Goal: Task Accomplishment & Management: Manage account settings

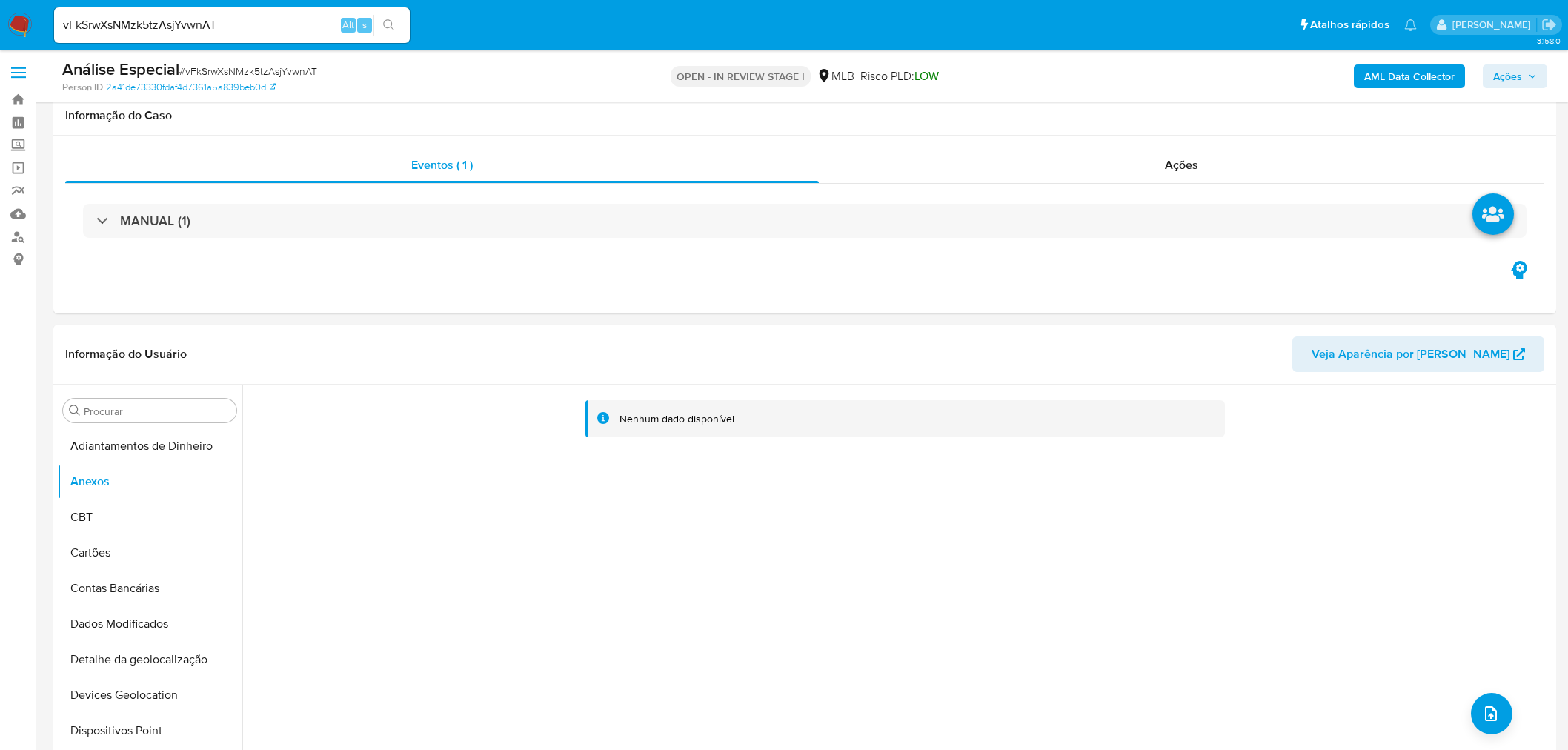
select select "10"
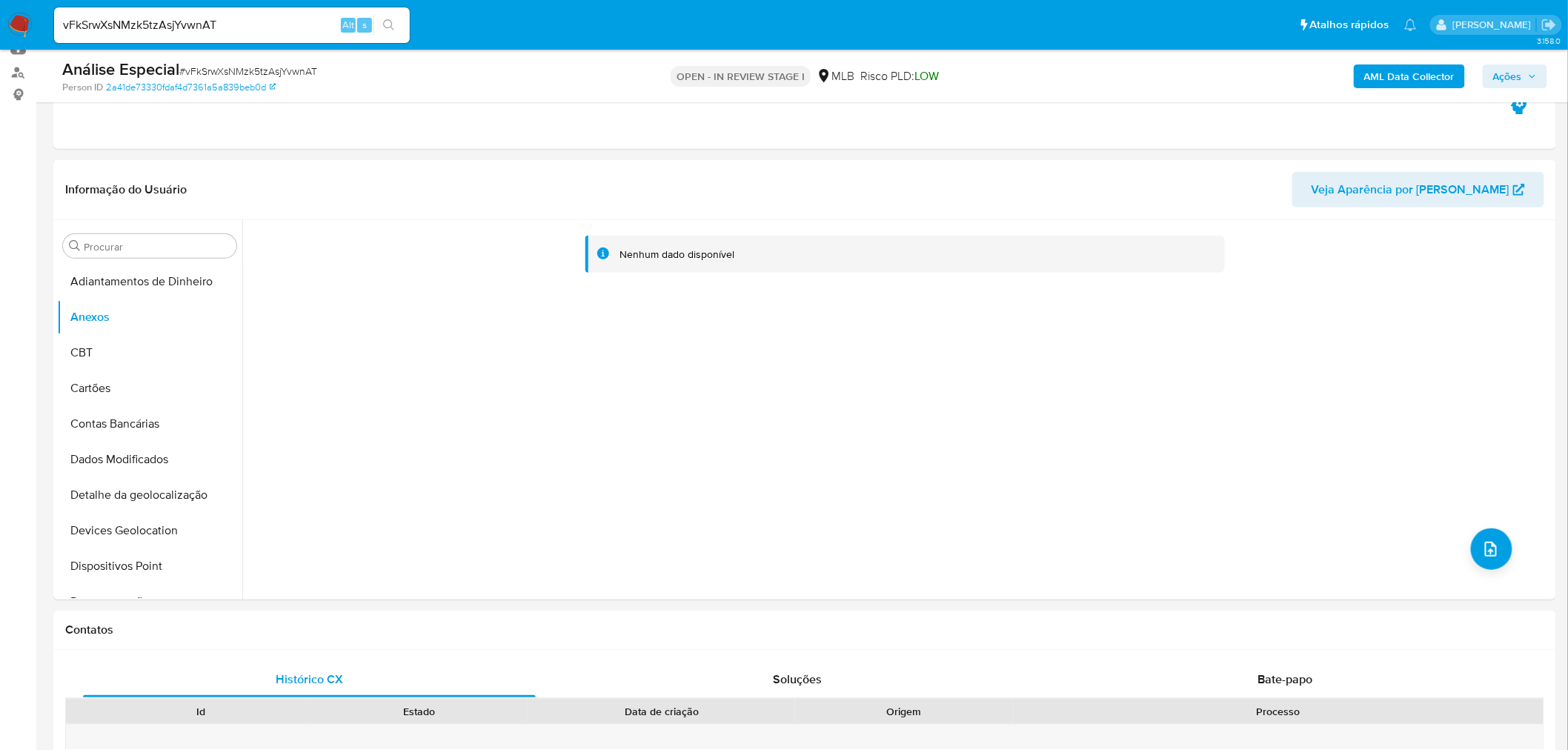
scroll to position [82, 0]
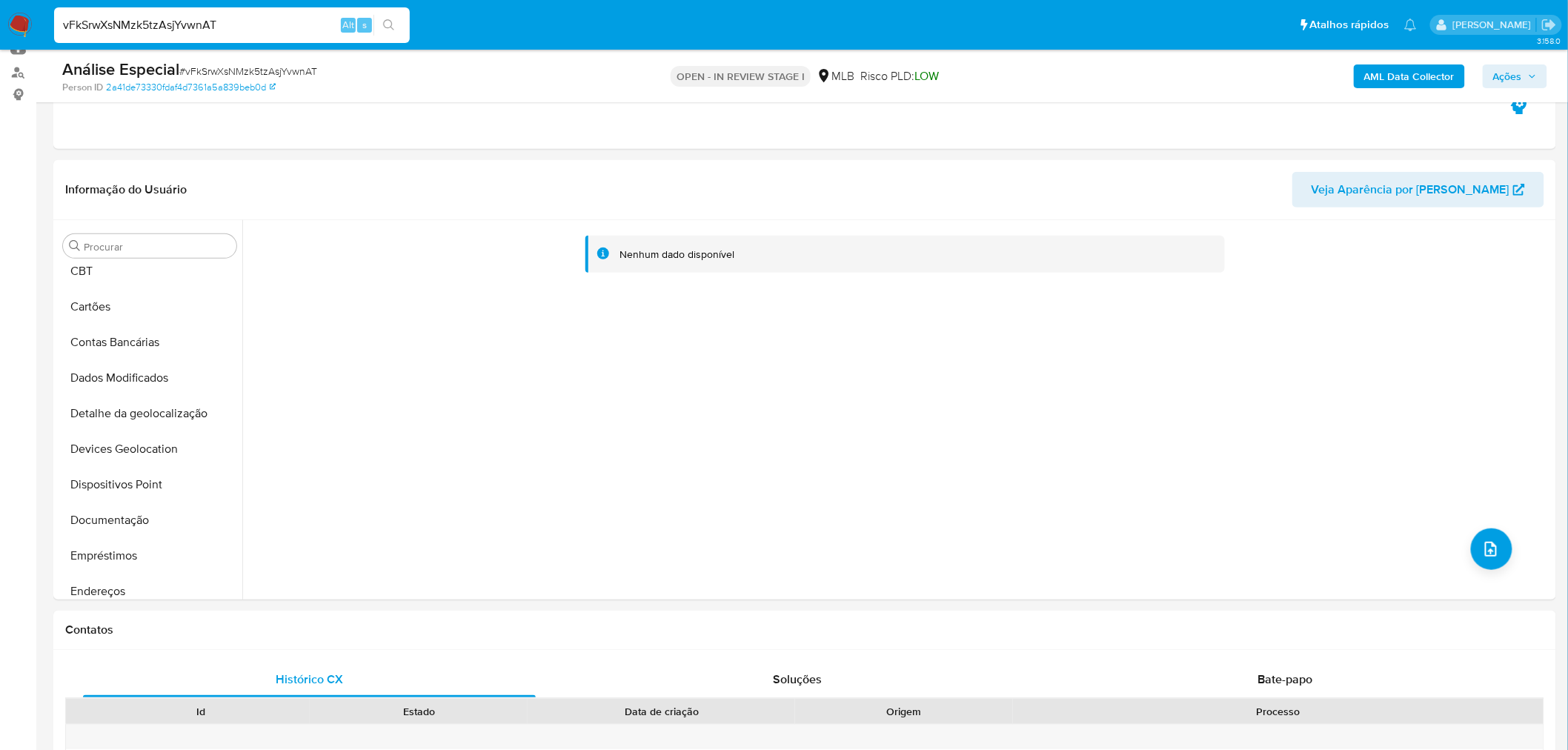
click at [167, 26] on input "vFkSrwXsNMzk5tzAsjYvwnAT" at bounding box center [231, 25] width 356 height 19
paste input "EXAUKUdPBa7Vzv6umfsg7lQm"
type input "EXAUKUdPBa7Vzv6umfsg7lQm"
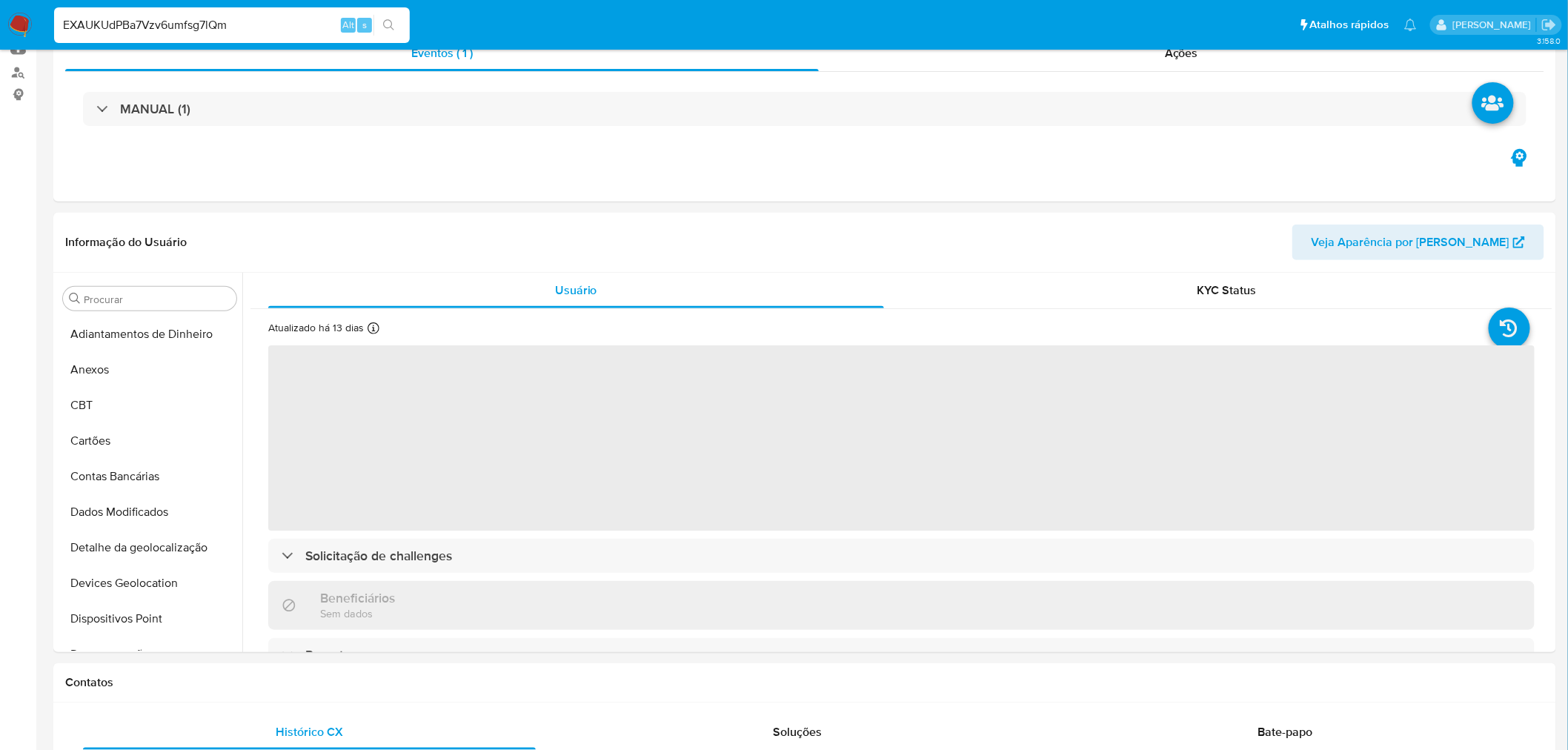
select select "10"
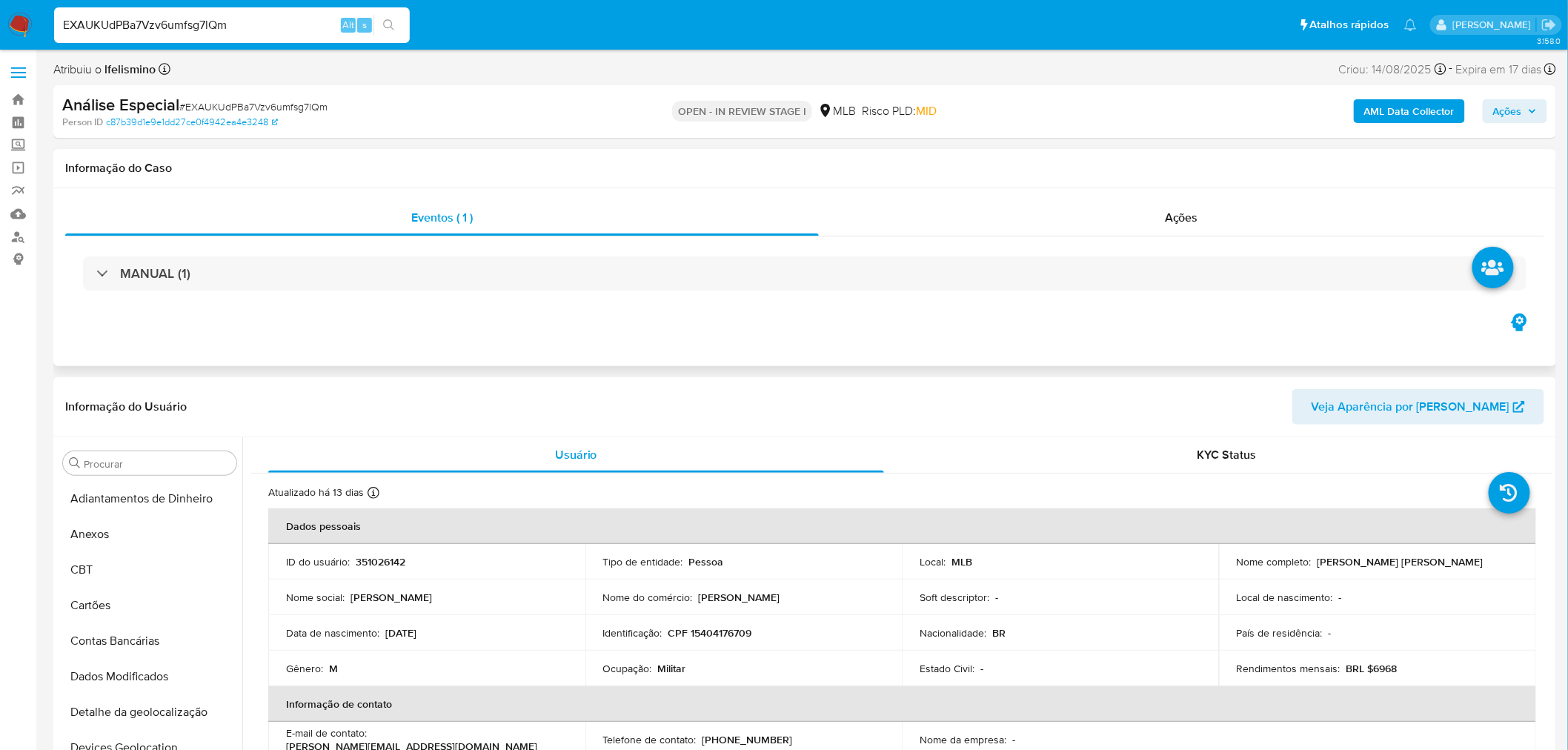
drag, startPoint x: 131, startPoint y: 536, endPoint x: 1069, endPoint y: 172, distance: 1006.2
click at [131, 536] on button "Anexos" at bounding box center [150, 533] width 185 height 36
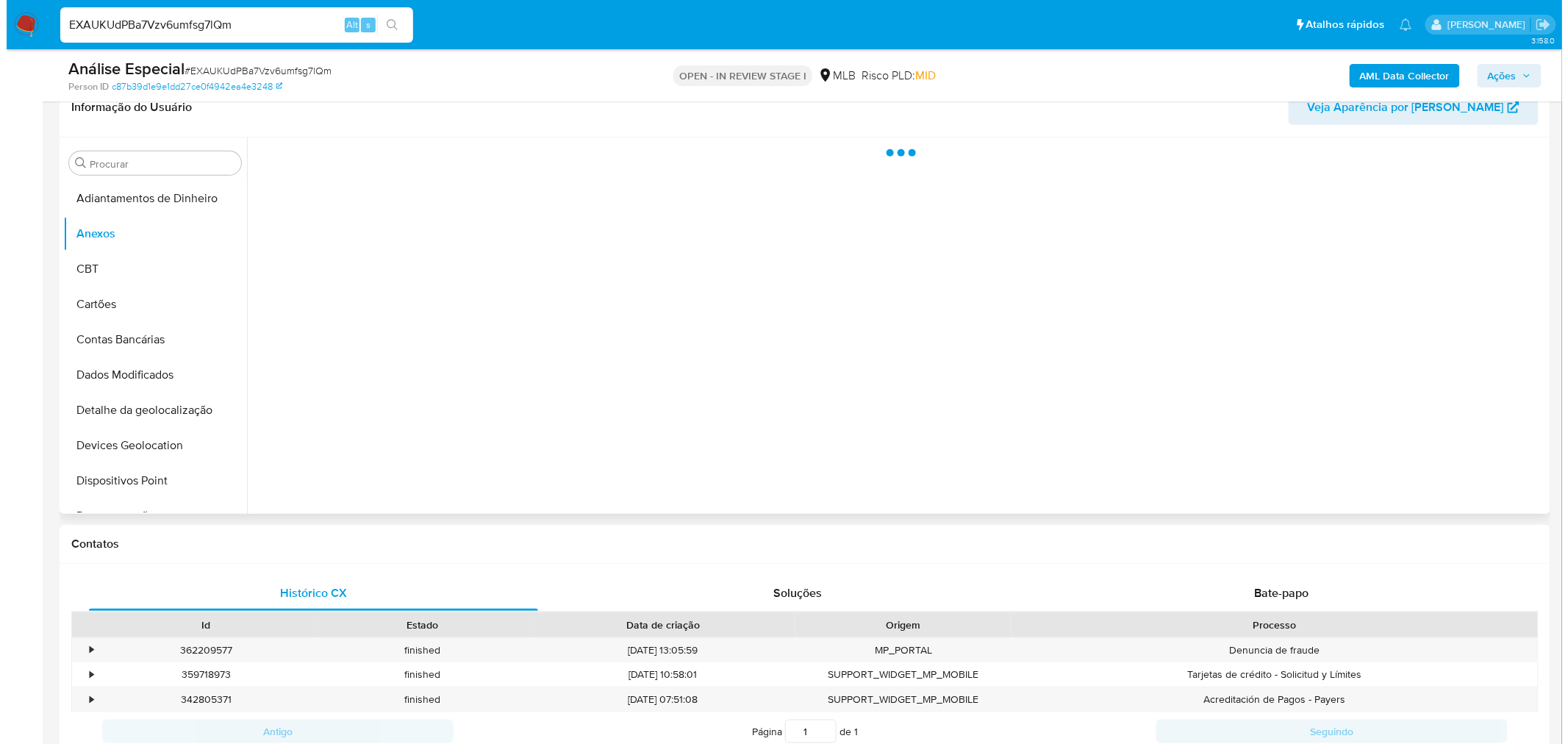
scroll to position [245, 0]
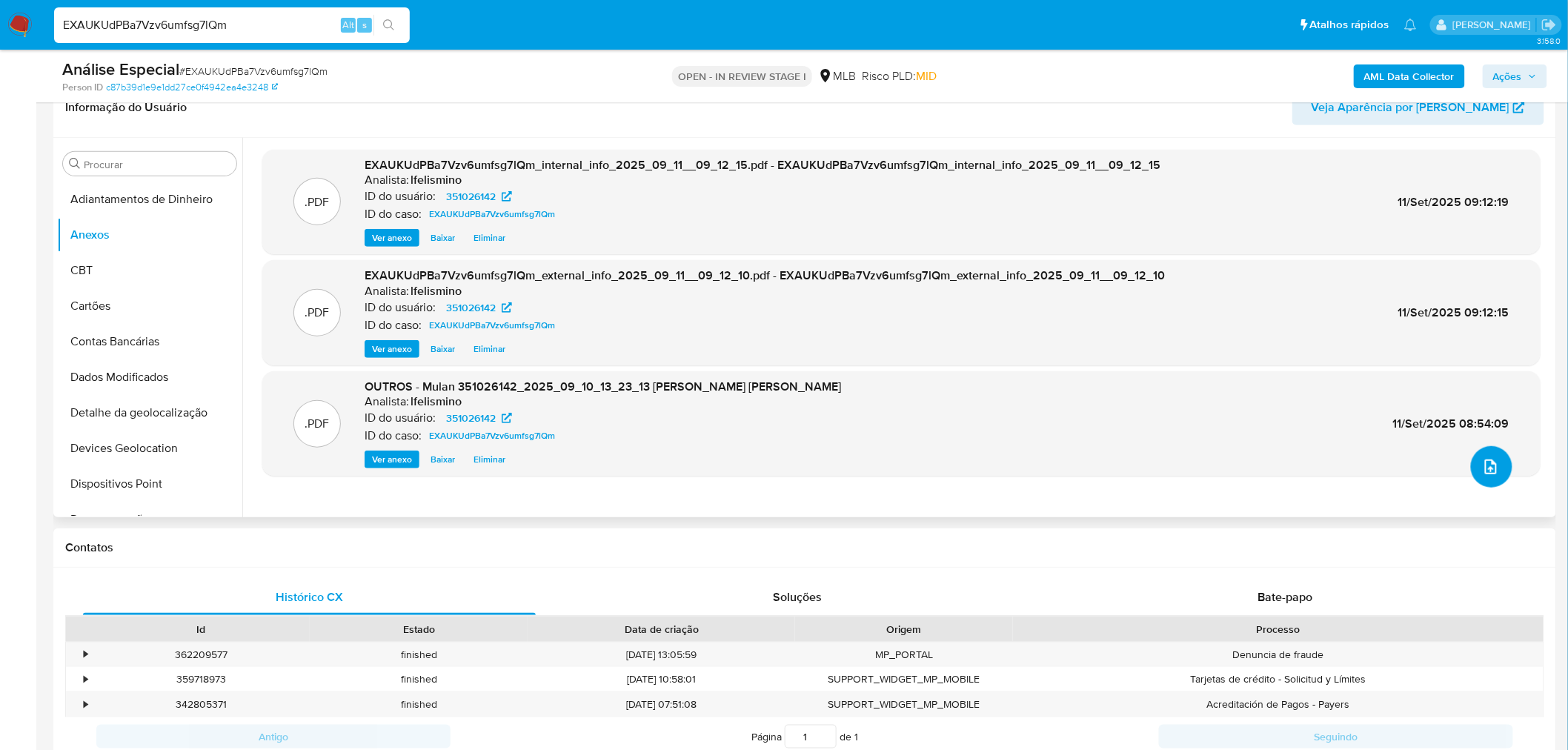
click at [1484, 464] on icon "upload-file" at bounding box center [1491, 466] width 12 height 15
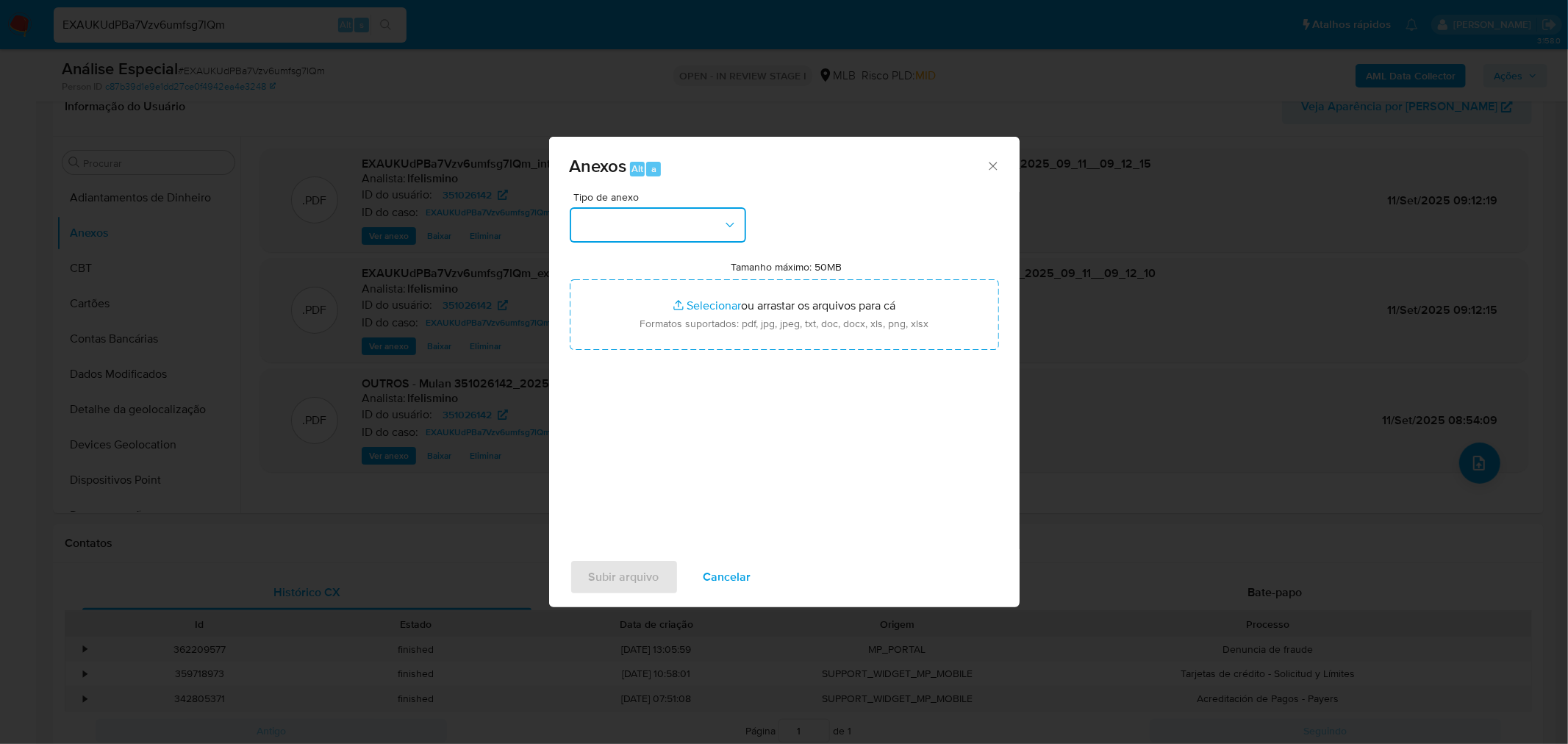
click at [697, 221] on button "button" at bounding box center [658, 224] width 176 height 35
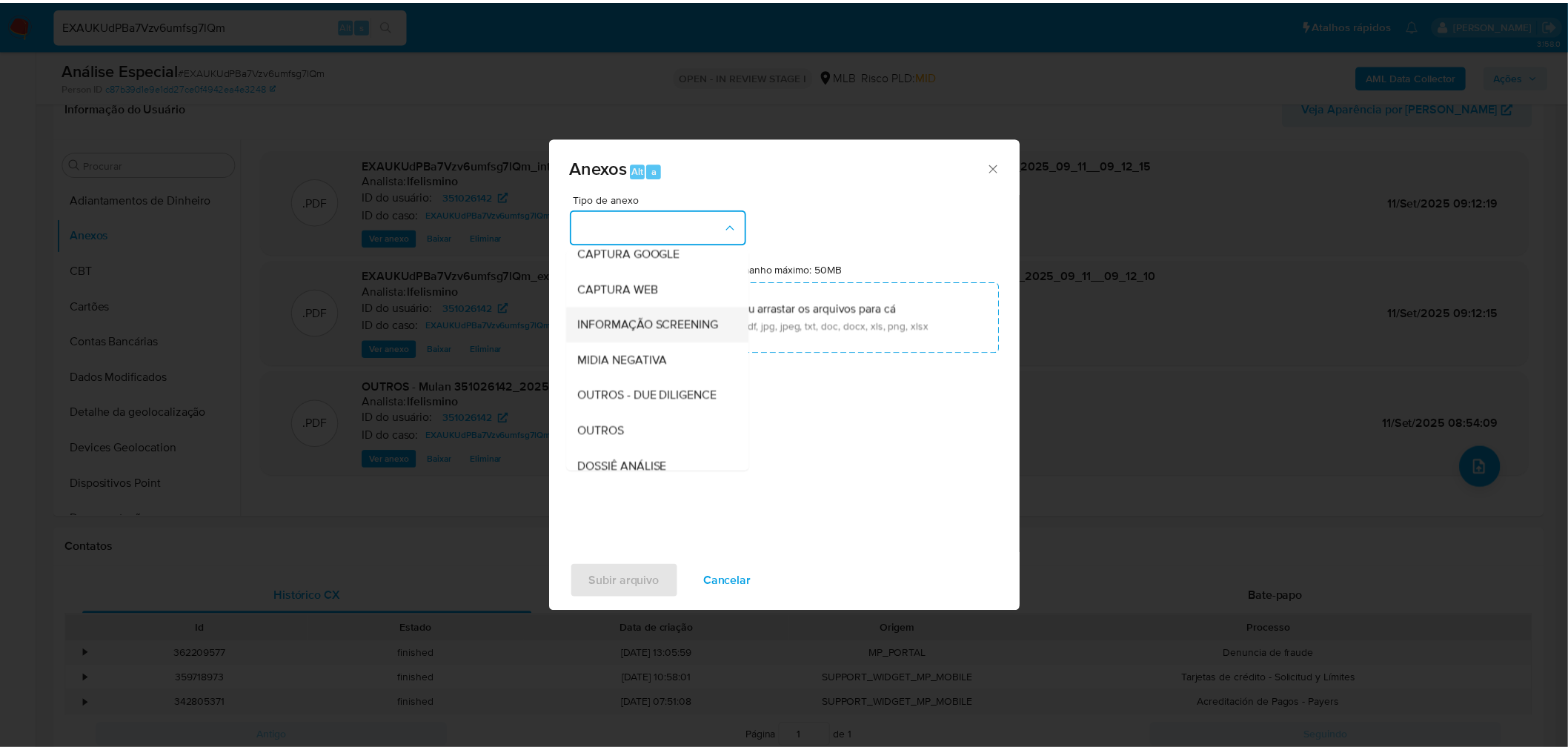
scroll to position [164, 0]
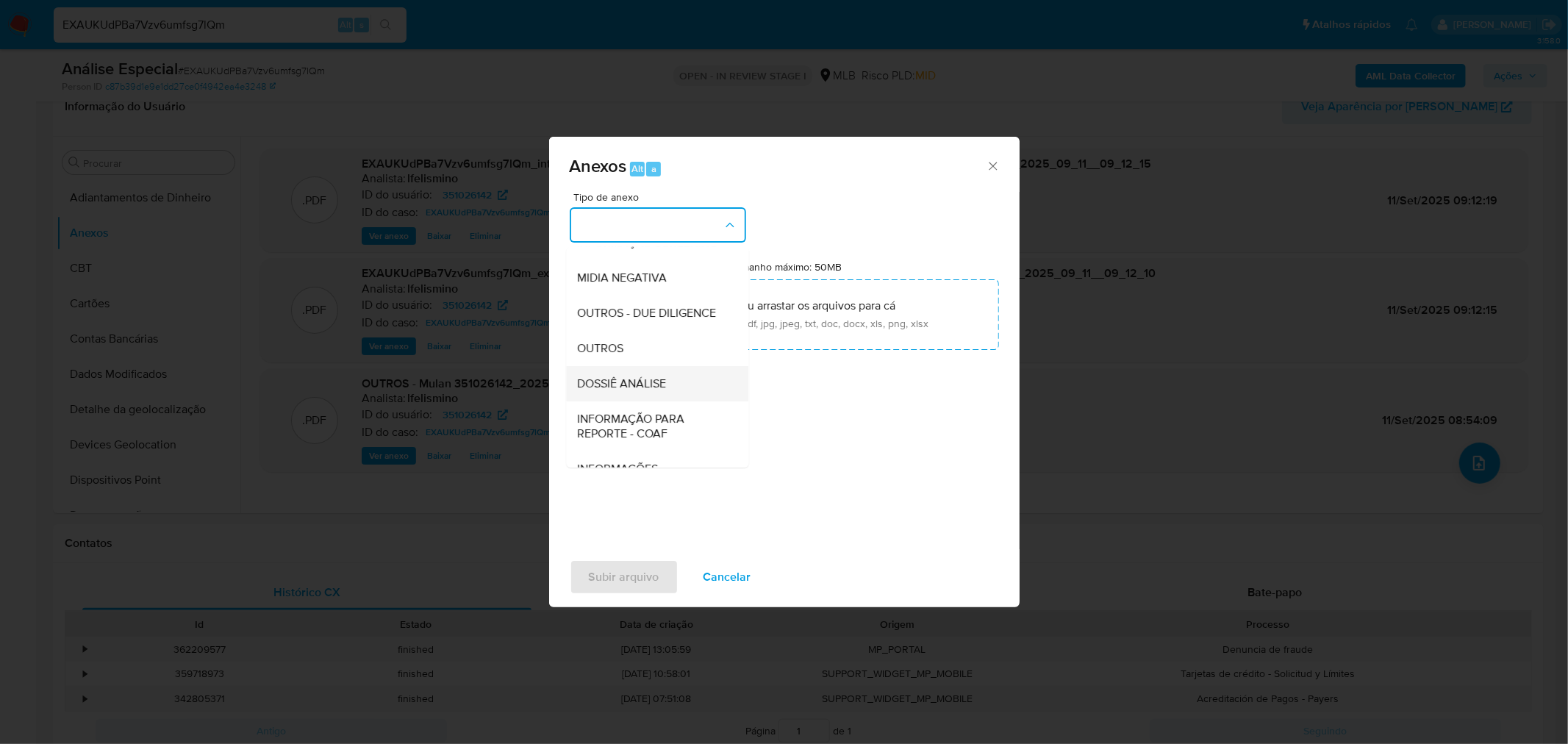
click at [655, 390] on span "DOSSIÊ ANÁLISE" at bounding box center [622, 382] width 89 height 15
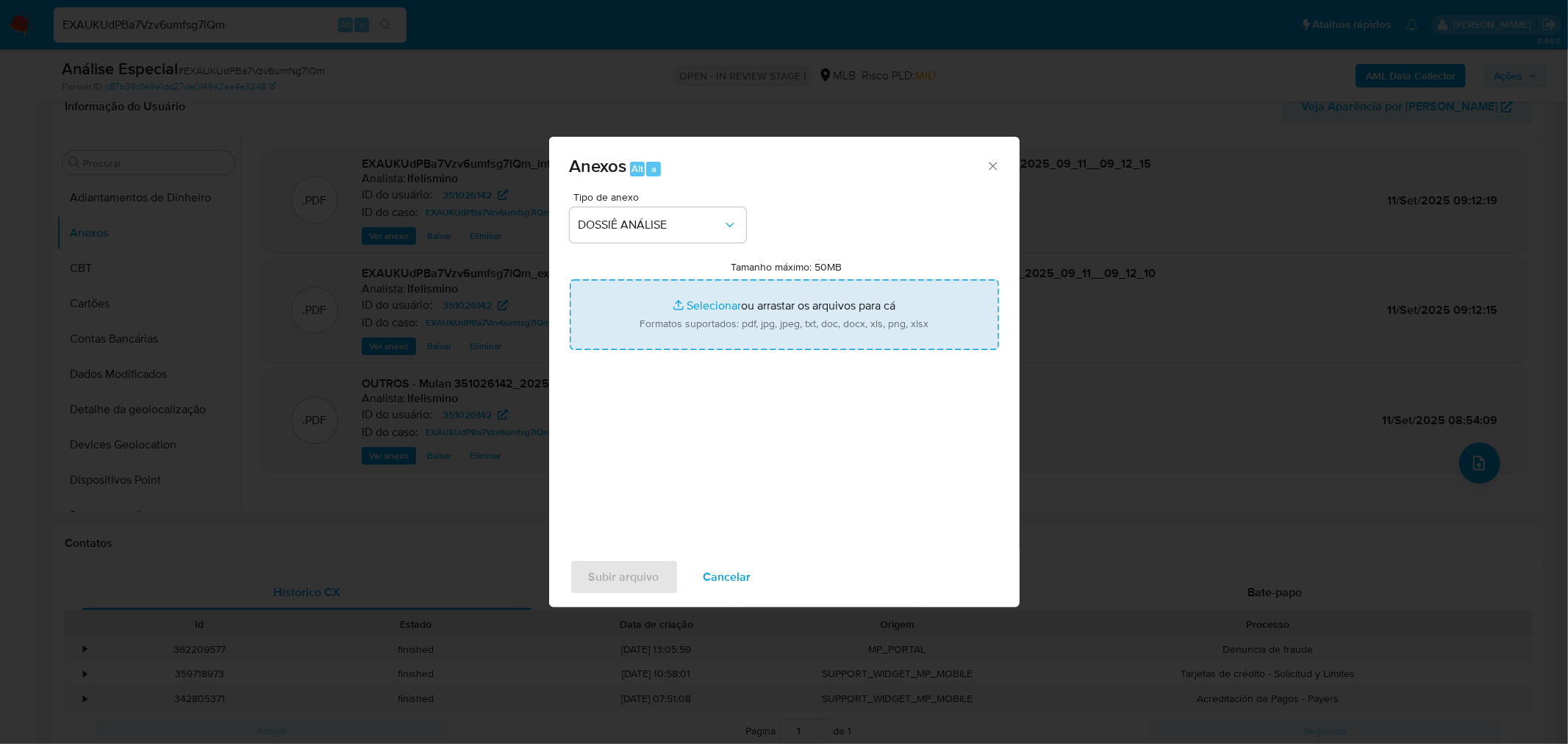
type input "C:\fakepath\SAR - CPF 15404176709 - SERGIO IGNACIO ALMEIDA DA SILVA.pdf"
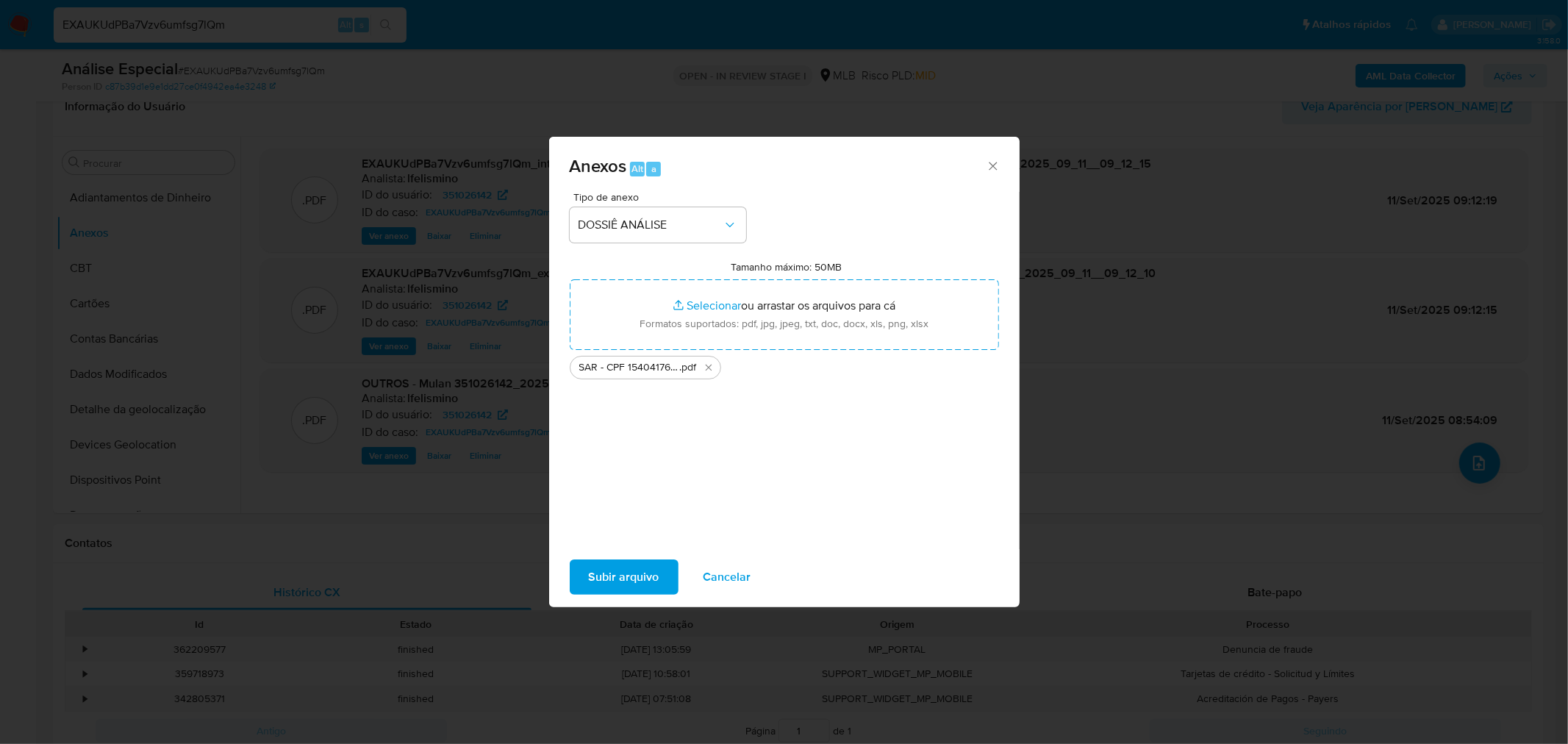
click at [661, 570] on button "Subir arquivo" at bounding box center [624, 577] width 109 height 35
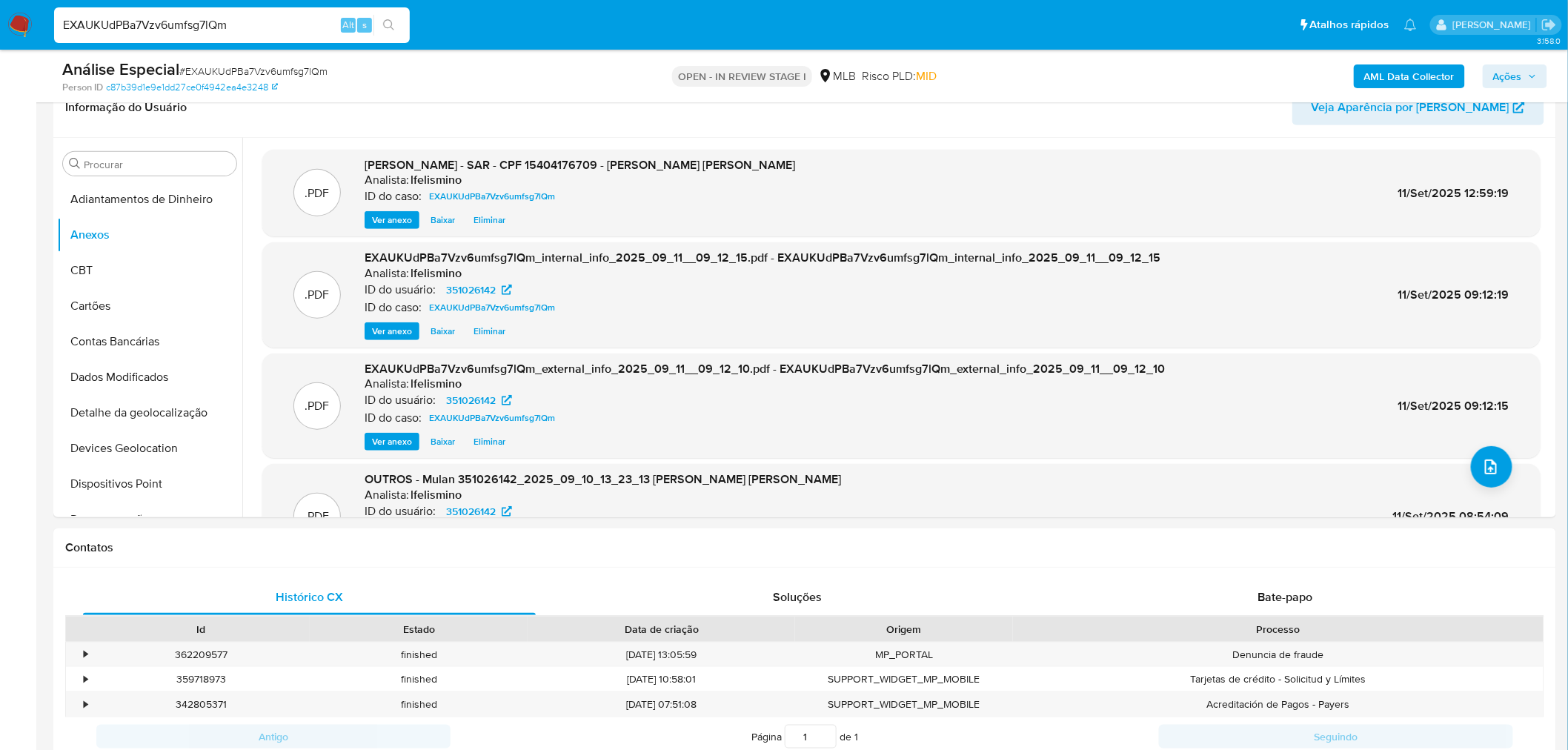
click at [1520, 72] on span "Ações" at bounding box center [1507, 76] width 29 height 23
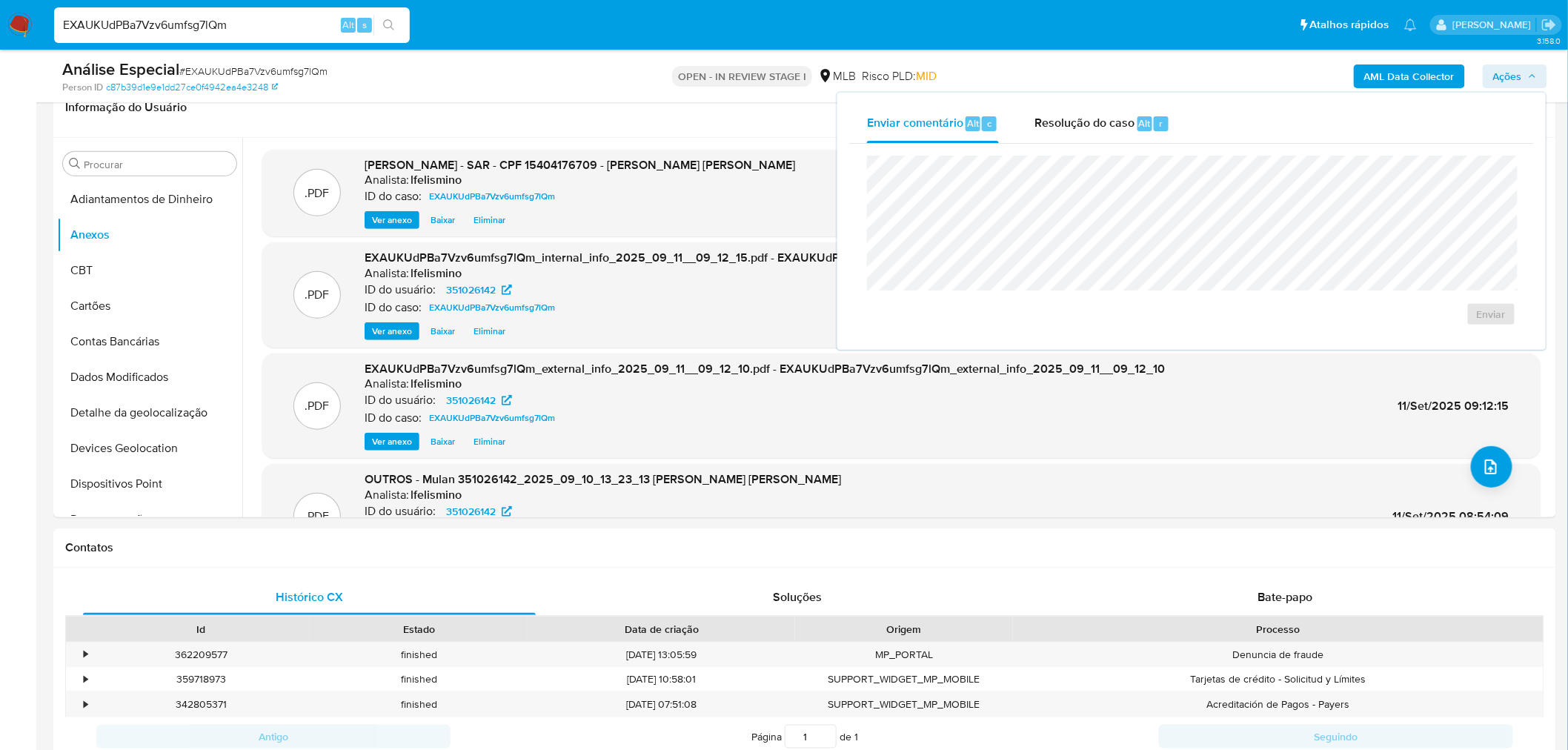
drag, startPoint x: 1130, startPoint y: 126, endPoint x: 1124, endPoint y: 142, distance: 17.1
click at [1129, 126] on span "Resolução do caso" at bounding box center [1084, 123] width 100 height 17
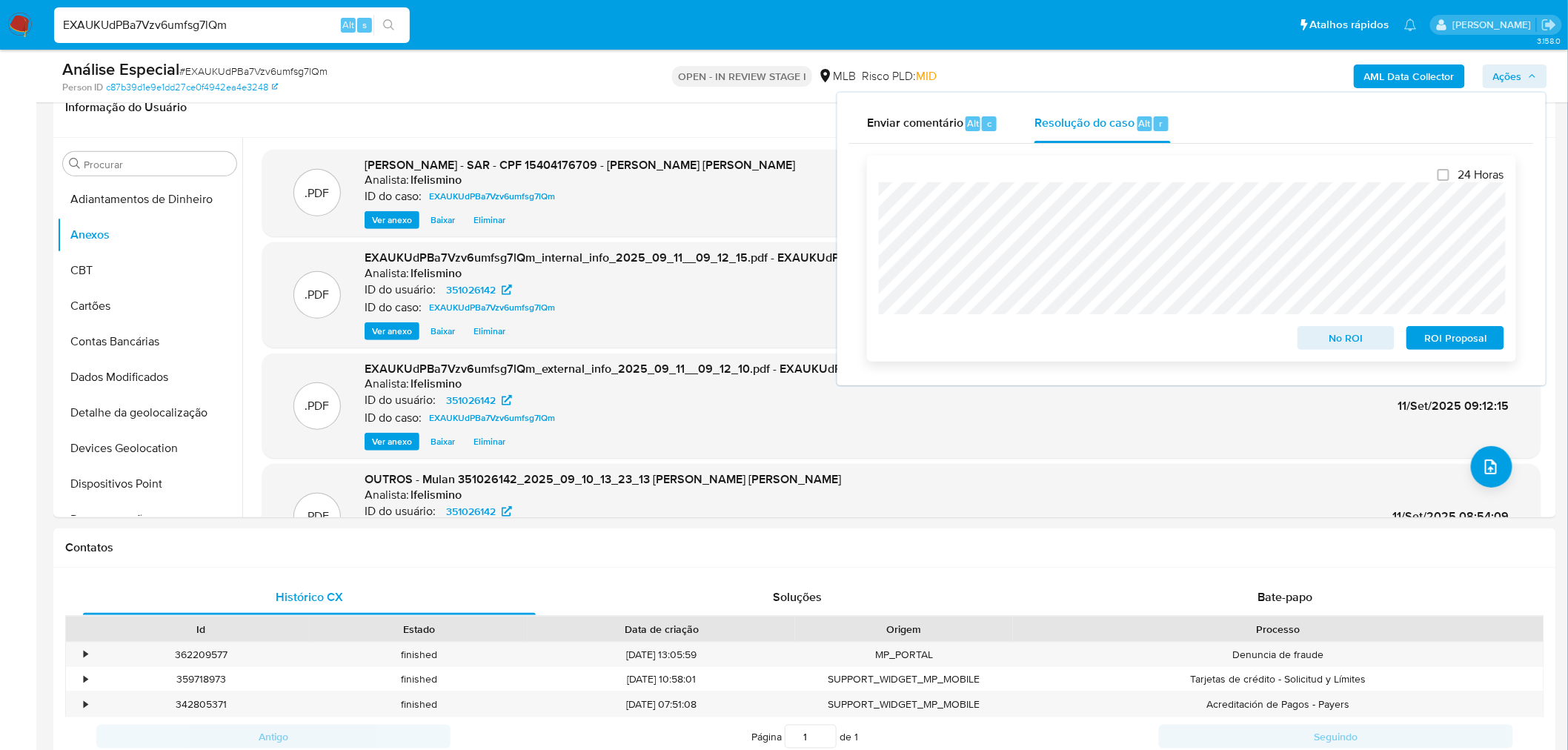
click at [1446, 342] on span "ROI Proposal" at bounding box center [1455, 338] width 77 height 21
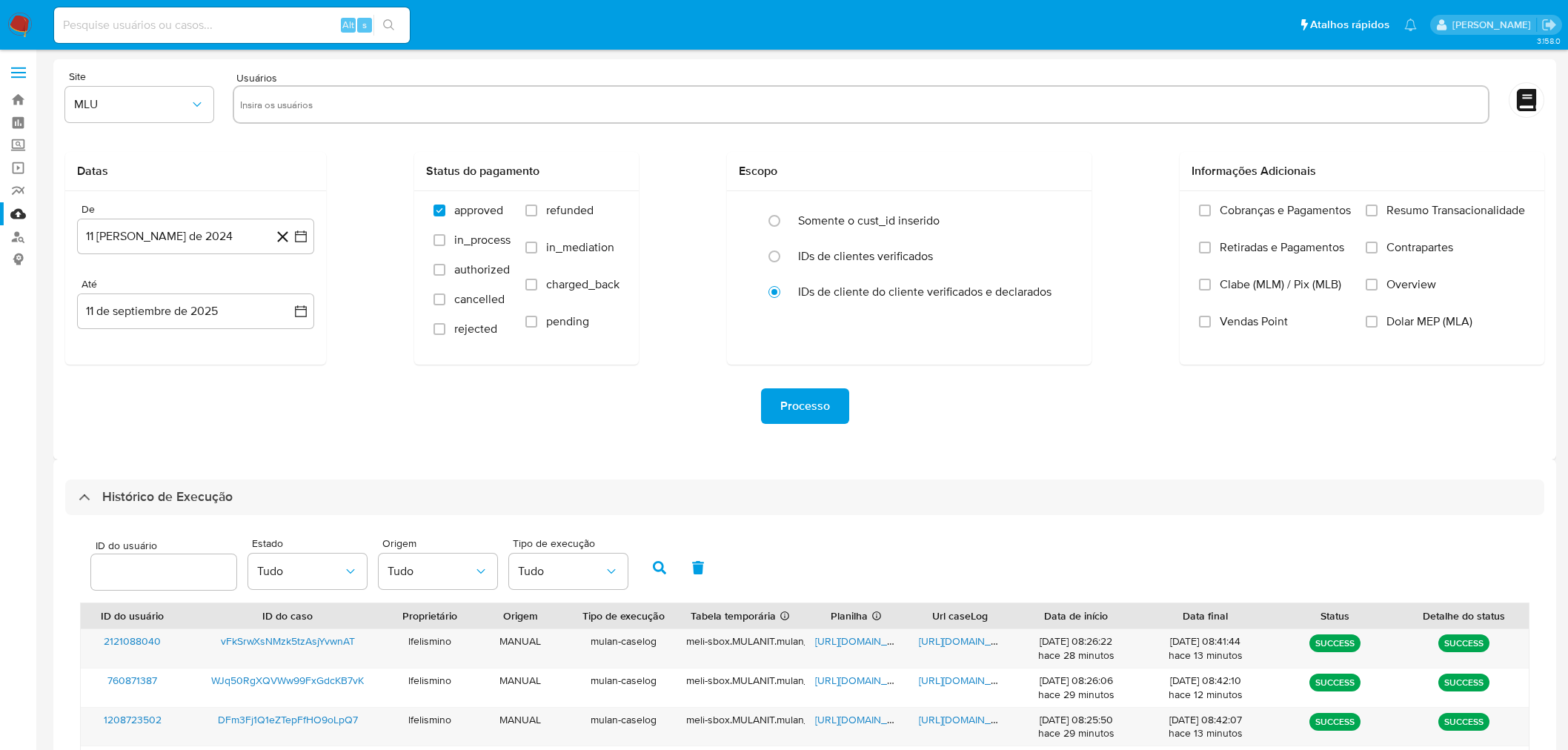
select select "10"
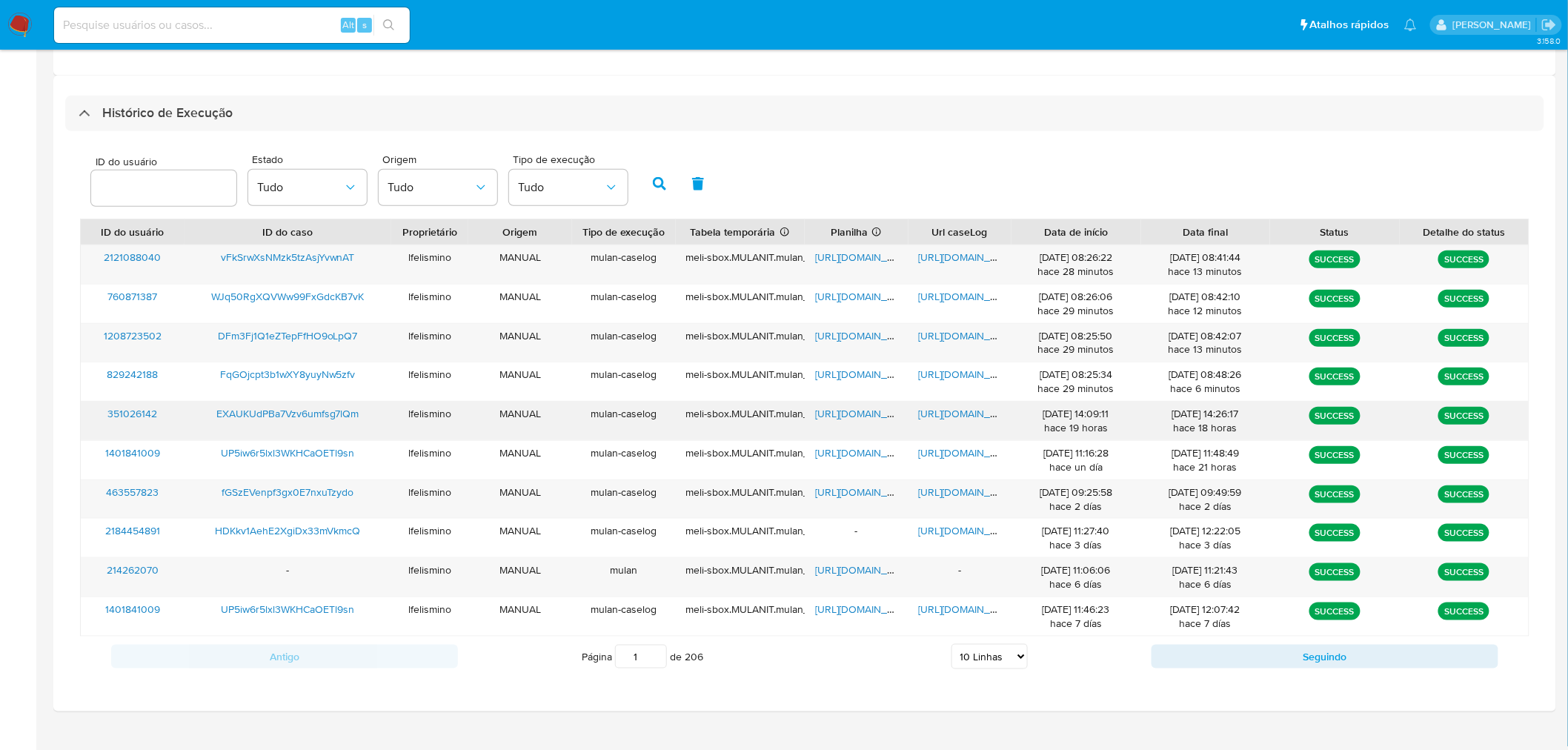
click at [930, 415] on span "[URL][DOMAIN_NAME]" at bounding box center [970, 413] width 103 height 15
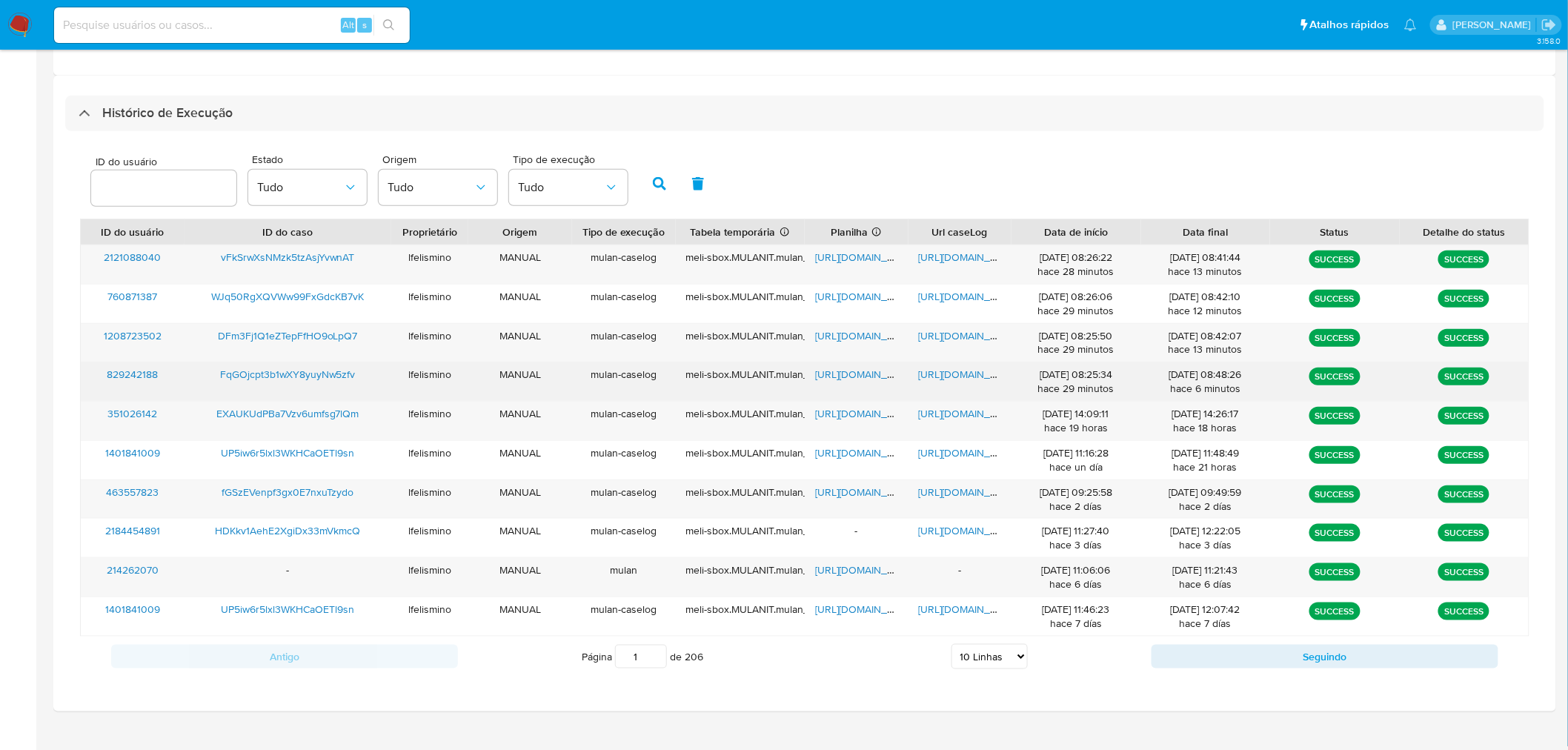
click at [936, 368] on span "[URL][DOMAIN_NAME]" at bounding box center [970, 373] width 103 height 15
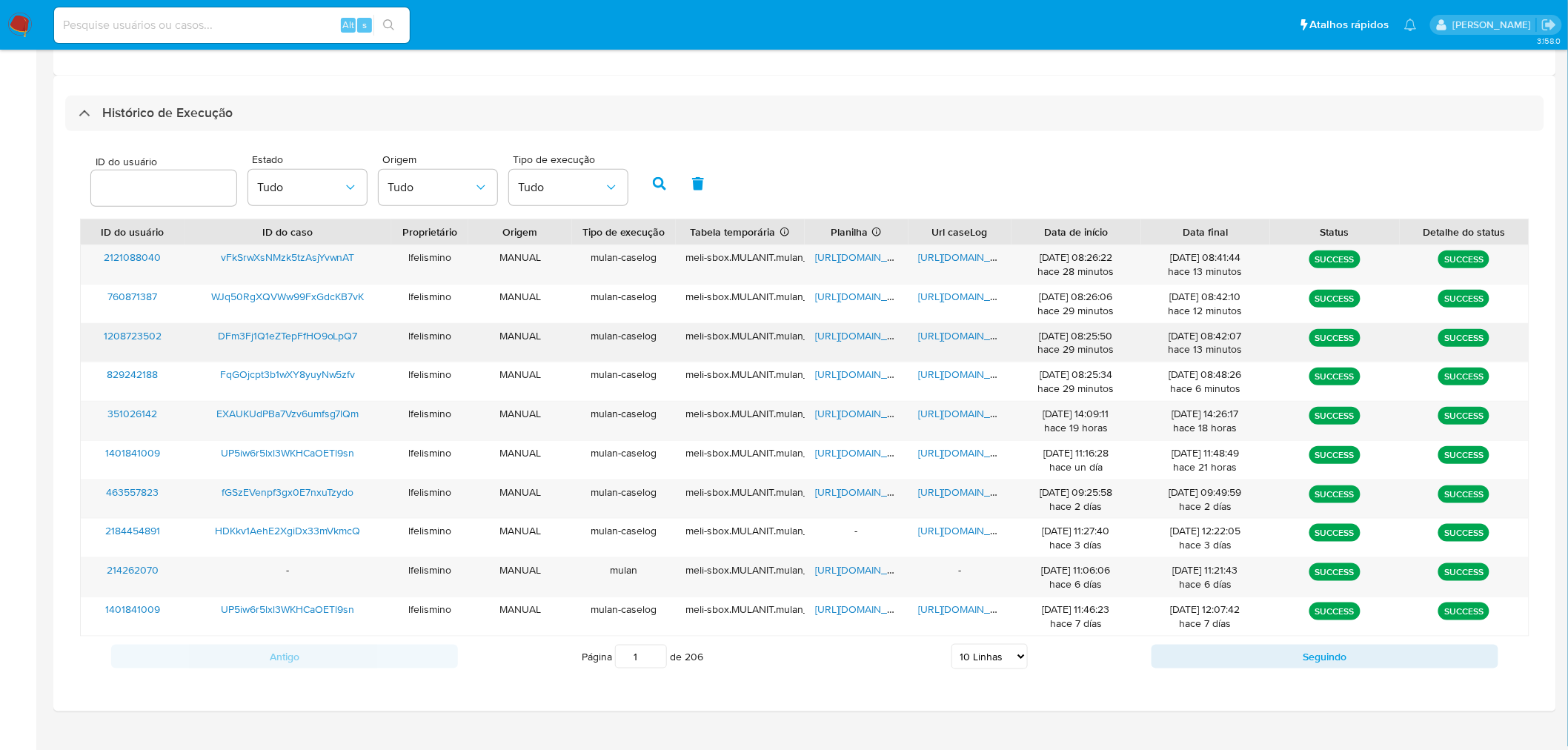
click at [934, 338] on span "[URL][DOMAIN_NAME]" at bounding box center [970, 335] width 103 height 15
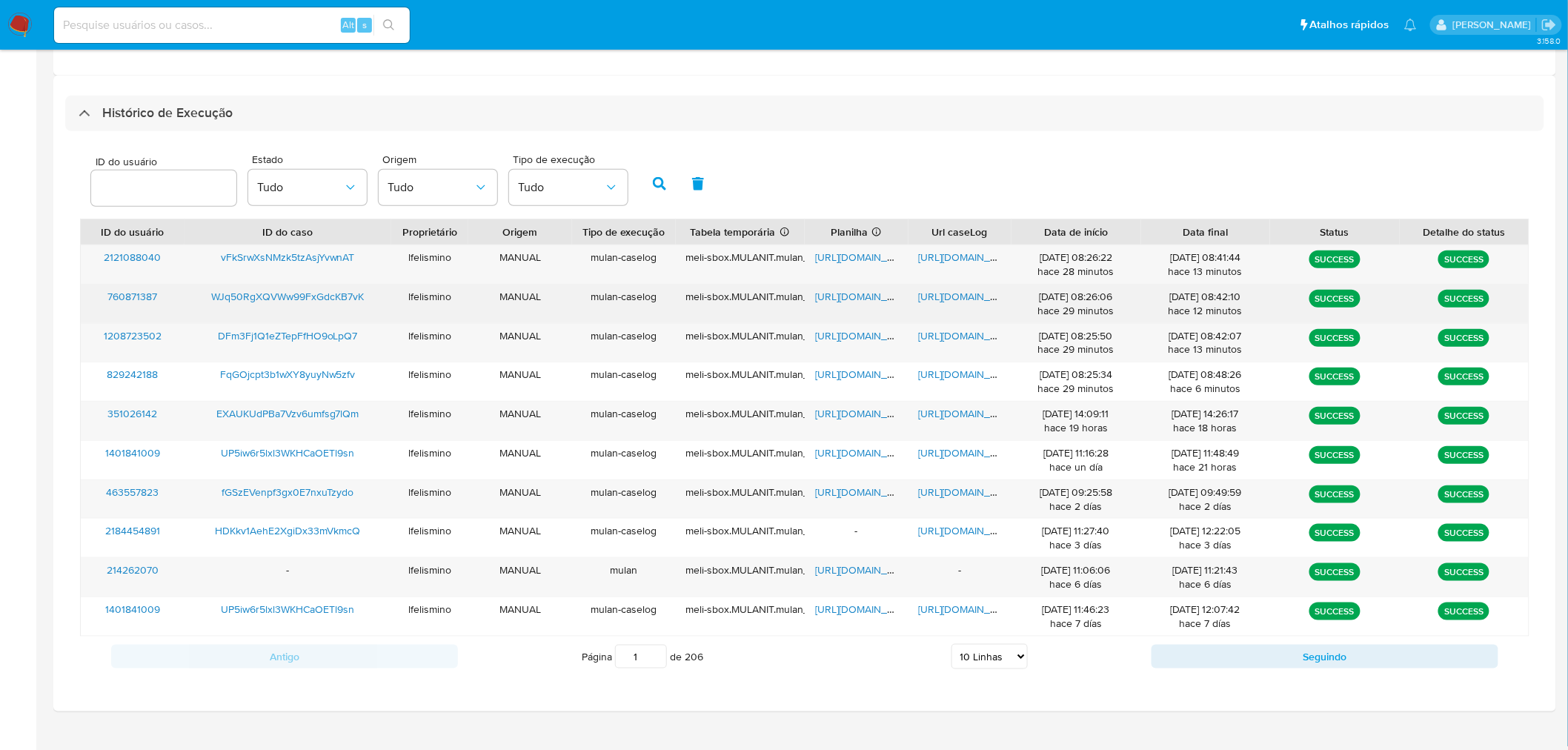
click at [949, 298] on span "[URL][DOMAIN_NAME]" at bounding box center [970, 296] width 103 height 15
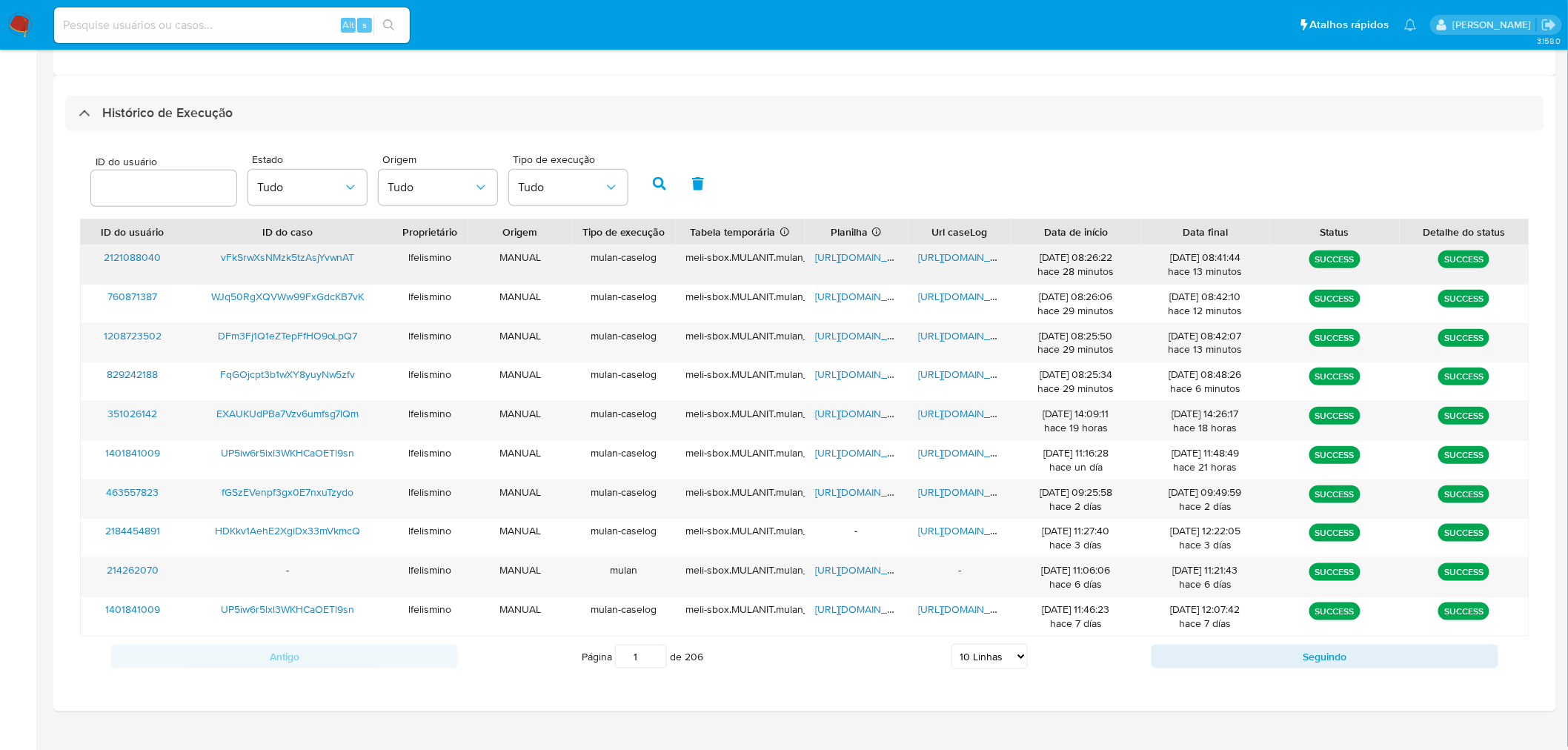
click at [955, 262] on span "[URL][DOMAIN_NAME]" at bounding box center [970, 257] width 103 height 15
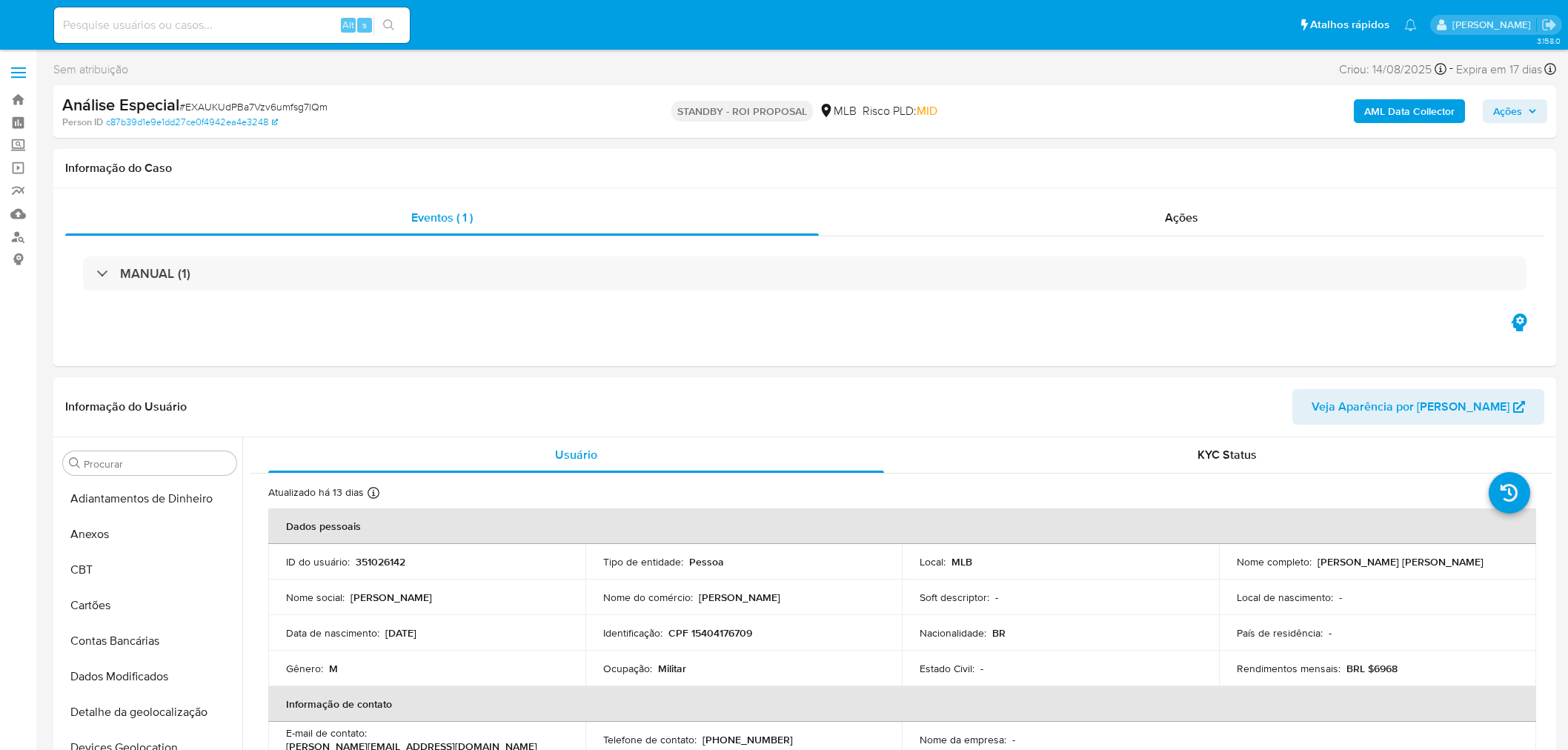
select select "10"
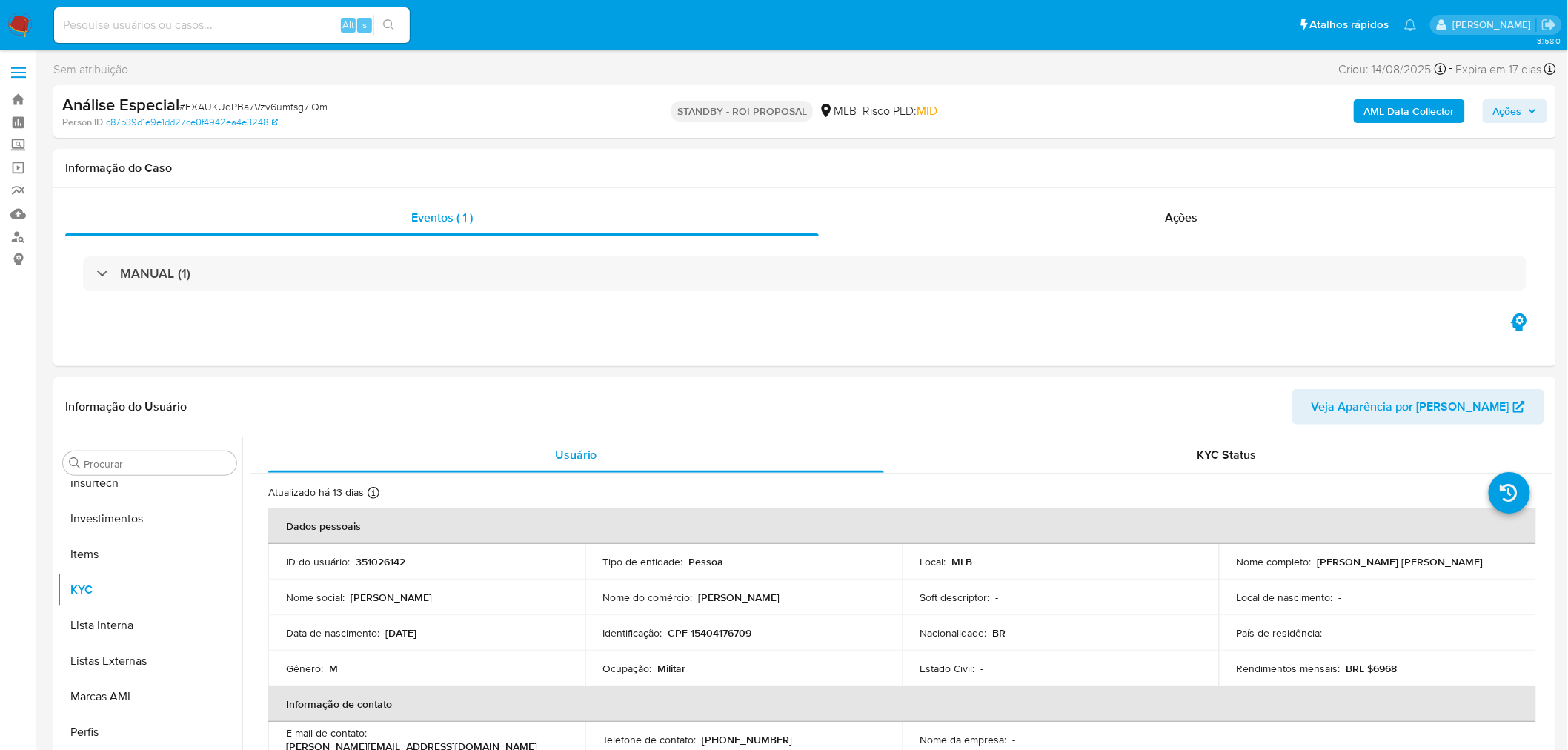
scroll to position [696, 0]
click at [239, 35] on div "Alt s" at bounding box center [231, 25] width 356 height 36
drag, startPoint x: 239, startPoint y: 35, endPoint x: 218, endPoint y: 28, distance: 22.1
click at [218, 28] on input at bounding box center [231, 25] width 356 height 19
paste input "FqGOjcpt3b1wXY8yuyNw5zfv"
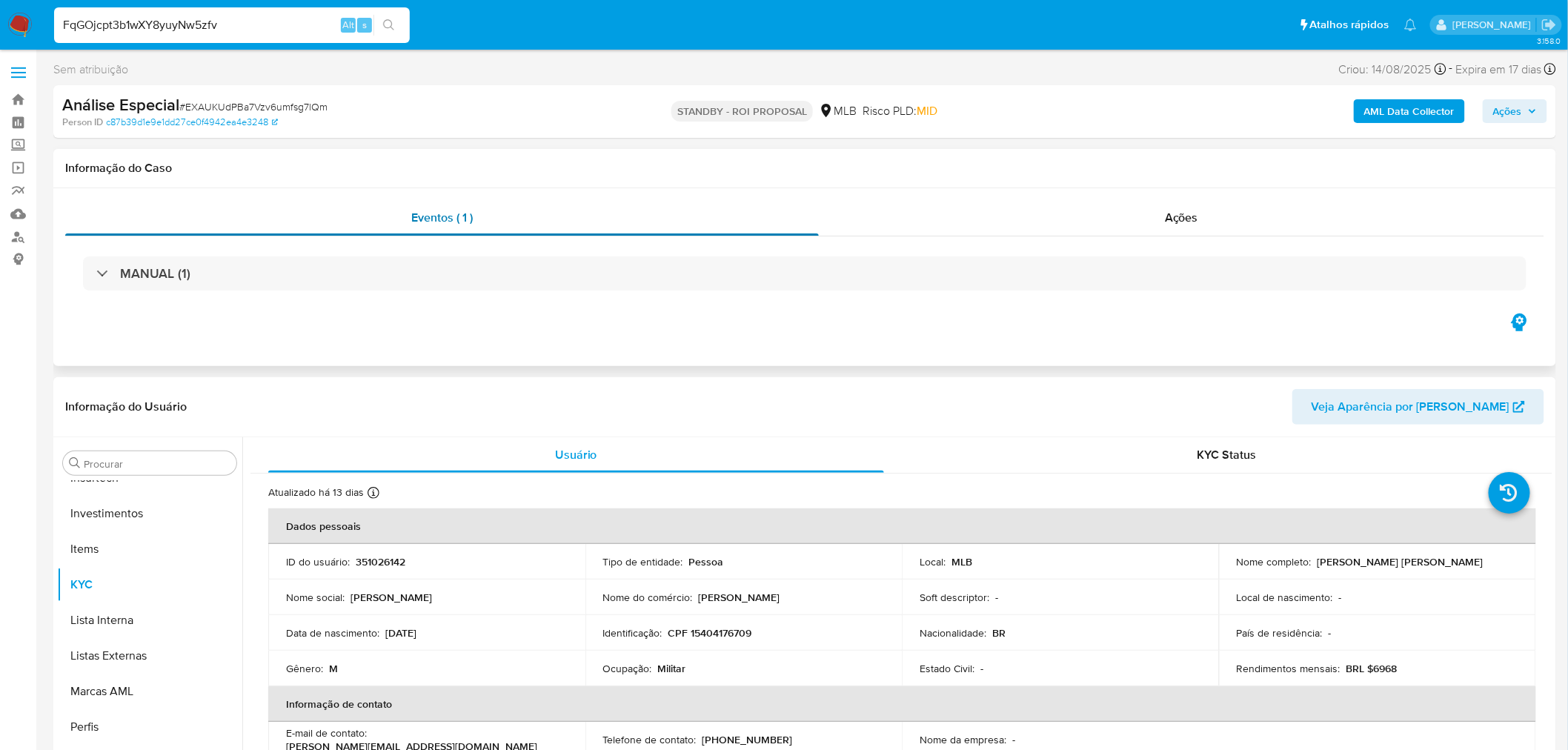
type input "FqGOjcpt3b1wXY8yuyNw5zfv"
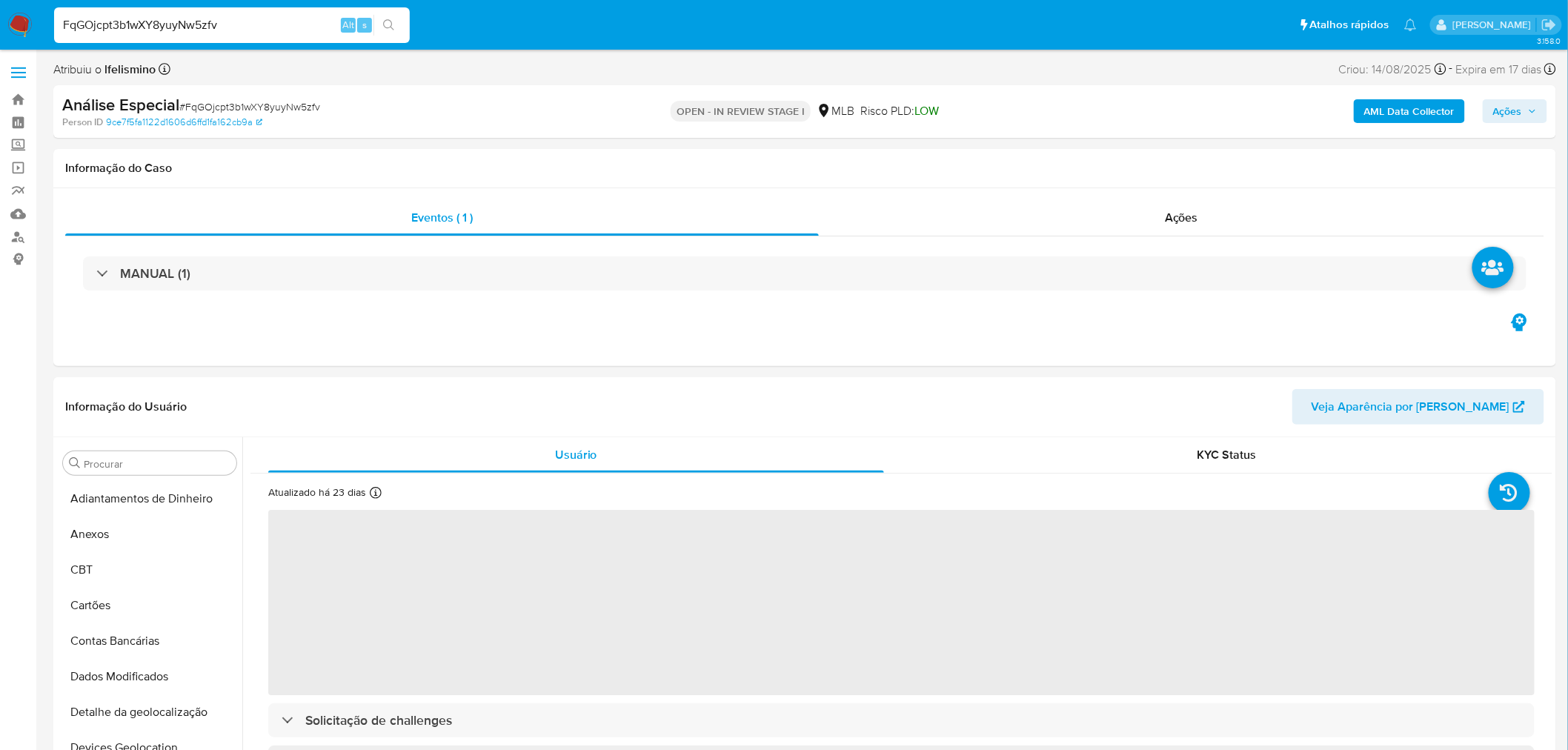
select select "10"
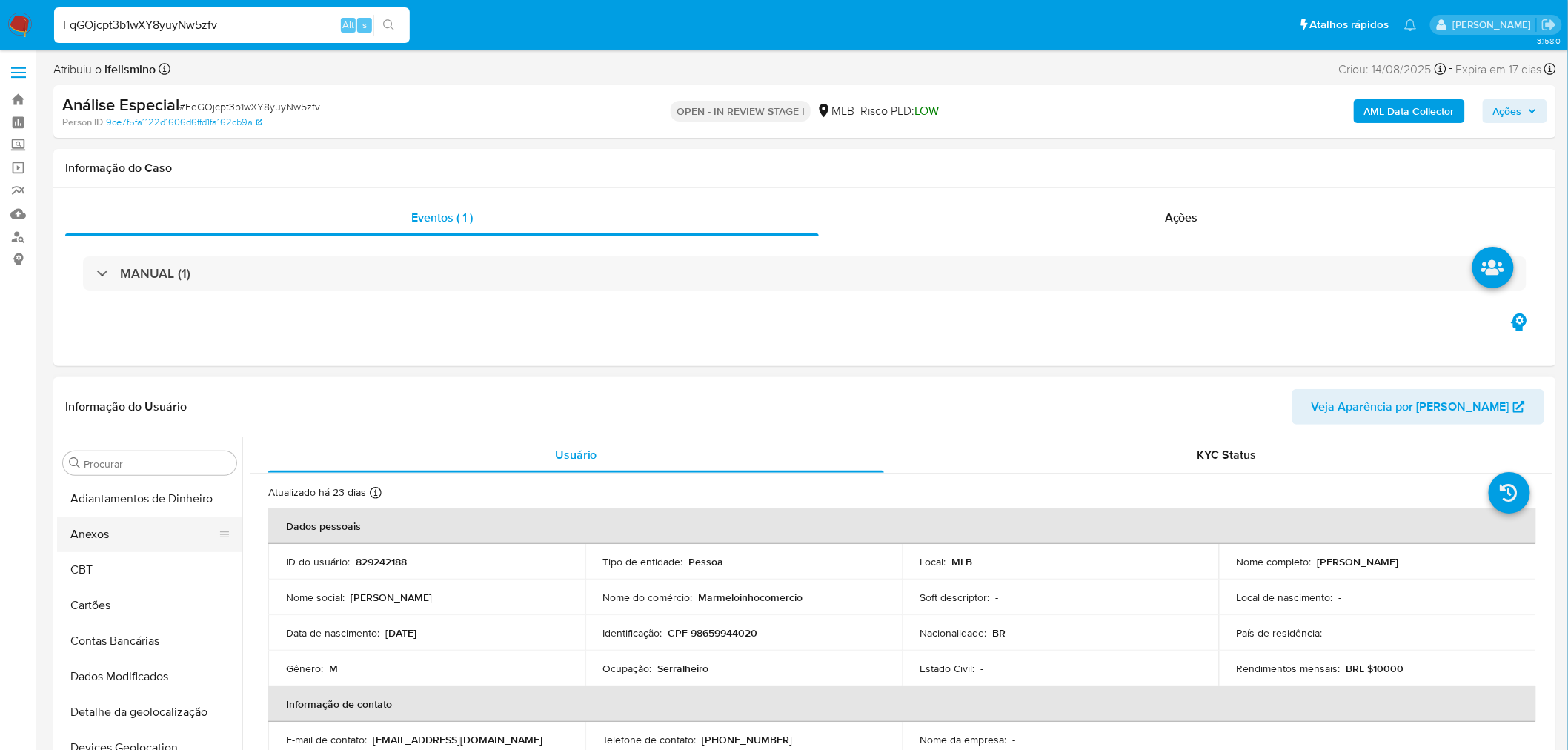
click at [91, 546] on button "Anexos" at bounding box center [144, 533] width 173 height 36
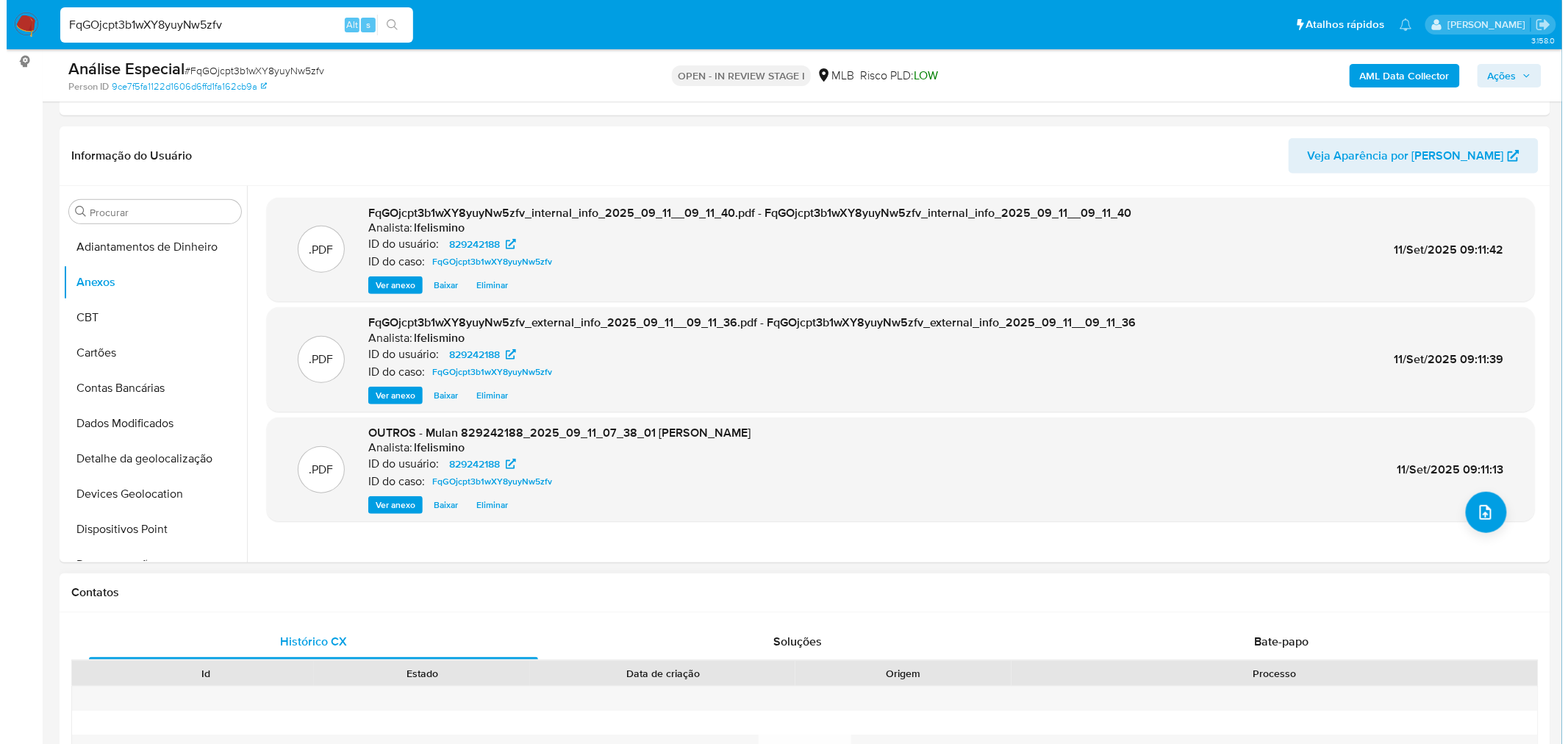
scroll to position [245, 0]
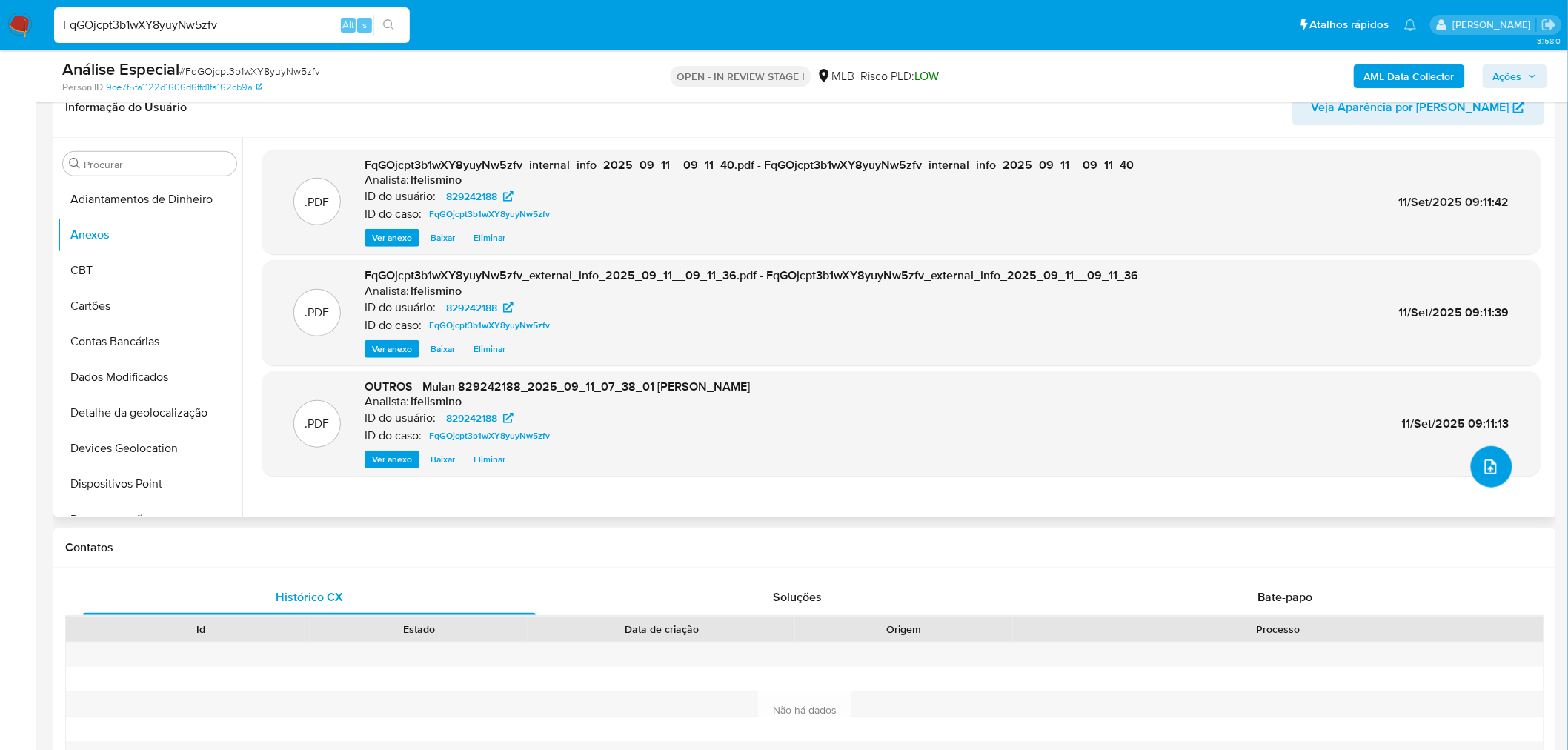
click at [1483, 474] on icon "upload-file" at bounding box center [1491, 466] width 17 height 17
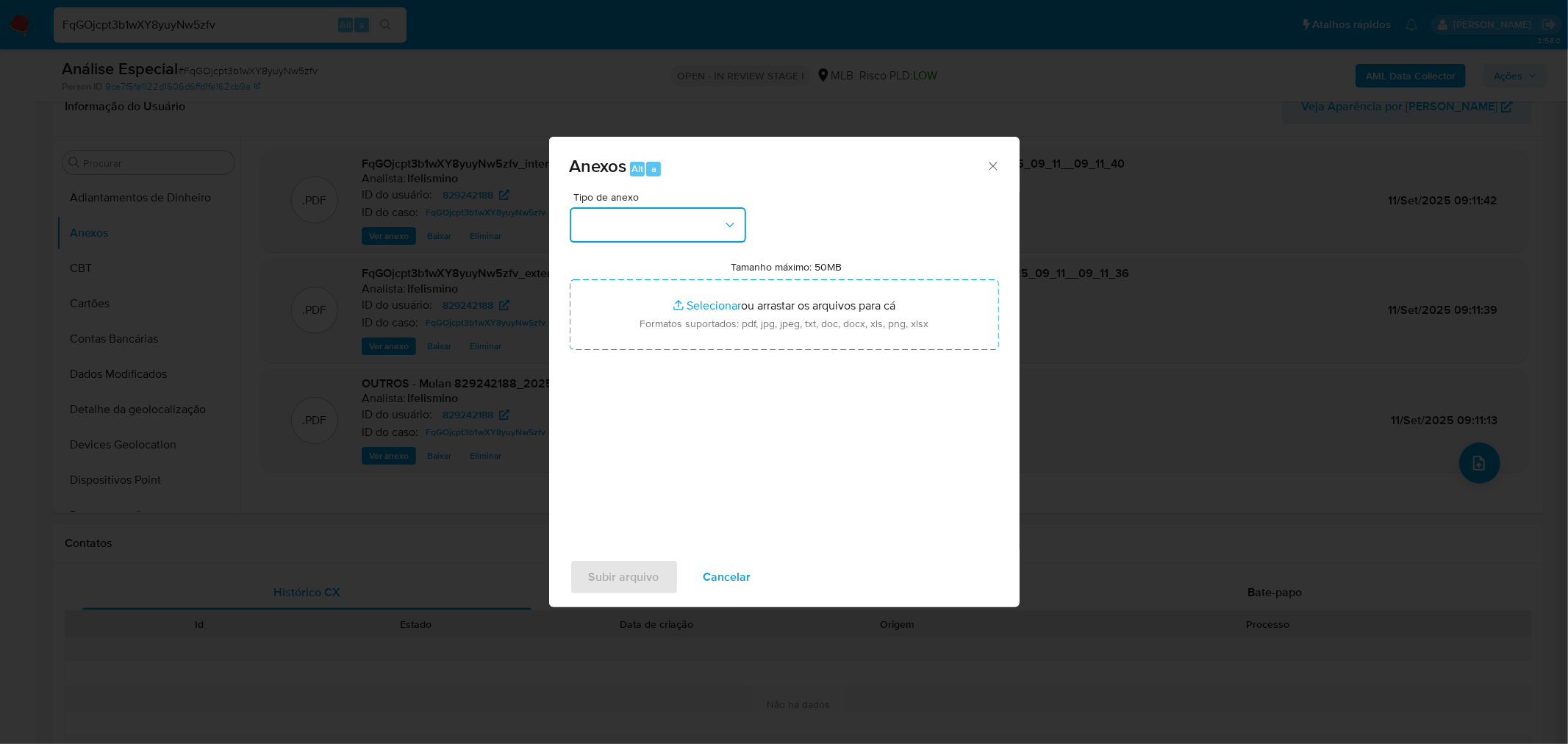
click at [703, 230] on button "button" at bounding box center [658, 224] width 176 height 35
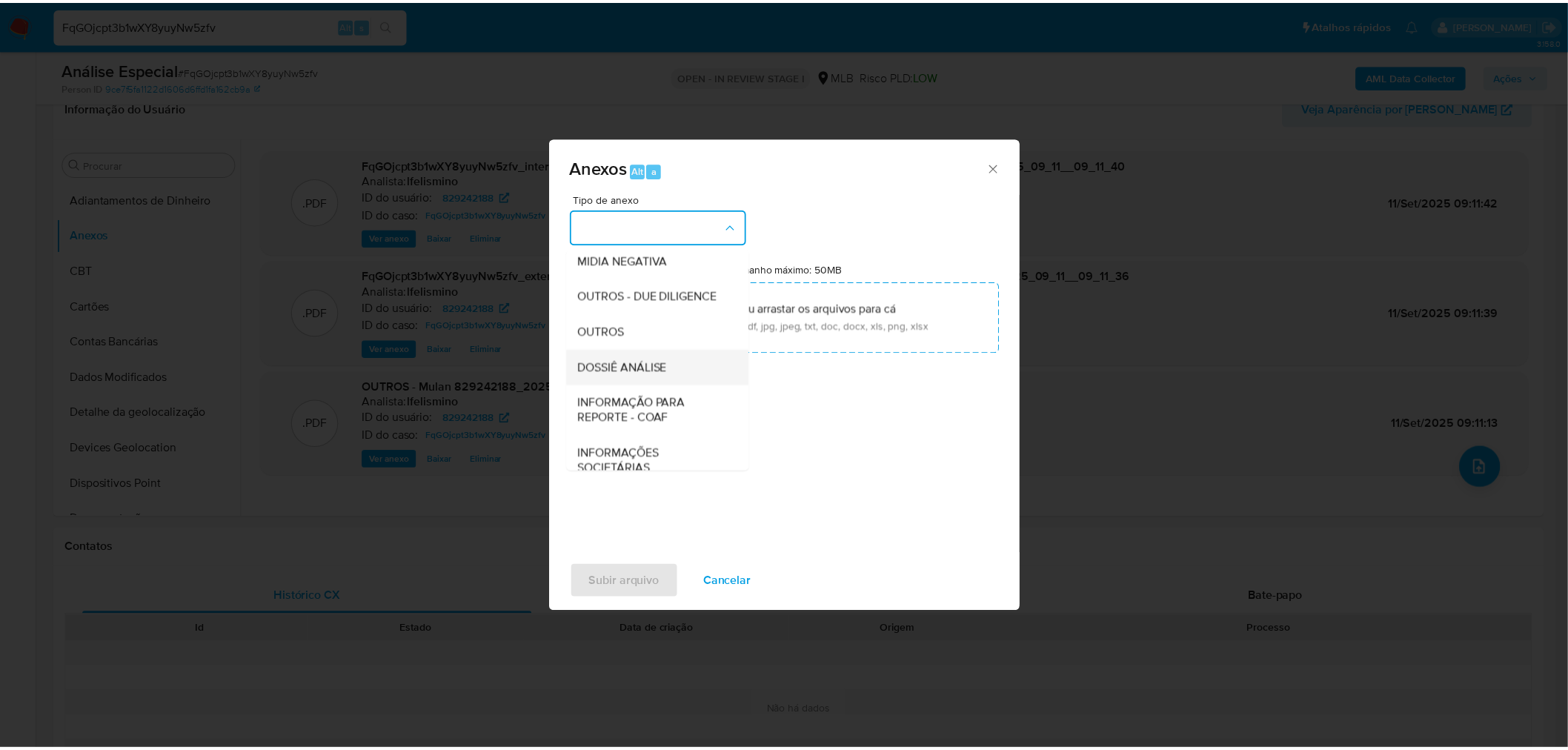
scroll to position [227, 0]
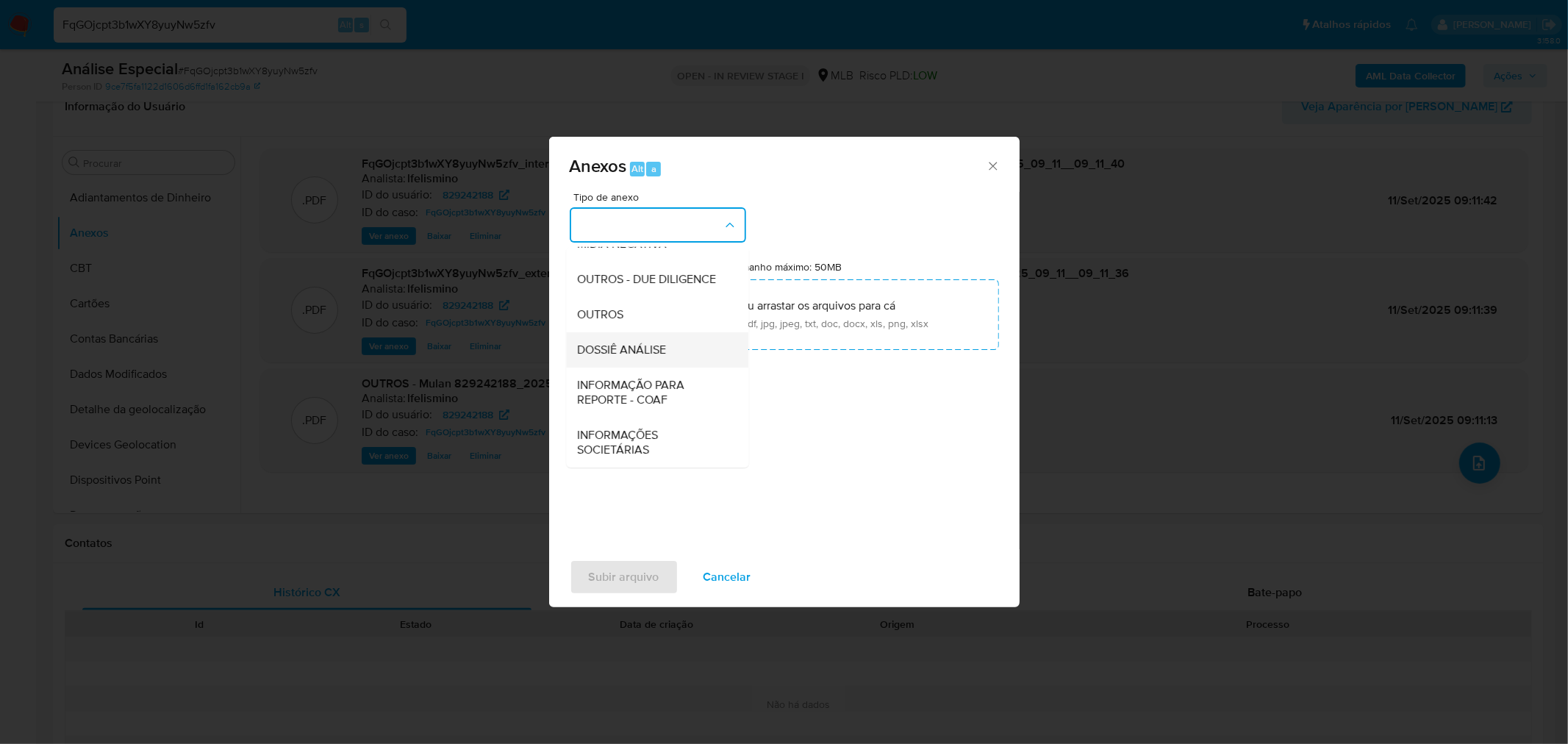
click at [646, 349] on span "DOSSIÊ ANÁLISE" at bounding box center [622, 349] width 89 height 15
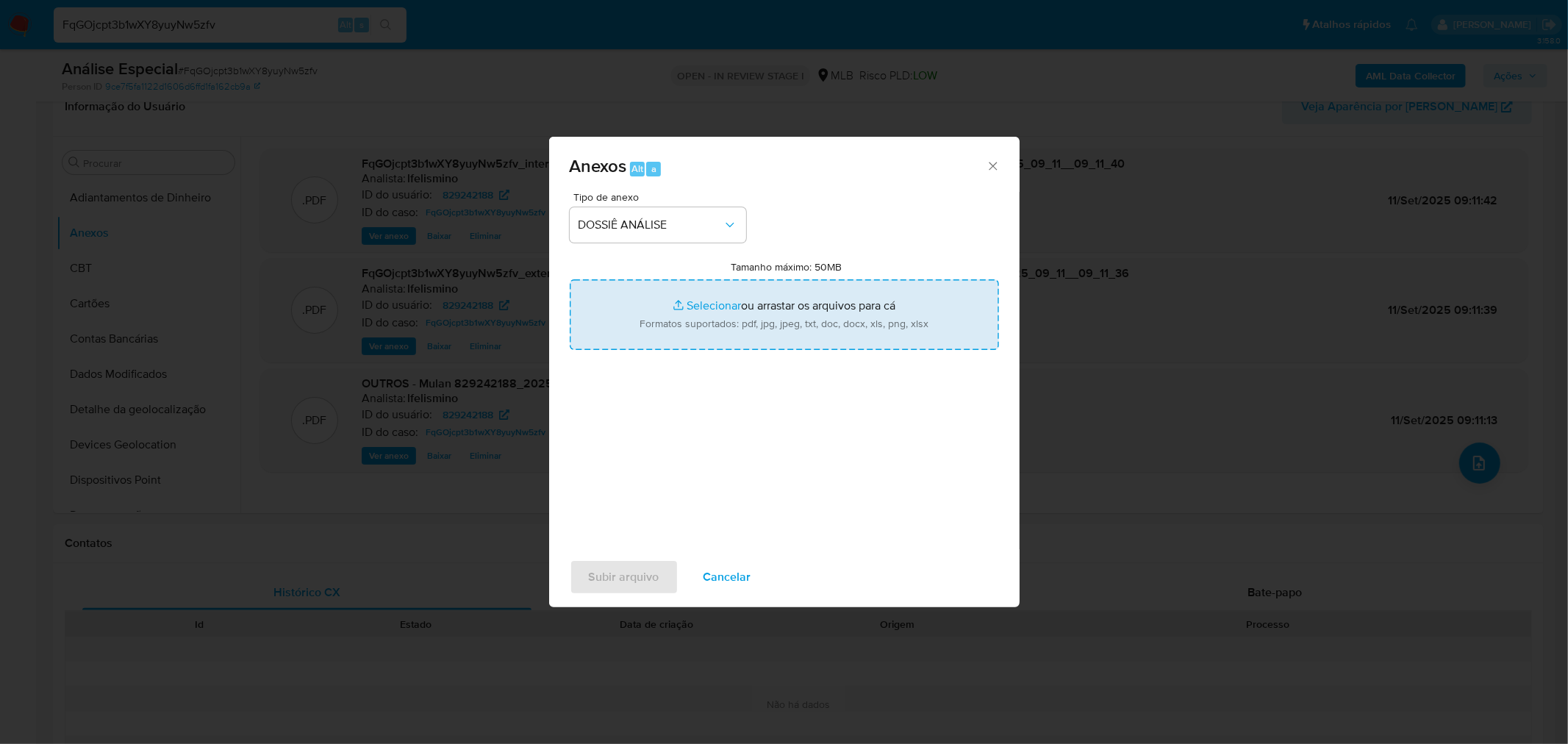
type input "C:\fakepath\SAR - CPF 98659944020 - MARCELO BOENO DA SILVA.pdf"
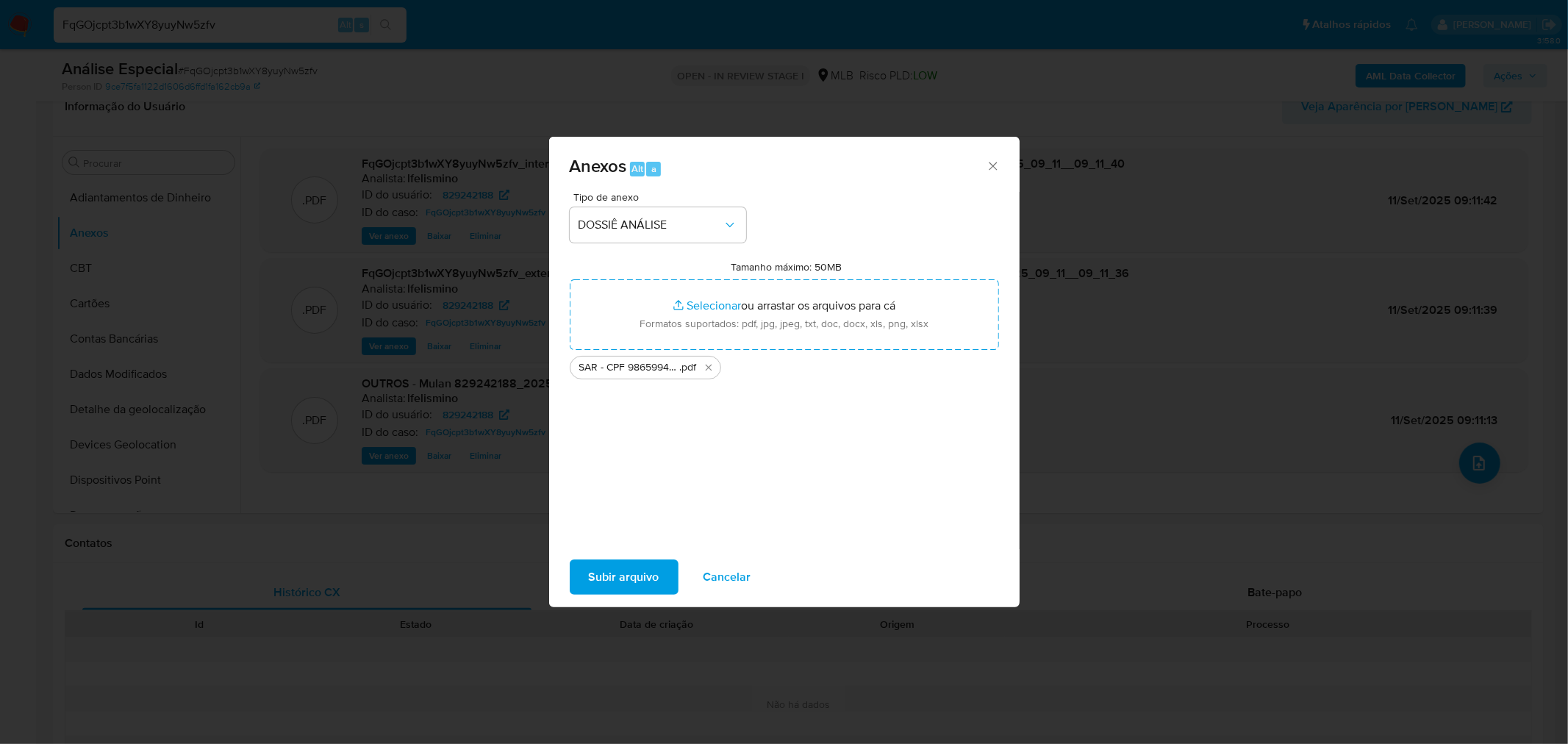
click at [651, 602] on div "Subir arquivo Cancelar" at bounding box center [784, 577] width 471 height 56
click at [651, 584] on span "Subir arquivo" at bounding box center [624, 577] width 71 height 32
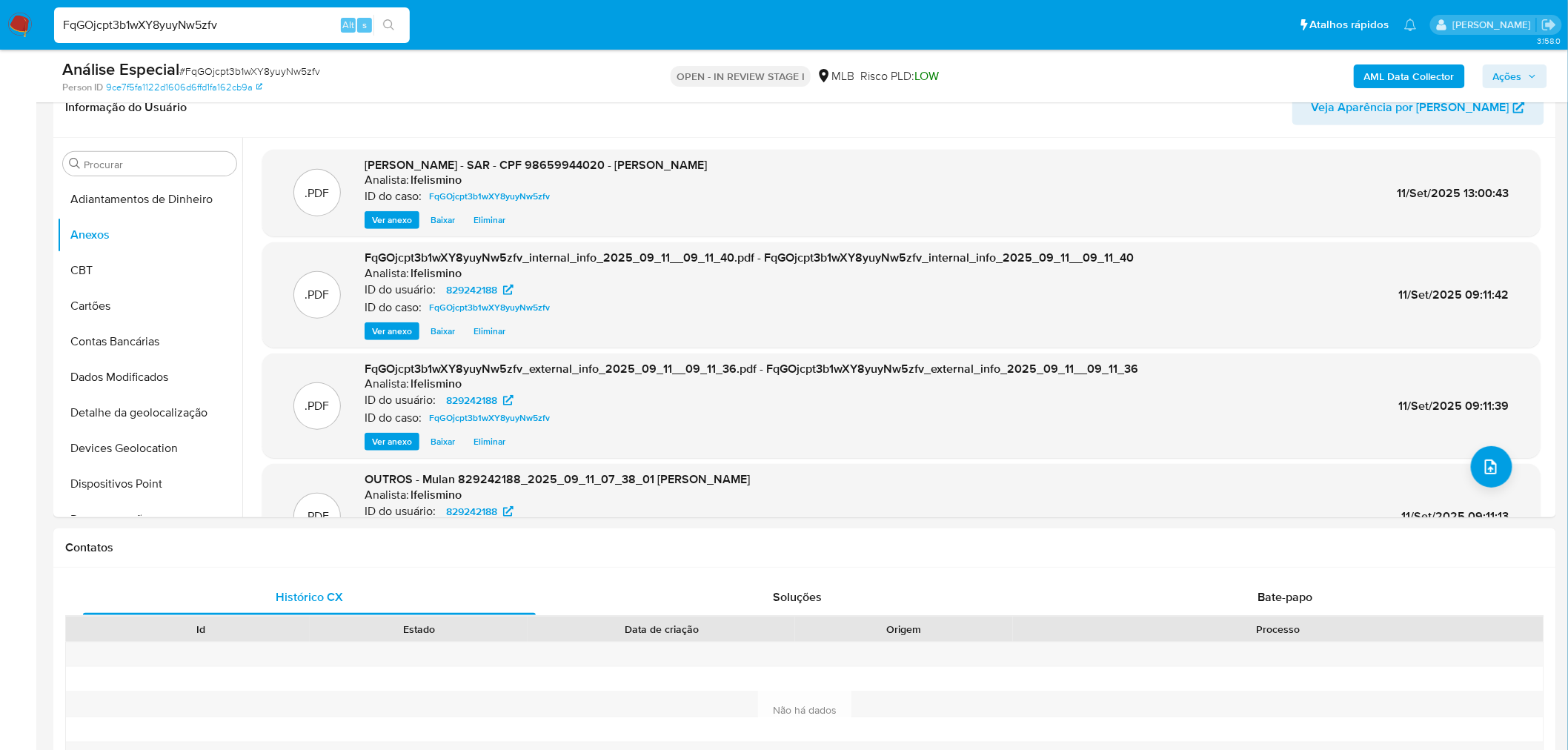
click at [1521, 78] on span "Ações" at bounding box center [1507, 76] width 29 height 23
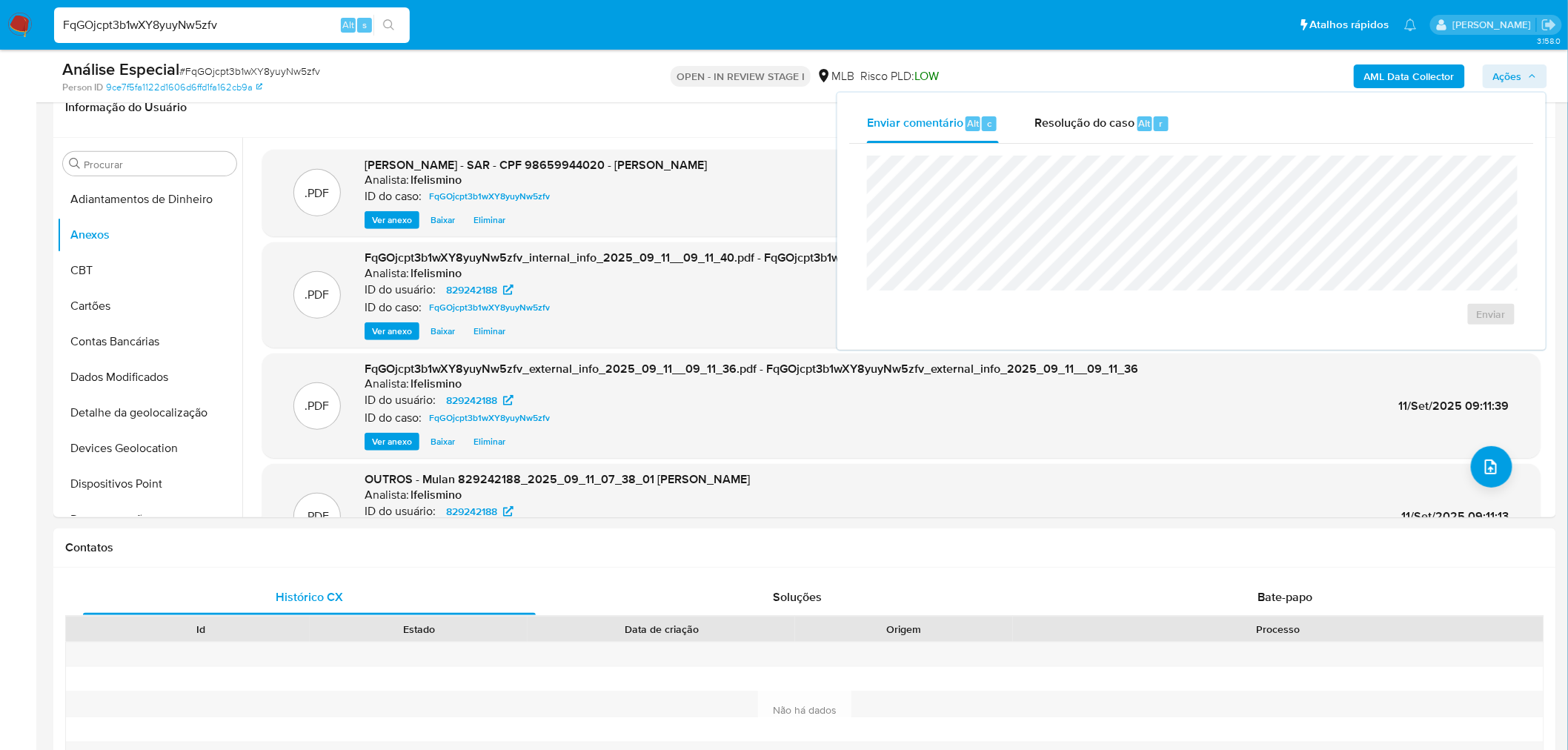
drag, startPoint x: 1116, startPoint y: 117, endPoint x: 1109, endPoint y: 146, distance: 29.8
click at [1112, 120] on span "Resolução do caso" at bounding box center [1084, 123] width 100 height 17
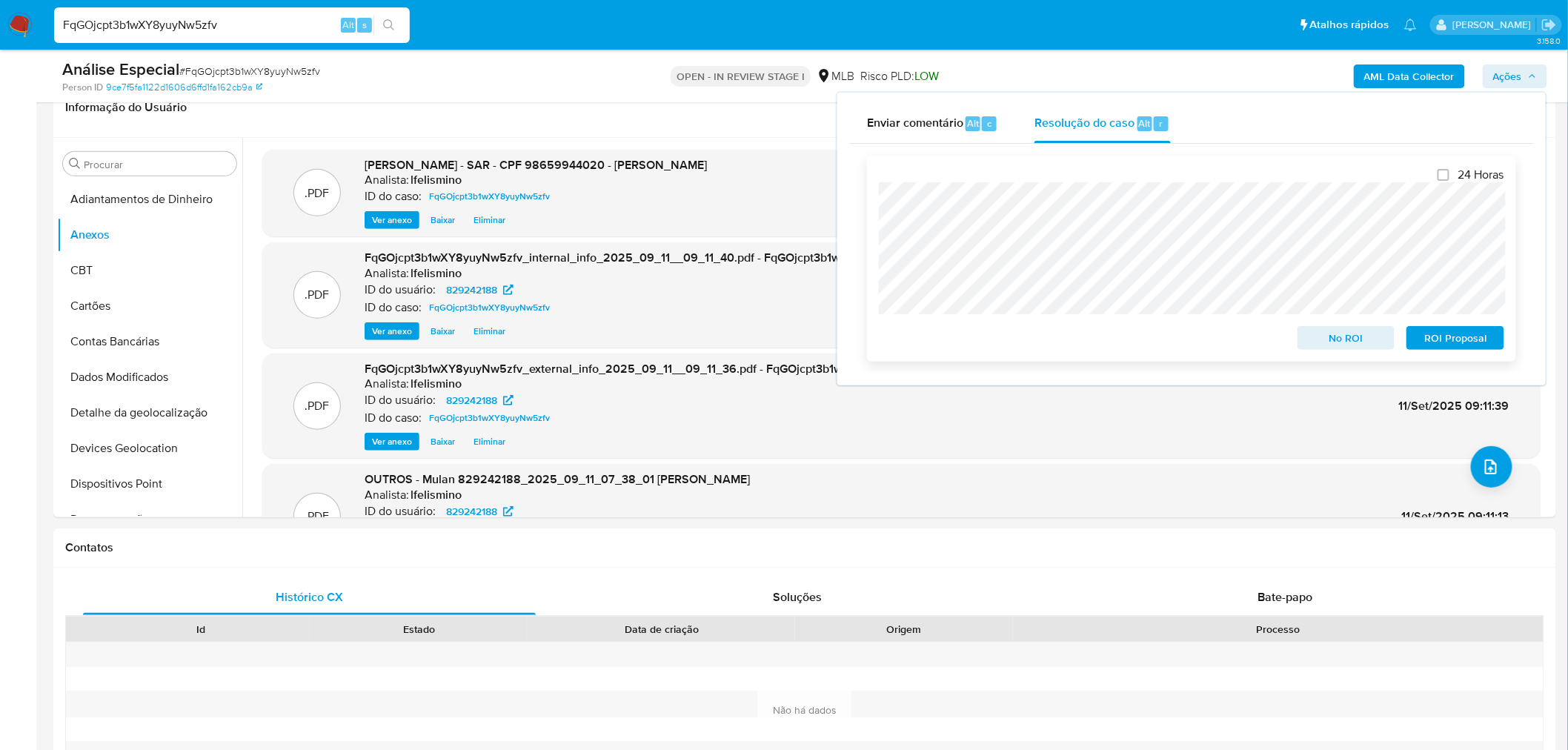
click at [1459, 347] on span "ROI Proposal" at bounding box center [1455, 338] width 77 height 21
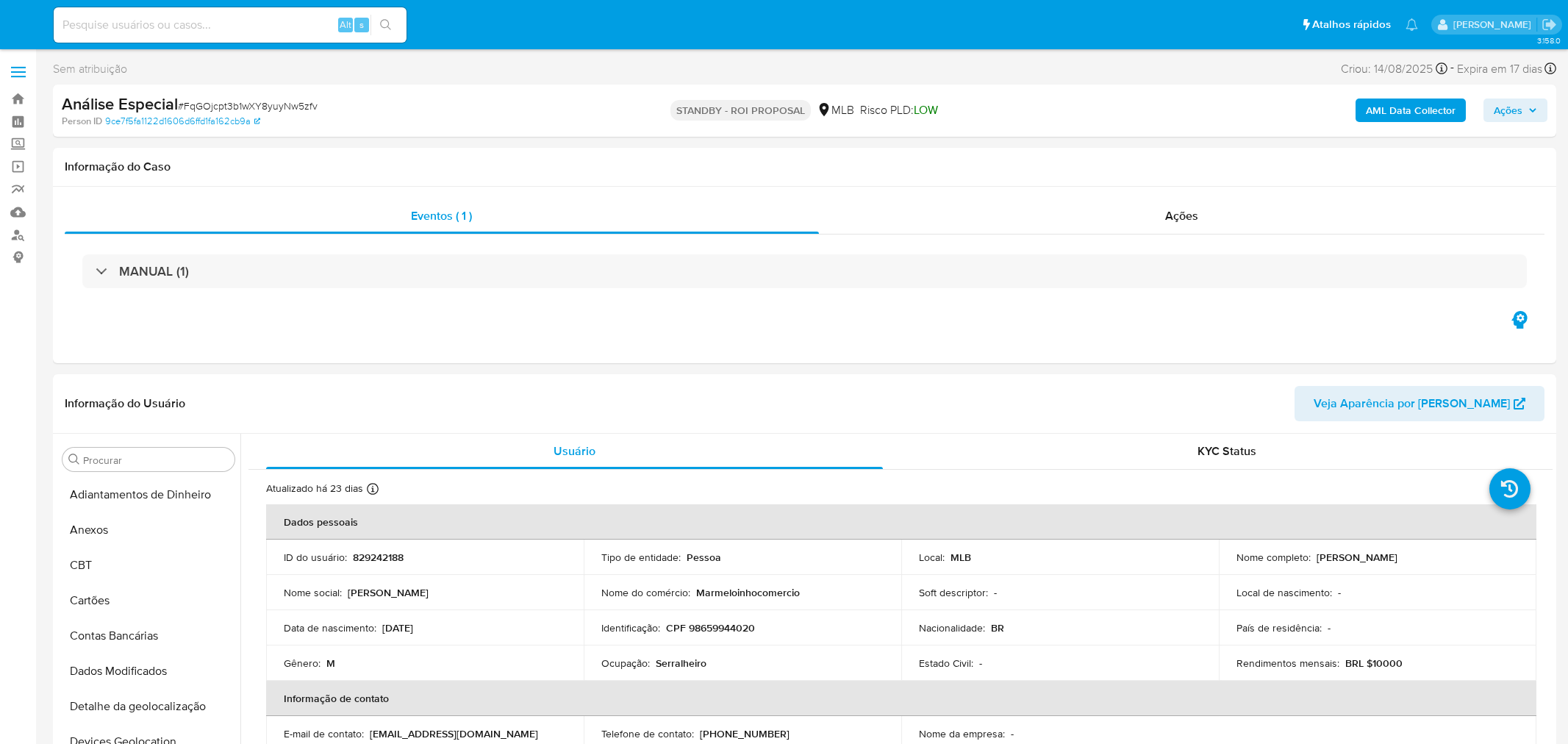
select select "10"
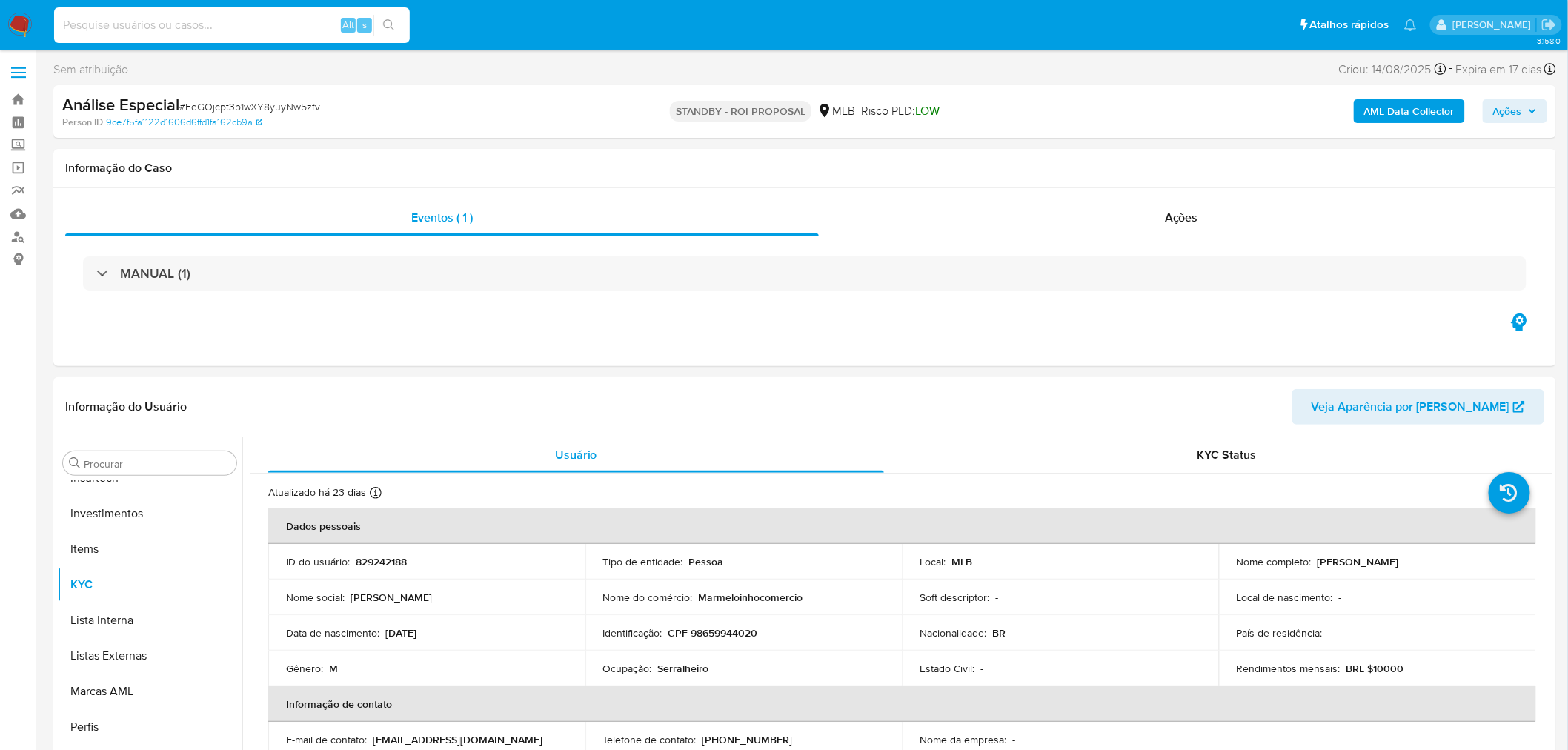
click at [181, 17] on input at bounding box center [231, 25] width 356 height 19
paste input "DFm3Fj1Q1eZTepFfHO9oLpQ7"
type input "DFm3Fj1Q1eZTepFfHO9oLpQ7"
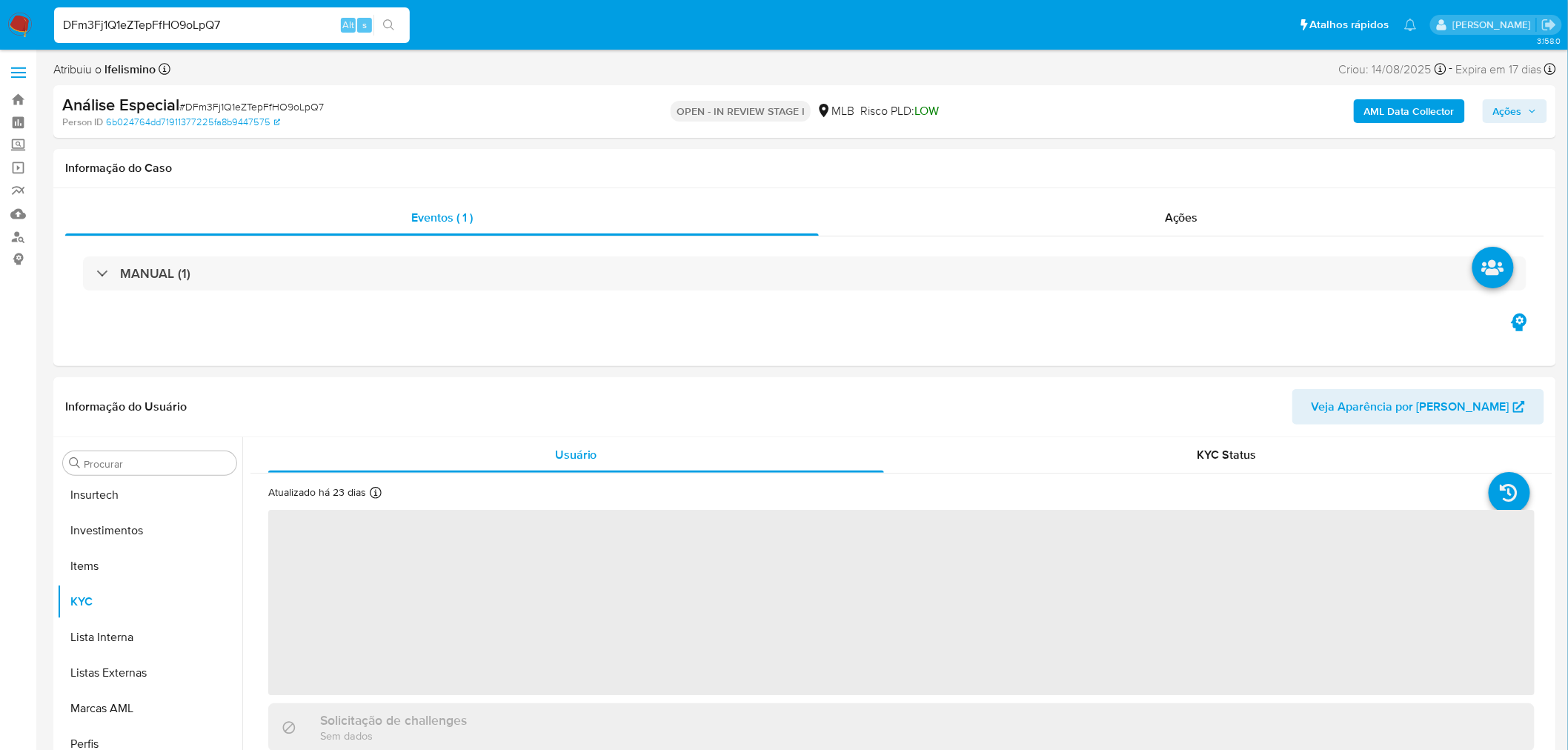
scroll to position [696, 0]
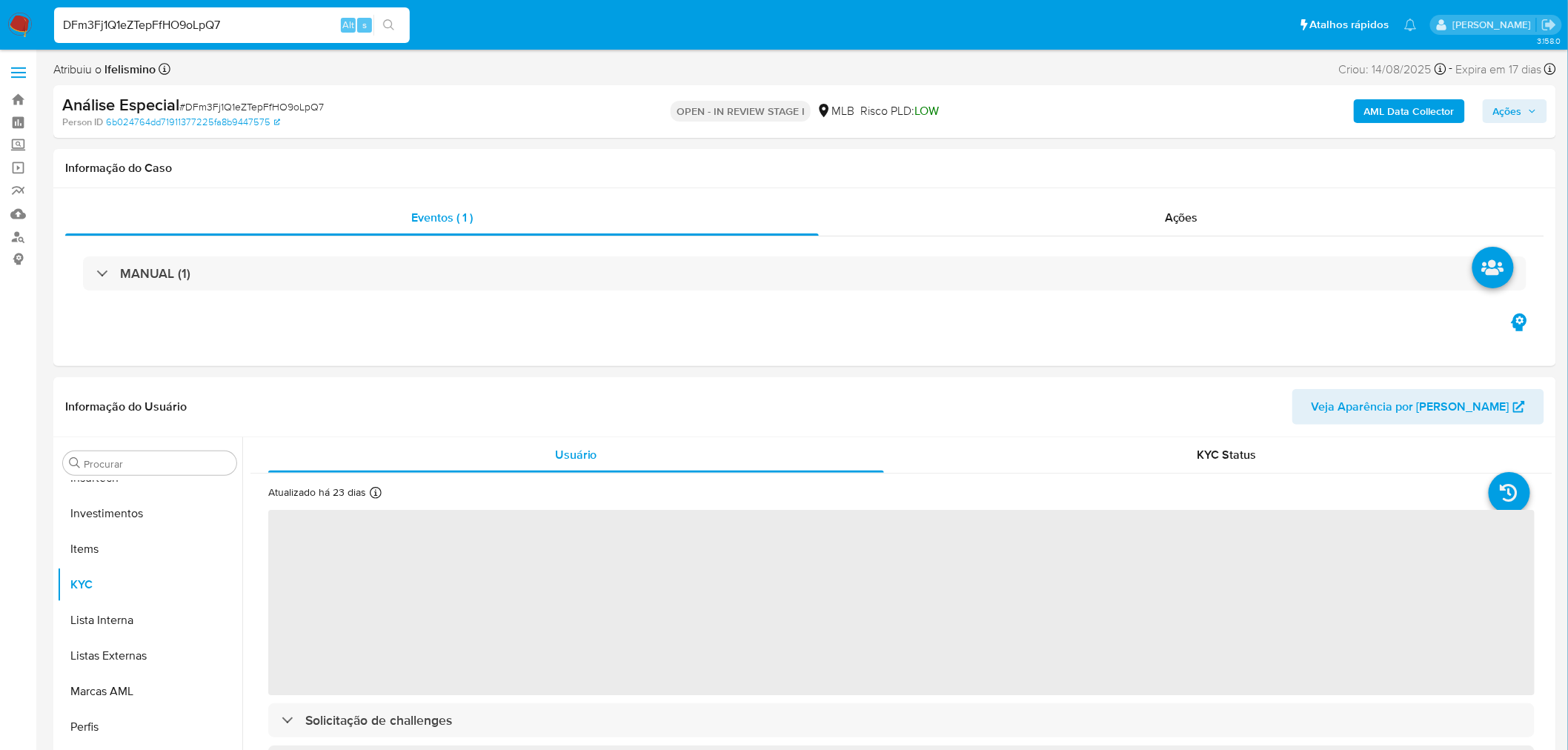
select select "10"
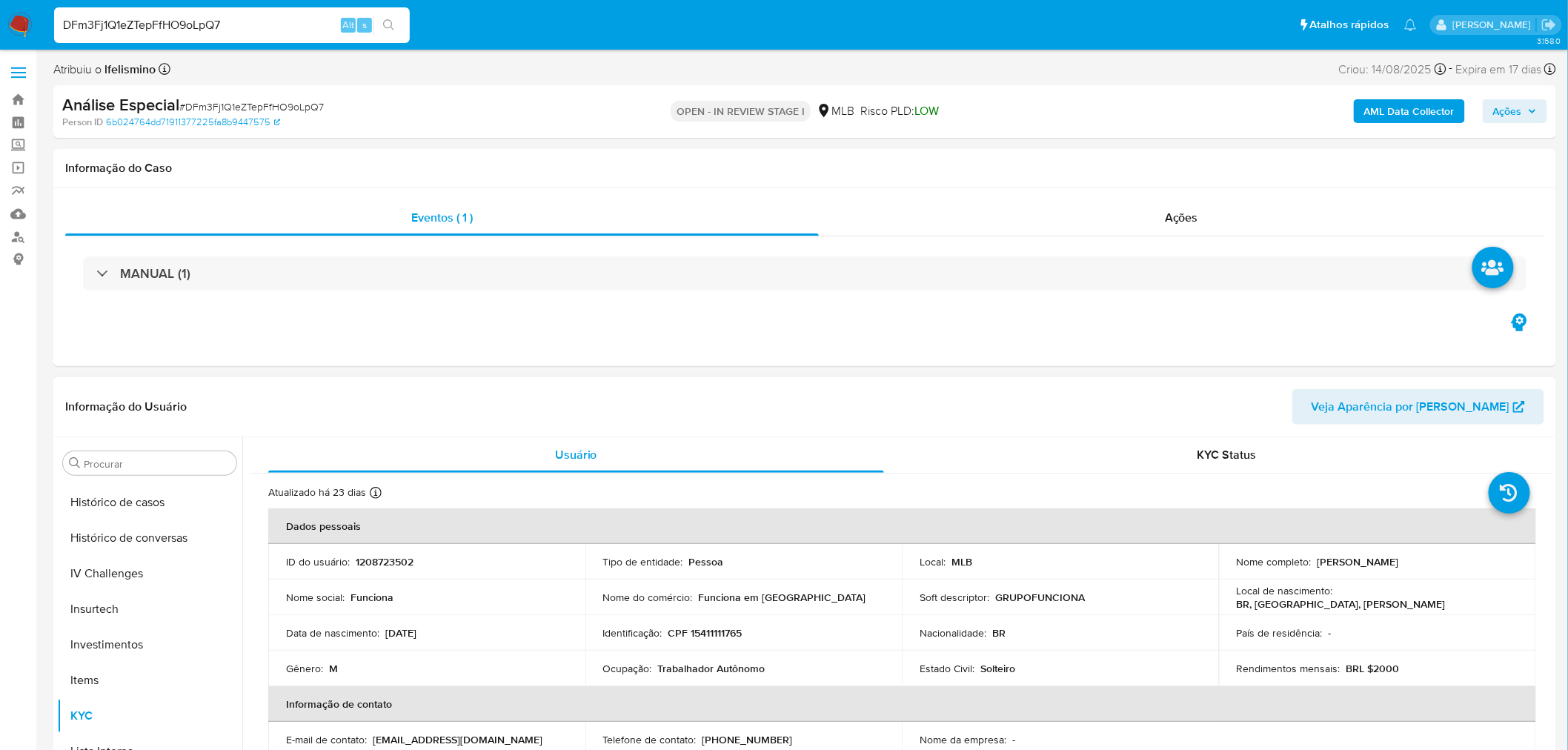
scroll to position [0, 0]
click at [200, 552] on button "CBT" at bounding box center [144, 569] width 173 height 36
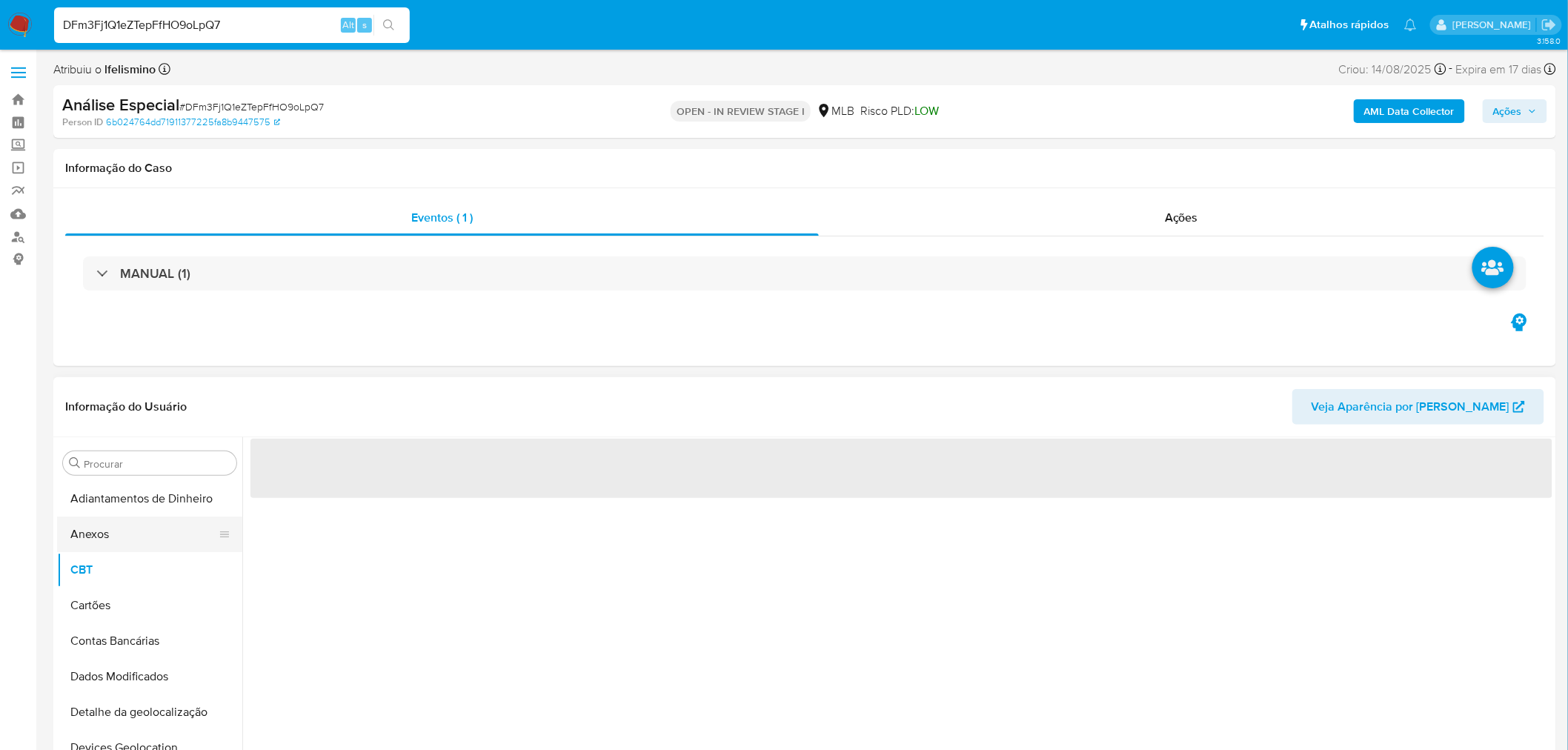
click at [78, 534] on button "Anexos" at bounding box center [144, 533] width 173 height 36
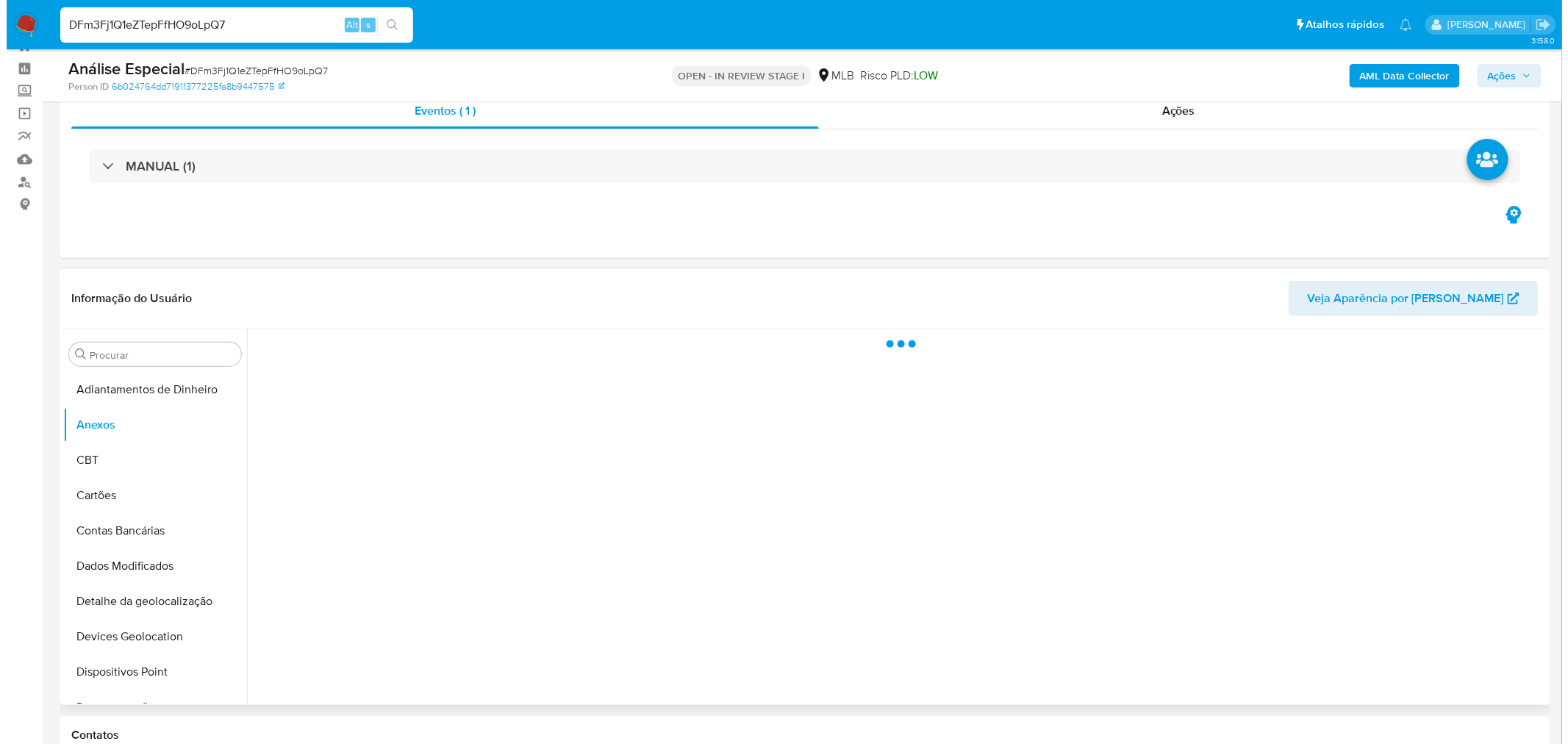
scroll to position [82, 0]
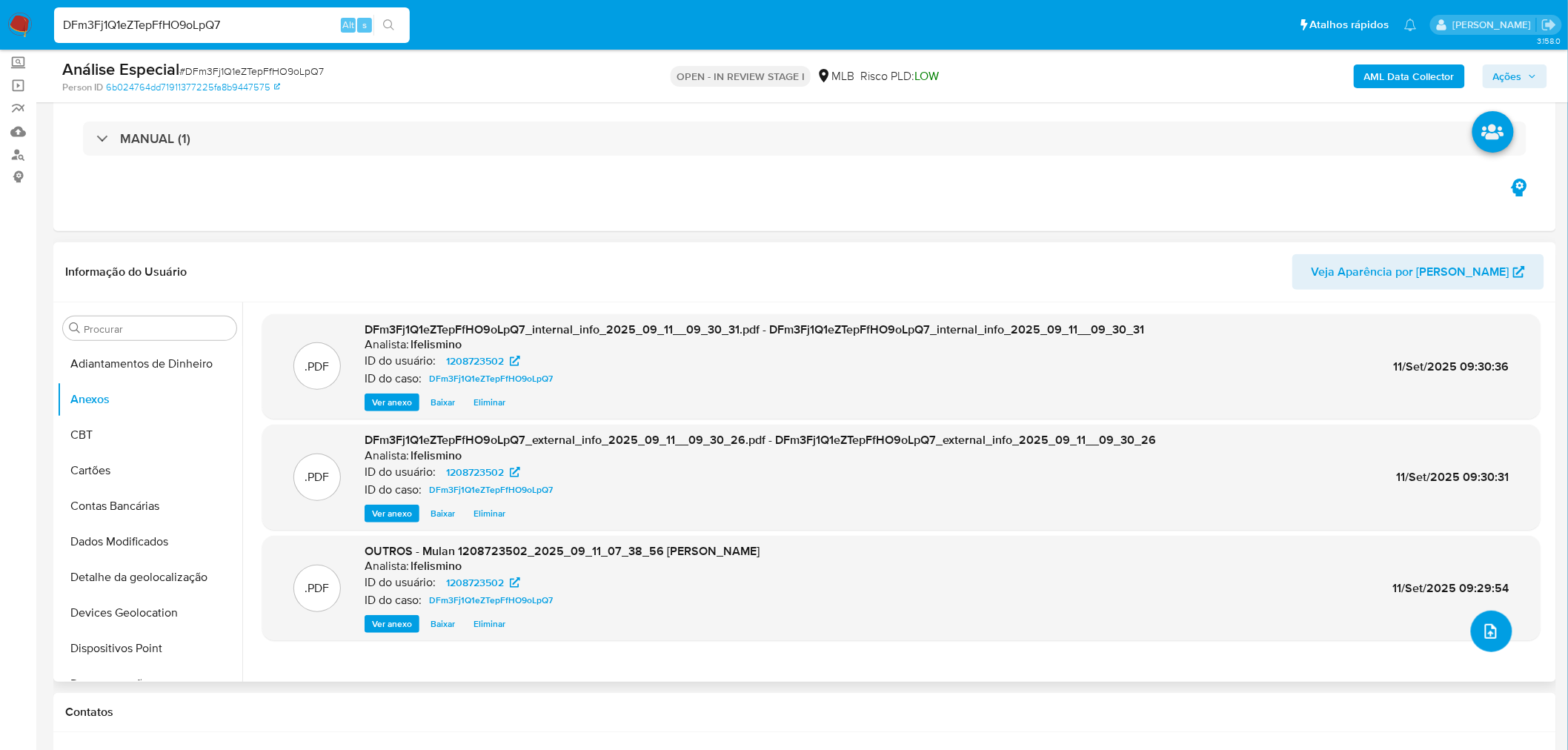
click at [1479, 619] on button "upload-file" at bounding box center [1491, 632] width 42 height 42
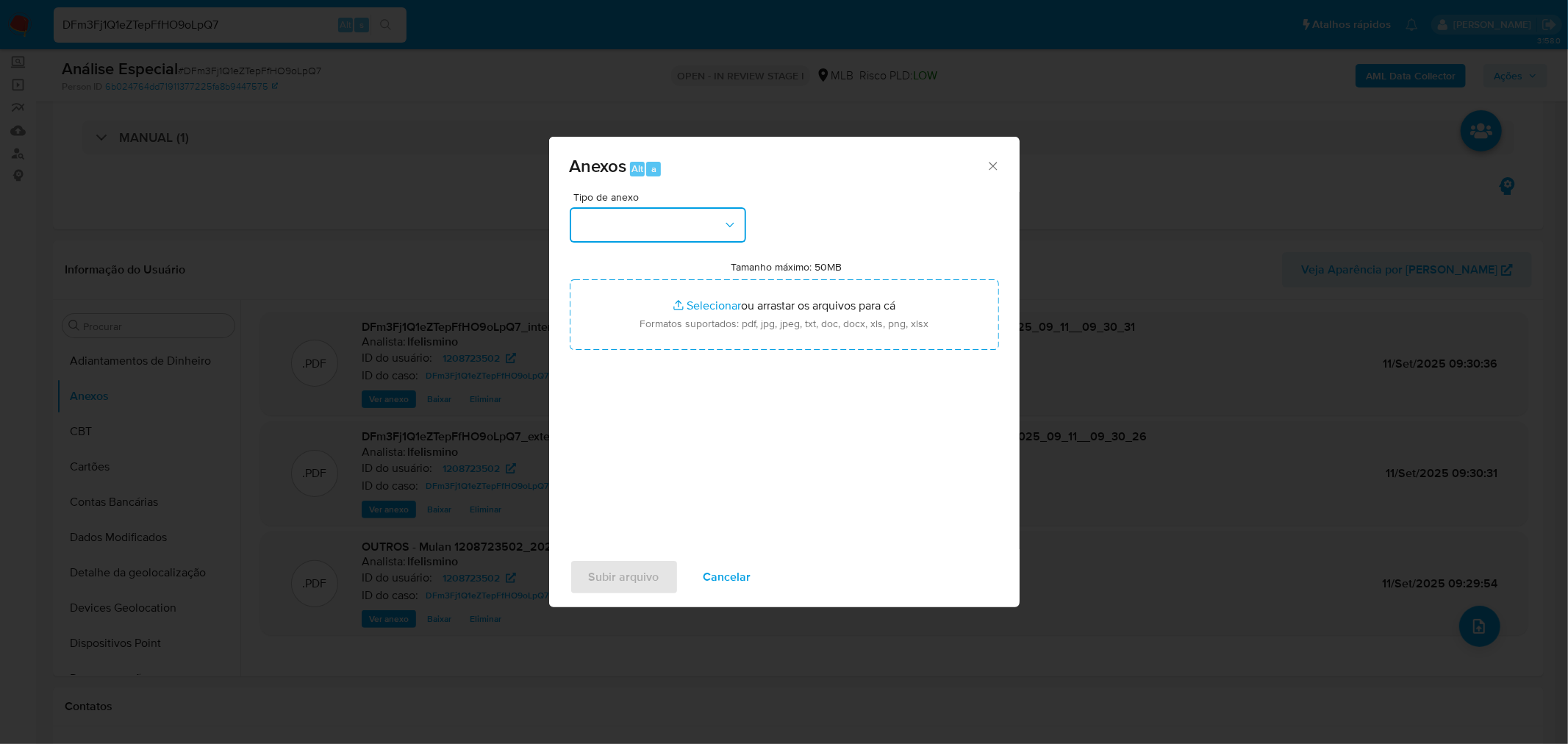
click at [638, 233] on button "button" at bounding box center [658, 224] width 176 height 35
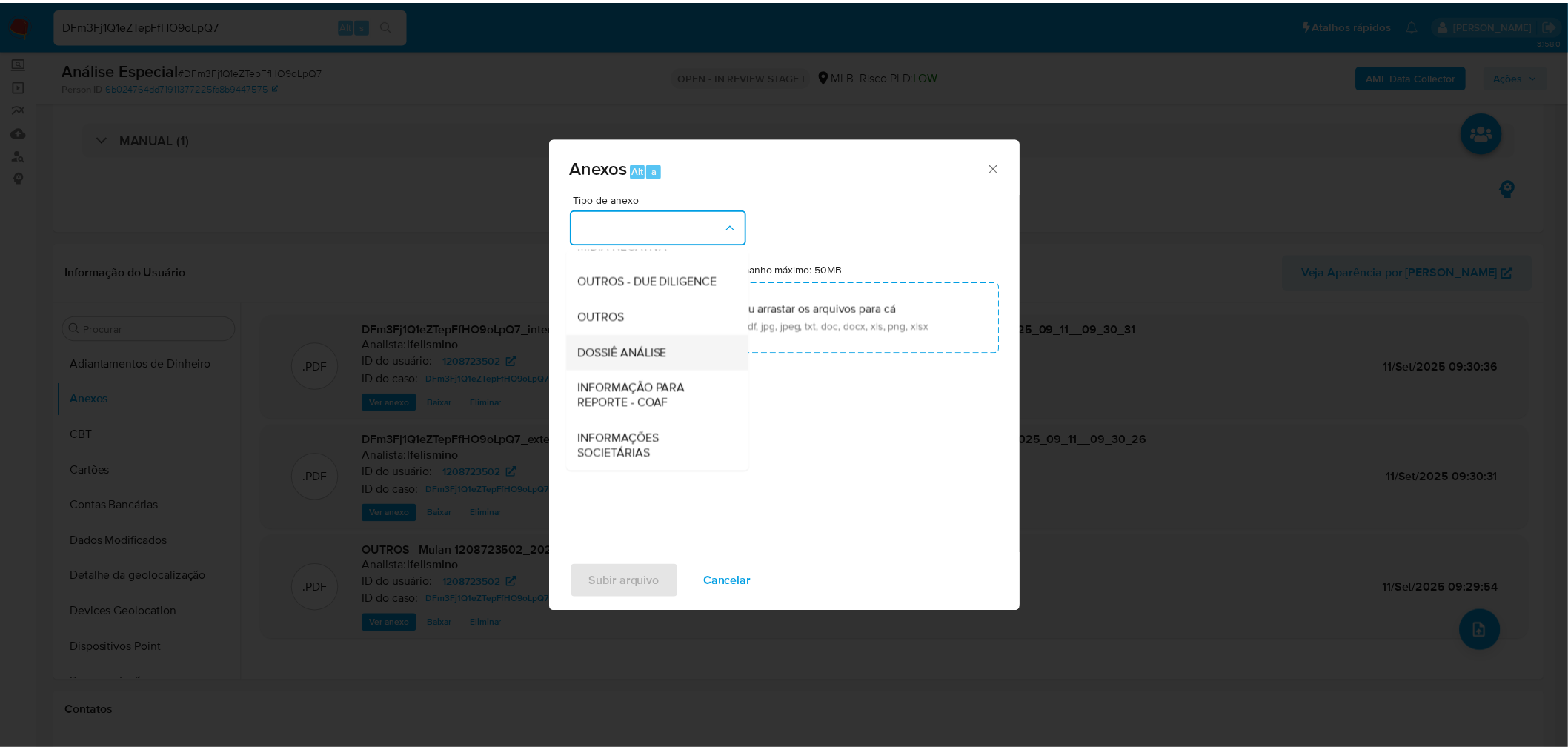
scroll to position [227, 0]
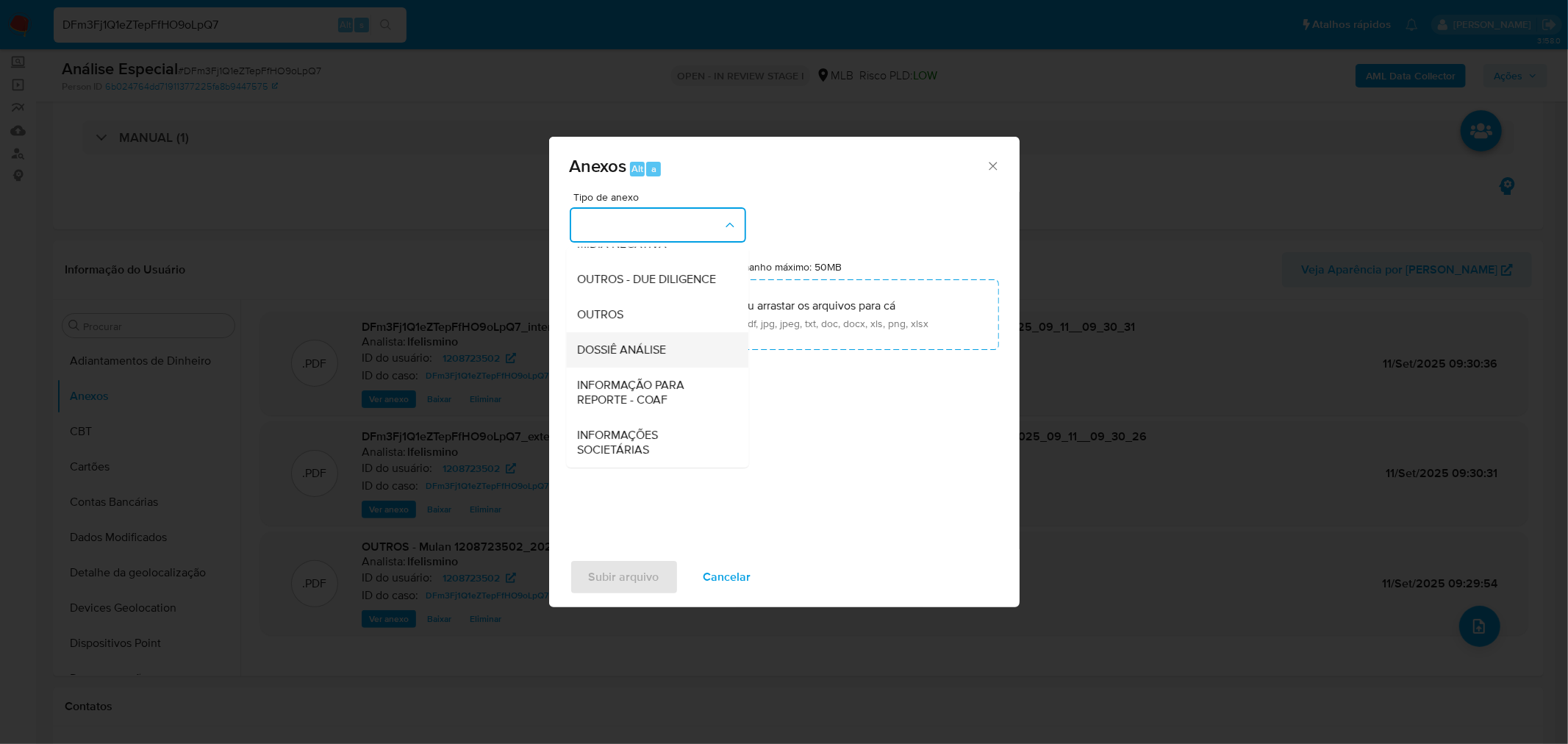
click at [635, 343] on span "DOSSIÊ ANÁLISE" at bounding box center [622, 349] width 89 height 15
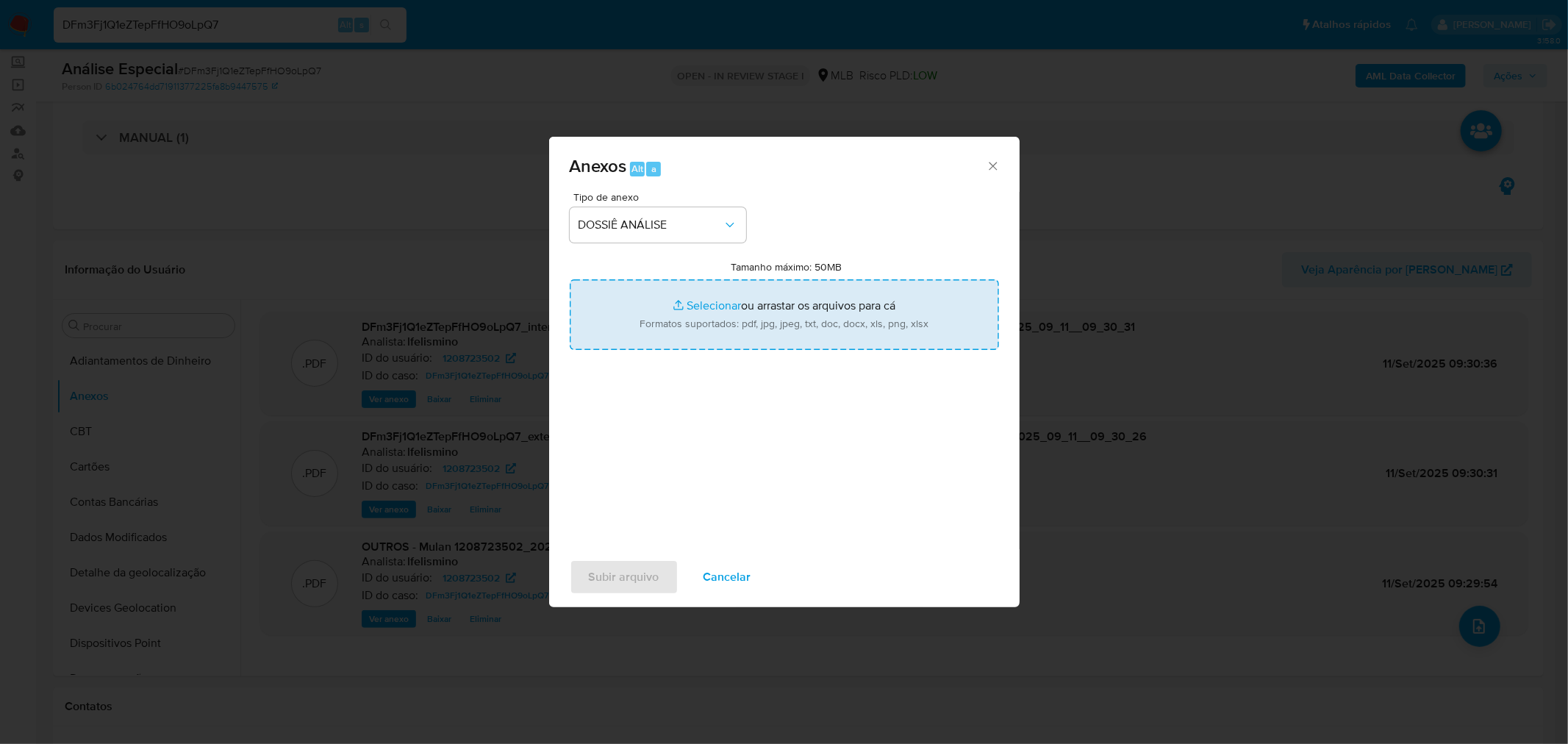
type input "C:\fakepath\SAR - CPF 15411111765 - DIEGO GARCIA DA SILVA.pdf"
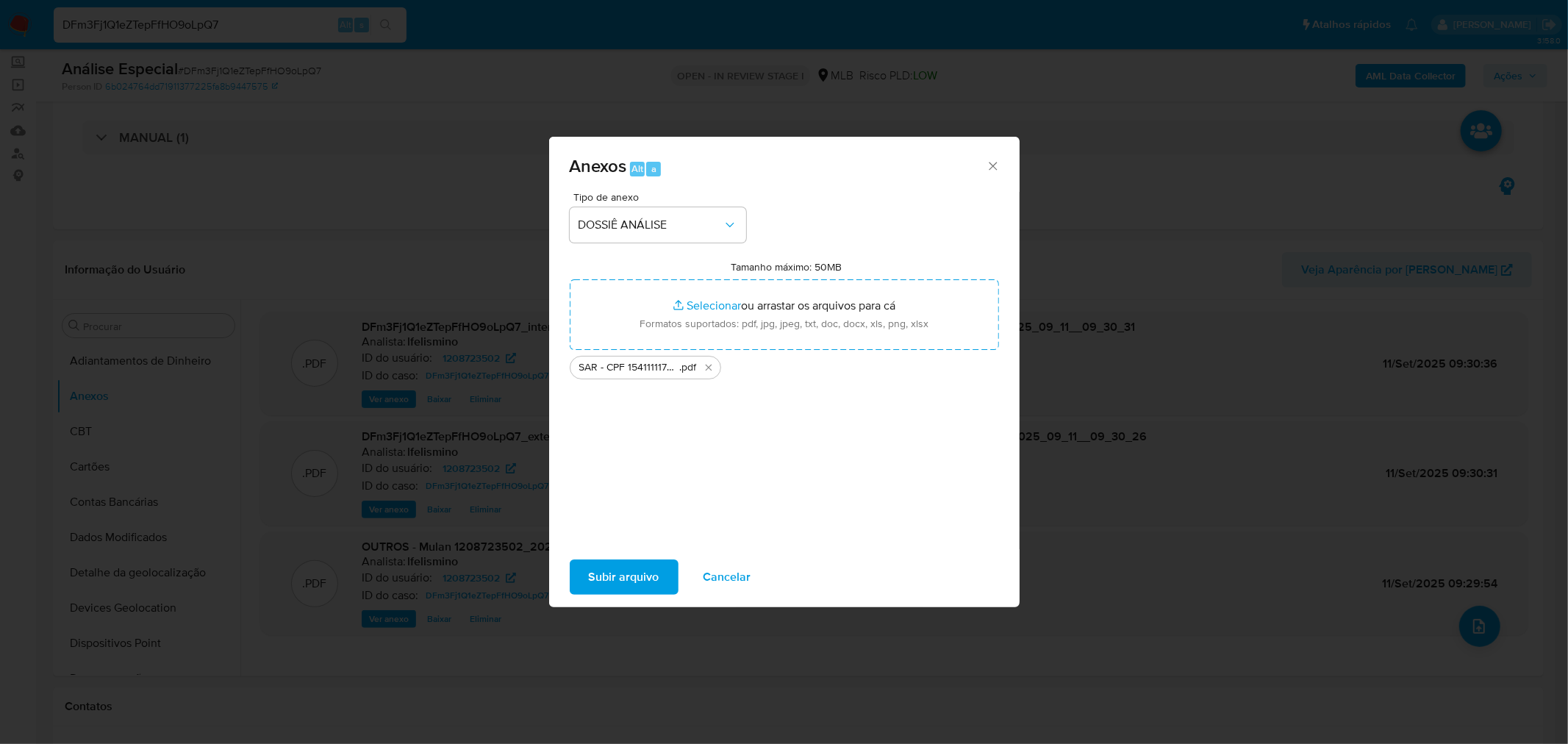
click at [650, 571] on span "Subir arquivo" at bounding box center [624, 577] width 71 height 32
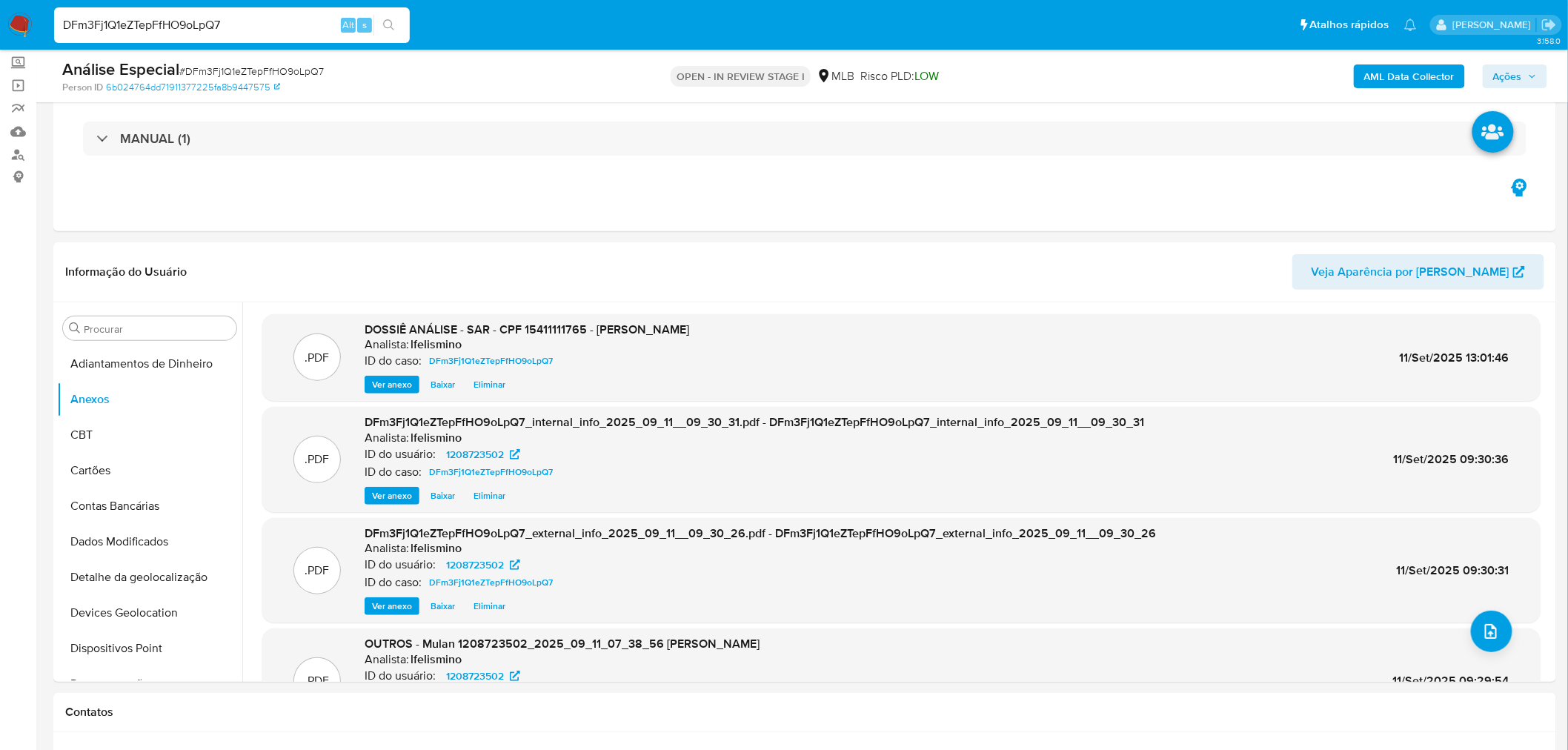
drag, startPoint x: 1519, startPoint y: 71, endPoint x: 1509, endPoint y: 85, distance: 17.2
click at [1519, 71] on span "Ações" at bounding box center [1507, 76] width 29 height 23
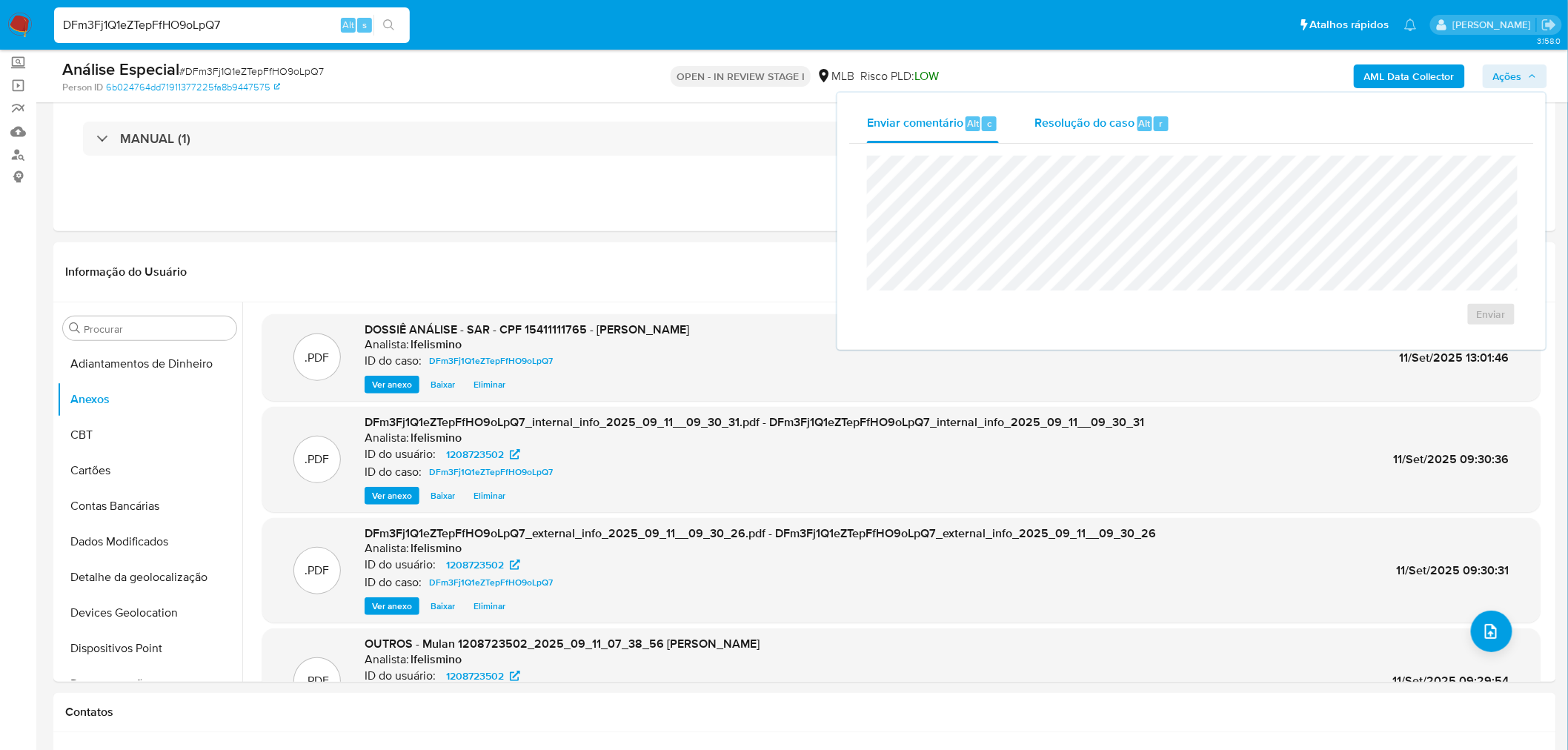
click at [1117, 124] on span "Resolução do caso" at bounding box center [1084, 123] width 100 height 17
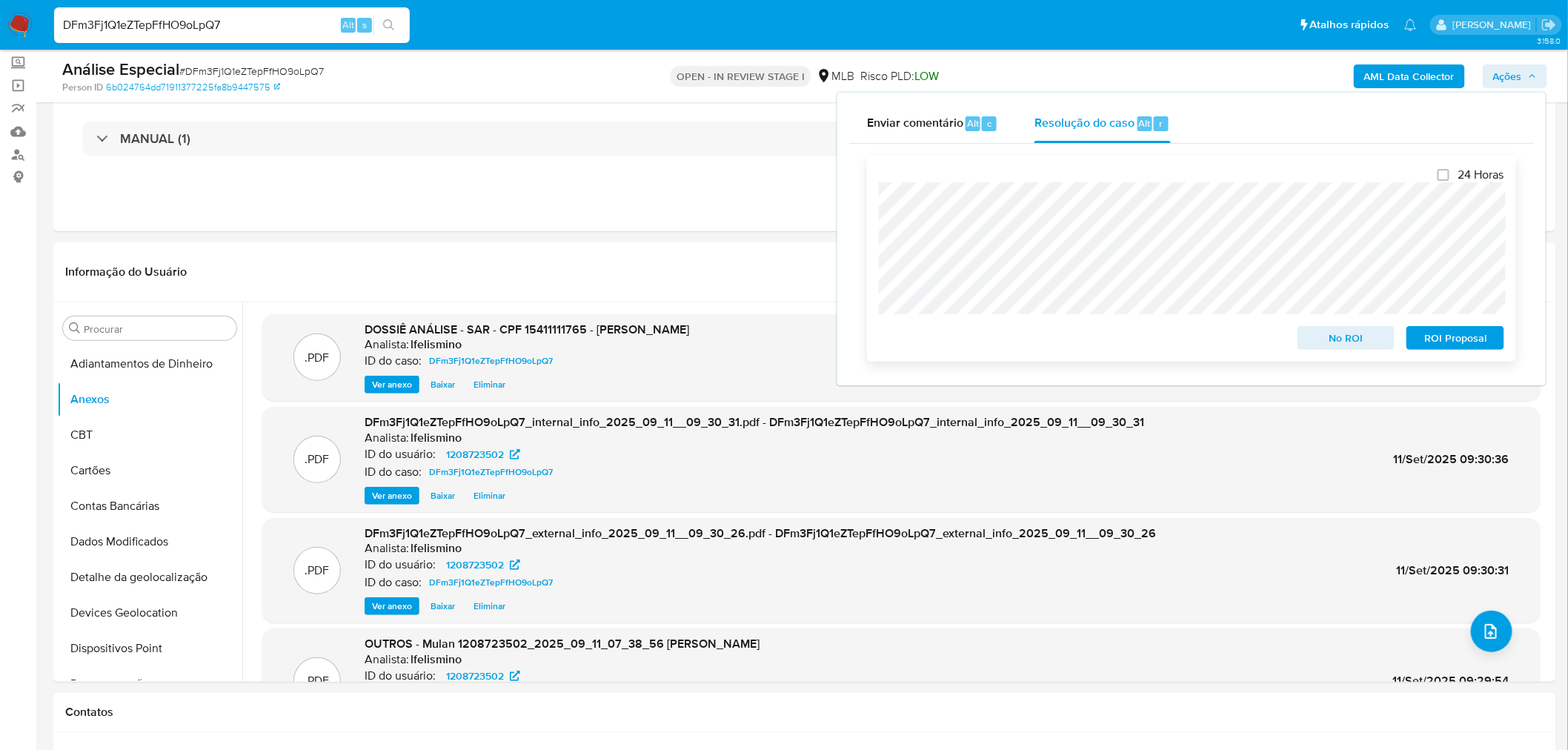
click at [1428, 331] on span "ROI Proposal" at bounding box center [1455, 338] width 77 height 21
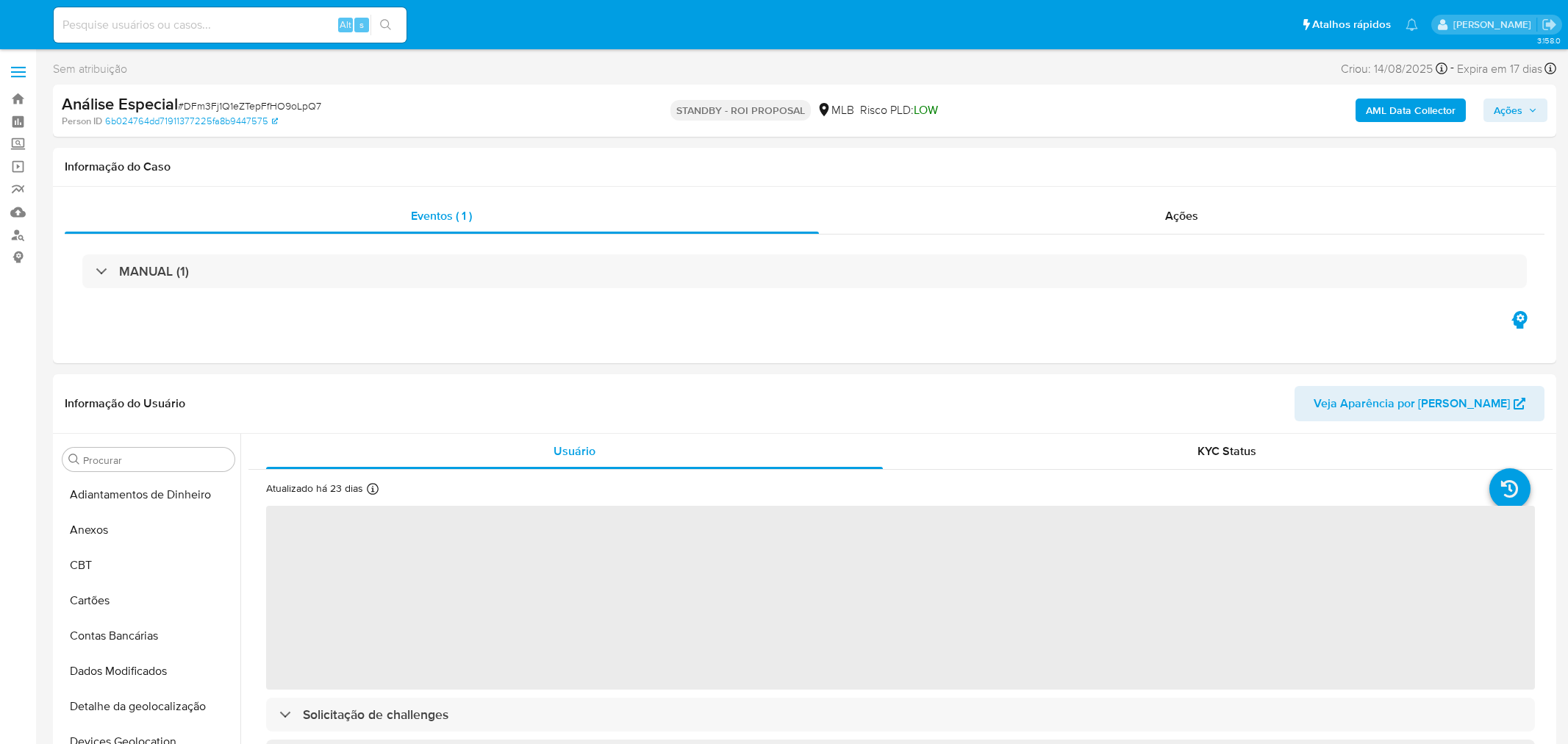
select select "10"
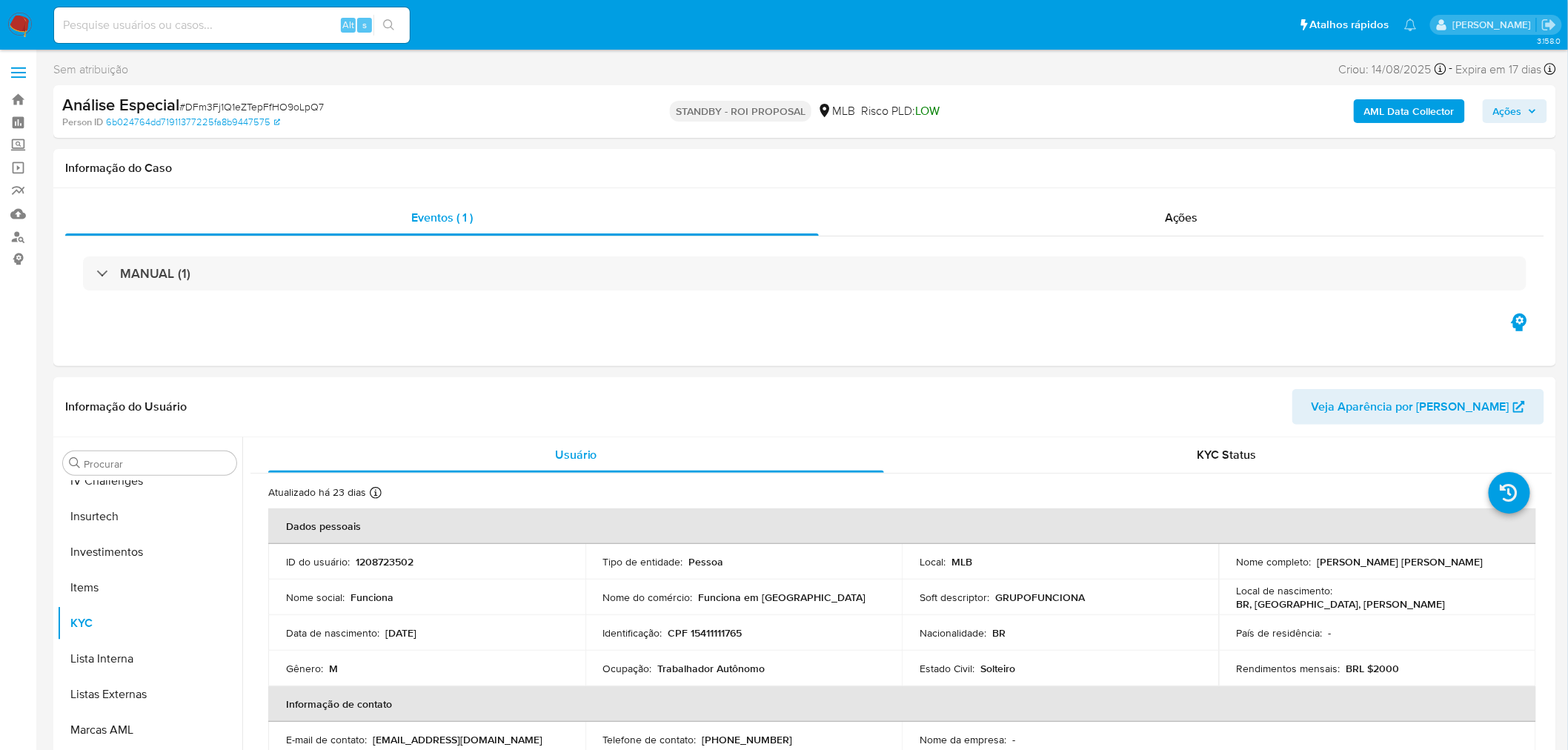
scroll to position [696, 0]
click at [163, 30] on input at bounding box center [231, 25] width 356 height 19
paste input "WJq50RgXQVWw99FxGdcKB7vK"
type input "WJq50RgXQVWw99FxGdcKB7vK"
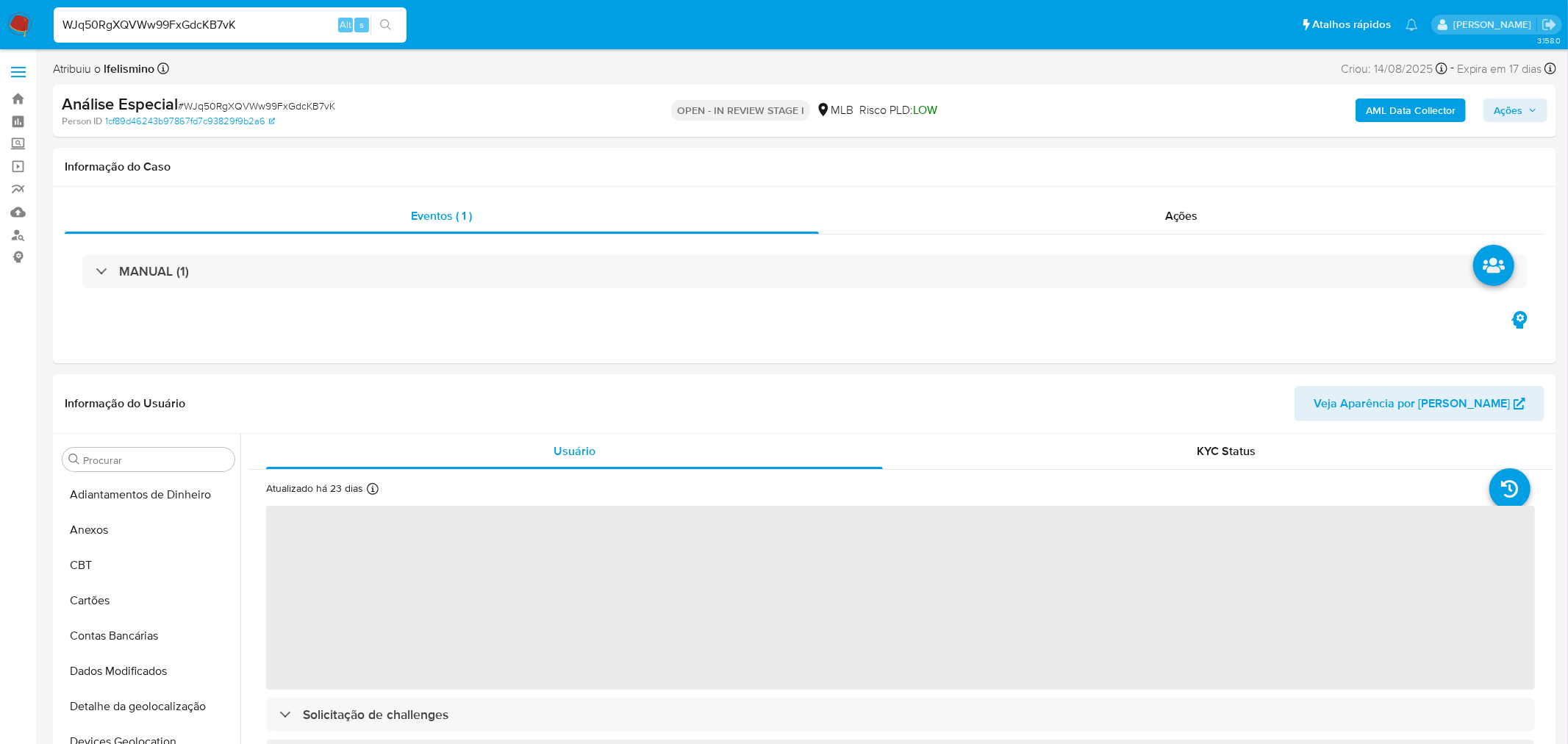
select select "10"
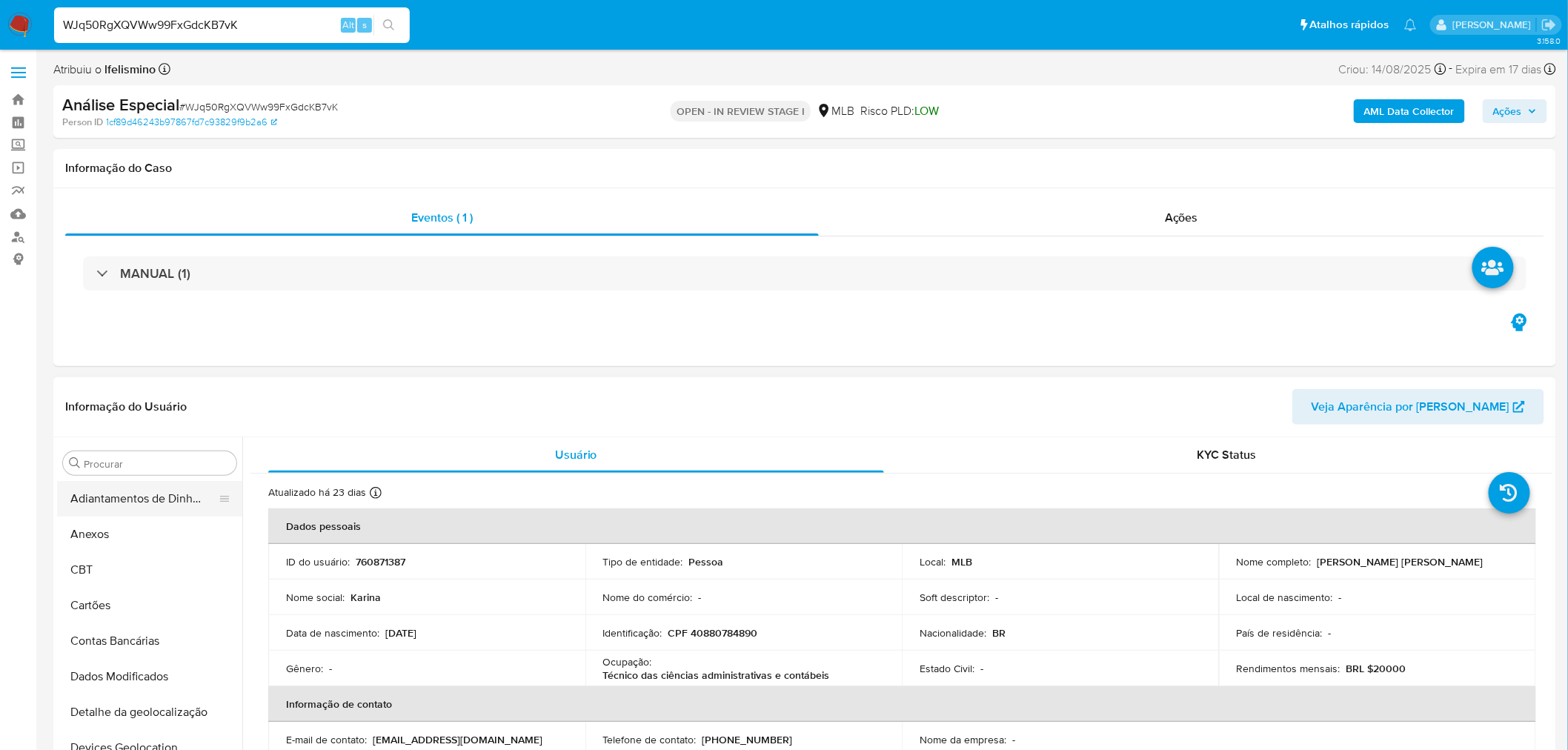
click at [142, 530] on button "Anexos" at bounding box center [150, 533] width 185 height 36
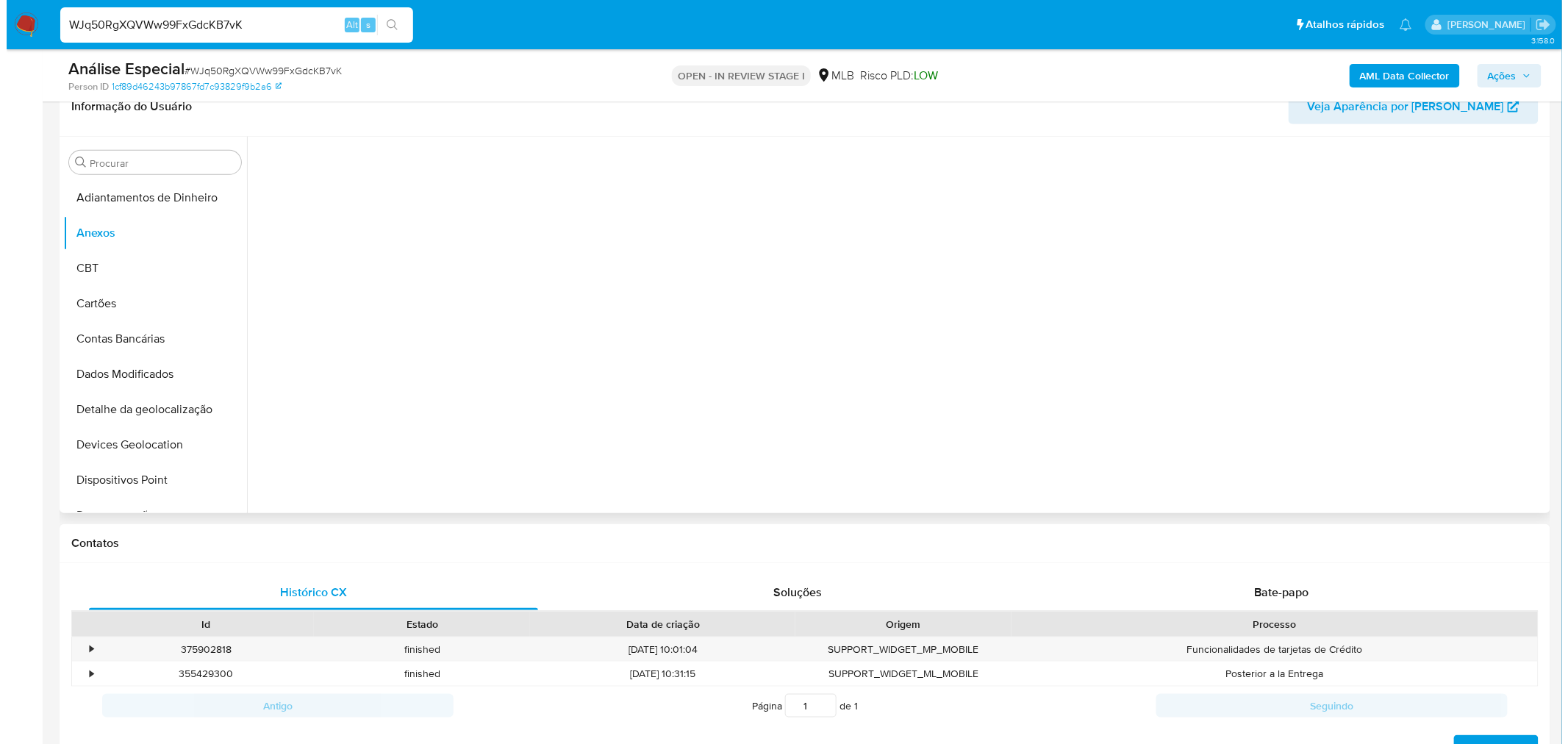
scroll to position [163, 0]
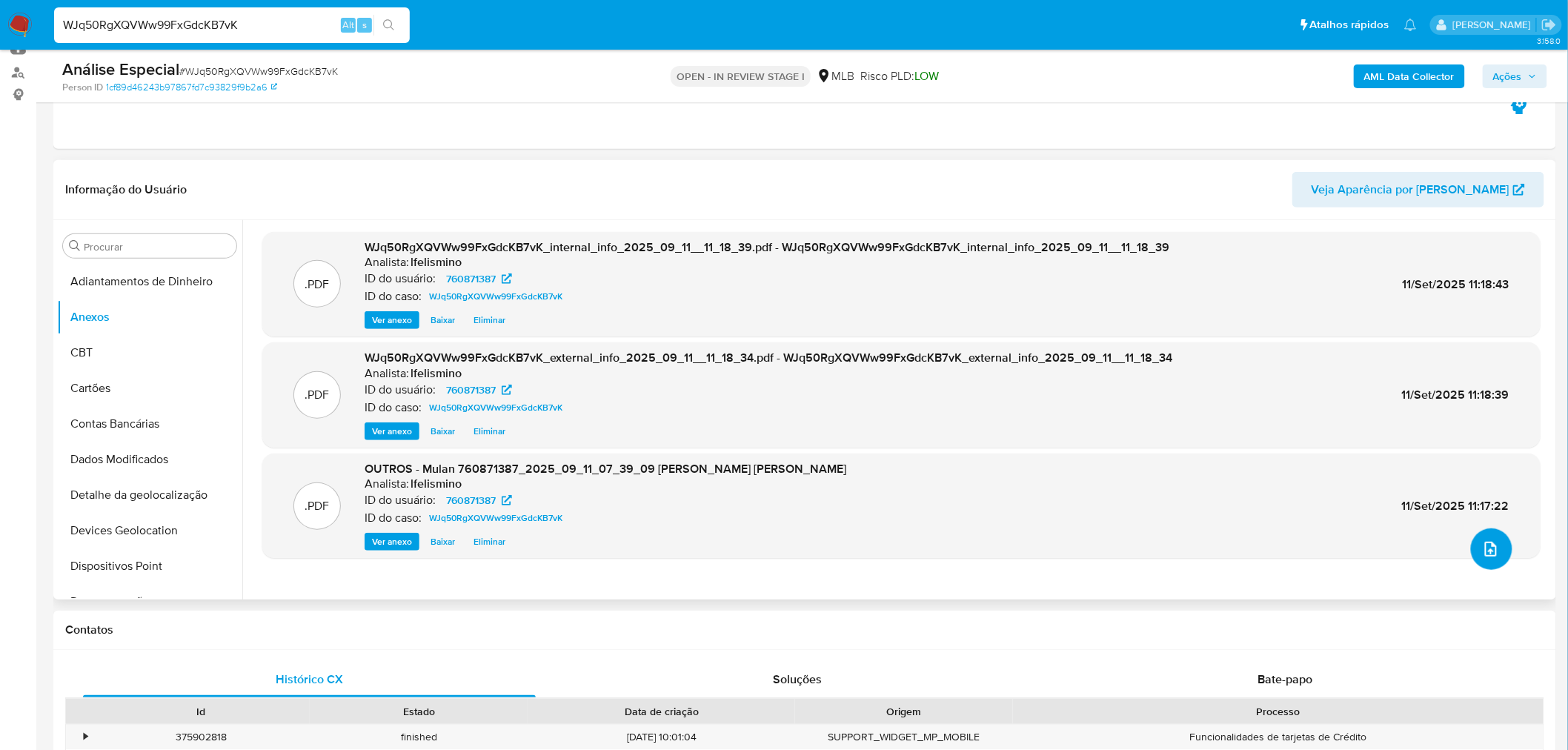
click at [1494, 556] on button "upload-file" at bounding box center [1491, 549] width 42 height 42
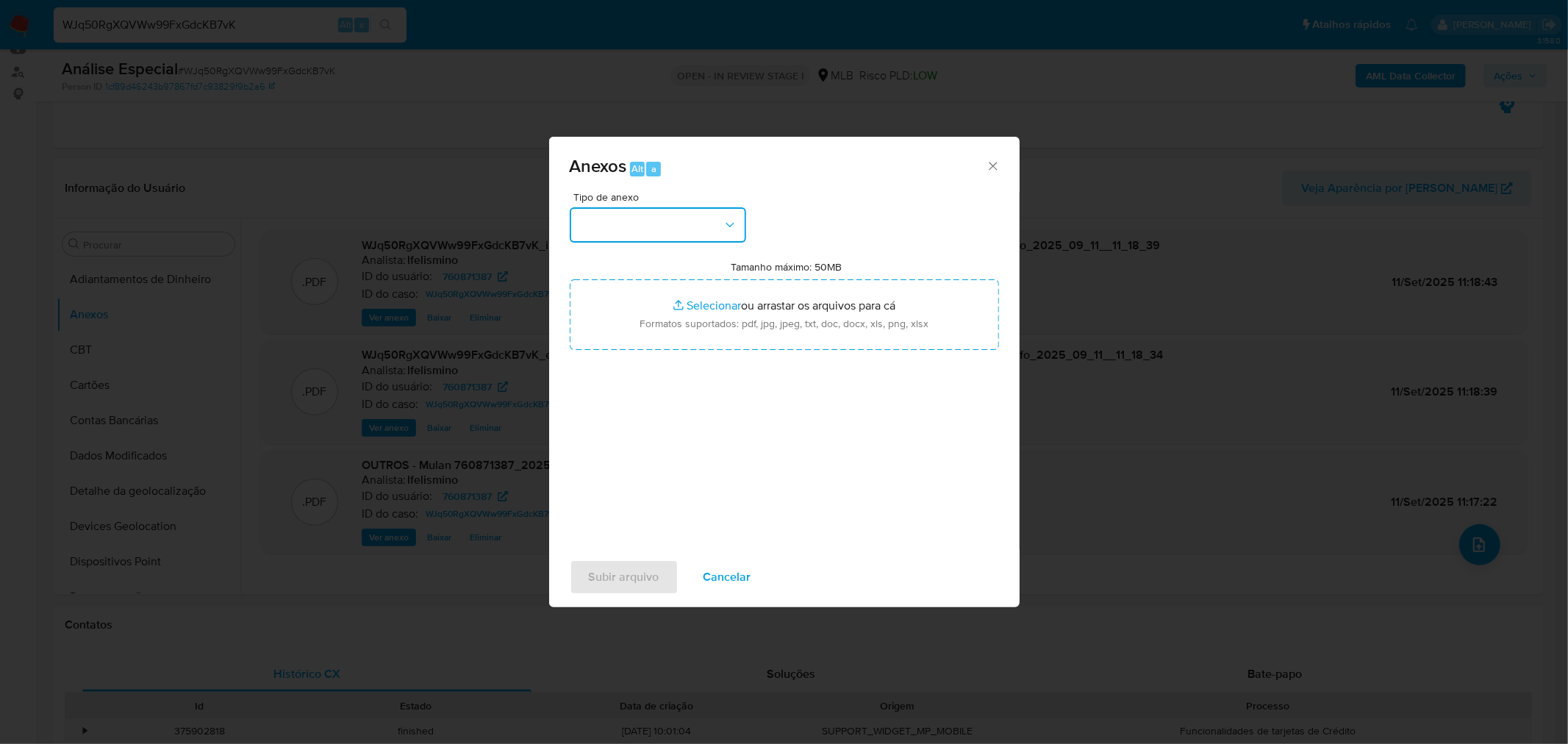
click at [644, 210] on button "button" at bounding box center [658, 224] width 176 height 35
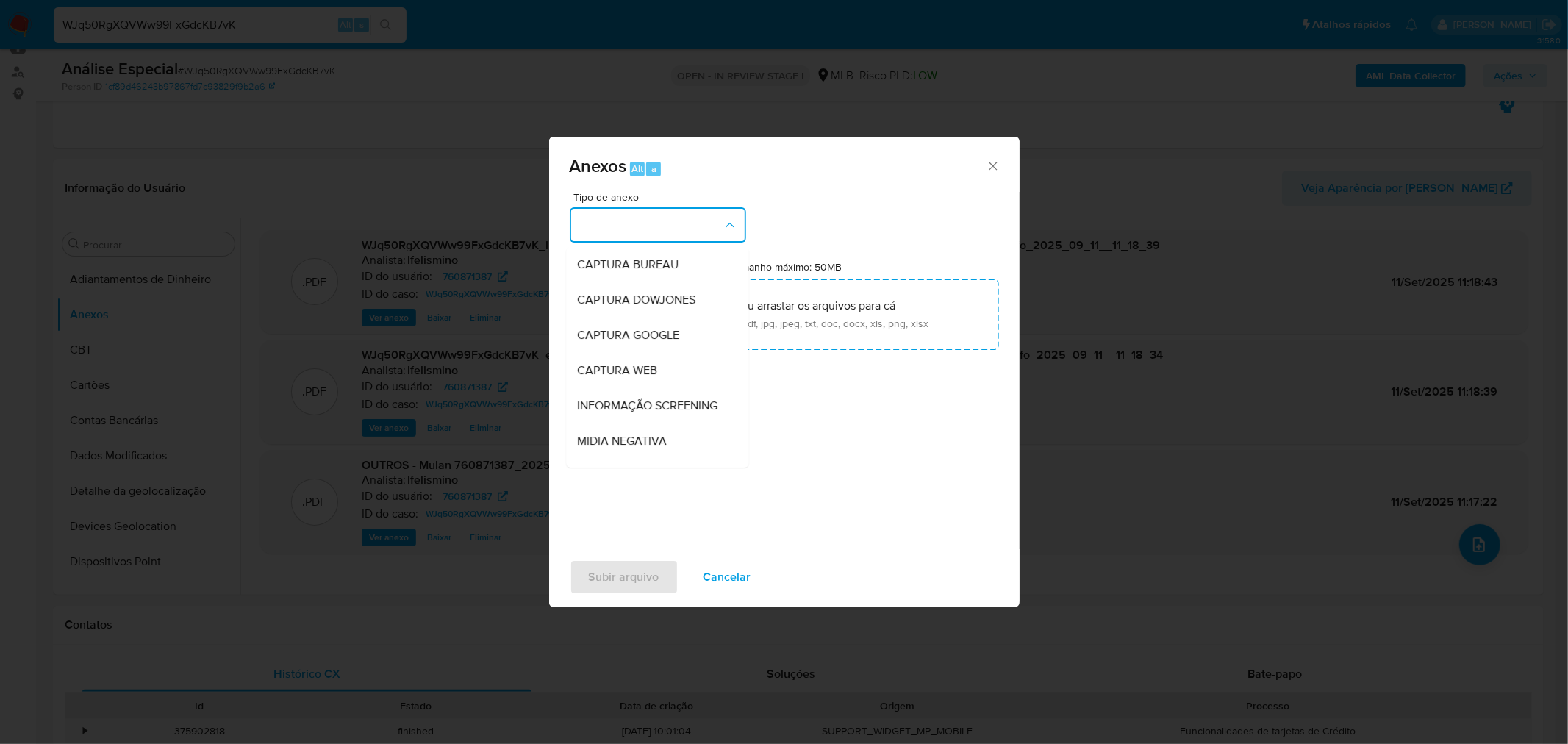
click at [656, 225] on button "button" at bounding box center [658, 224] width 176 height 35
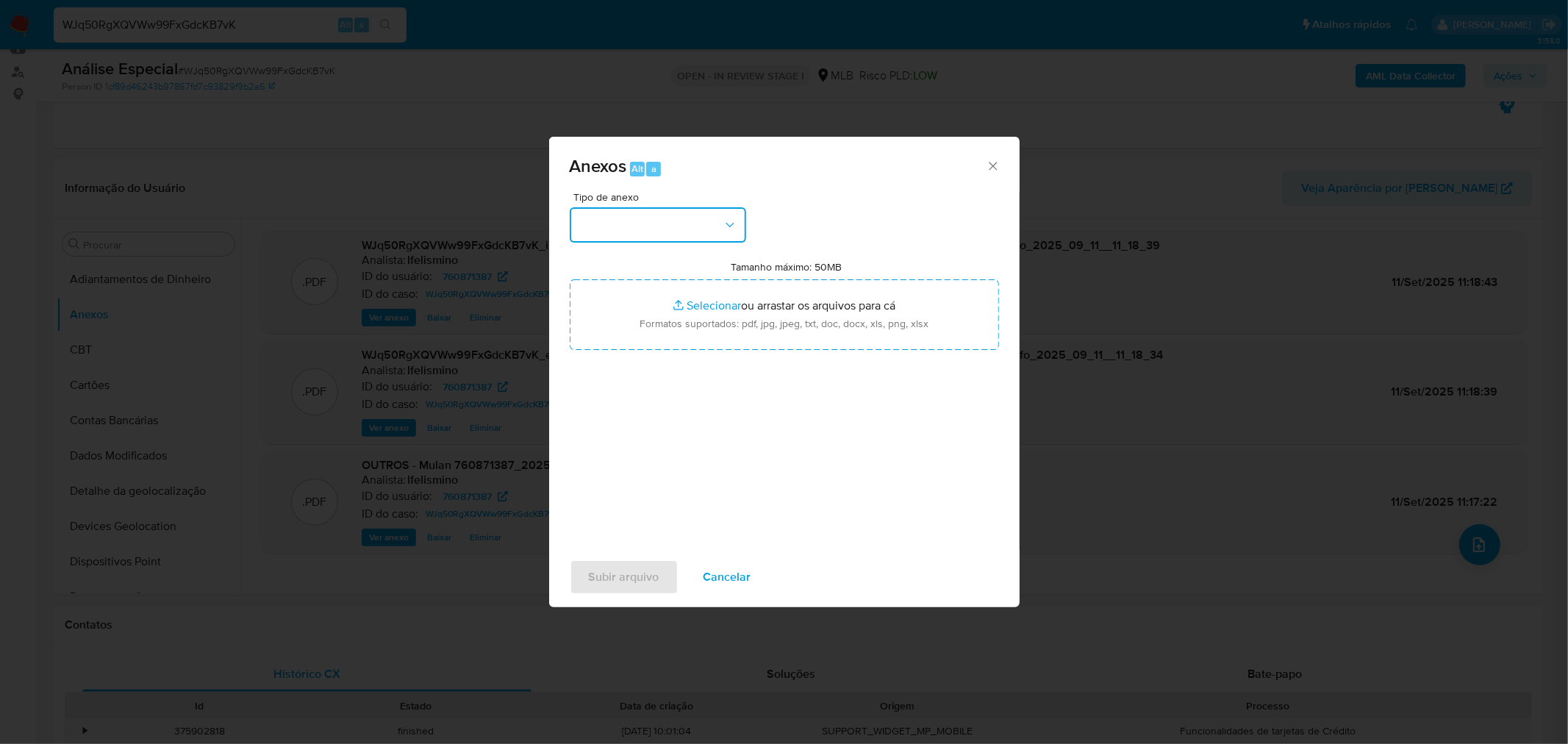
click at [671, 220] on button "button" at bounding box center [658, 224] width 176 height 35
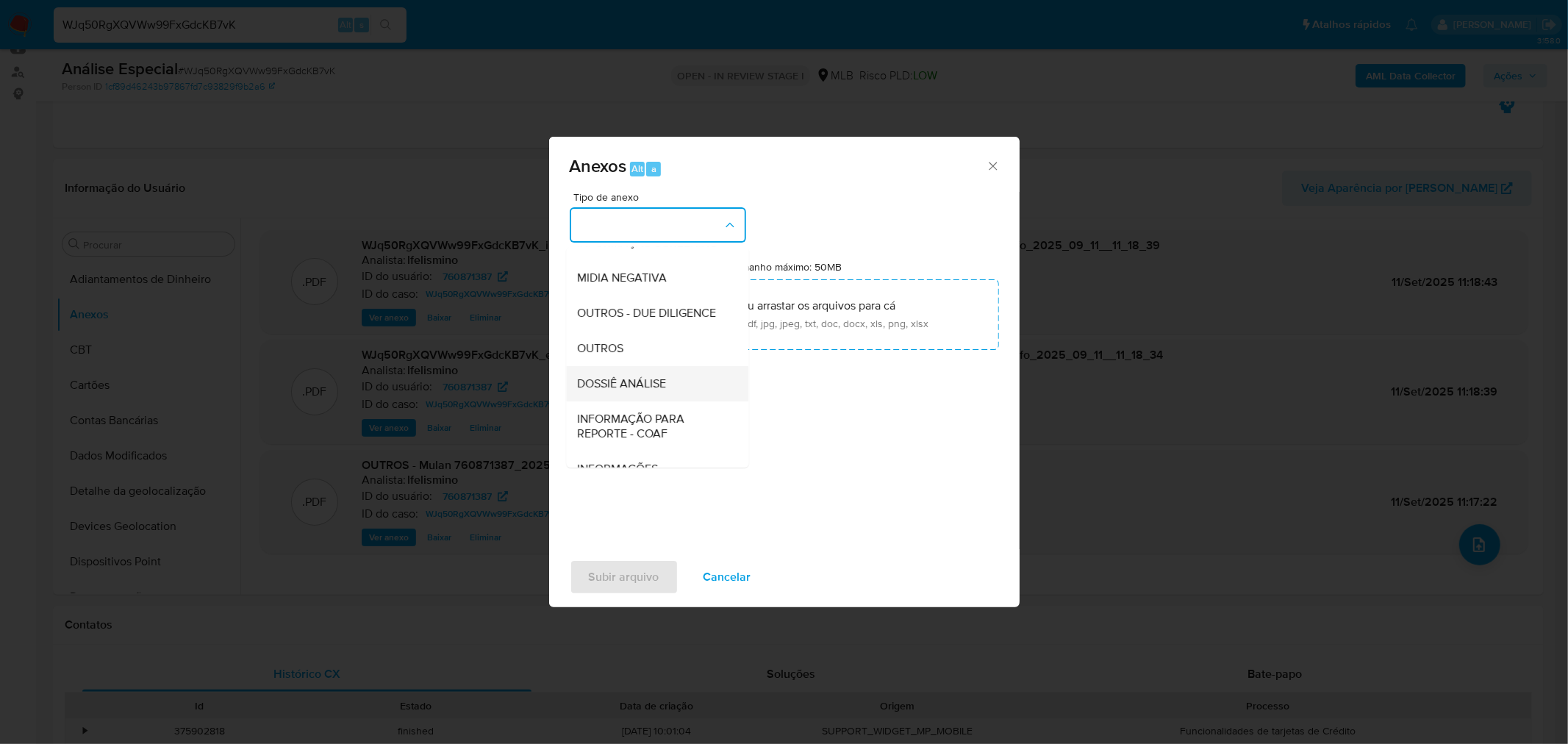
click at [637, 390] on span "DOSSIÊ ANÁLISE" at bounding box center [622, 382] width 89 height 15
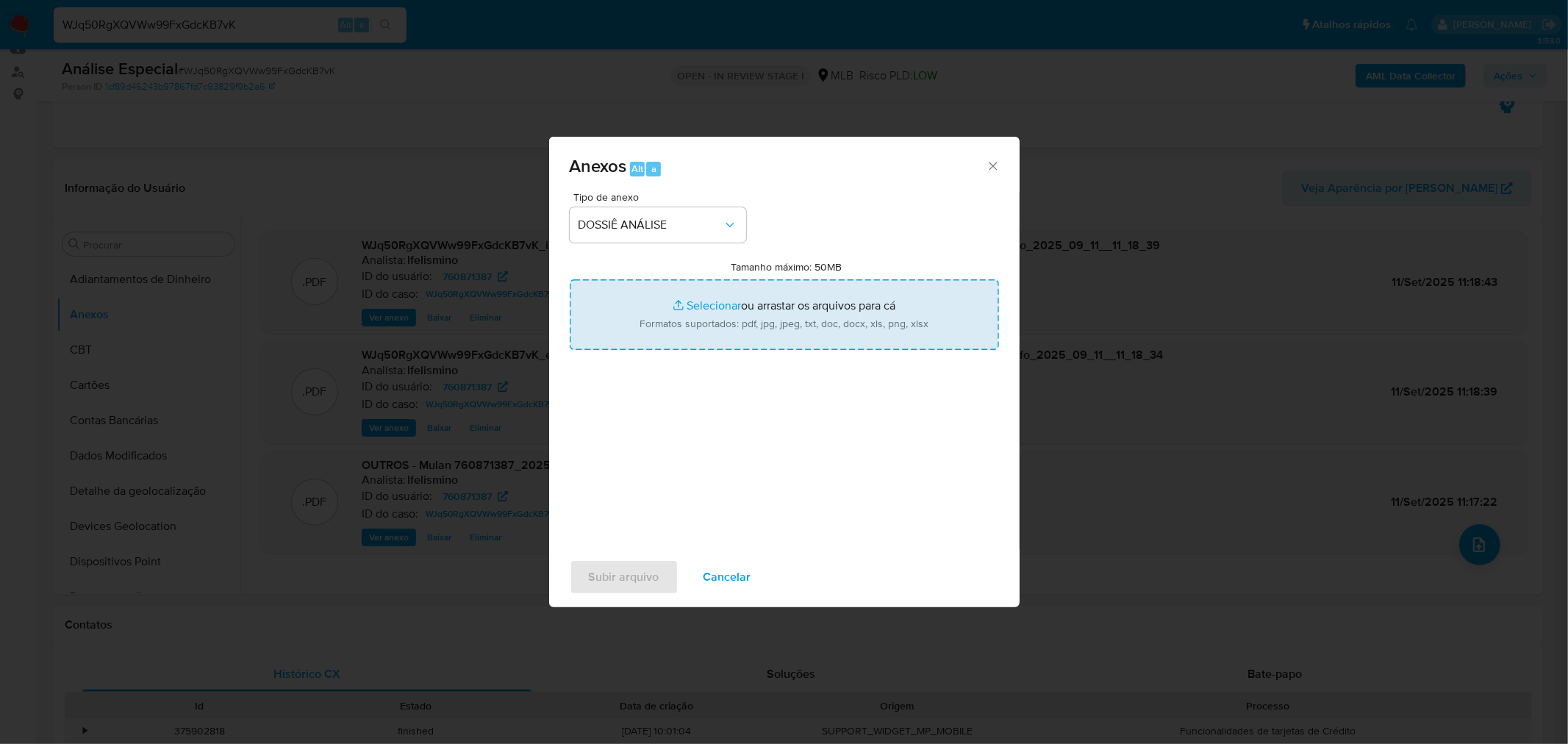
type input "C:\fakepath\SAR - CPF 40880784890 - KARINA SERTORIO DE SOUZA (1).pdf"
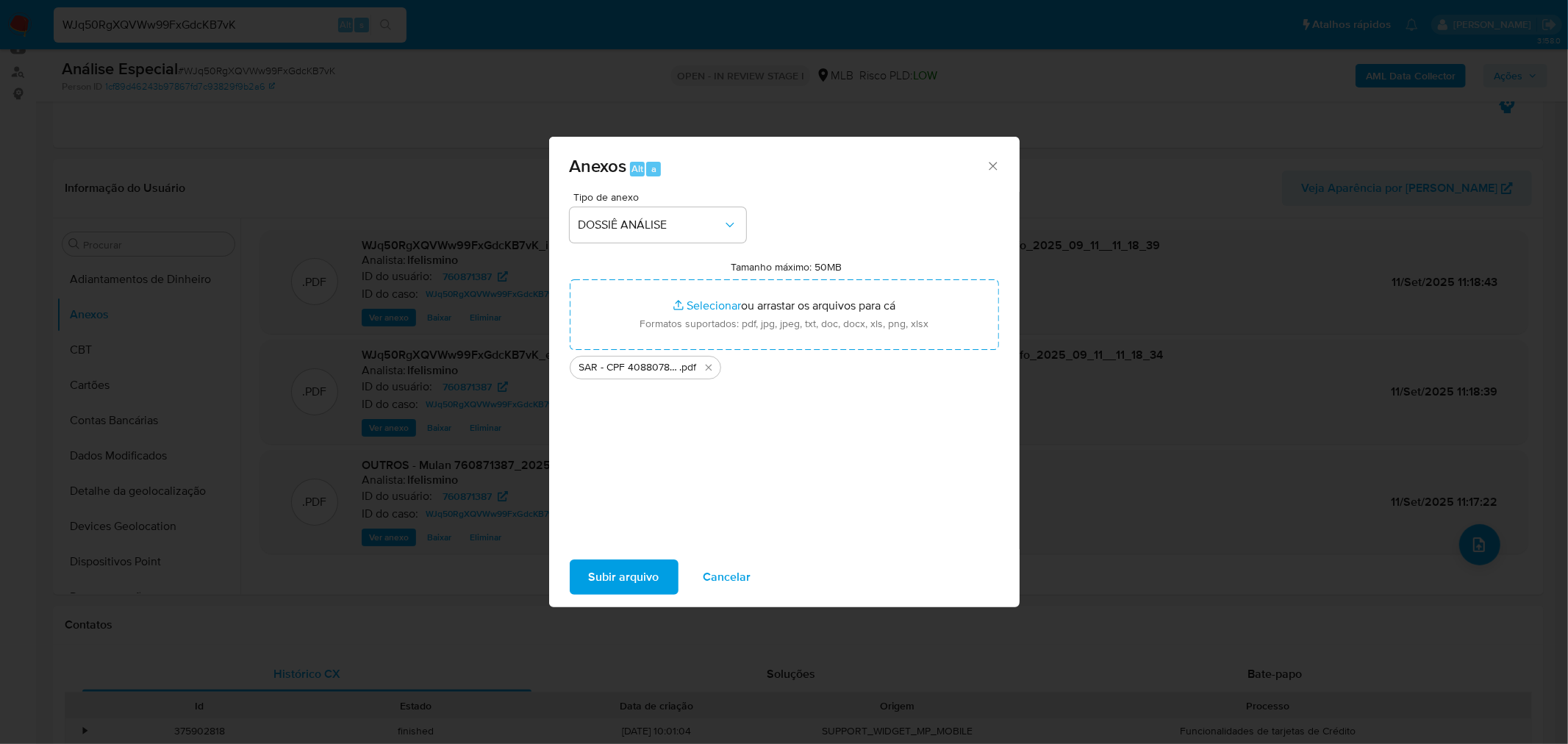
click at [641, 583] on span "Subir arquivo" at bounding box center [624, 577] width 71 height 32
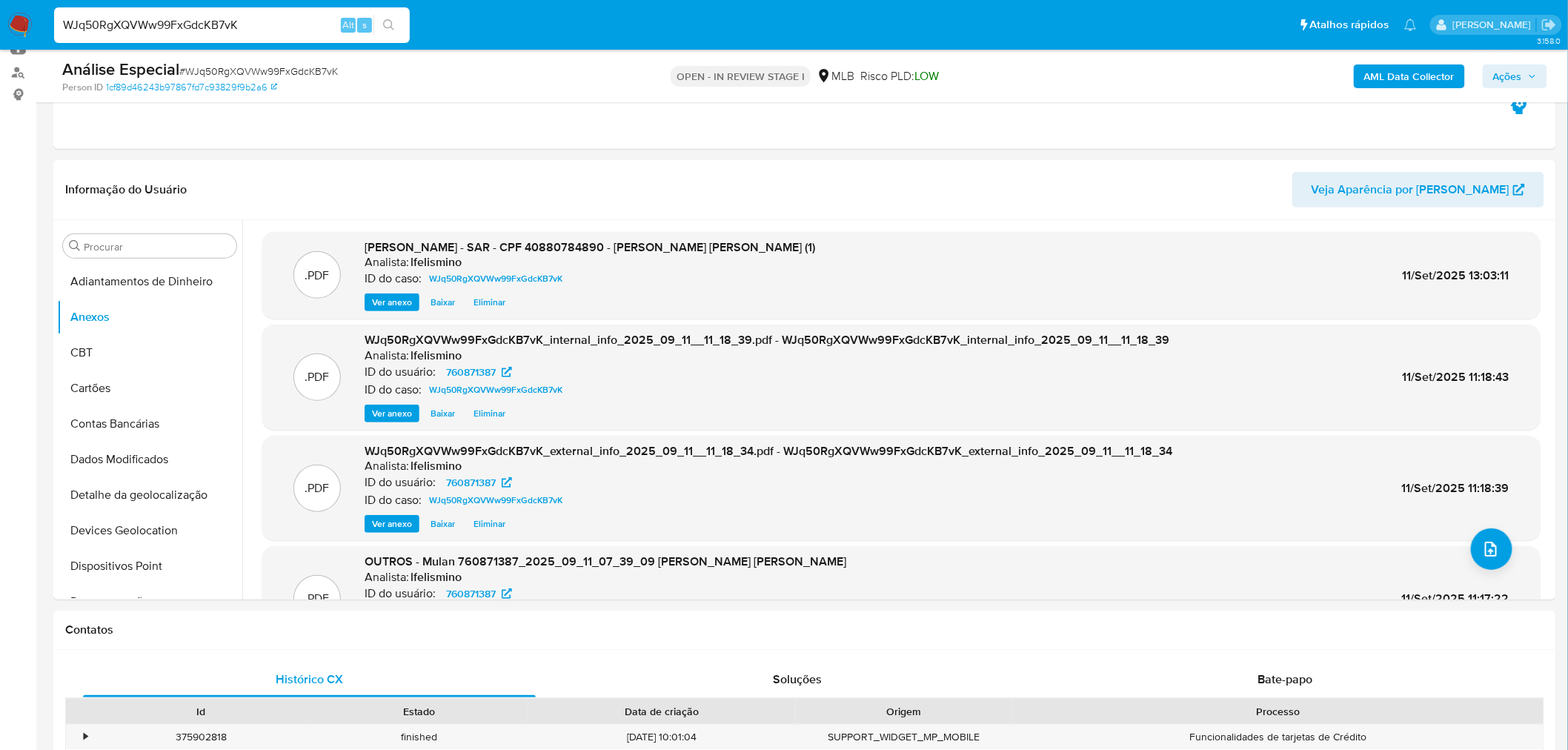
drag, startPoint x: 1534, startPoint y: 77, endPoint x: 1514, endPoint y: 87, distance: 22.4
click at [1535, 77] on icon "button" at bounding box center [1532, 77] width 9 height 9
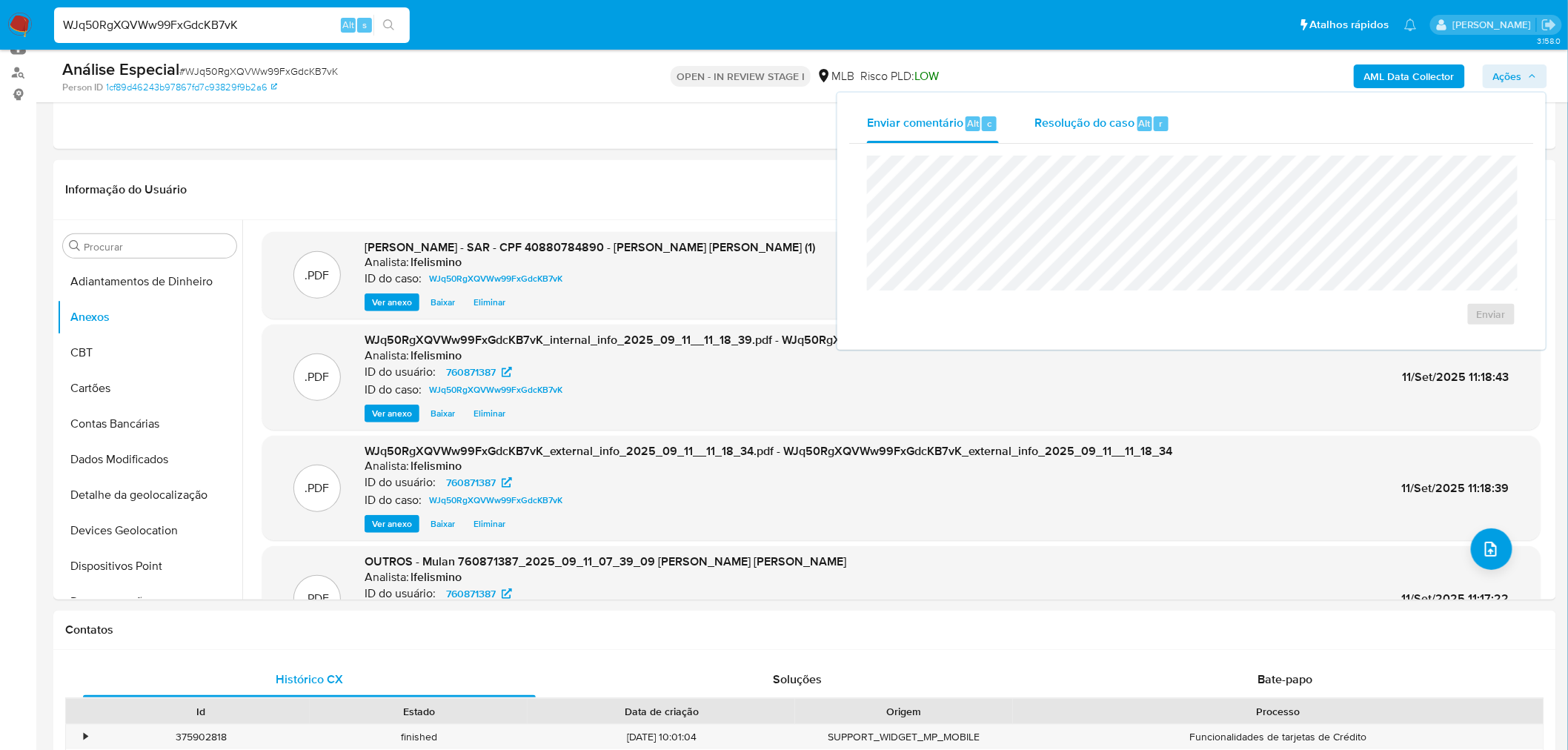
click at [1100, 124] on span "Resolução do caso" at bounding box center [1084, 123] width 100 height 17
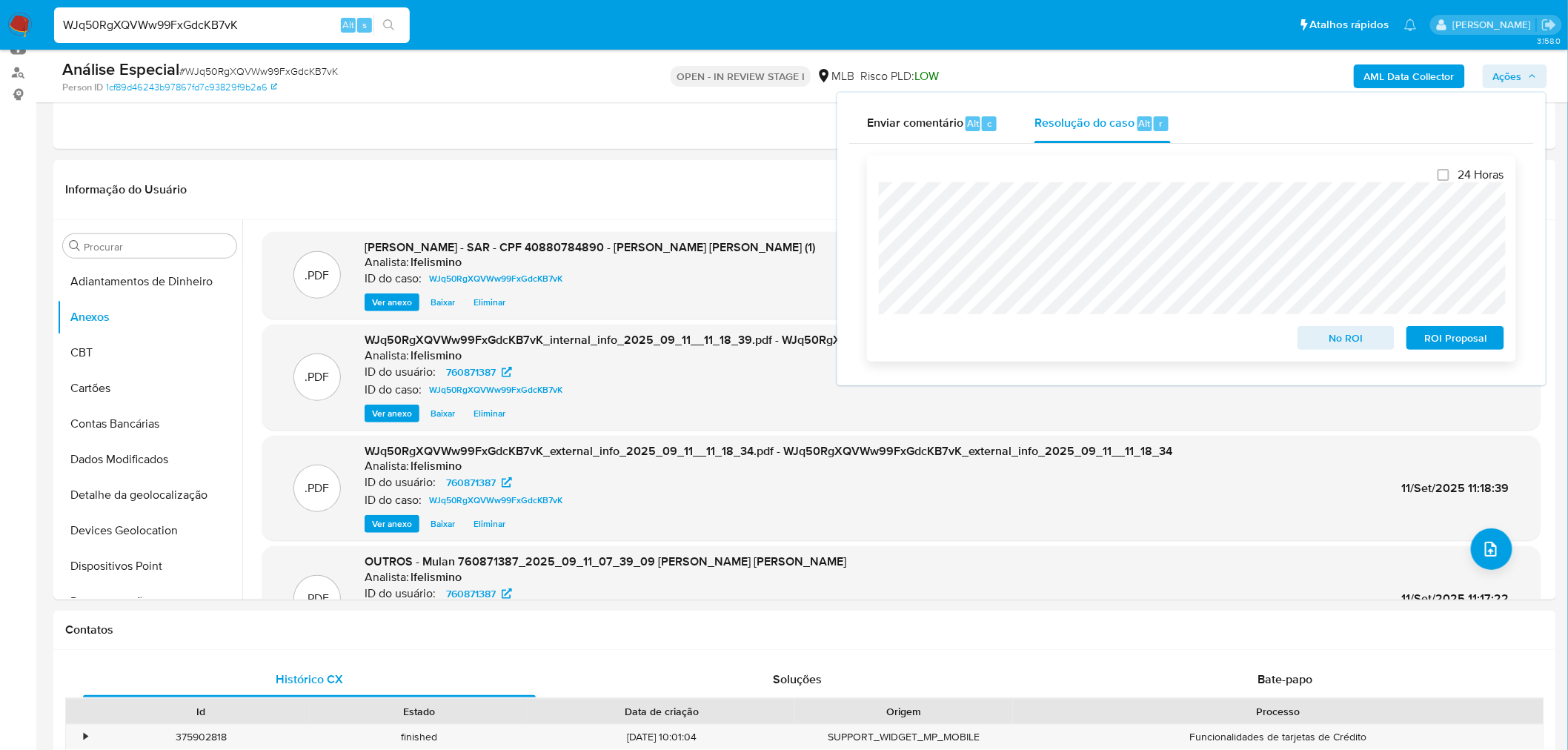
click at [1439, 337] on span "ROI Proposal" at bounding box center [1455, 338] width 77 height 21
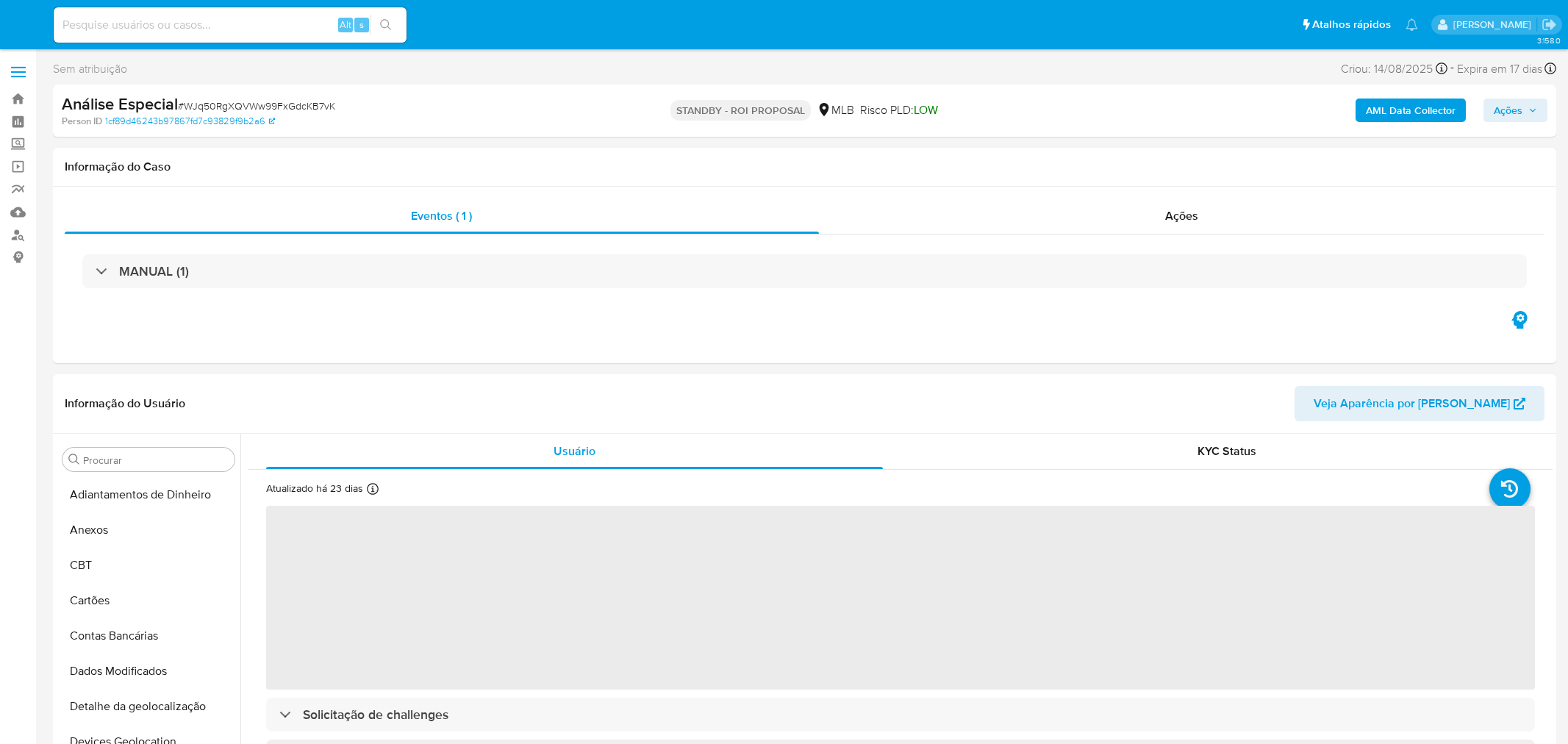
select select "10"
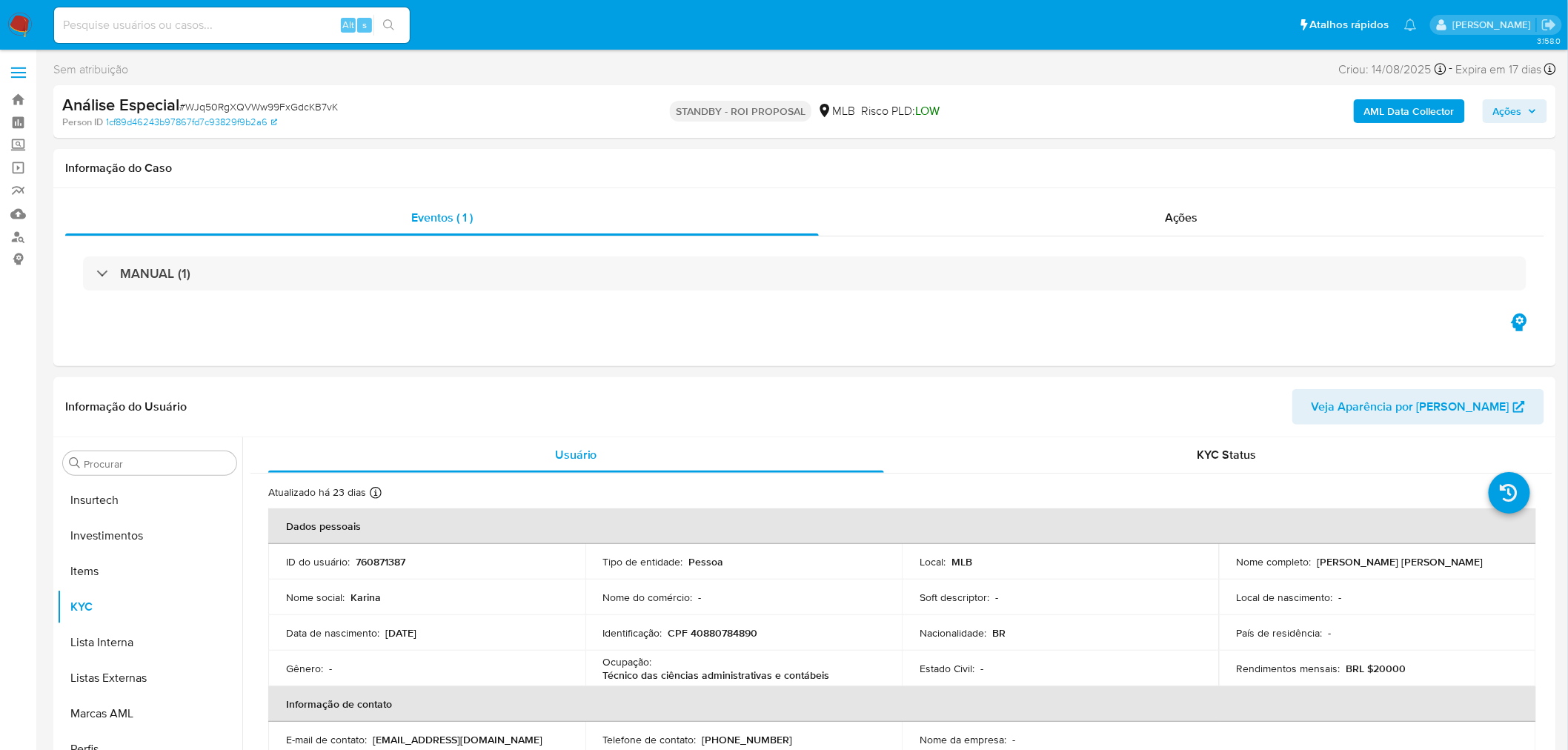
scroll to position [696, 0]
click at [233, 111] on span "# WJq50RgXQVWw99FxGdcKB7vK" at bounding box center [258, 106] width 158 height 15
click at [235, 111] on span "# WJq50RgXQVWw99FxGdcKB7vK" at bounding box center [258, 106] width 158 height 15
drag, startPoint x: 235, startPoint y: 111, endPoint x: 297, endPoint y: 104, distance: 62.4
click at [297, 104] on span "# WJq50RgXQVWw99FxGdcKB7vK" at bounding box center [258, 106] width 158 height 15
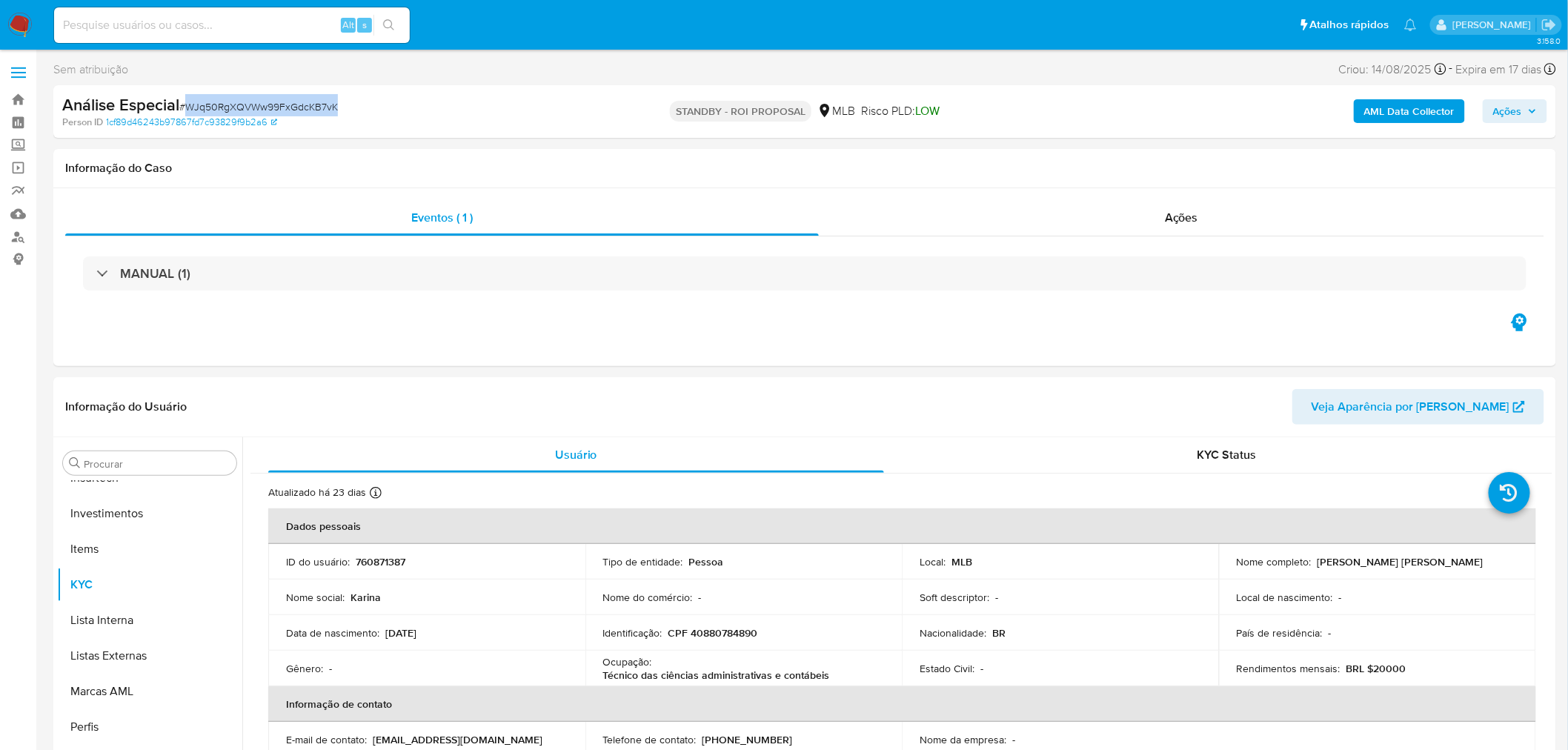
click at [297, 104] on span "# WJq50RgXQVWw99FxGdcKB7vK" at bounding box center [258, 106] width 158 height 15
copy span "WJq50RgXQVWw99FxGdcKB7vK"
click at [144, 19] on input at bounding box center [231, 25] width 356 height 19
drag, startPoint x: 202, startPoint y: 12, endPoint x: 104, endPoint y: 23, distance: 98.6
click at [104, 23] on input at bounding box center [231, 25] width 356 height 19
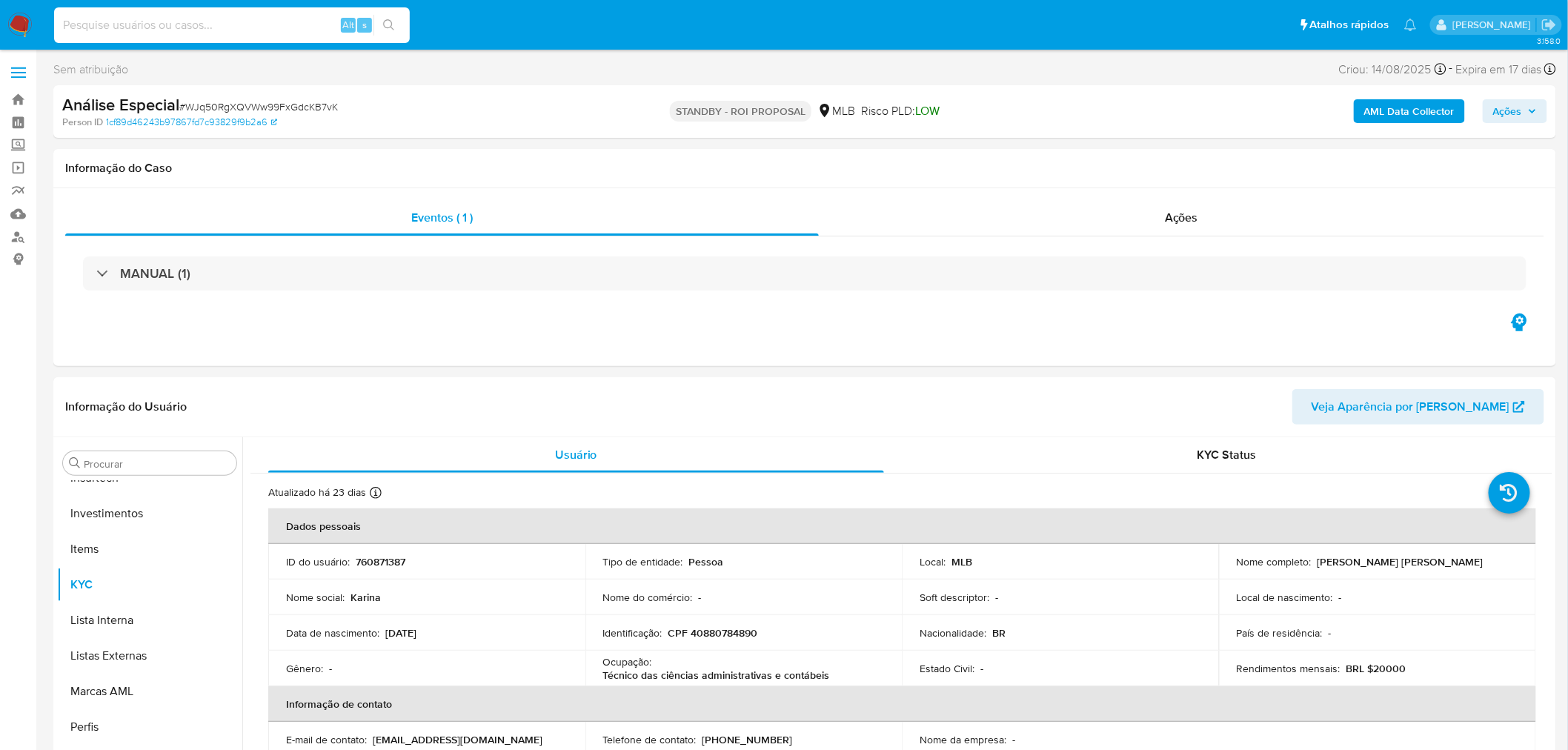
paste input "vFkSrwXsNMzk5tzAsjYvwnAT"
type input "vFkSrwXsNMzk5tzAsjYvwnAT"
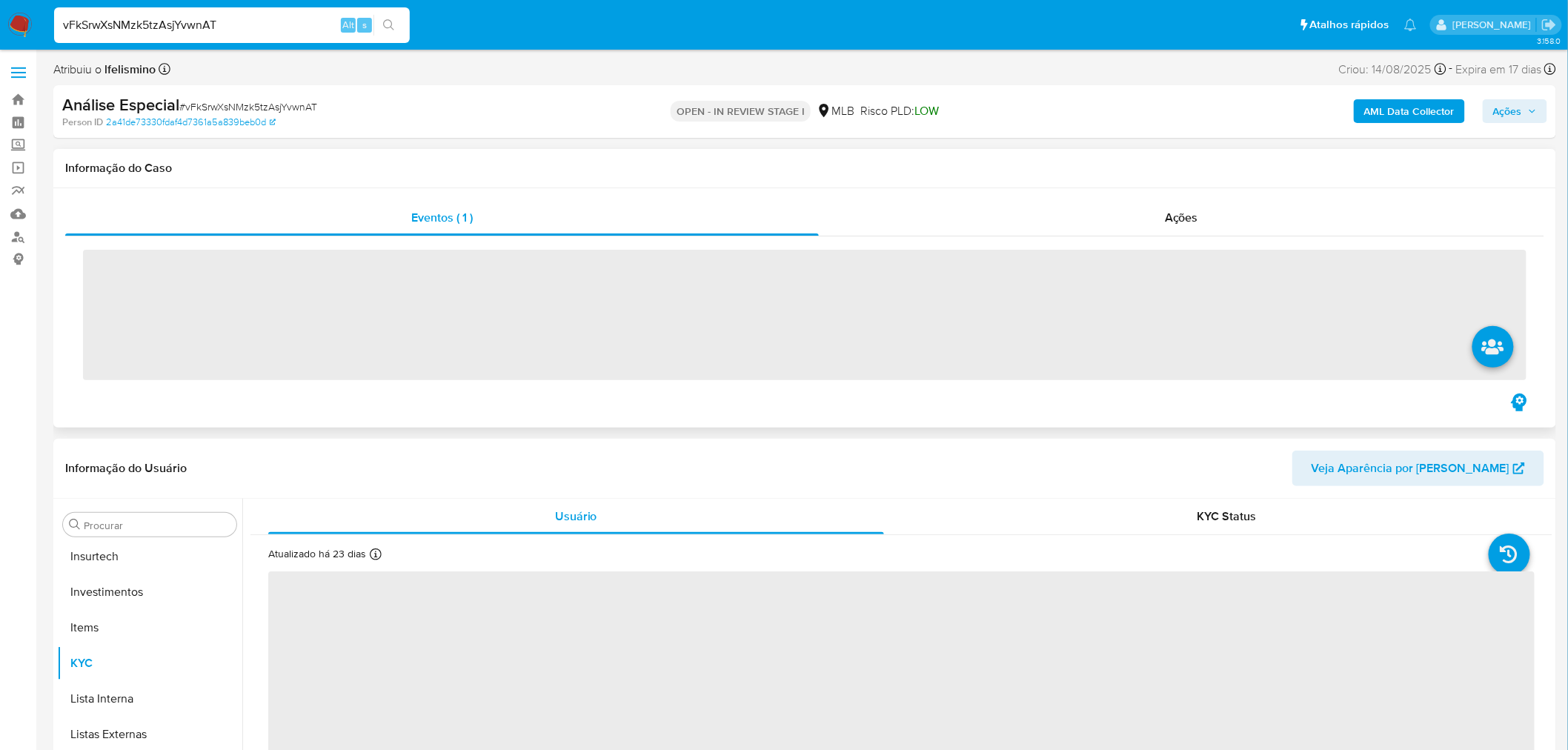
scroll to position [696, 0]
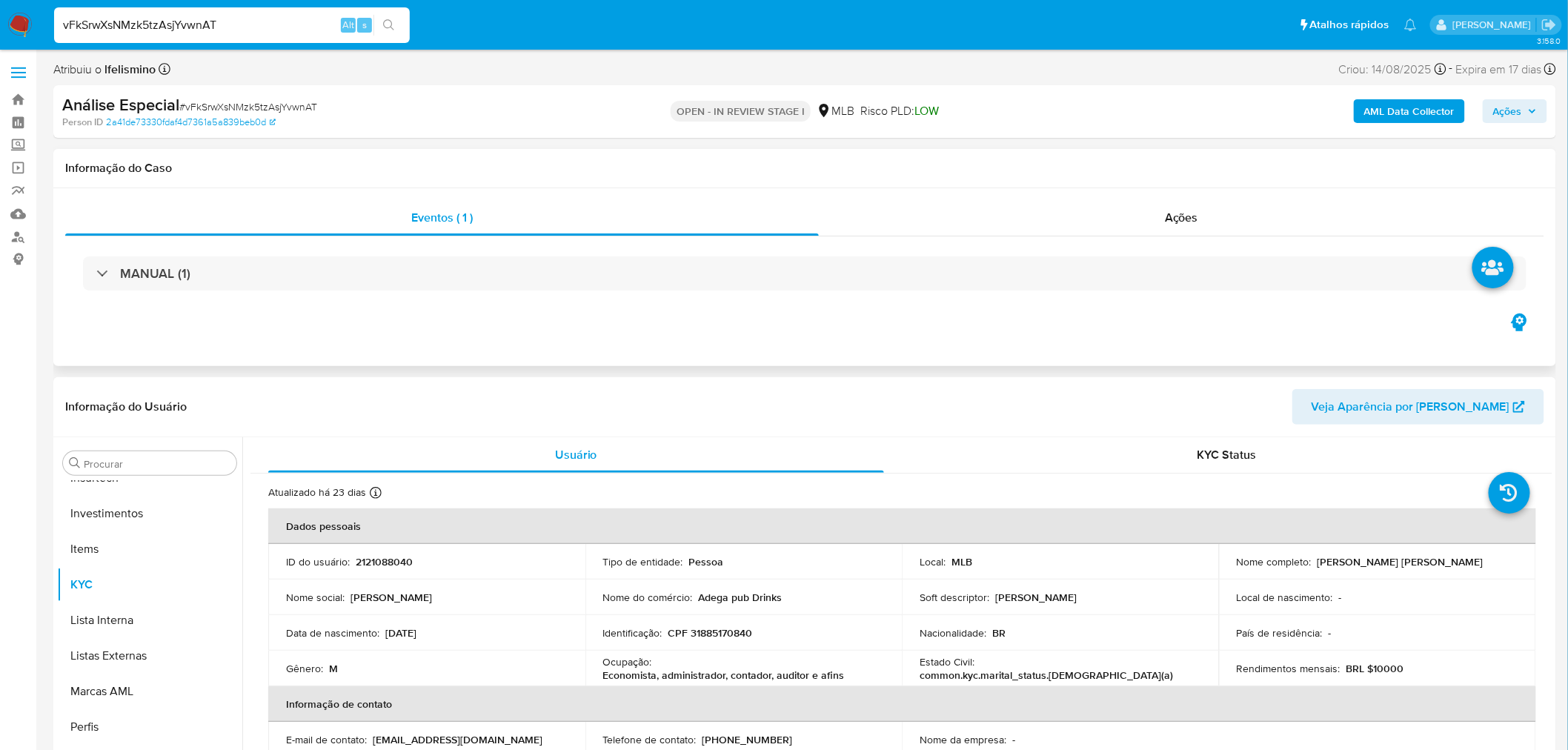
select select "10"
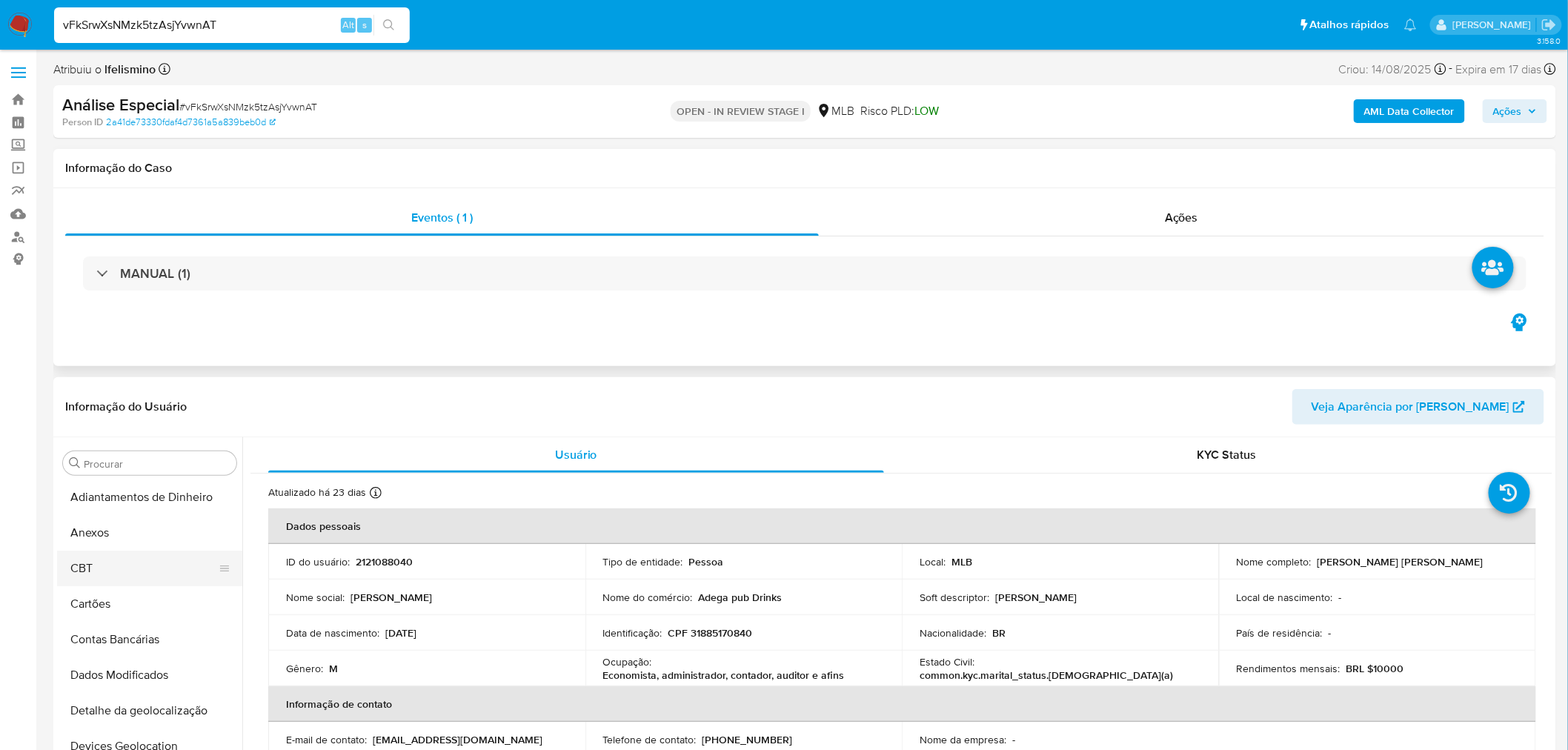
scroll to position [0, 0]
click at [195, 533] on button "Anexos" at bounding box center [144, 533] width 173 height 36
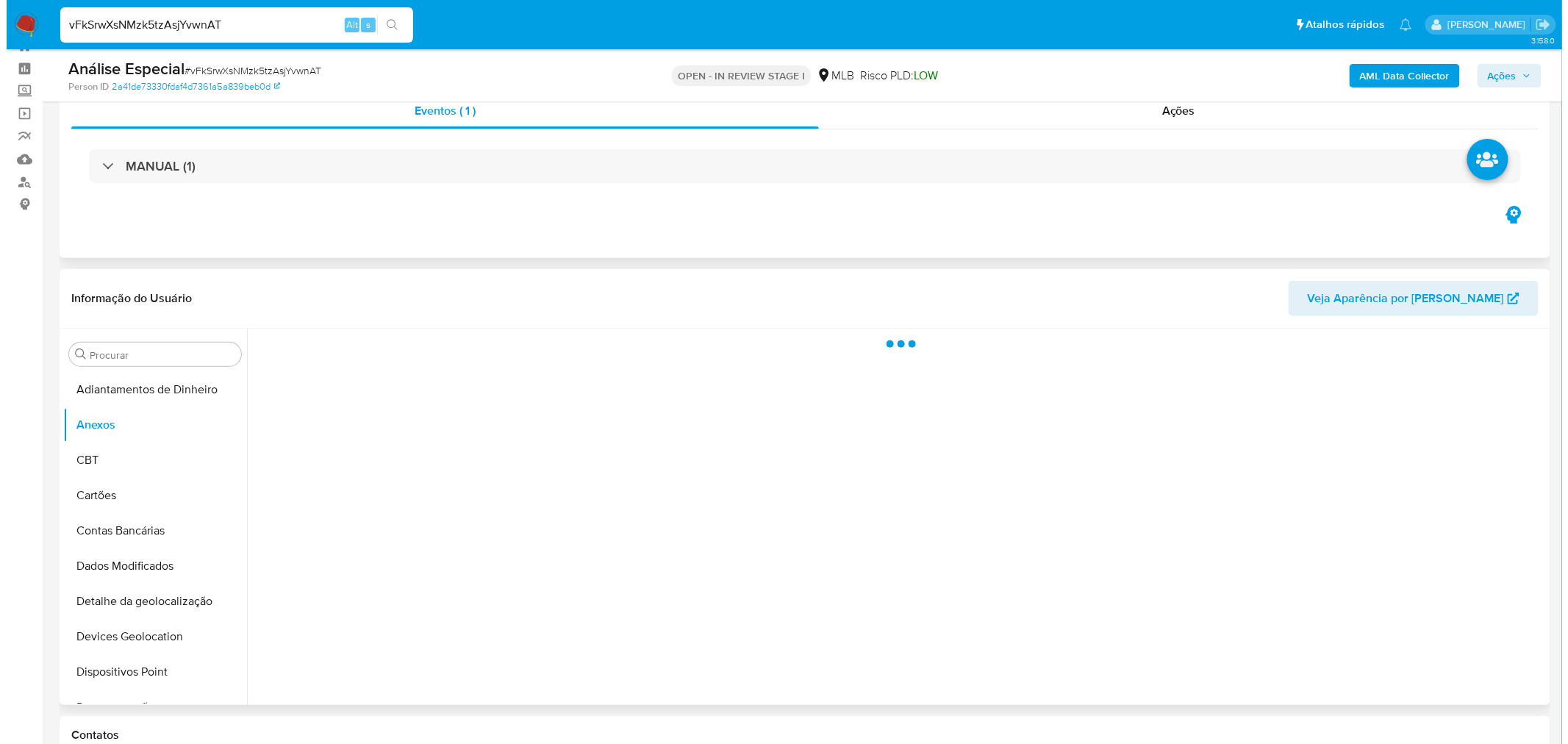
scroll to position [82, 0]
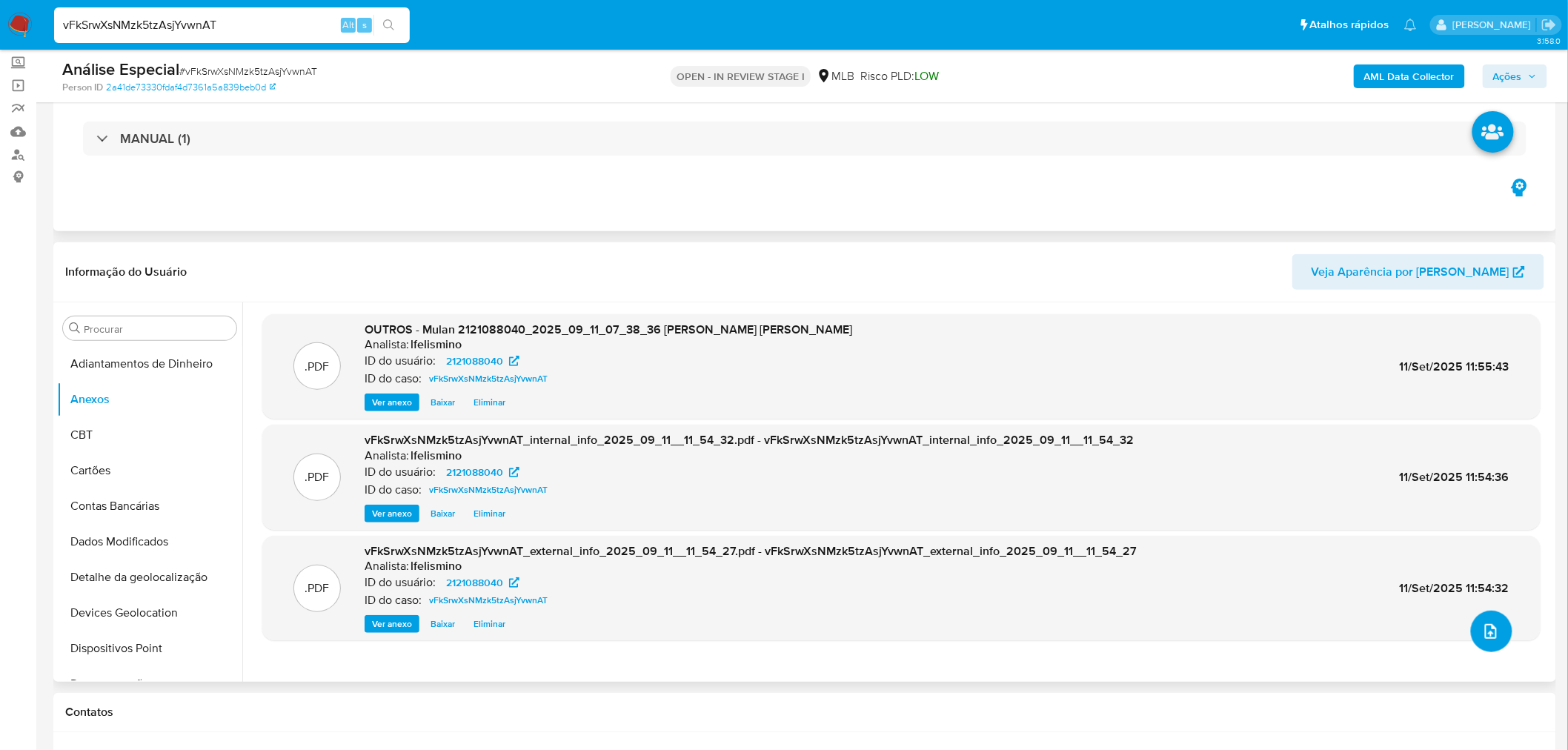
click at [1484, 636] on icon "upload-file" at bounding box center [1491, 631] width 12 height 15
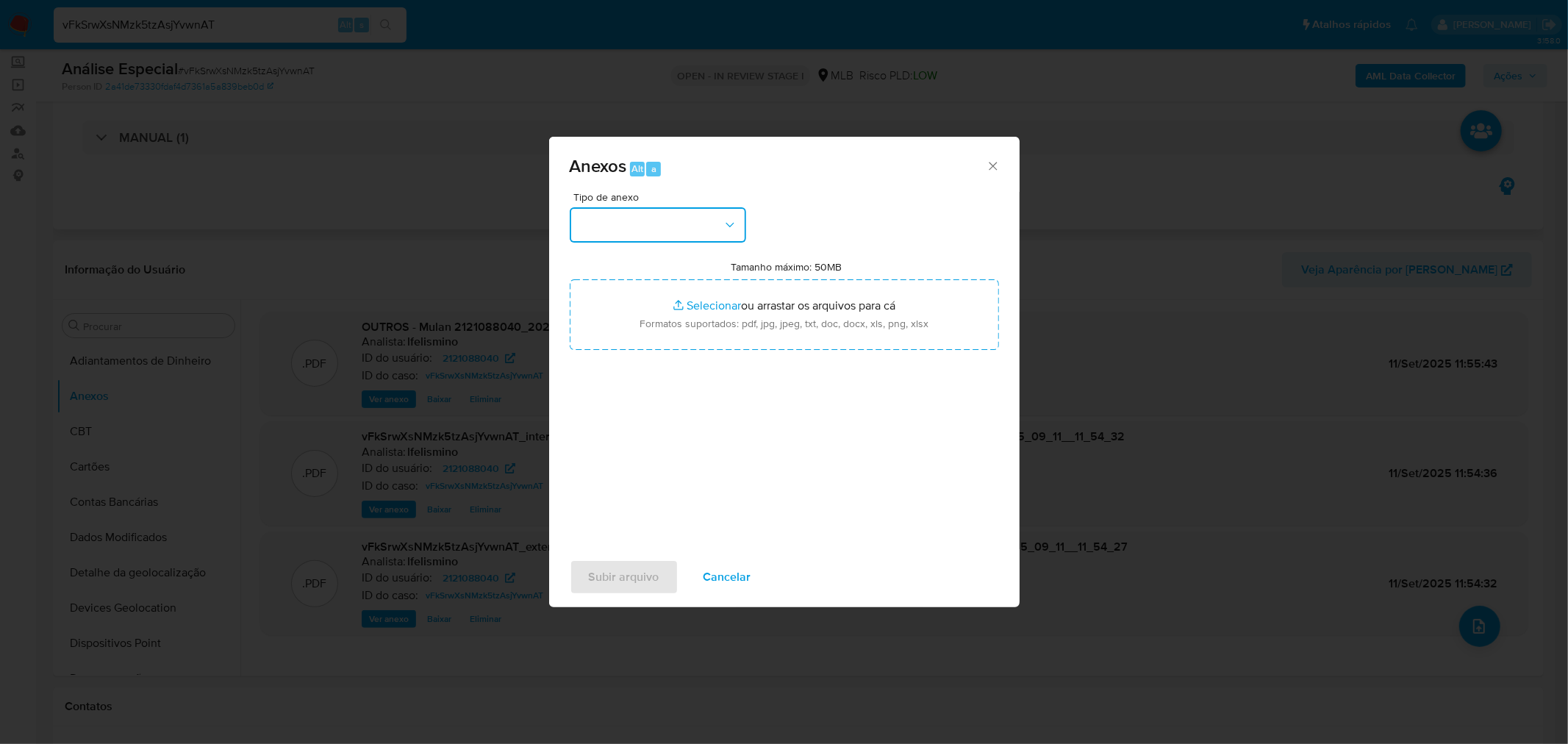
click at [695, 236] on button "button" at bounding box center [658, 224] width 176 height 35
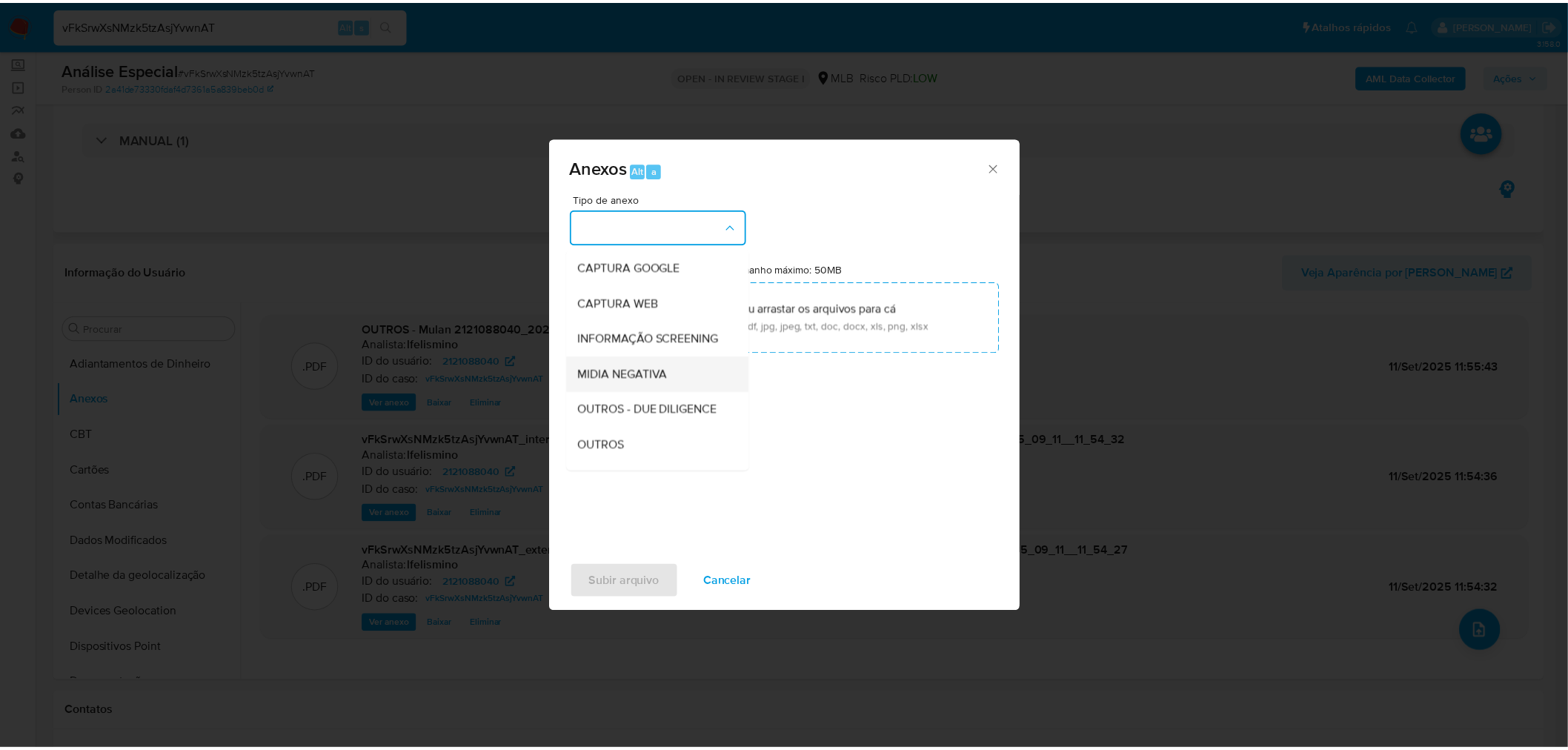
scroll to position [164, 0]
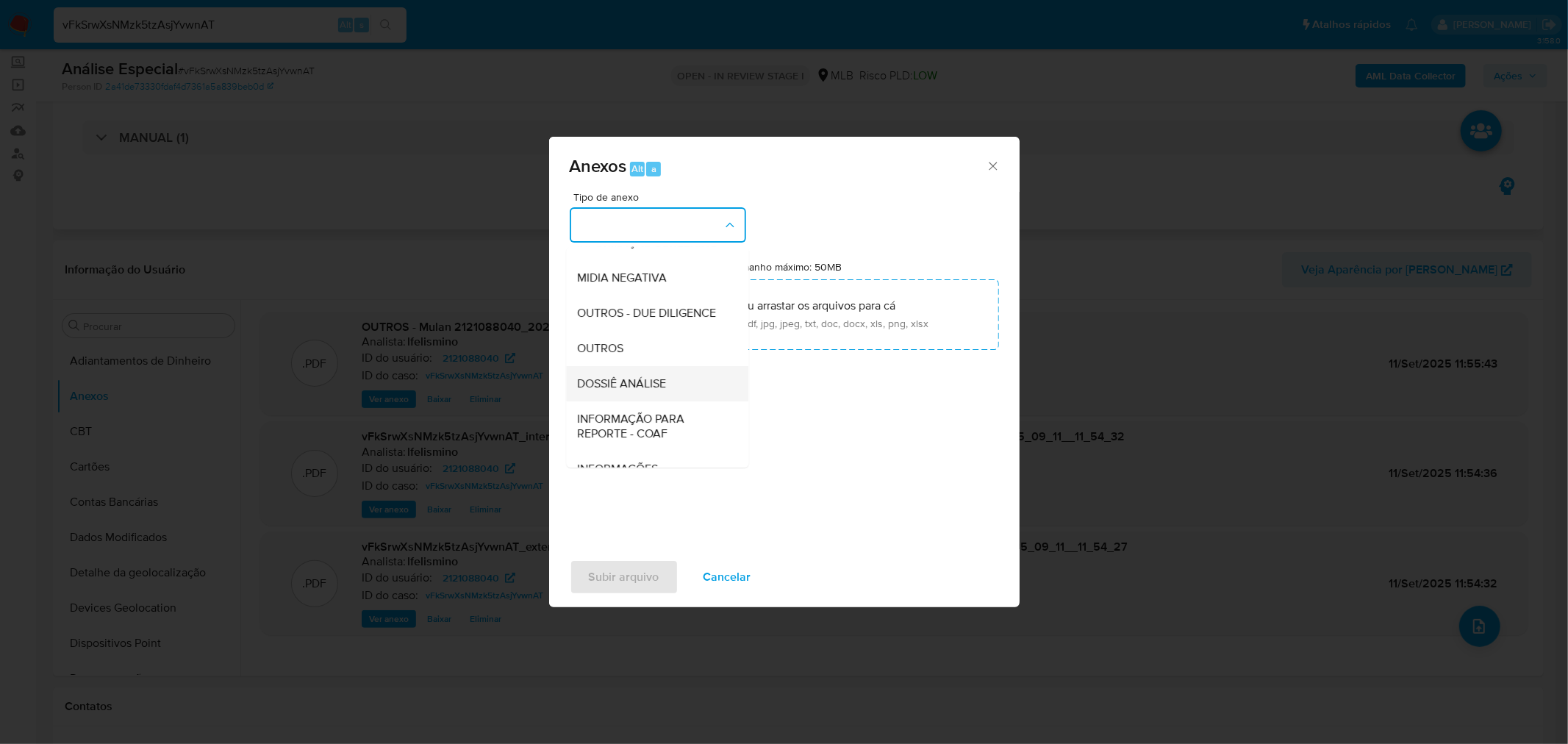
click at [616, 390] on span "DOSSIÊ ANÁLISE" at bounding box center [622, 382] width 89 height 15
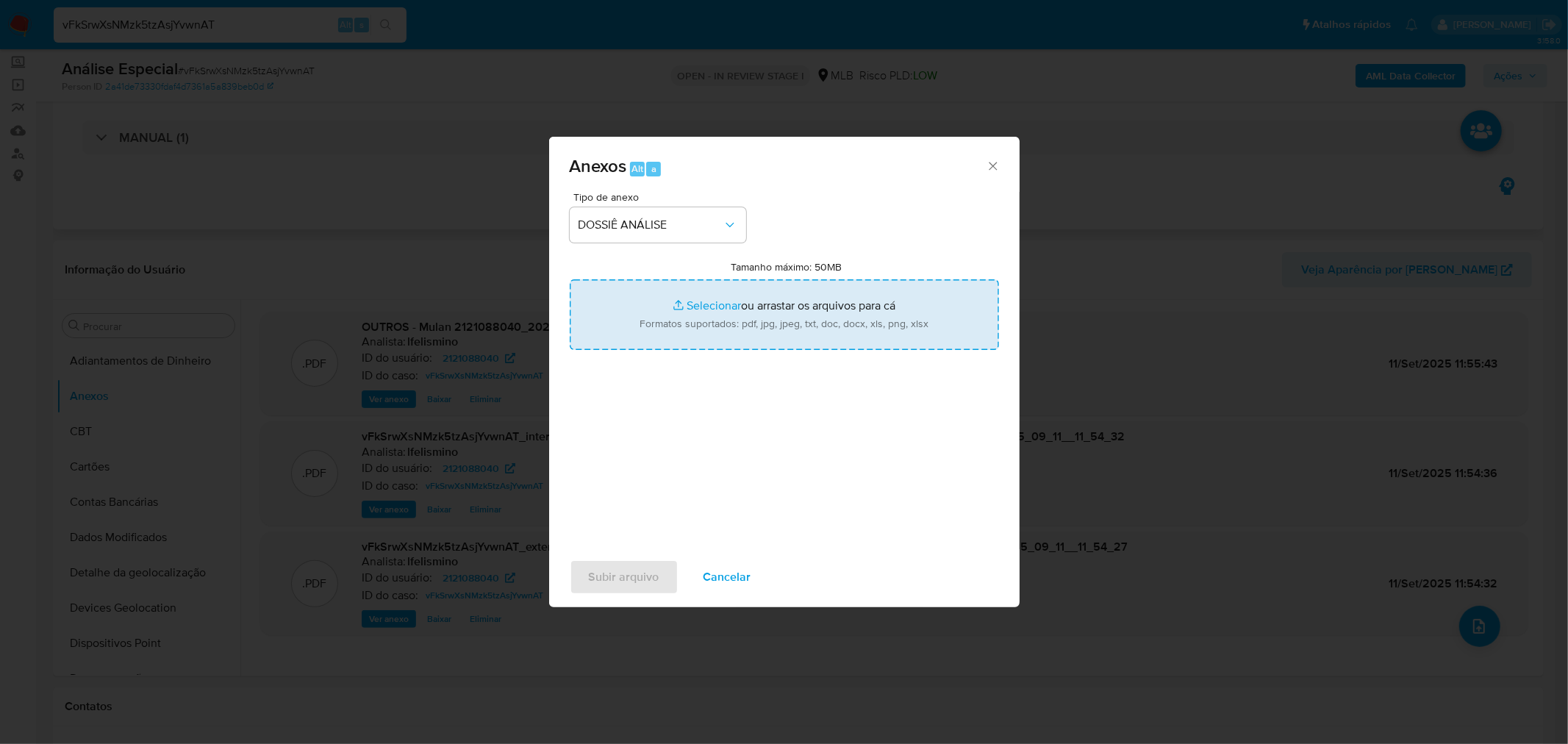
type input "C:\fakepath\SAR - CPF 31885170840 - REGINALDO RAMOS EUZEBIO.pdf"
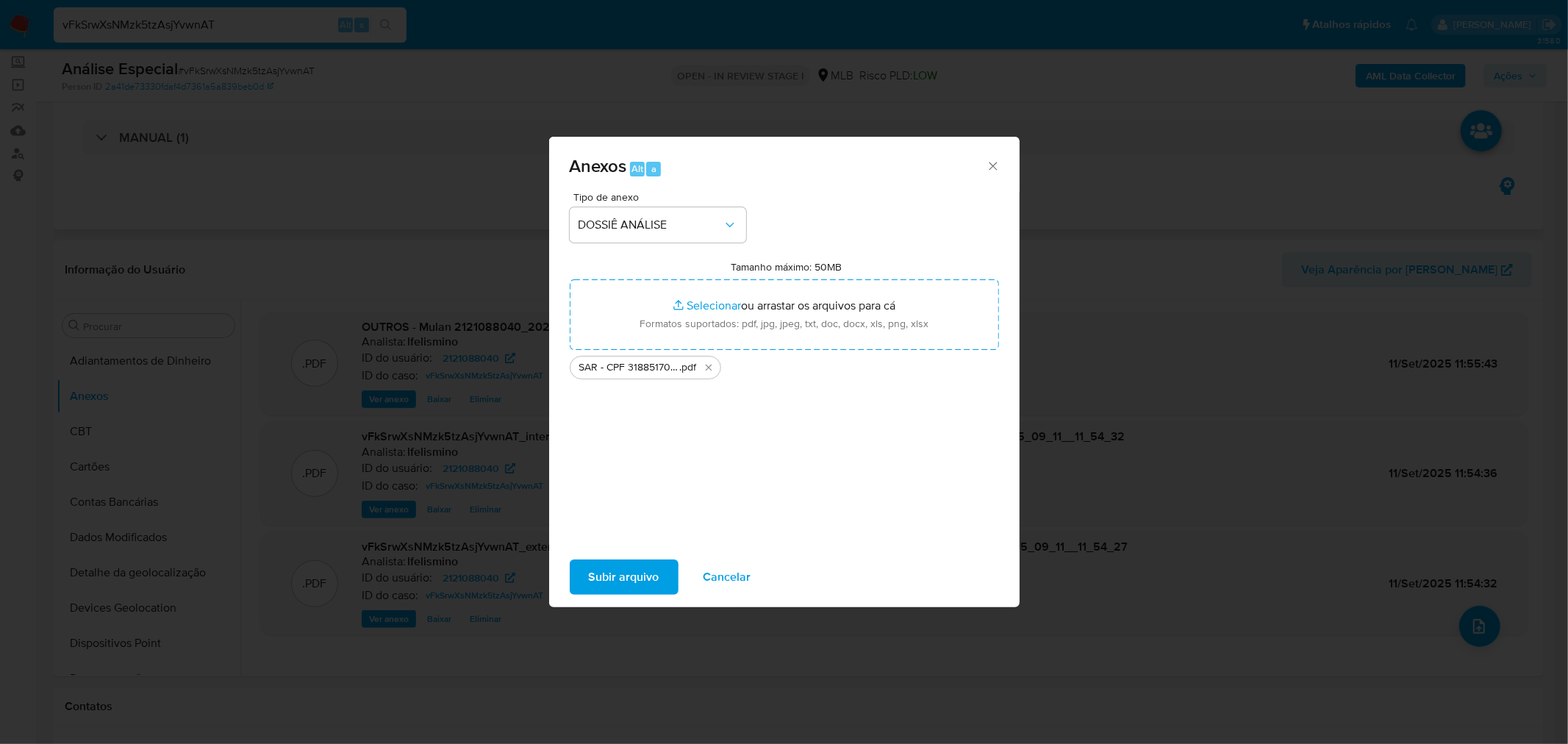
click at [642, 577] on span "Subir arquivo" at bounding box center [624, 577] width 71 height 32
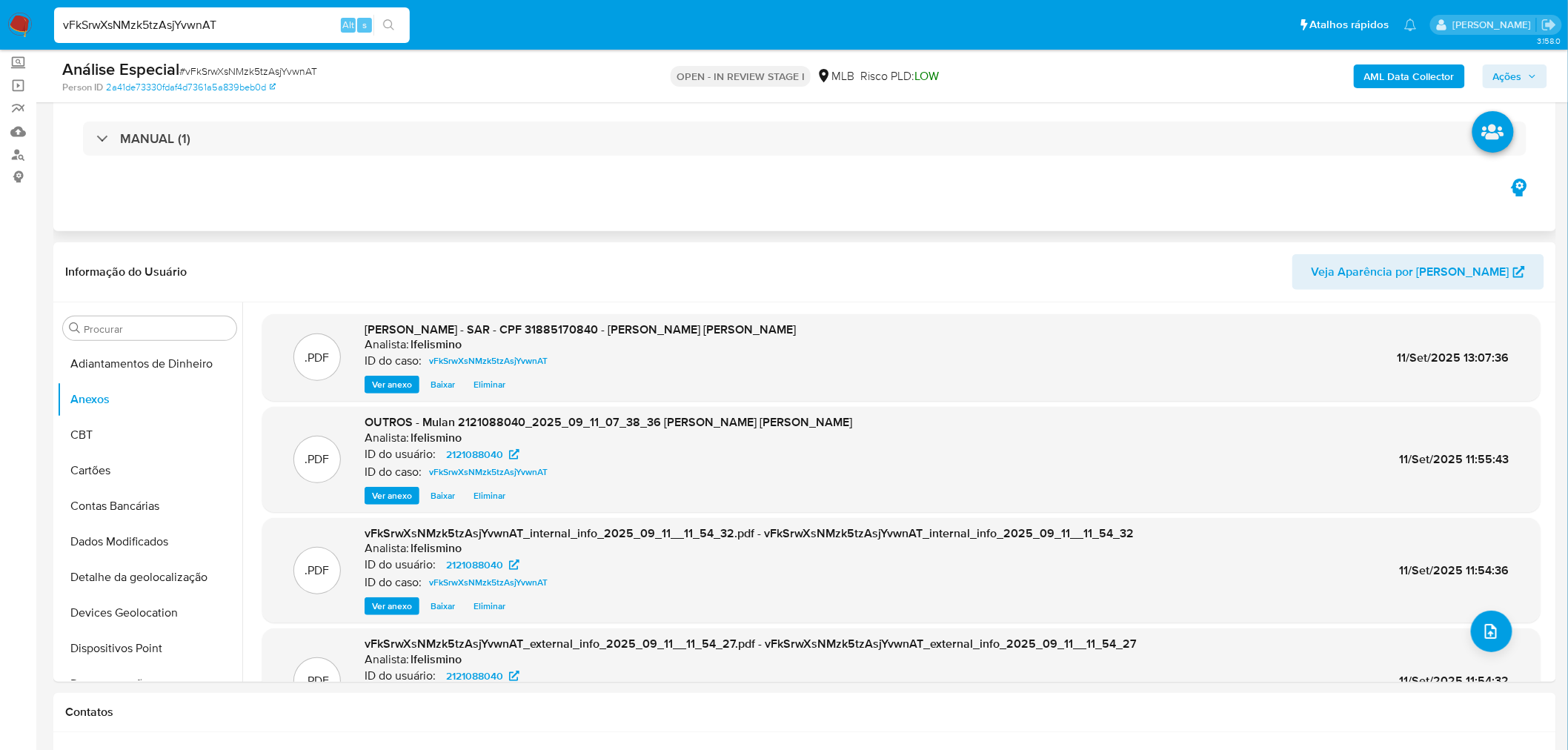
click at [1497, 67] on span "Ações" at bounding box center [1507, 76] width 29 height 23
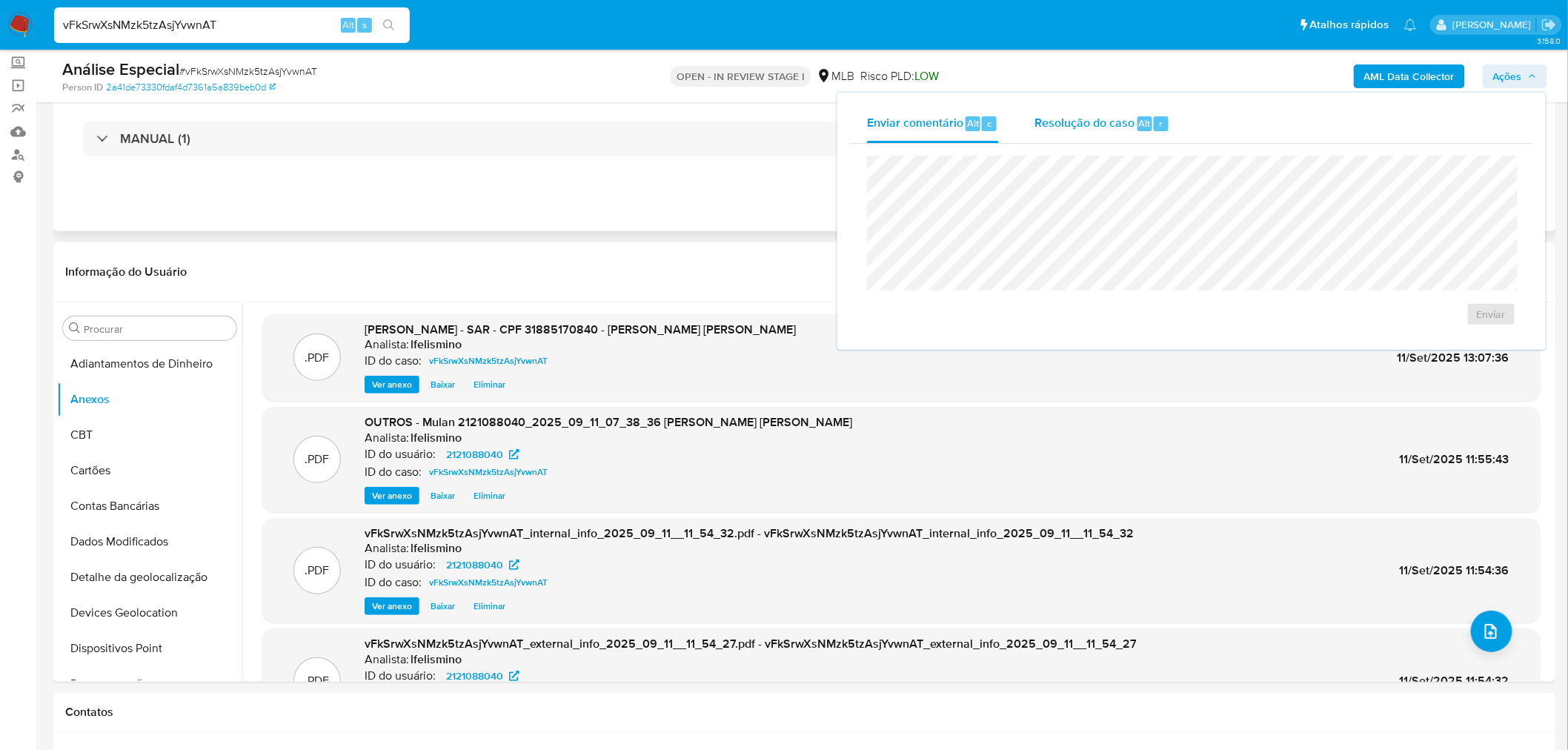
click at [1089, 127] on span "Resolução do caso" at bounding box center [1084, 123] width 100 height 17
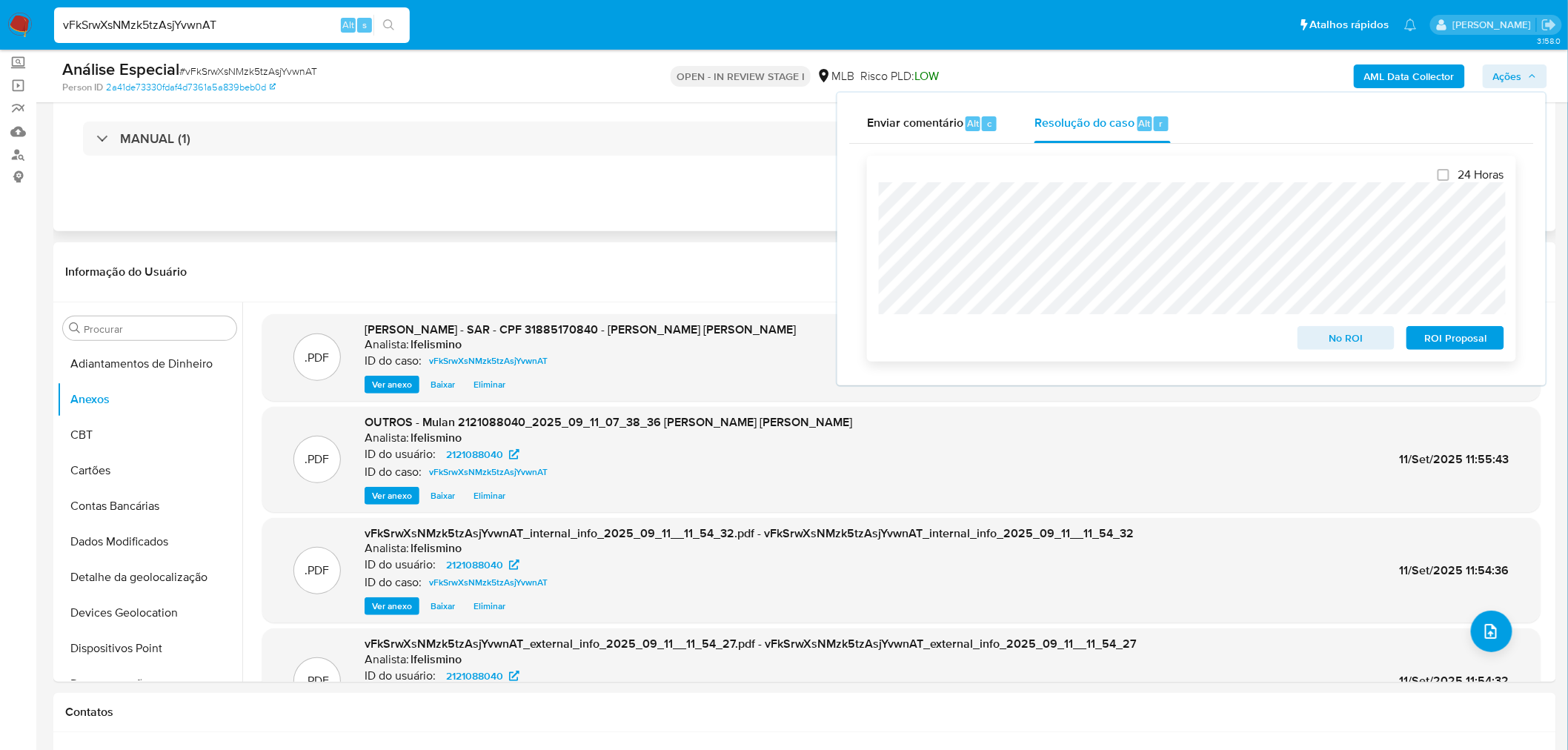
click at [1456, 346] on span "ROI Proposal" at bounding box center [1455, 338] width 77 height 21
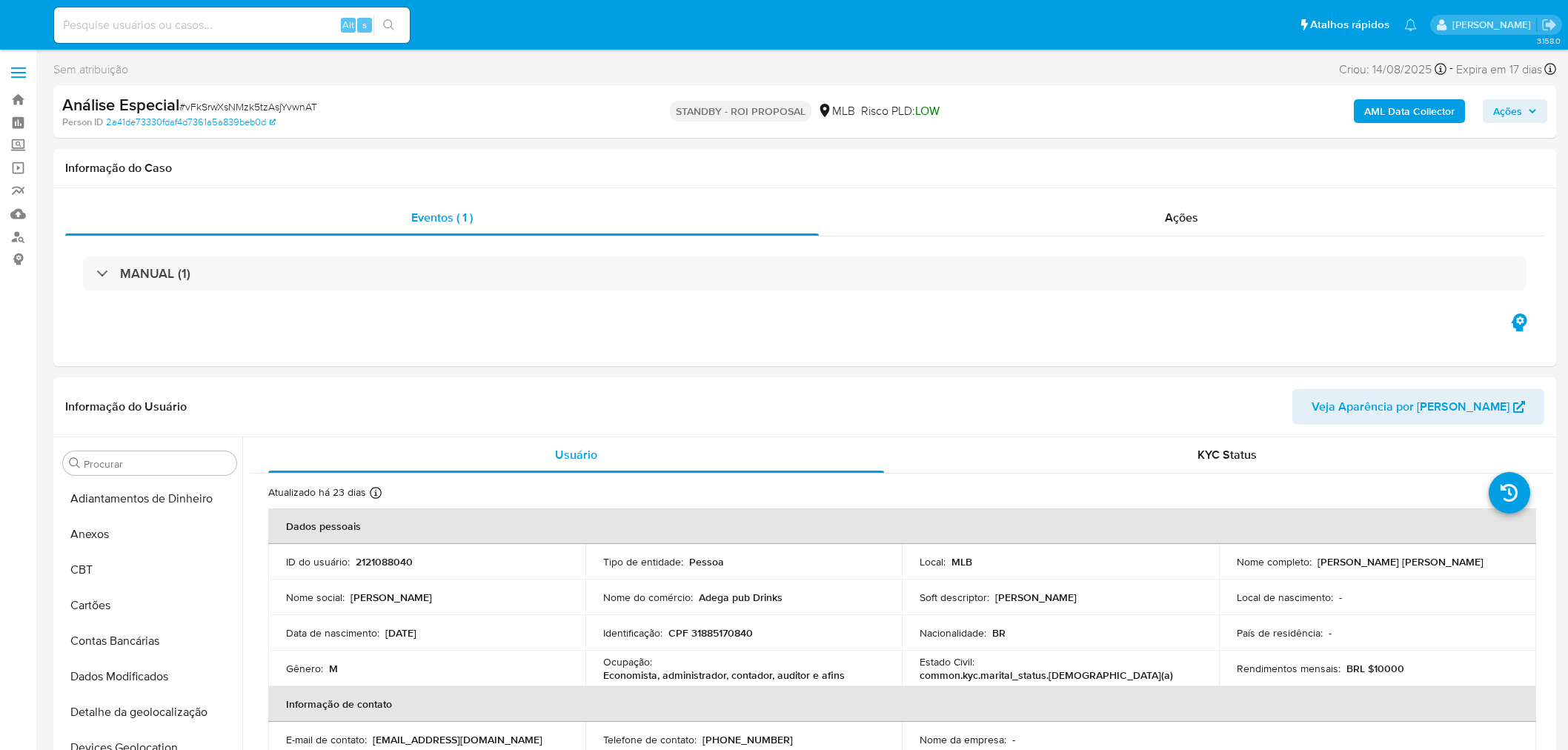
select select "10"
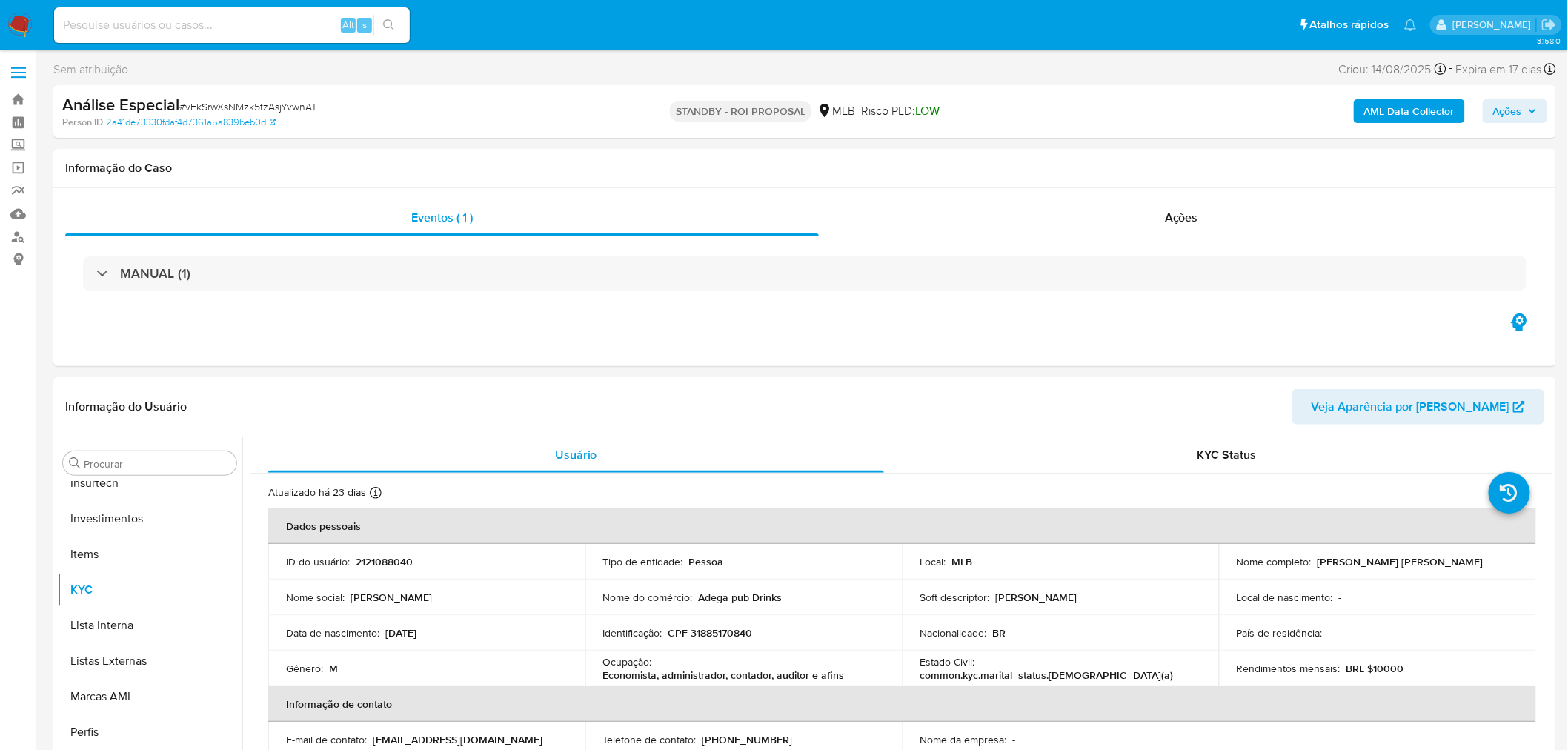
scroll to position [696, 0]
click at [17, 231] on link "Localizador de pessoas" at bounding box center [88, 237] width 177 height 23
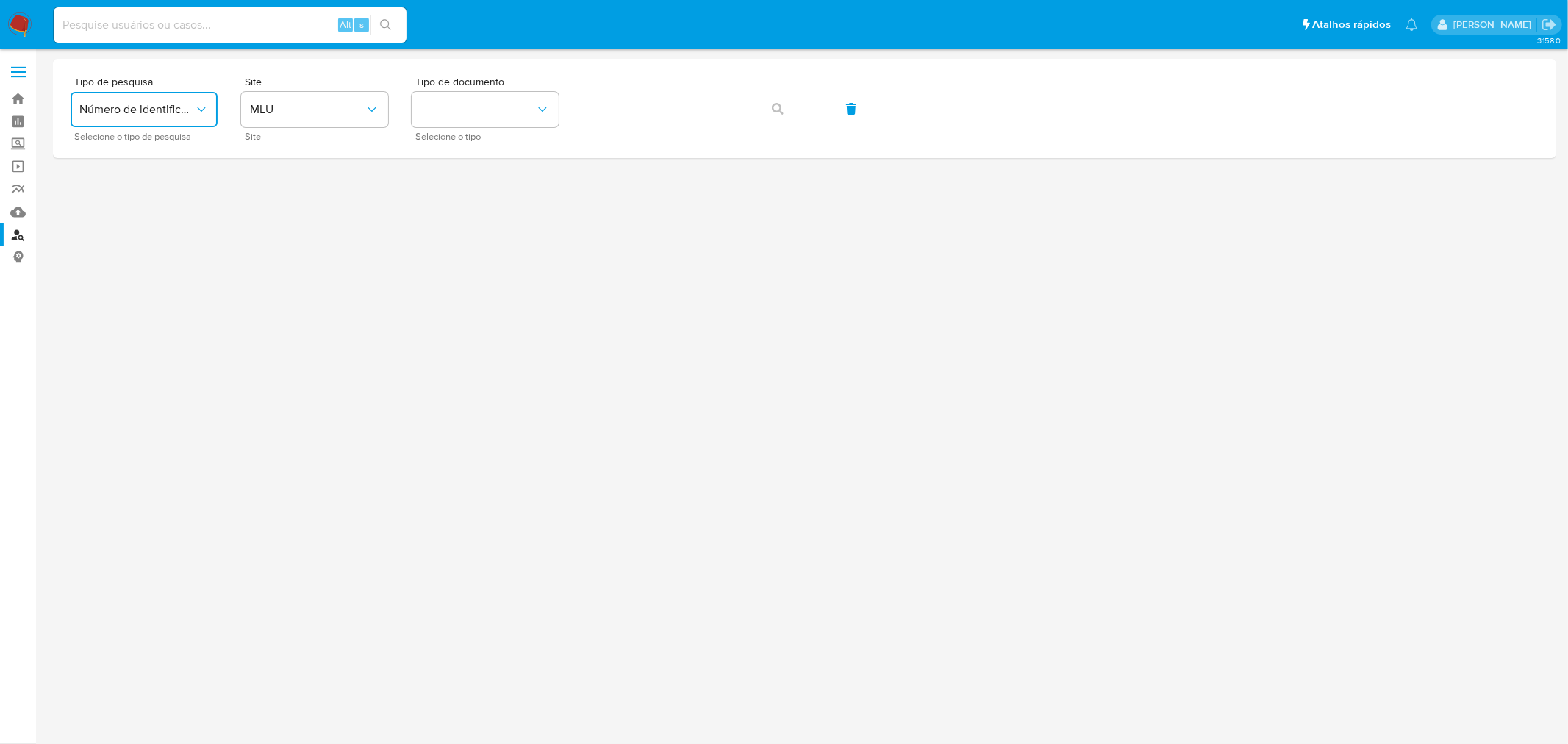
click at [149, 114] on span "Número de identificação" at bounding box center [136, 109] width 115 height 15
click at [311, 117] on button "MLU" at bounding box center [314, 109] width 147 height 35
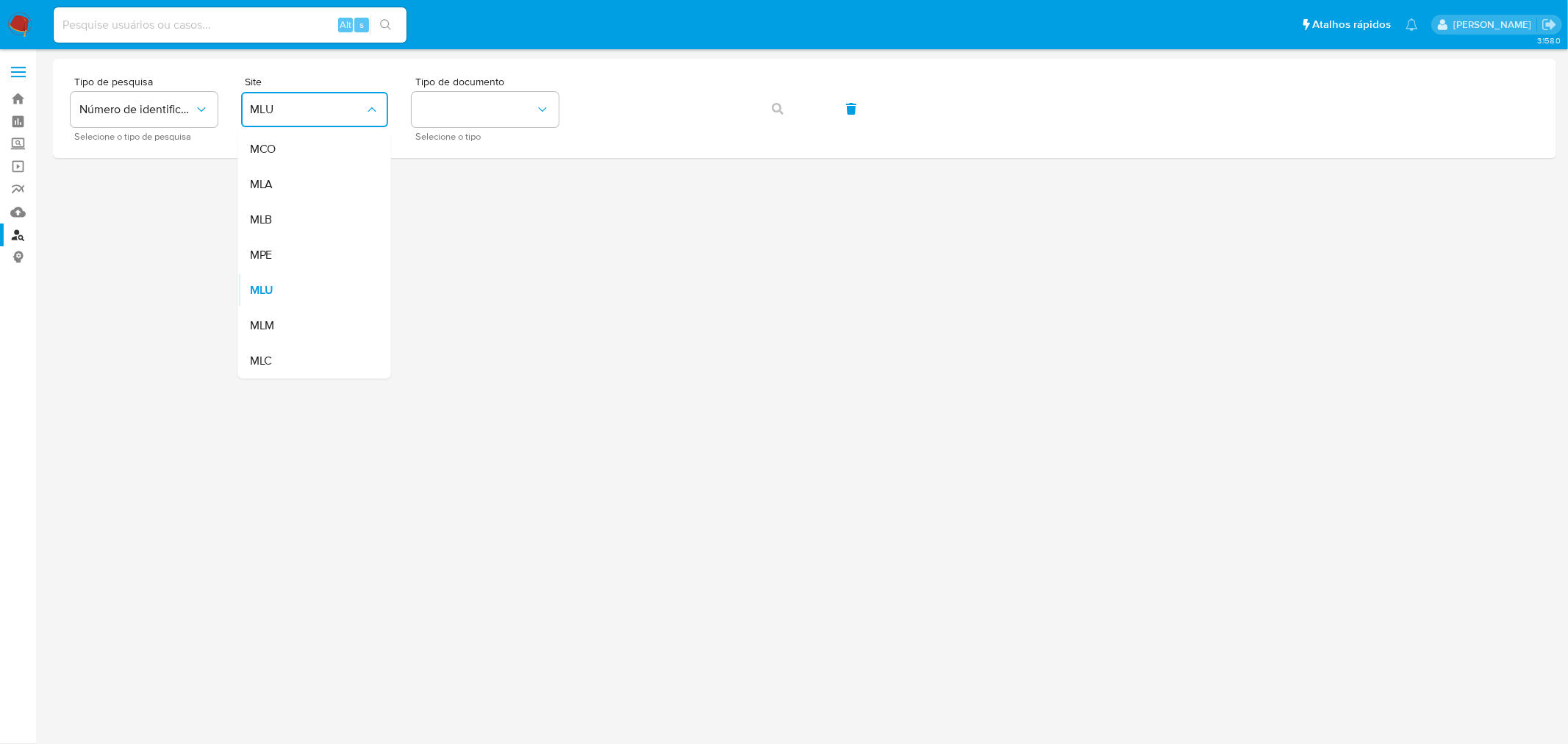
click at [298, 223] on div "MLB" at bounding box center [311, 219] width 121 height 35
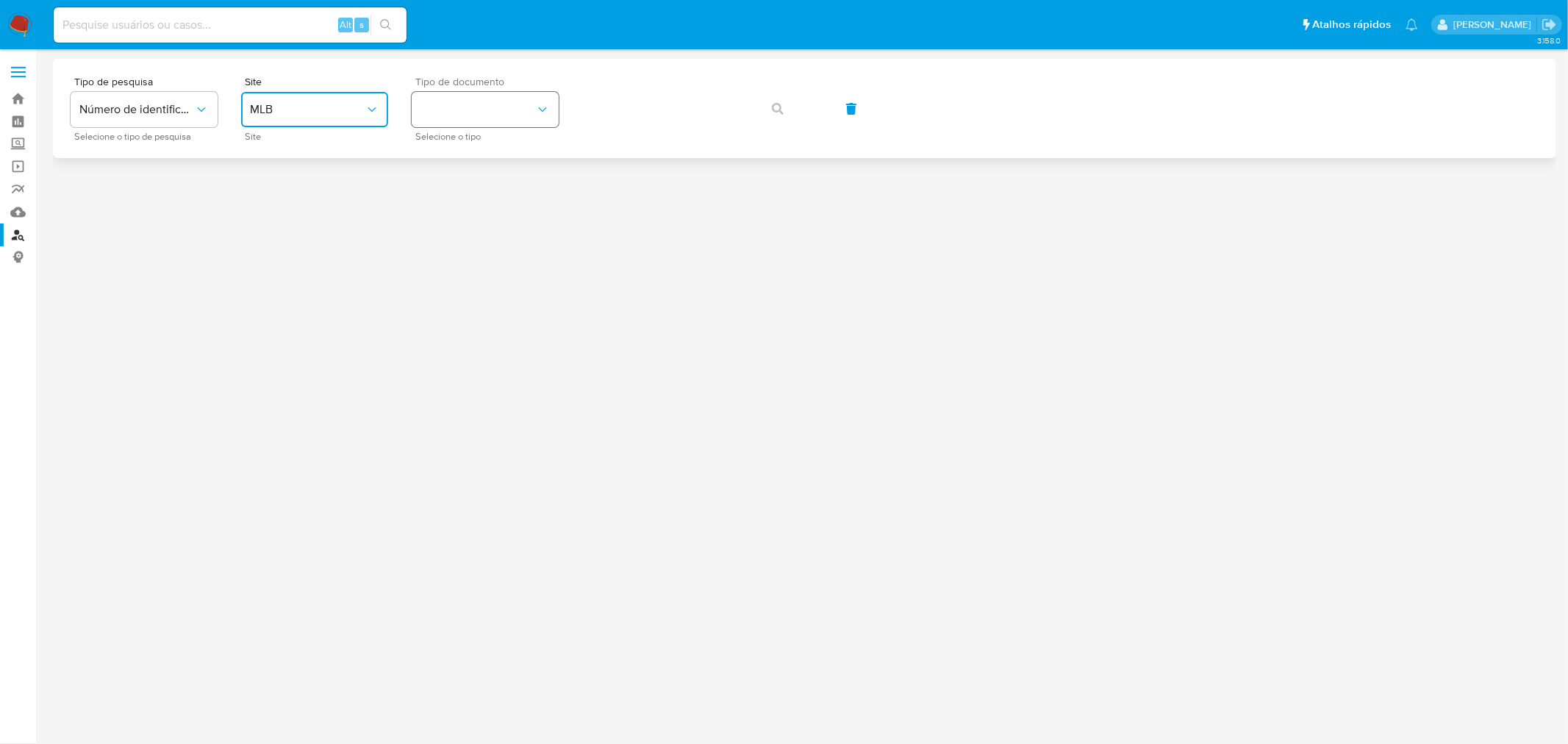
click at [496, 126] on button "identificationType" at bounding box center [485, 109] width 147 height 35
click at [473, 211] on div "CPF CPF" at bounding box center [481, 206] width 121 height 50
click at [783, 119] on button "button" at bounding box center [778, 109] width 50 height 35
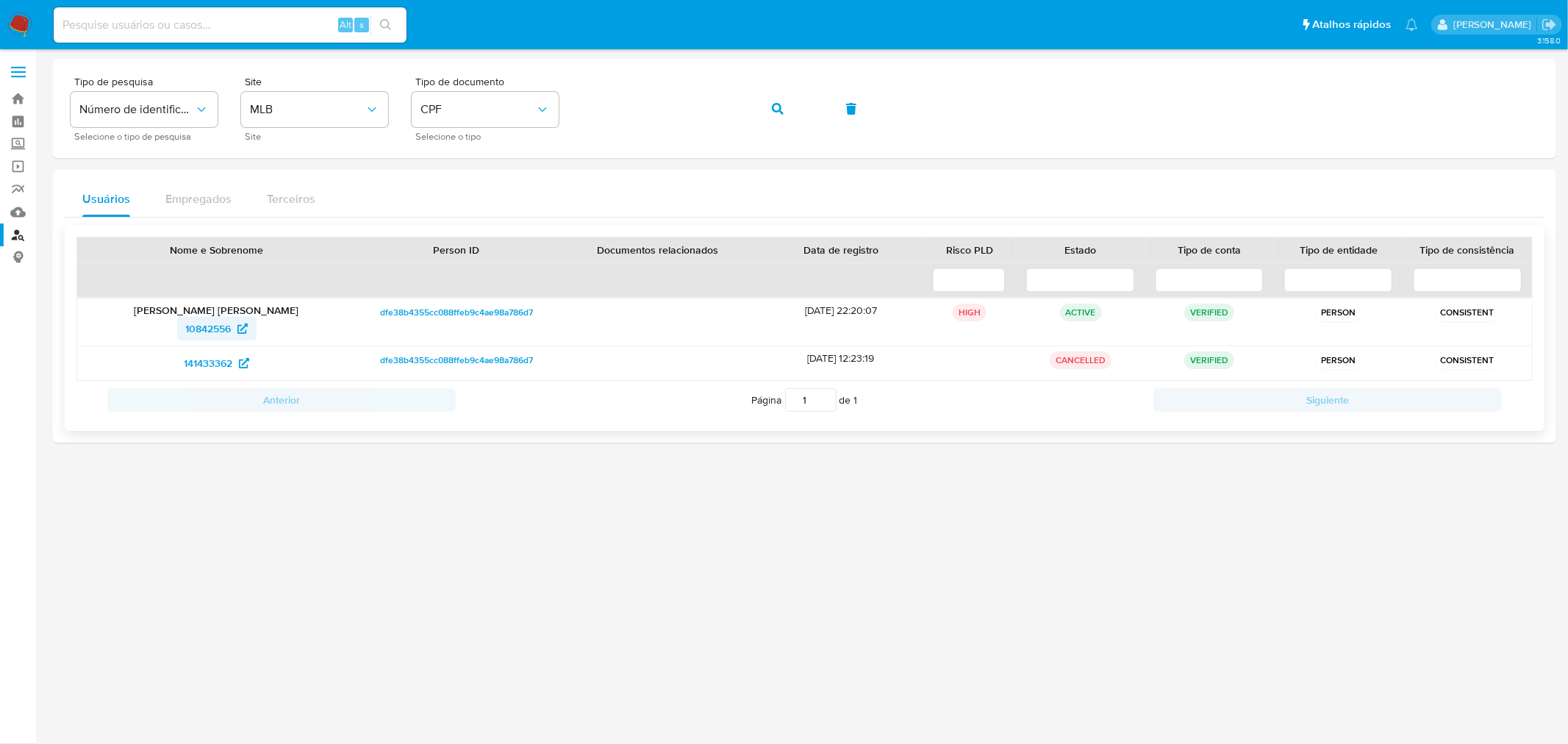
click at [193, 325] on span "10842556" at bounding box center [208, 328] width 46 height 23
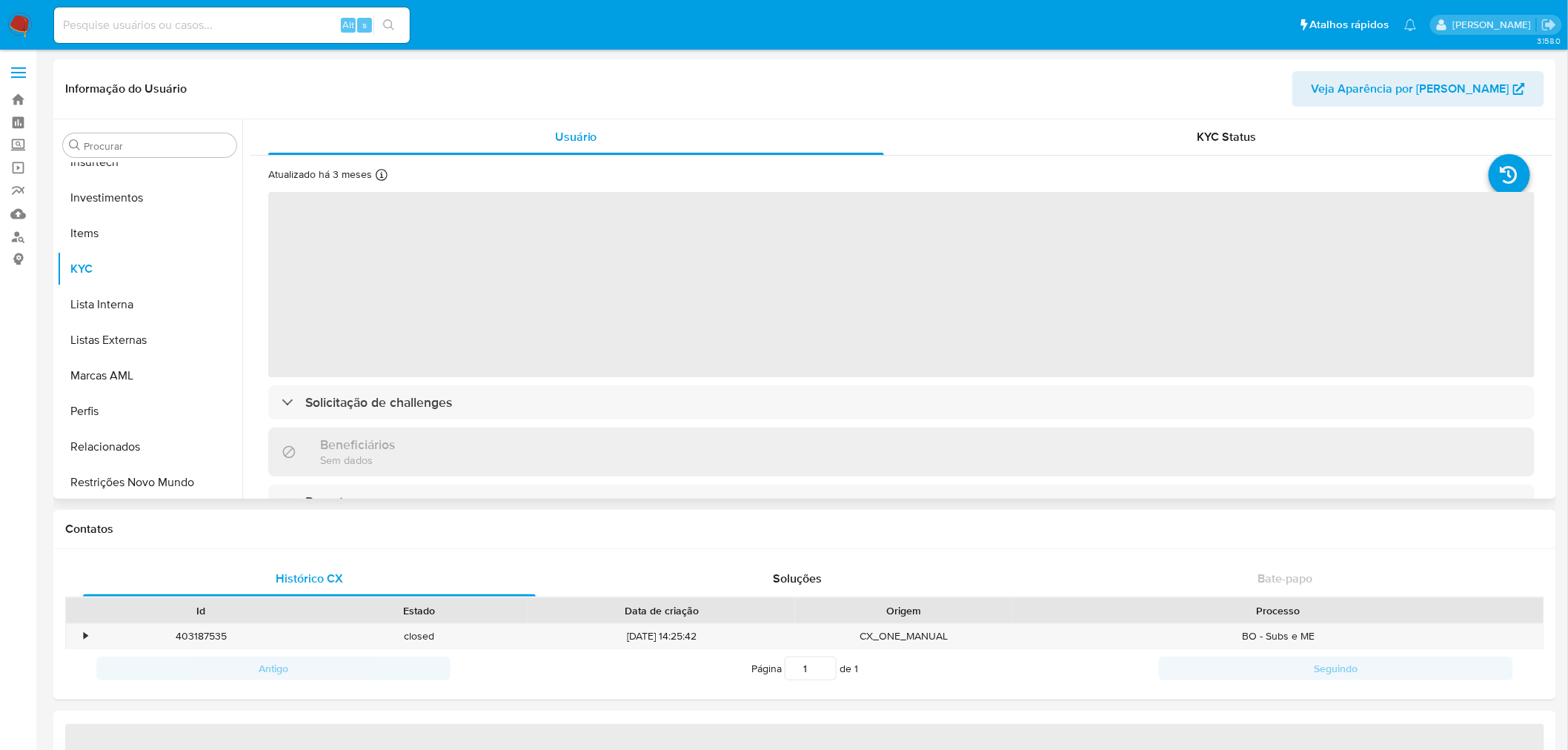
scroll to position [696, 0]
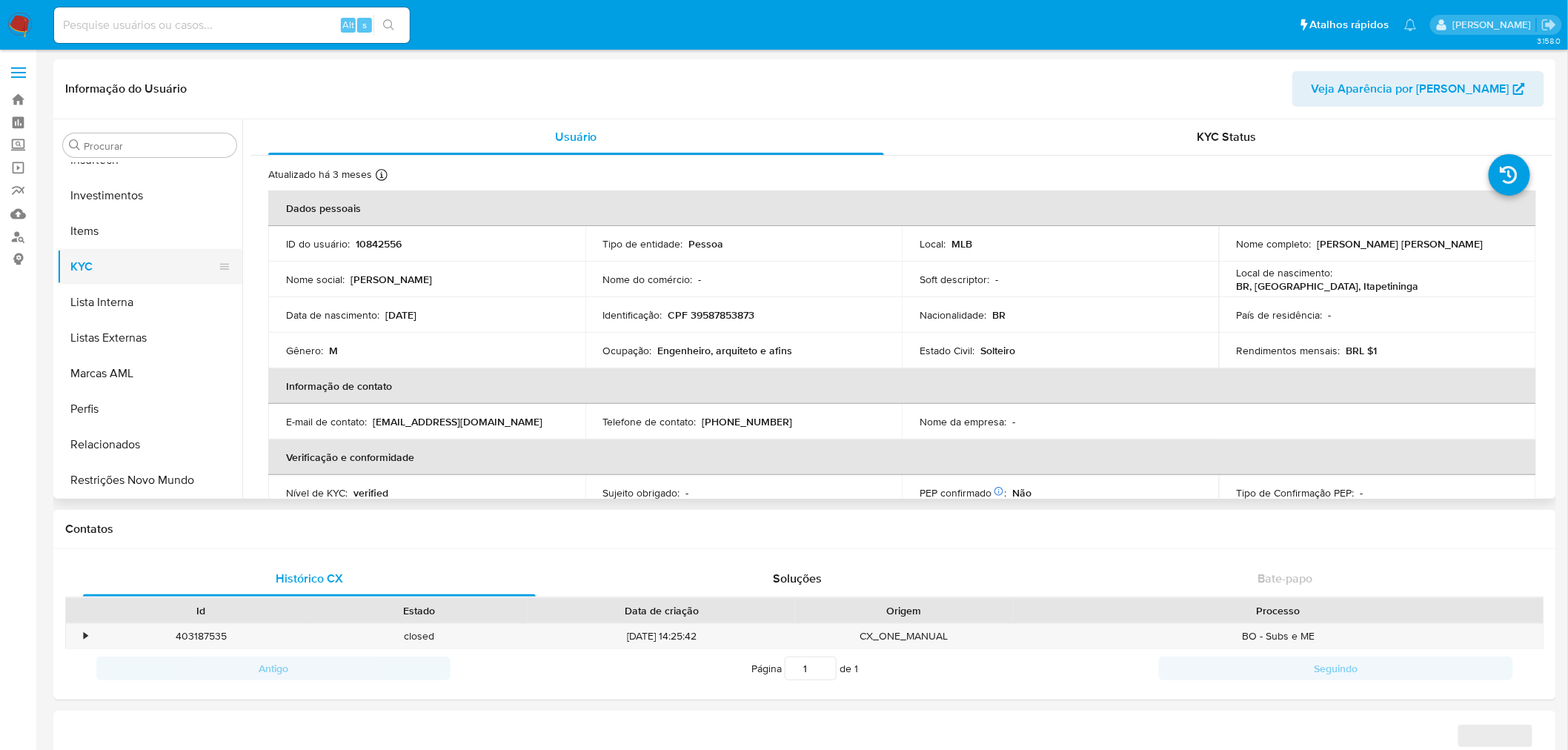
select select "10"
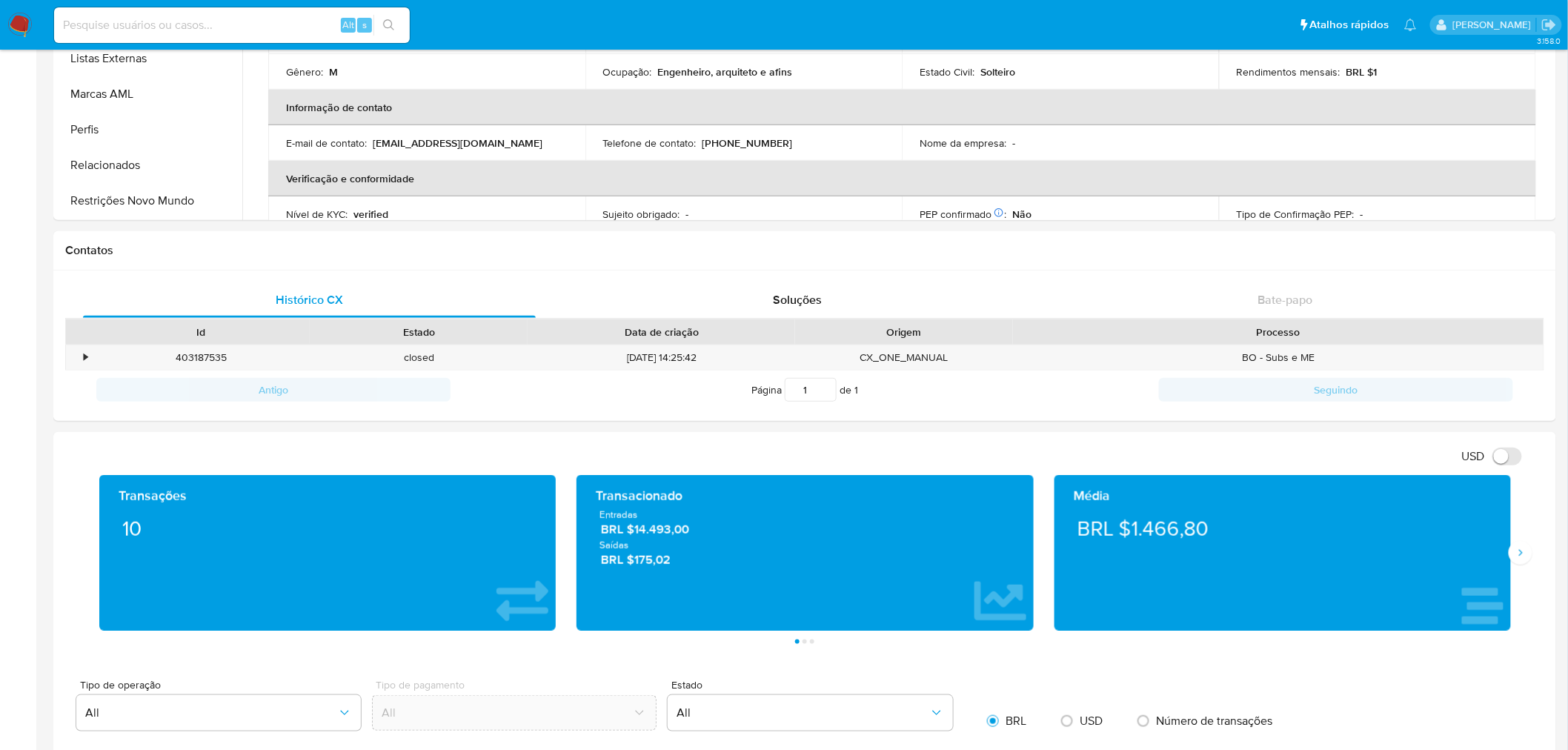
scroll to position [412, 0]
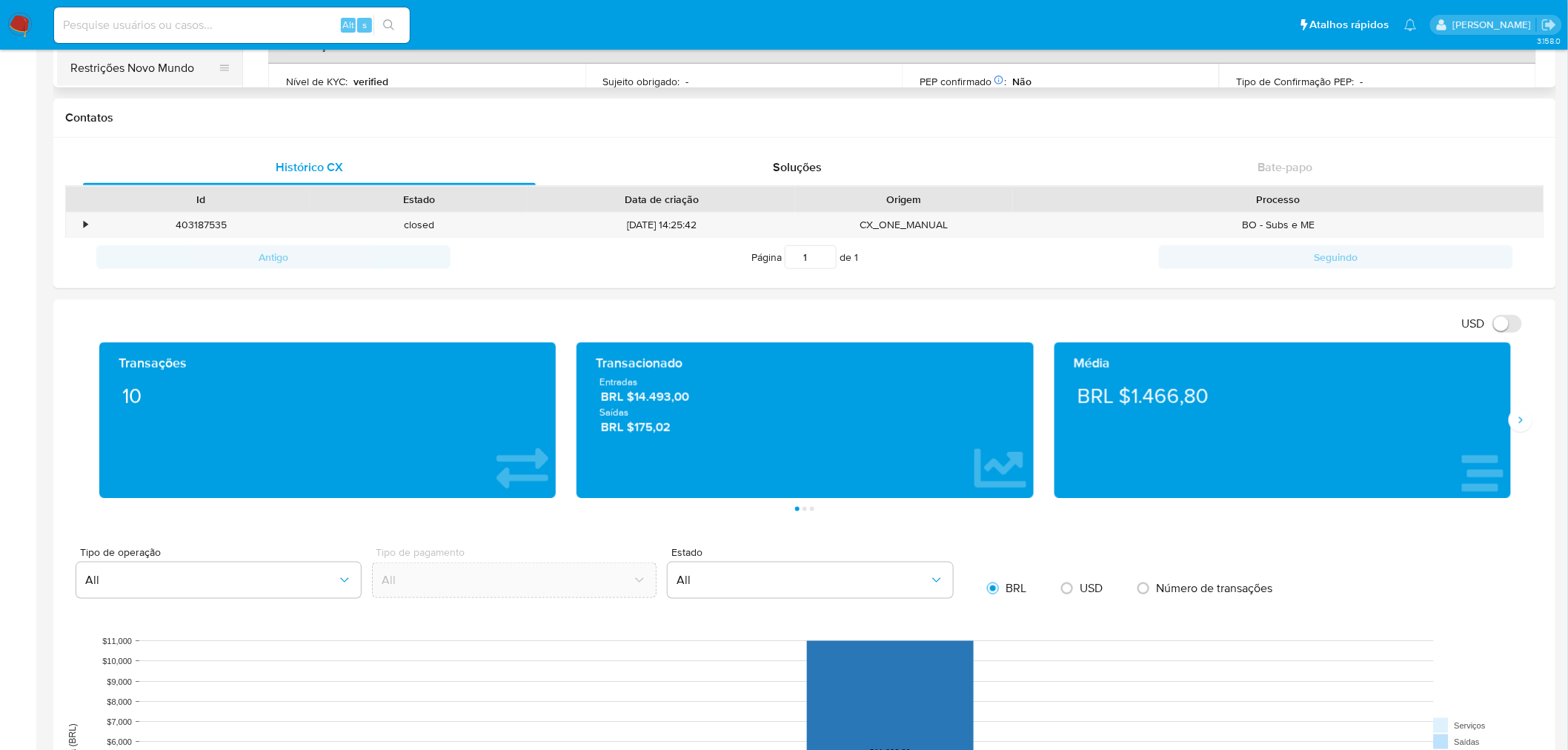
click at [193, 75] on button "Restrições Novo Mundo" at bounding box center [144, 68] width 173 height 36
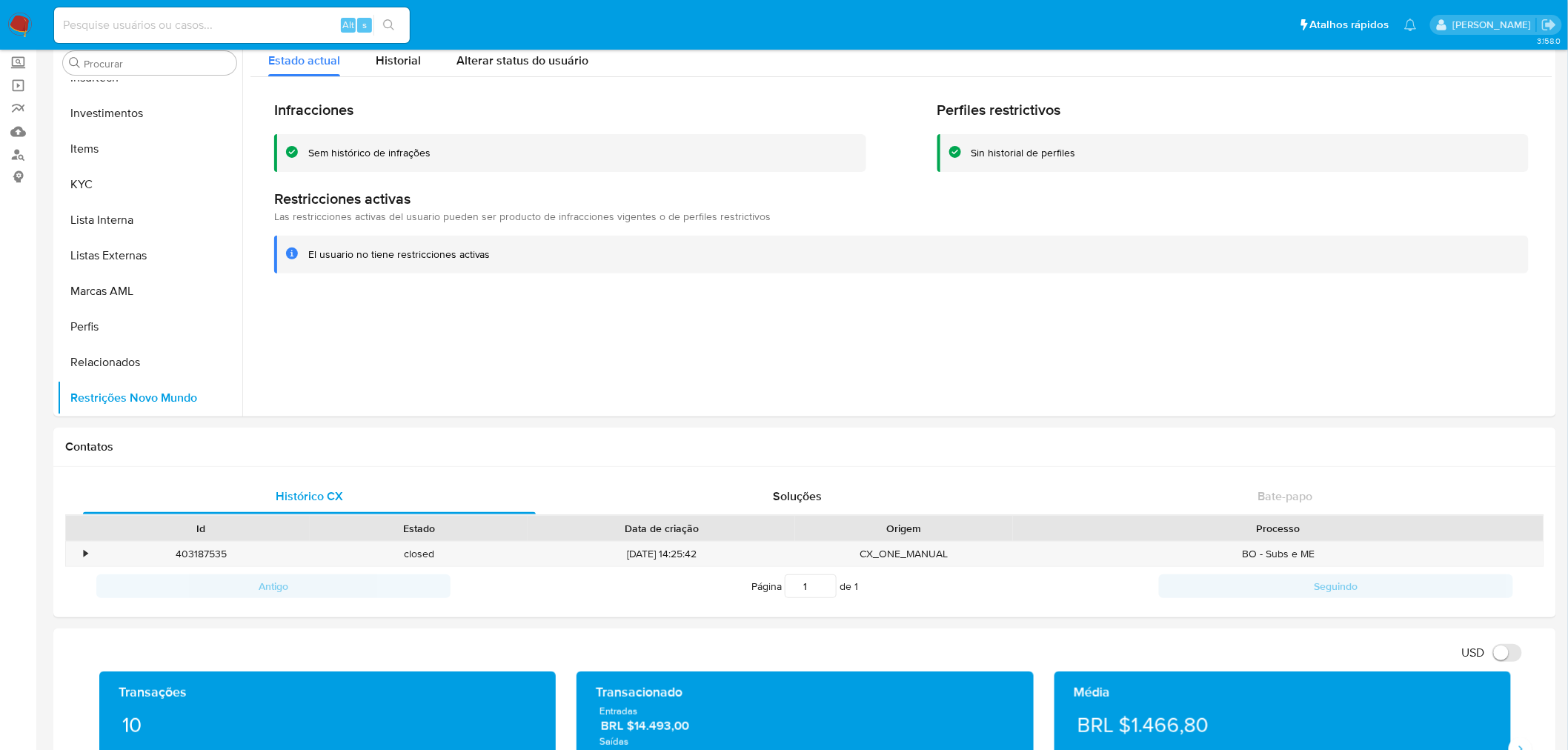
scroll to position [449, 0]
click at [163, 147] on button "Geral" at bounding box center [144, 147] width 173 height 36
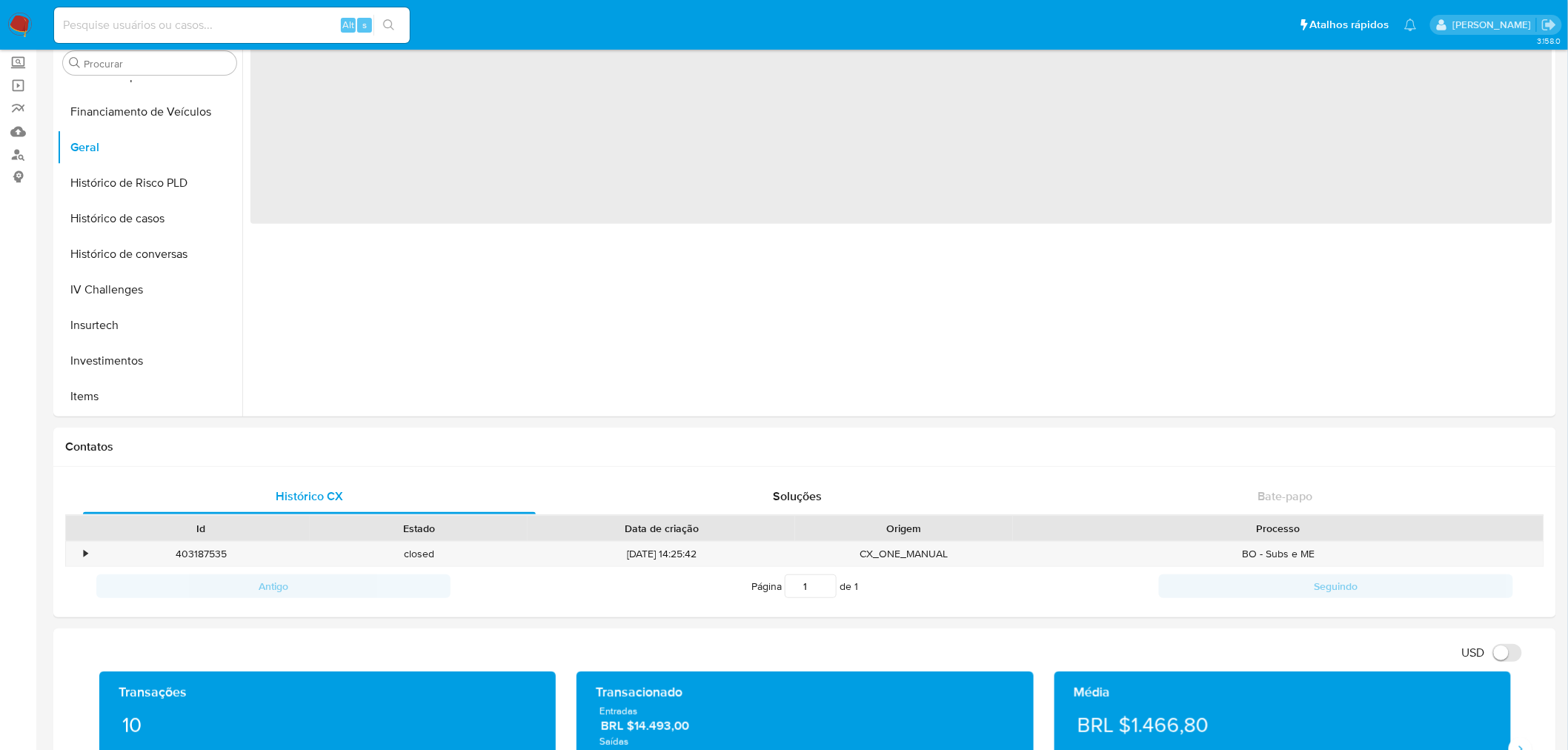
scroll to position [0, 0]
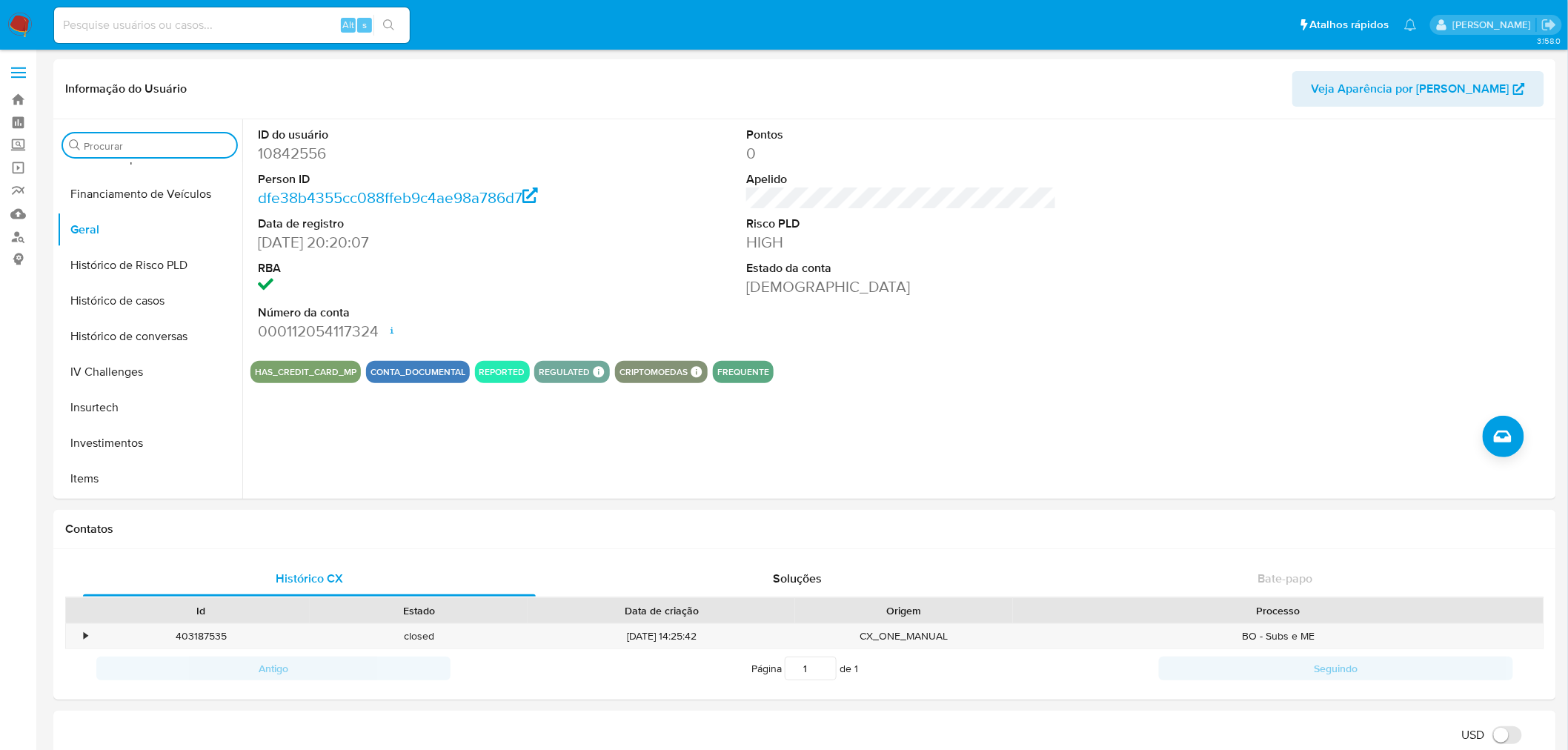
click at [208, 149] on input "Procurar" at bounding box center [157, 145] width 147 height 13
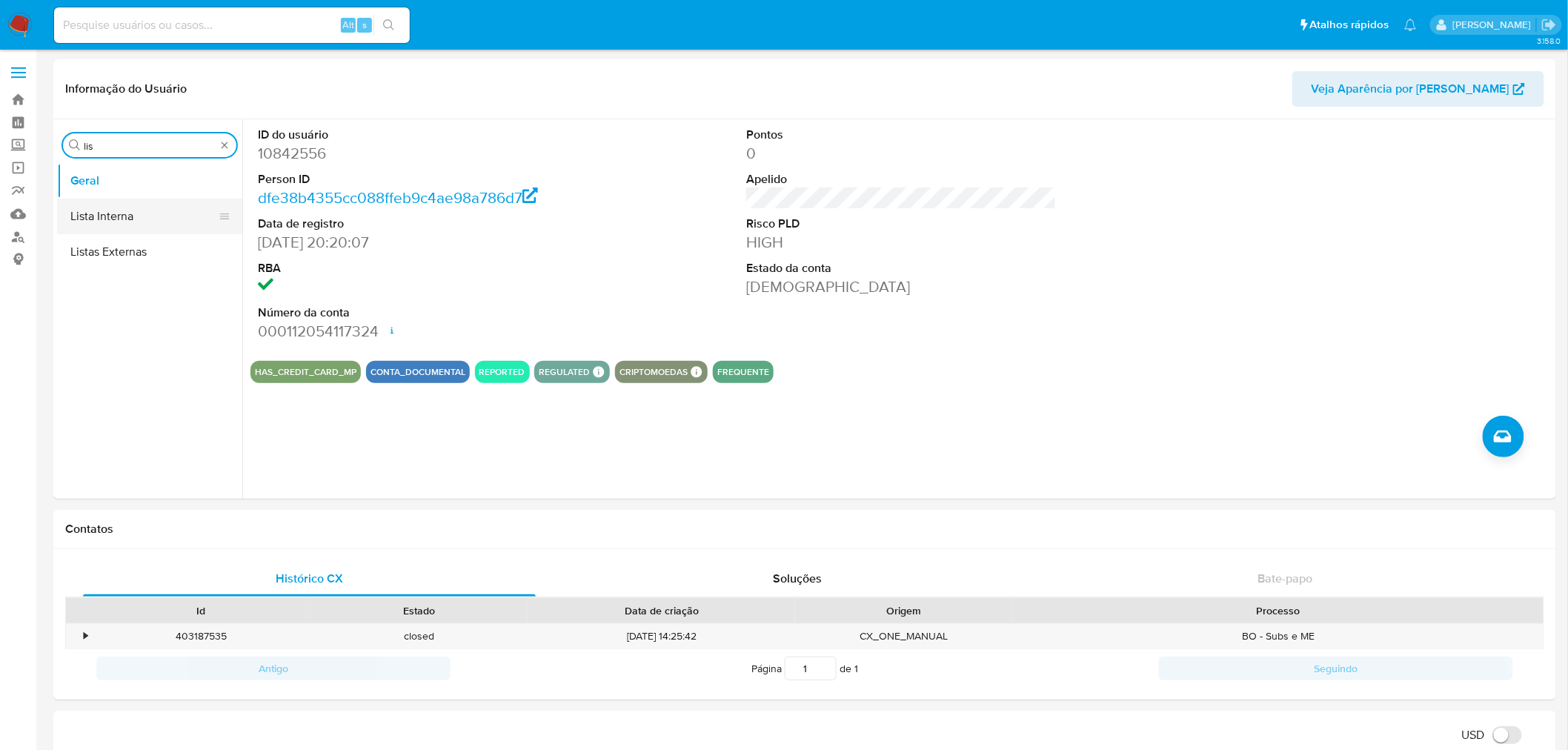
type input "lis"
click at [161, 206] on button "Lista Interna" at bounding box center [144, 216] width 173 height 36
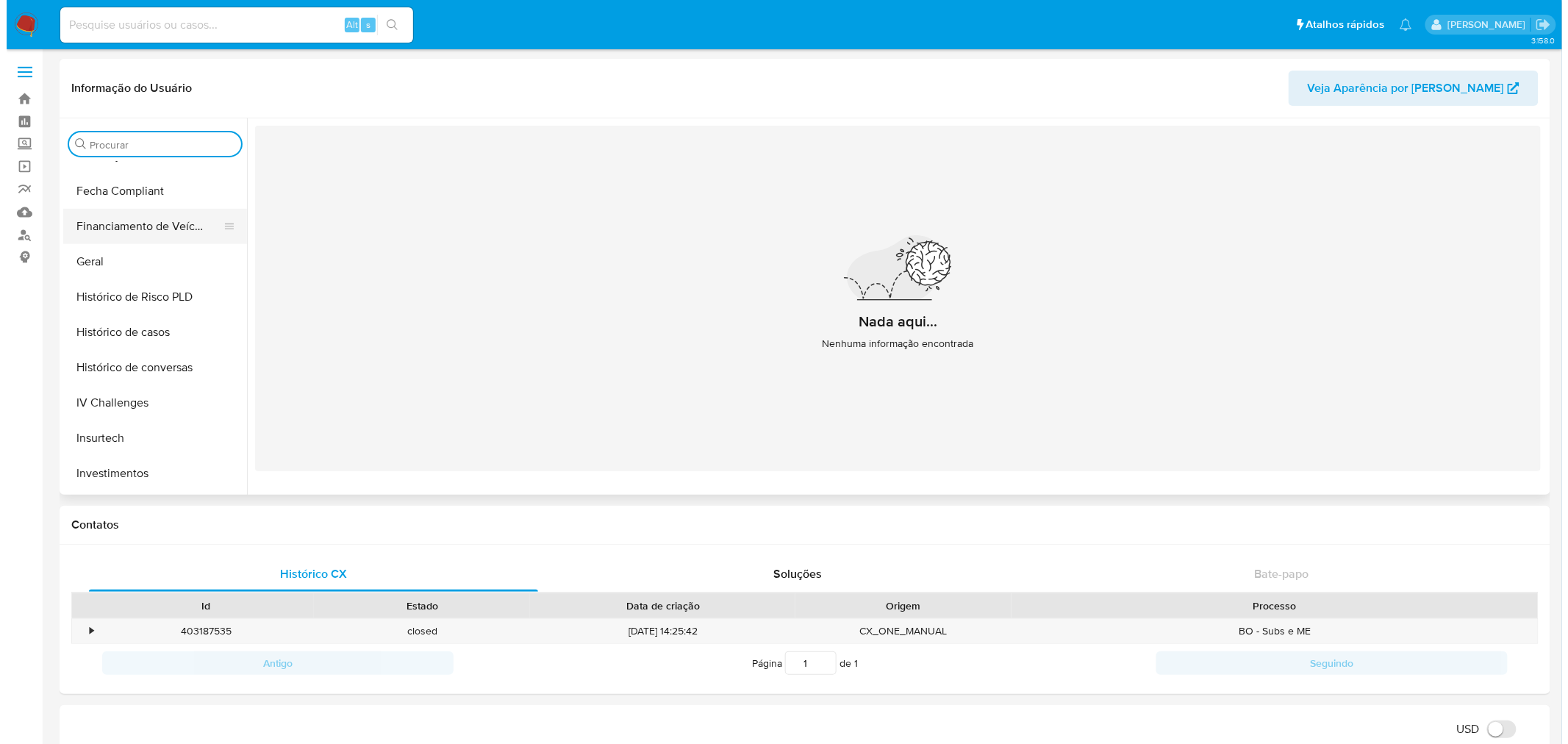
scroll to position [408, 0]
click at [85, 258] on button "Geral" at bounding box center [142, 265] width 172 height 35
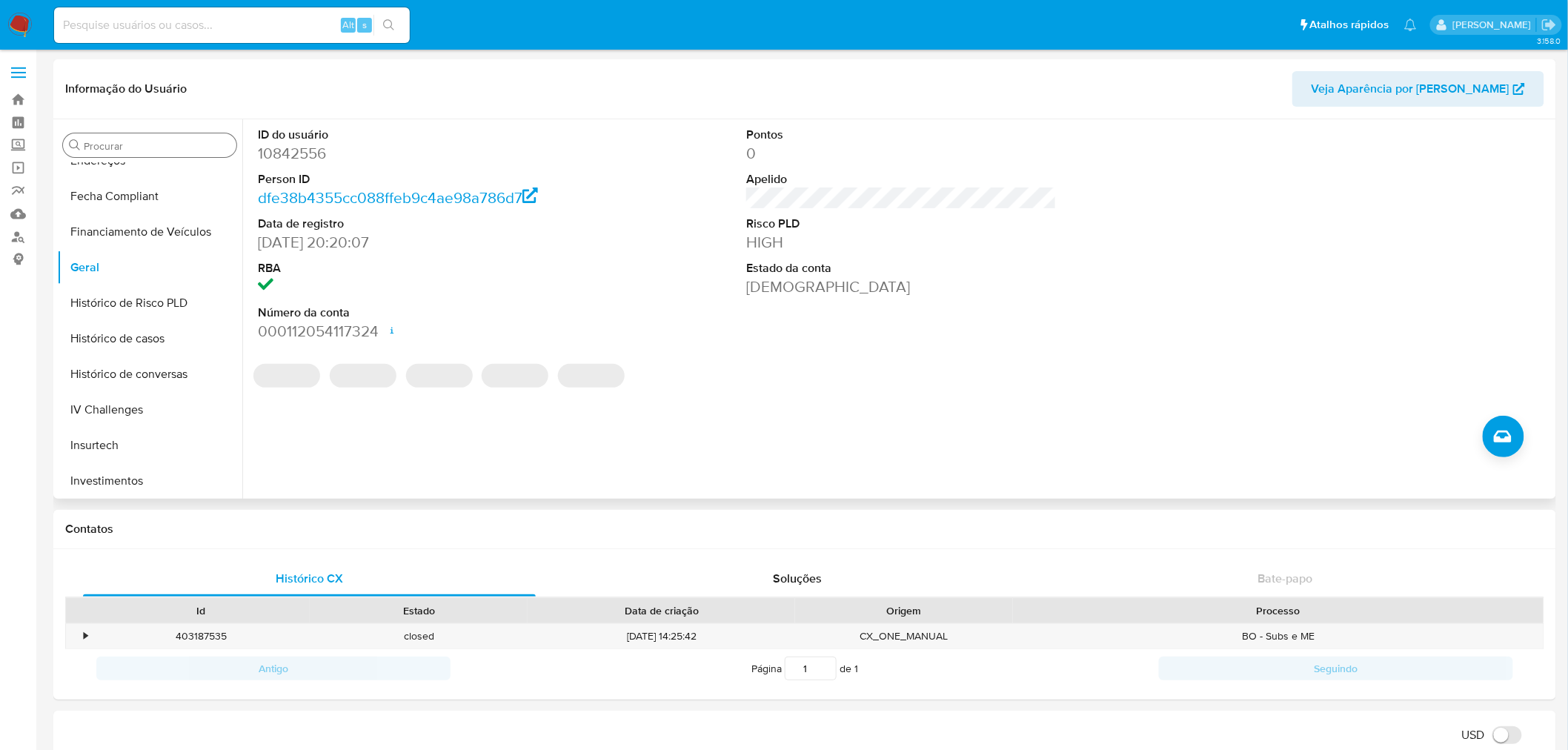
drag, startPoint x: 1470, startPoint y: 402, endPoint x: 1483, endPoint y: 419, distance: 21.4
click at [1470, 402] on div "ID do usuário 10842556 Person ID dfe38b4355cc088ffeb9c4ae98a786d7 Data de regis…" at bounding box center [896, 309] width 1310 height 379
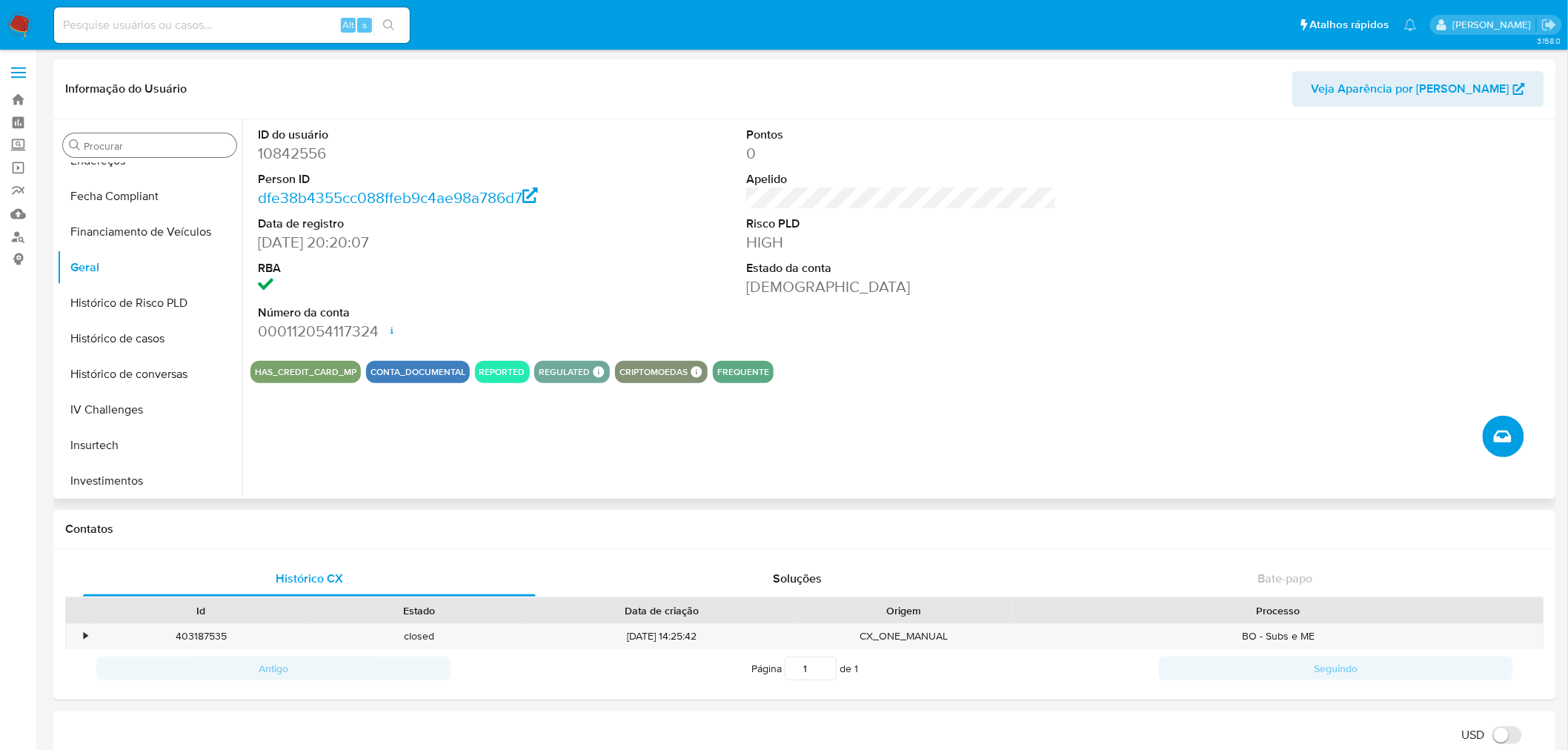
click at [1484, 431] on button "Criar caso manual" at bounding box center [1504, 437] width 42 height 42
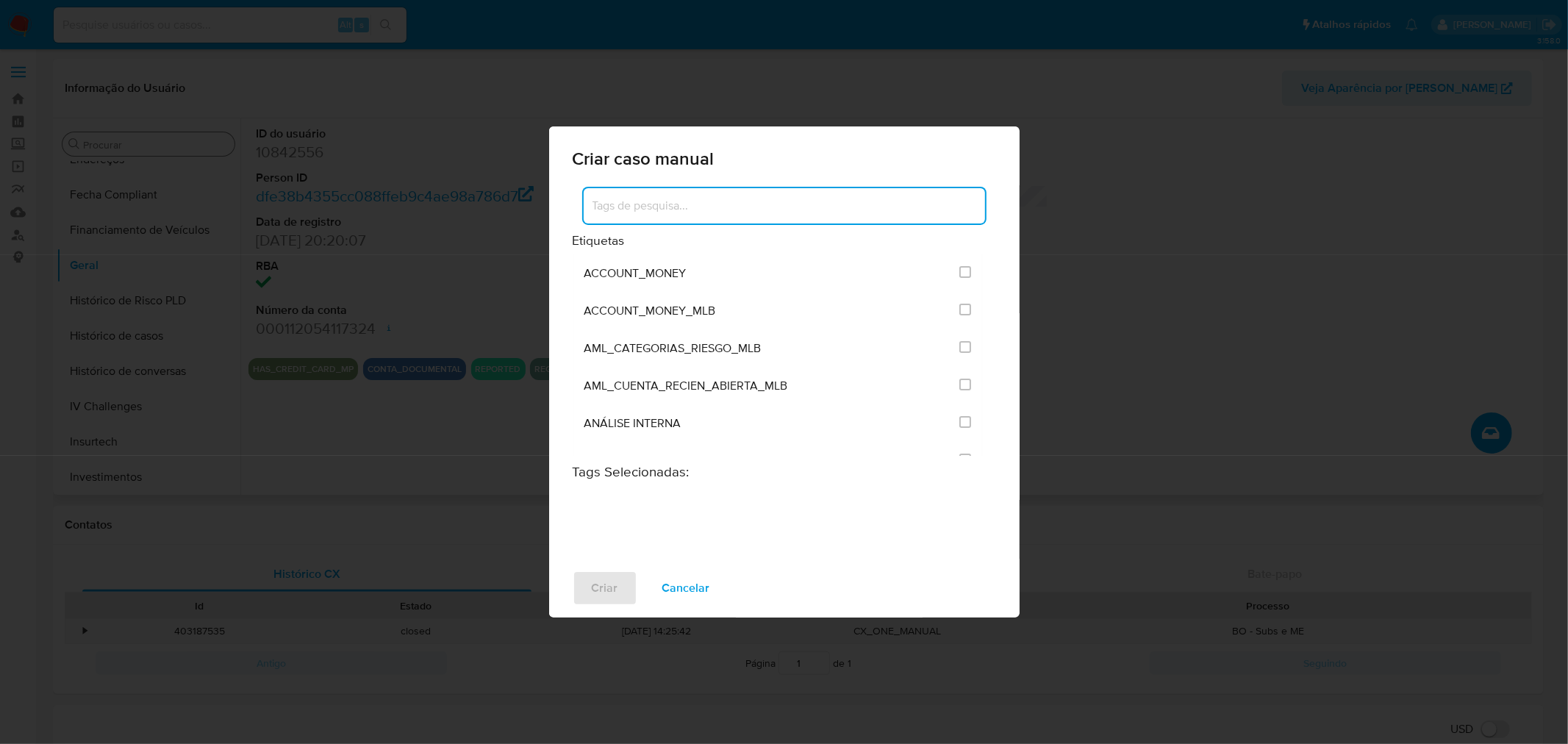
click at [710, 204] on input at bounding box center [784, 205] width 401 height 19
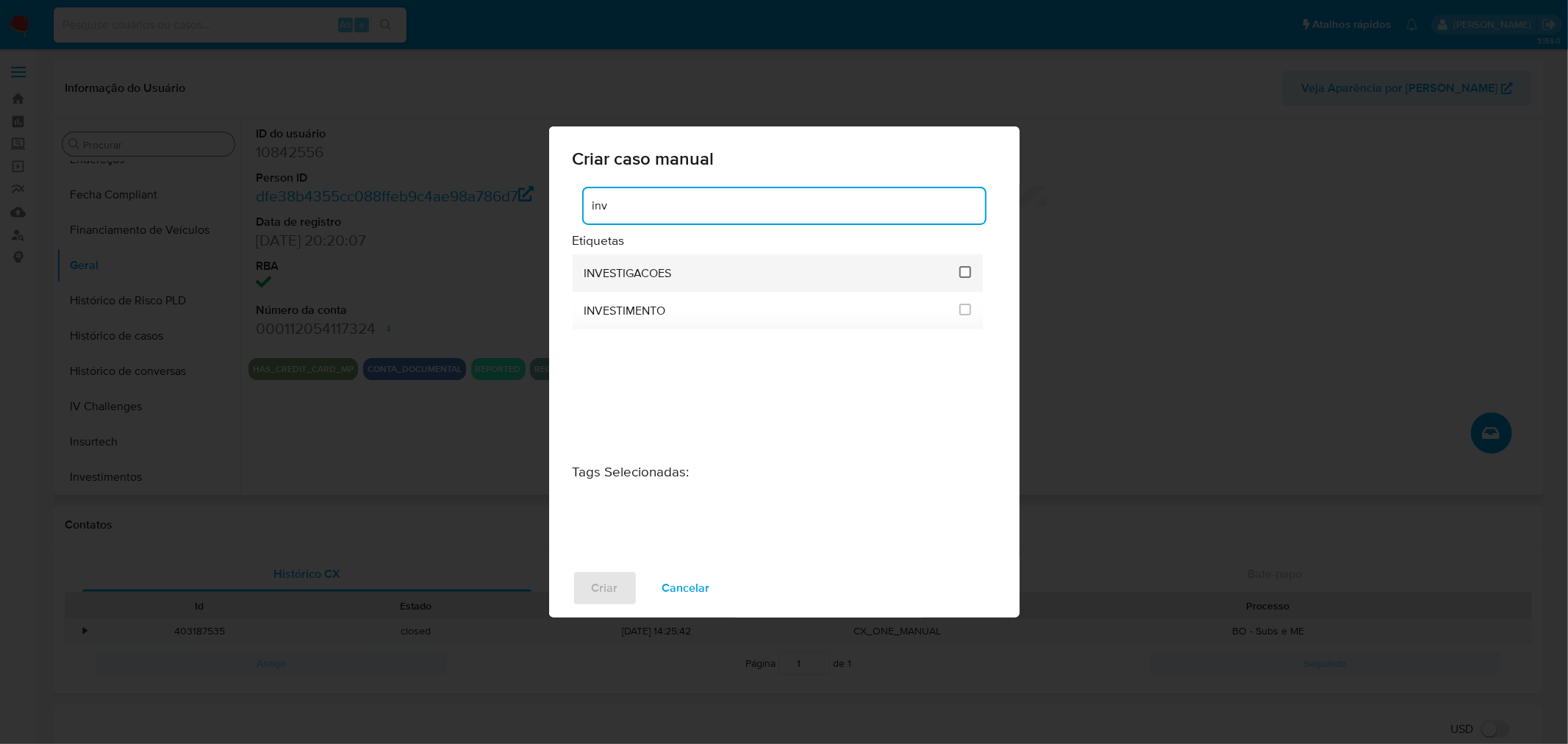
type input "inv"
click at [966, 273] on input "2067" at bounding box center [965, 272] width 12 height 12
checkbox input "true"
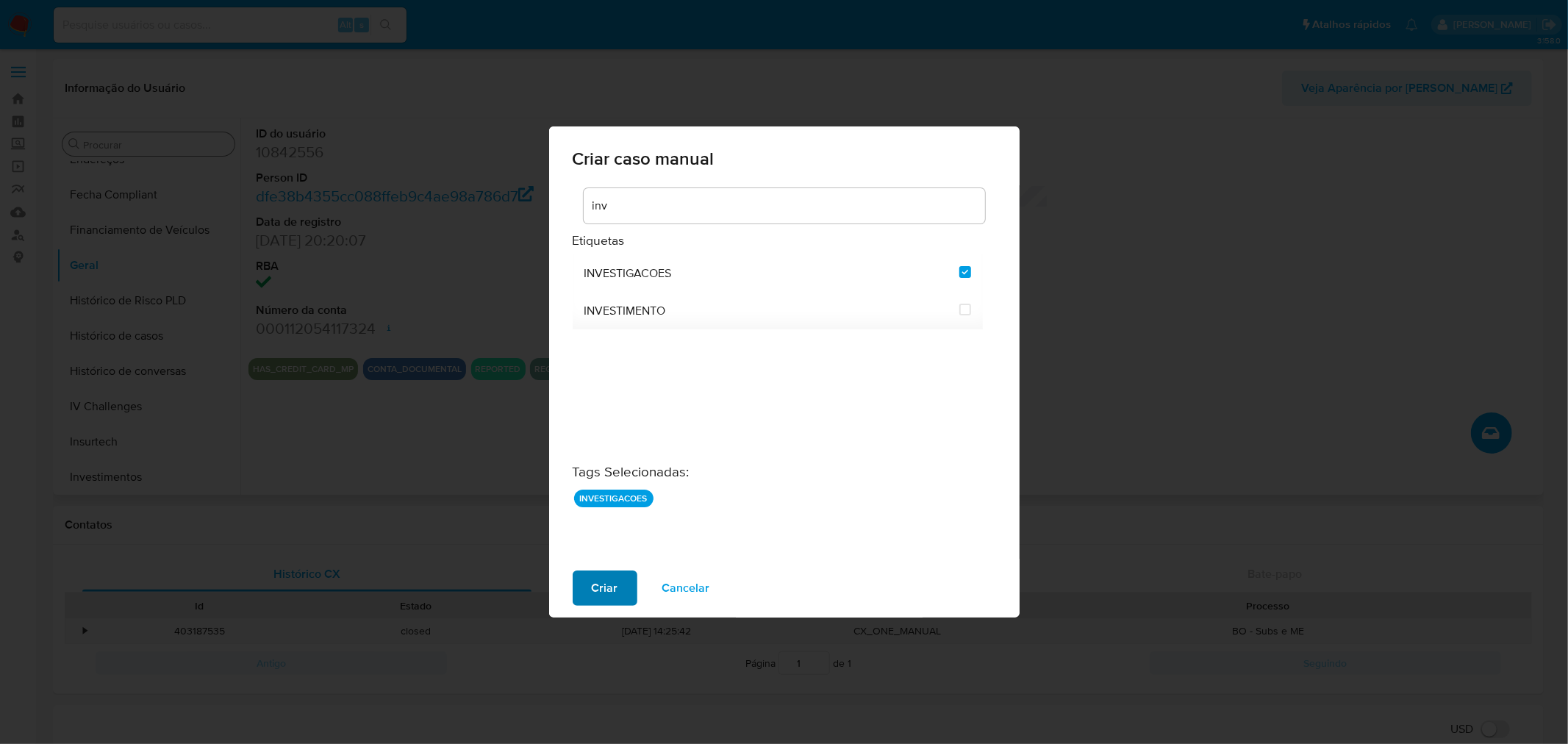
click at [597, 582] on span "Criar" at bounding box center [604, 587] width 27 height 32
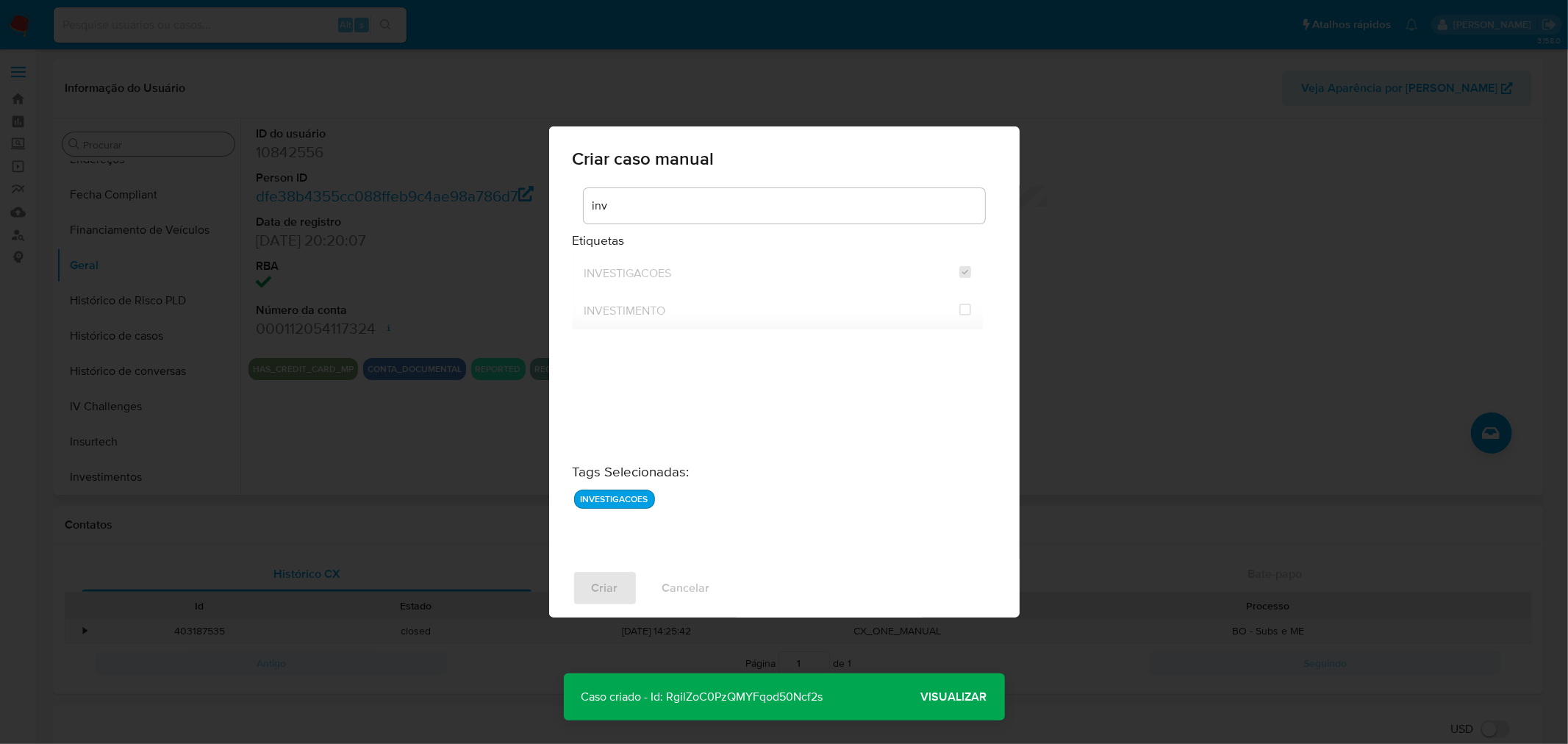
click at [934, 697] on span "Visualizar" at bounding box center [954, 697] width 66 height 0
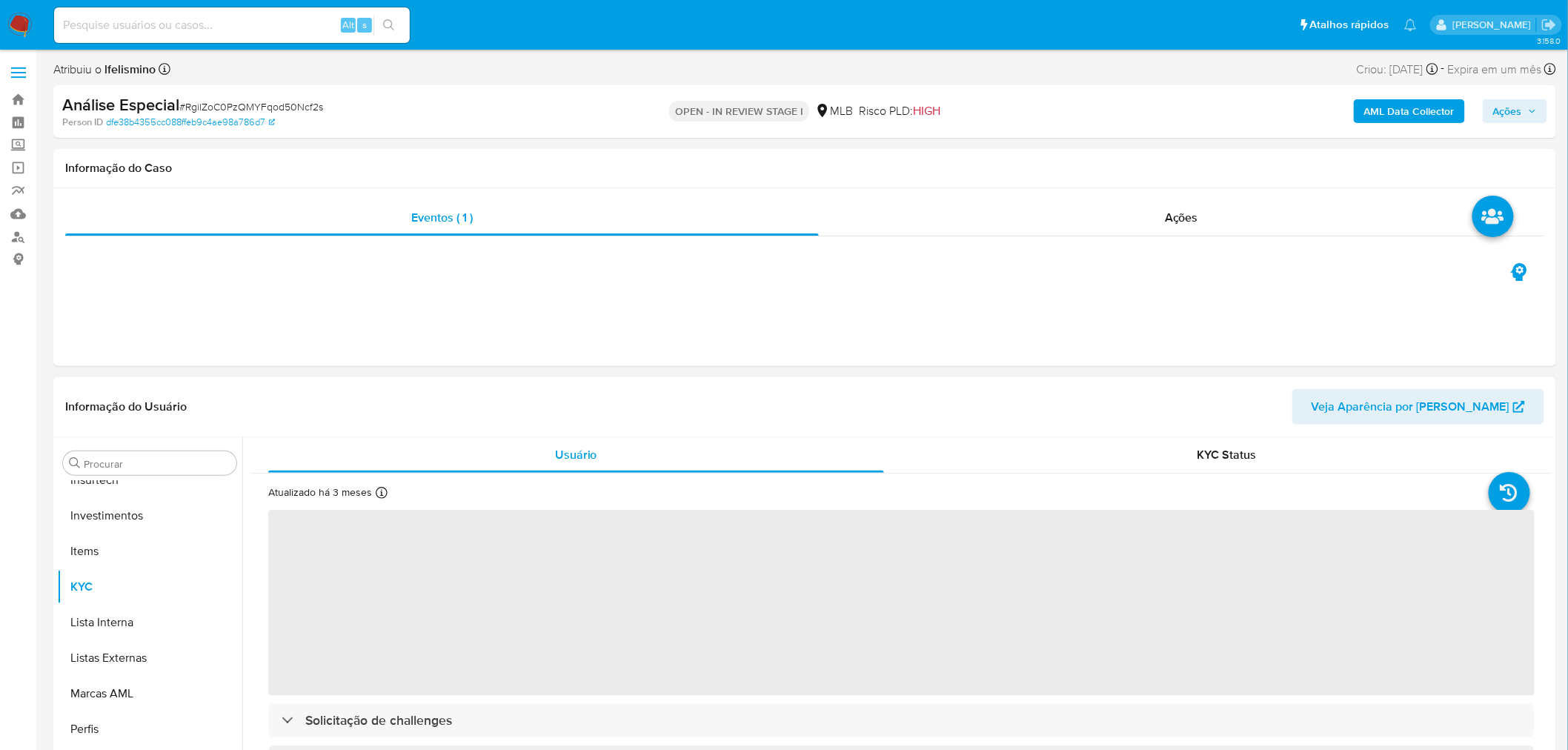
scroll to position [696, 0]
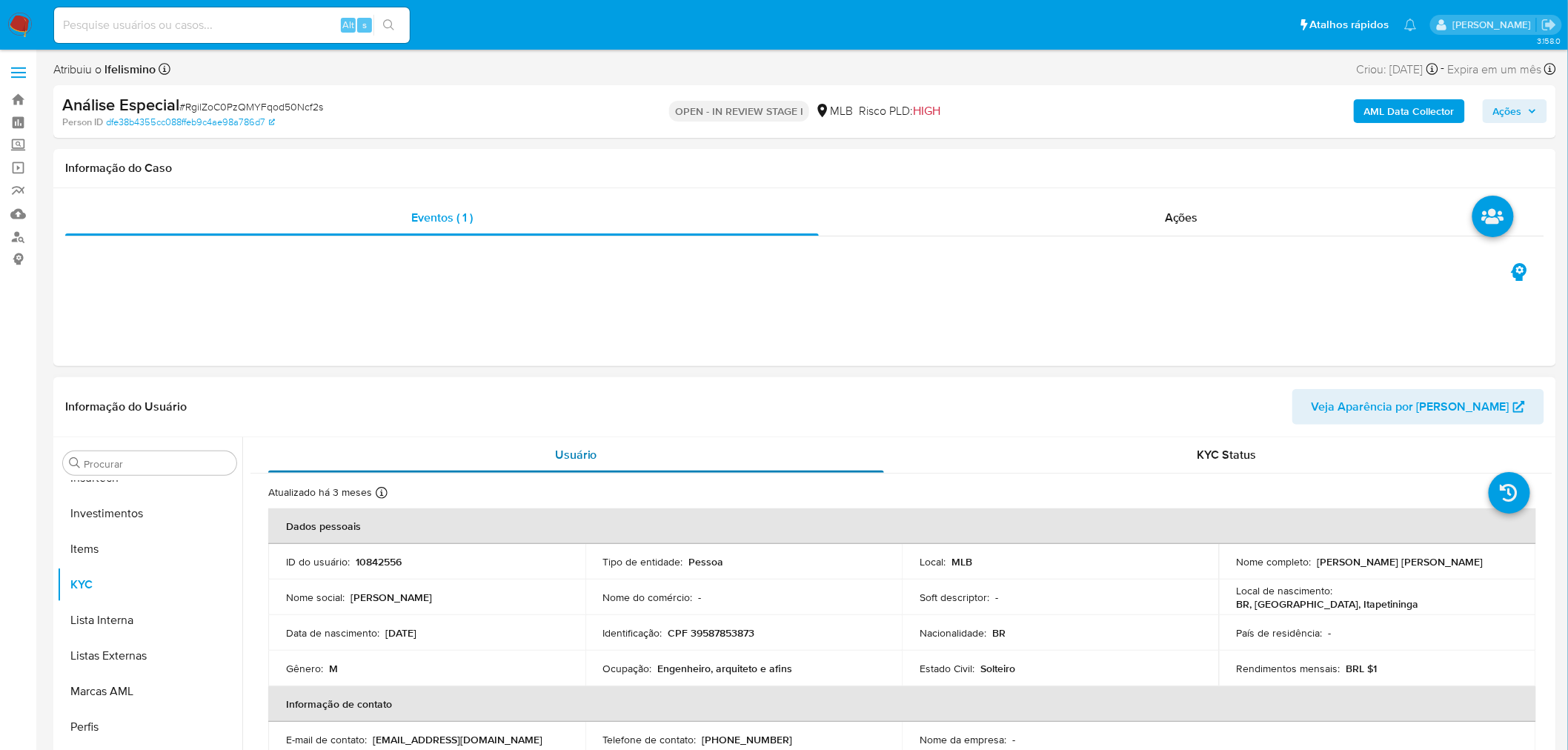
select select "10"
click at [1490, 108] on button "Ações" at bounding box center [1515, 110] width 64 height 23
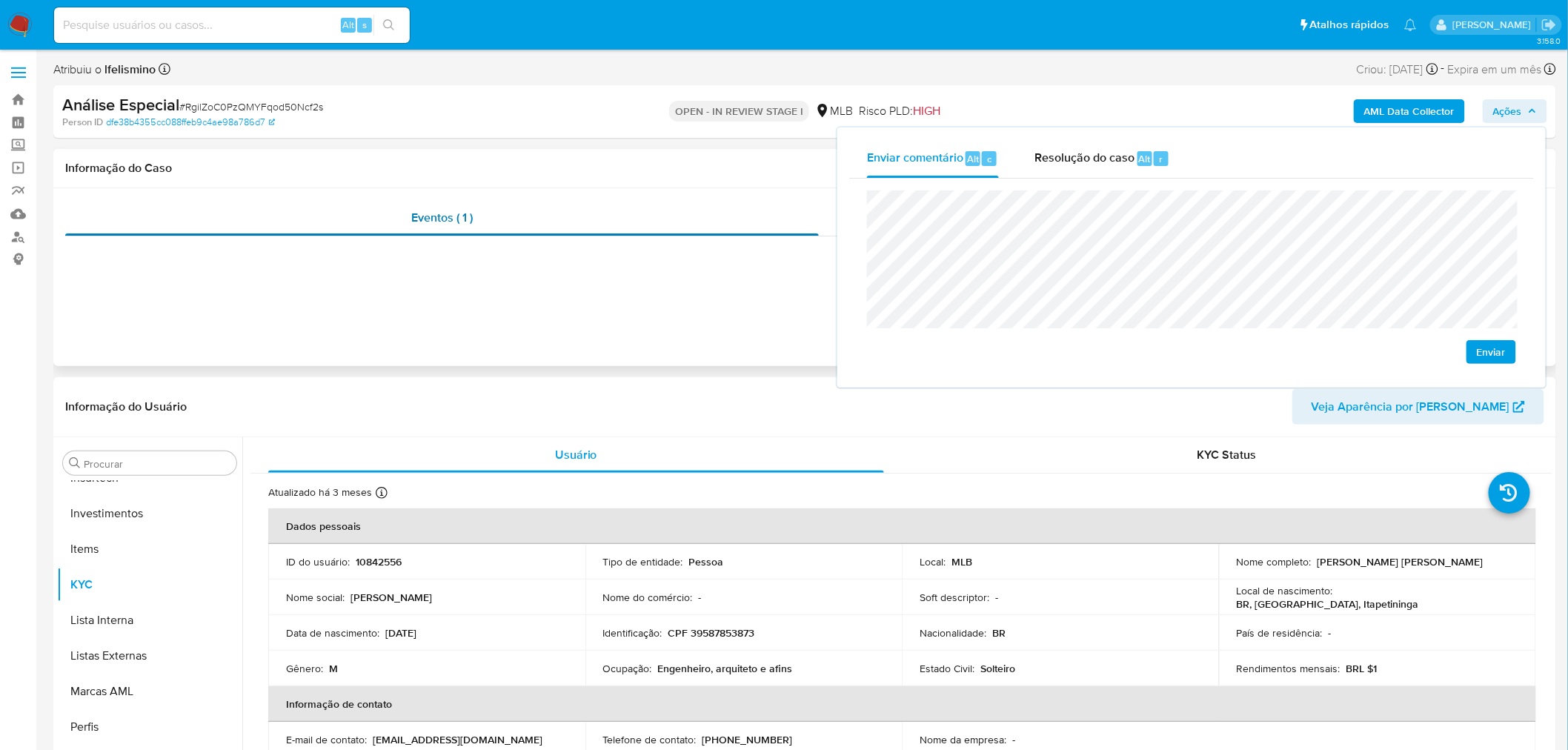
click at [837, 211] on div "Enviar comentário Alt c Resolução do caso Alt r Enviar" at bounding box center [1191, 257] width 708 height 260
click at [1501, 350] on span "Enviar" at bounding box center [1491, 352] width 29 height 21
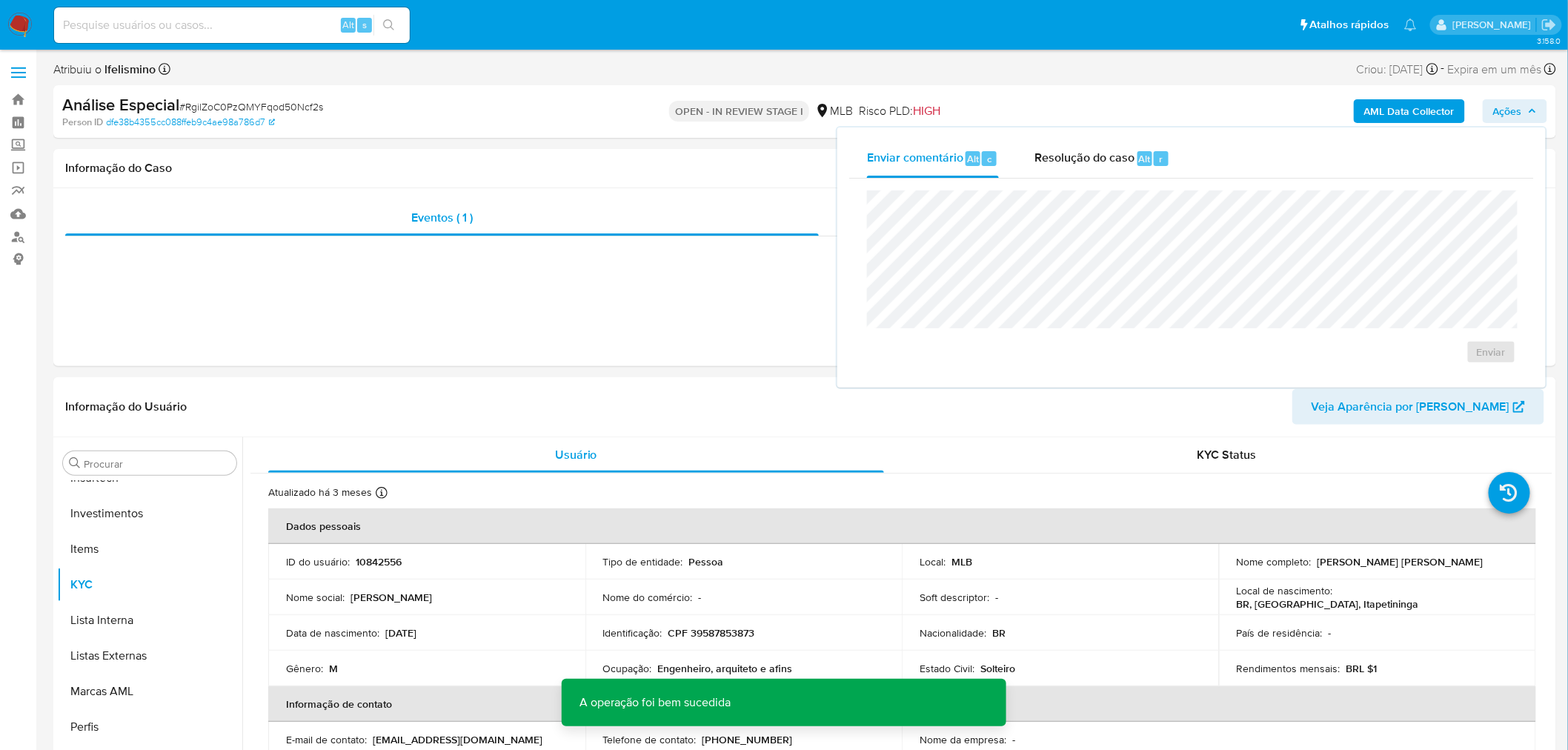
click at [278, 107] on span "# RgilZoC0PzQMYFqod50Ncf2s" at bounding box center [251, 106] width 144 height 15
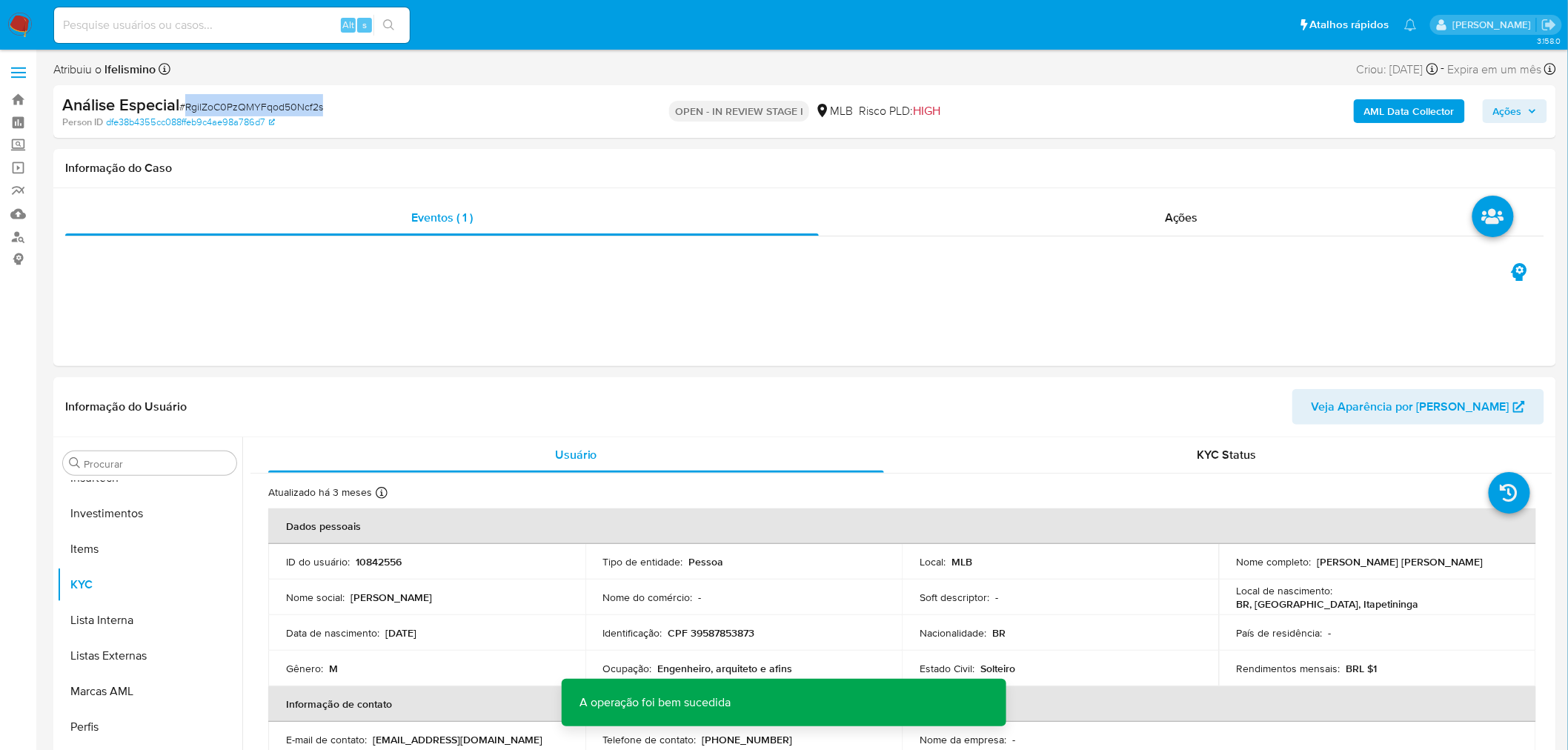
click at [278, 105] on span "# RgilZoC0PzQMYFqod50Ncf2s" at bounding box center [251, 106] width 144 height 15
copy span "RgilZoC0PzQMYFqod50Ncf2s"
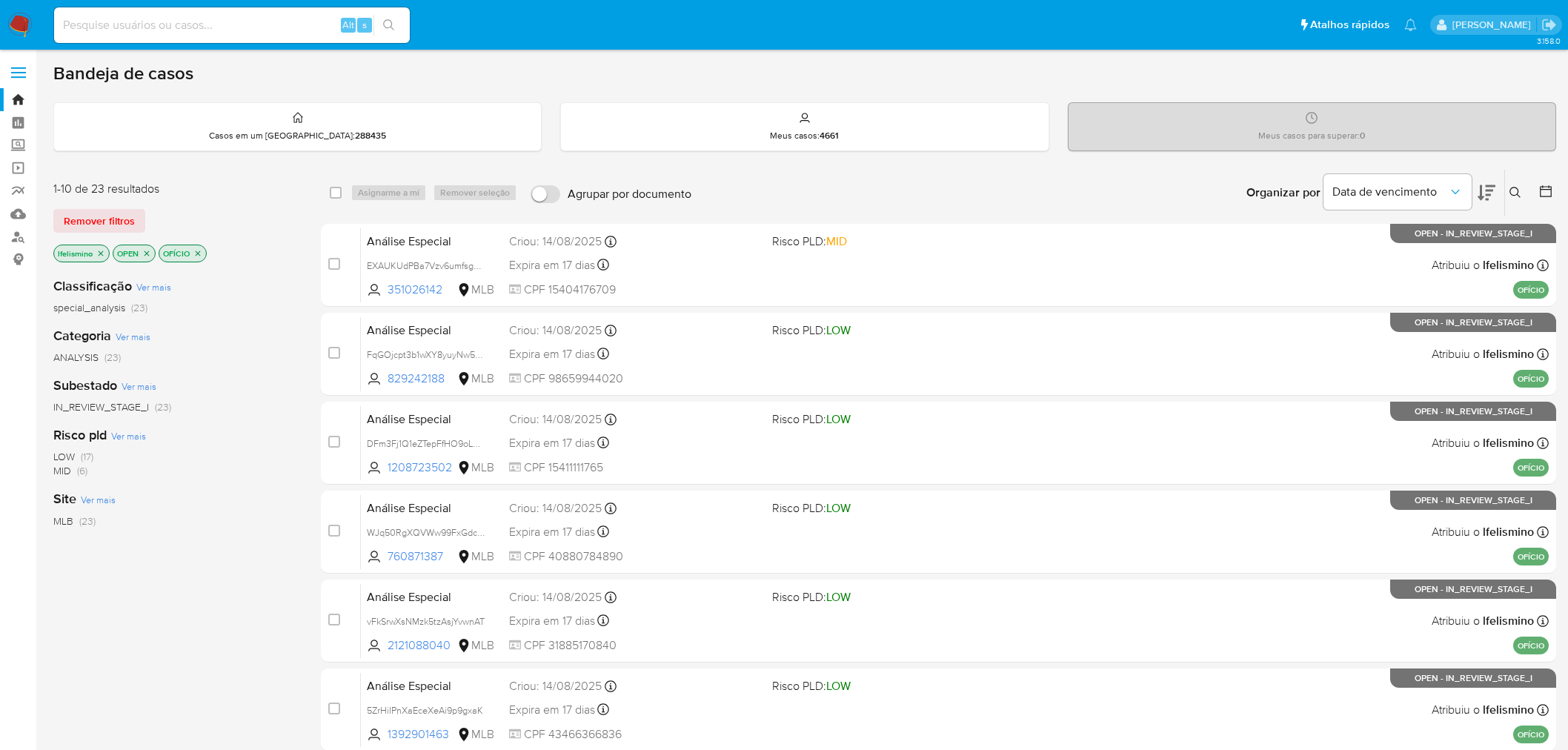
scroll to position [98, 0]
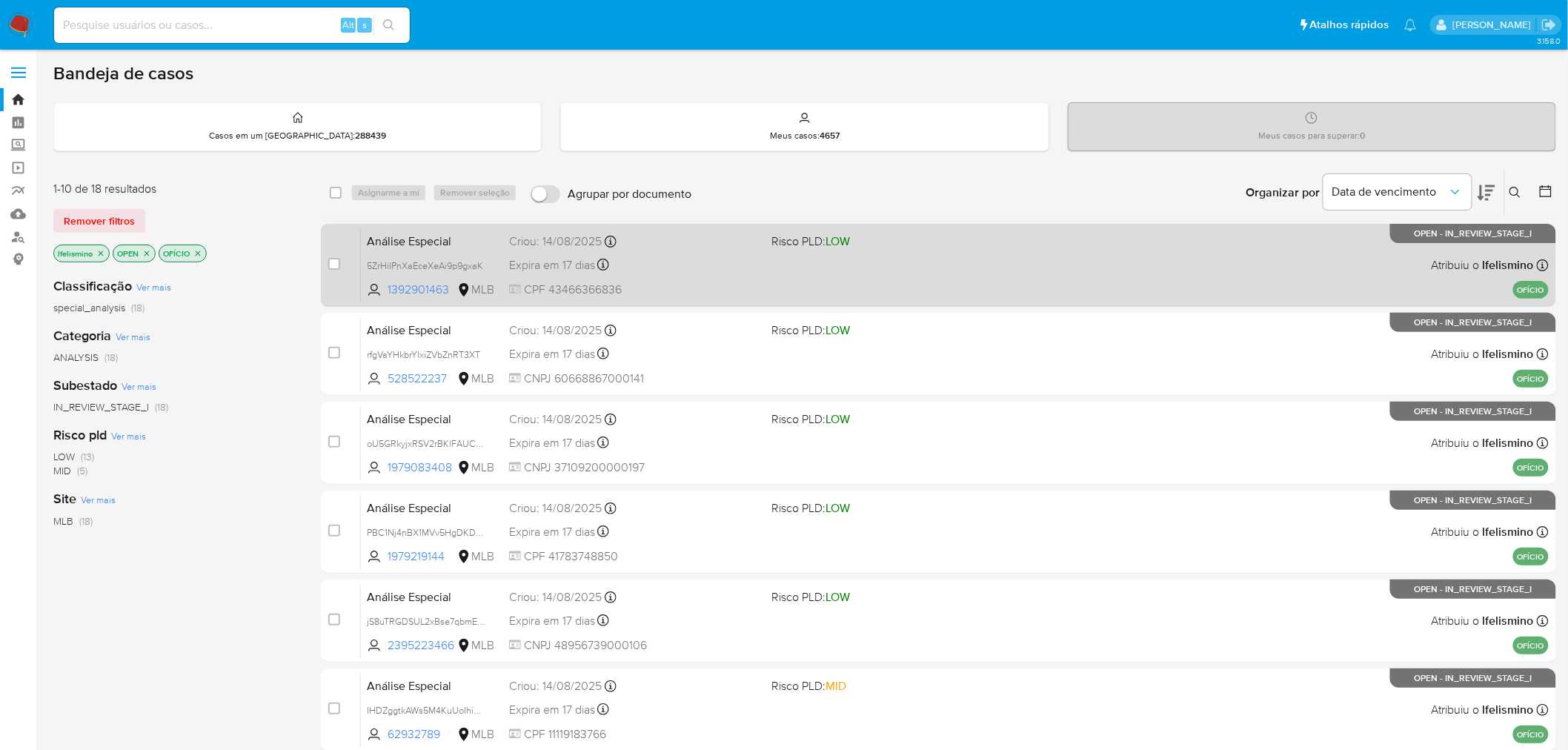
click at [721, 287] on span "CPF 43466366836" at bounding box center [634, 290] width 251 height 17
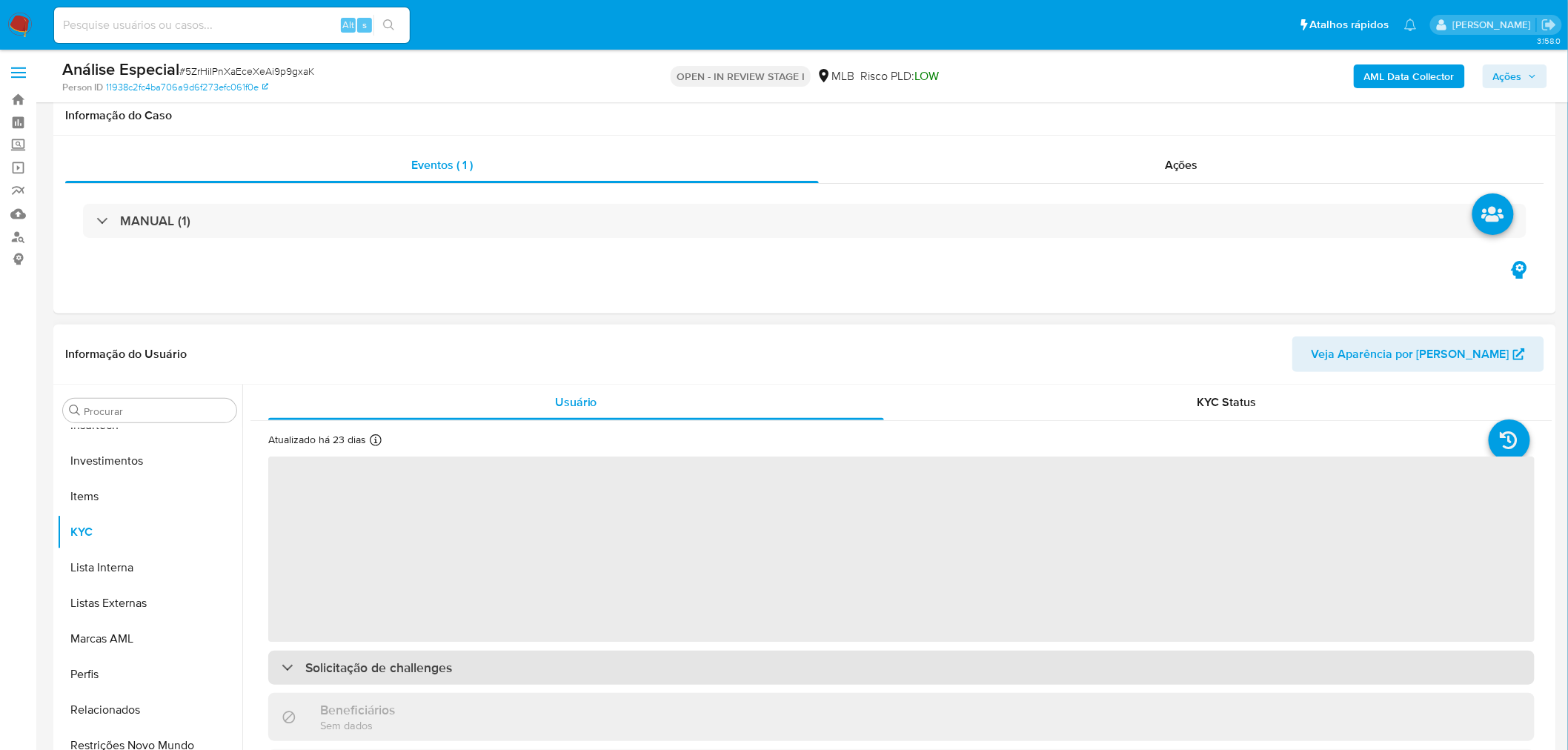
scroll to position [329, 0]
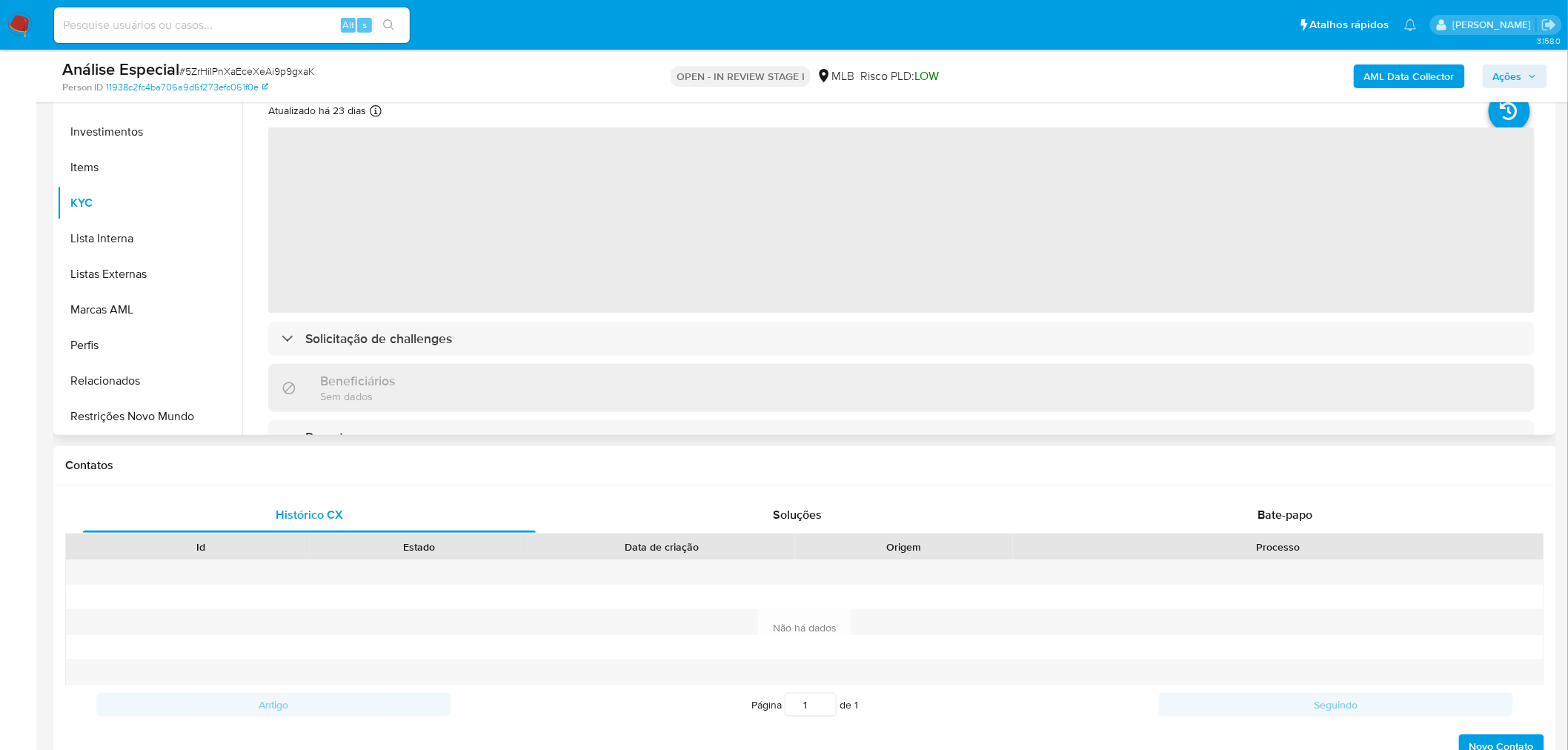
select select "10"
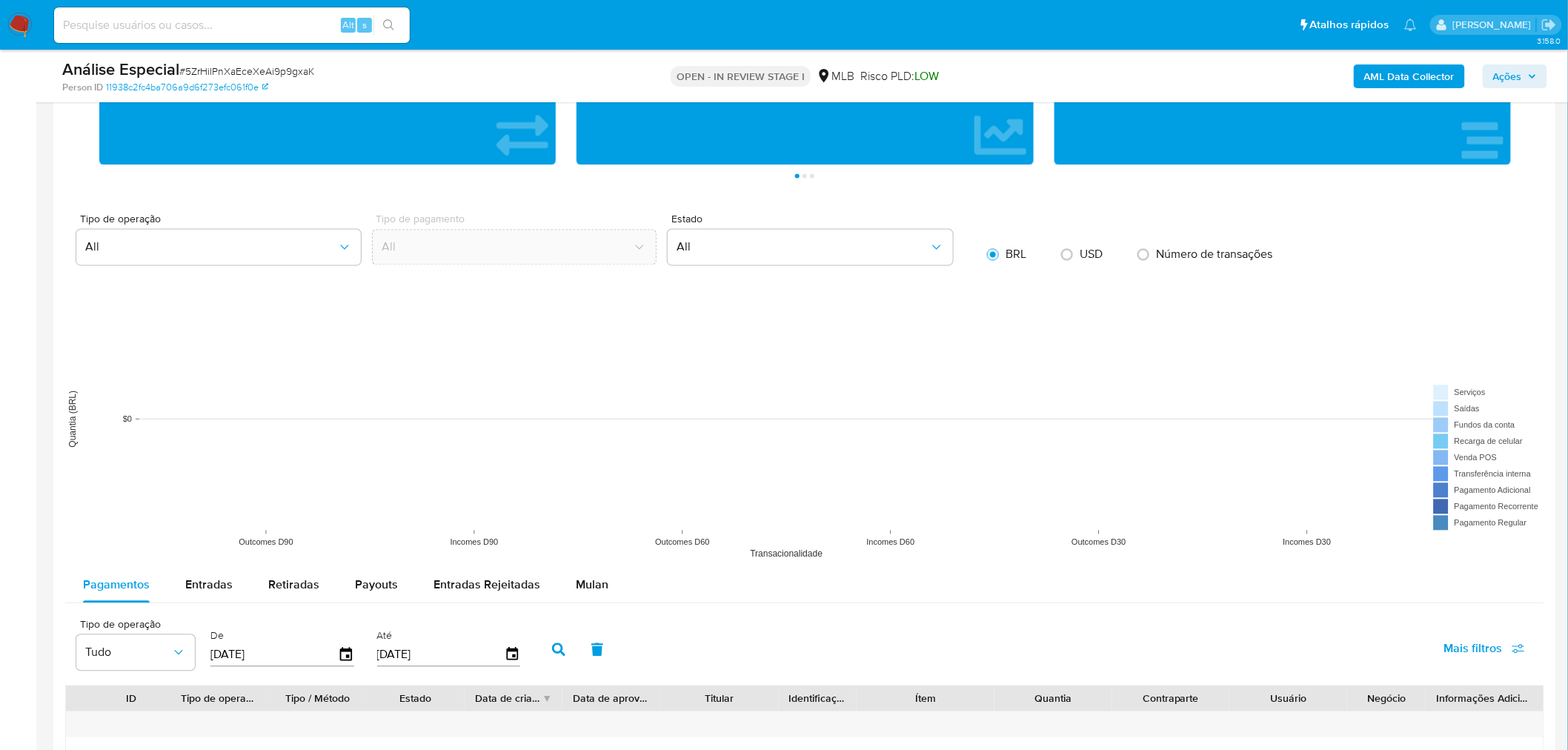
scroll to position [1152, 0]
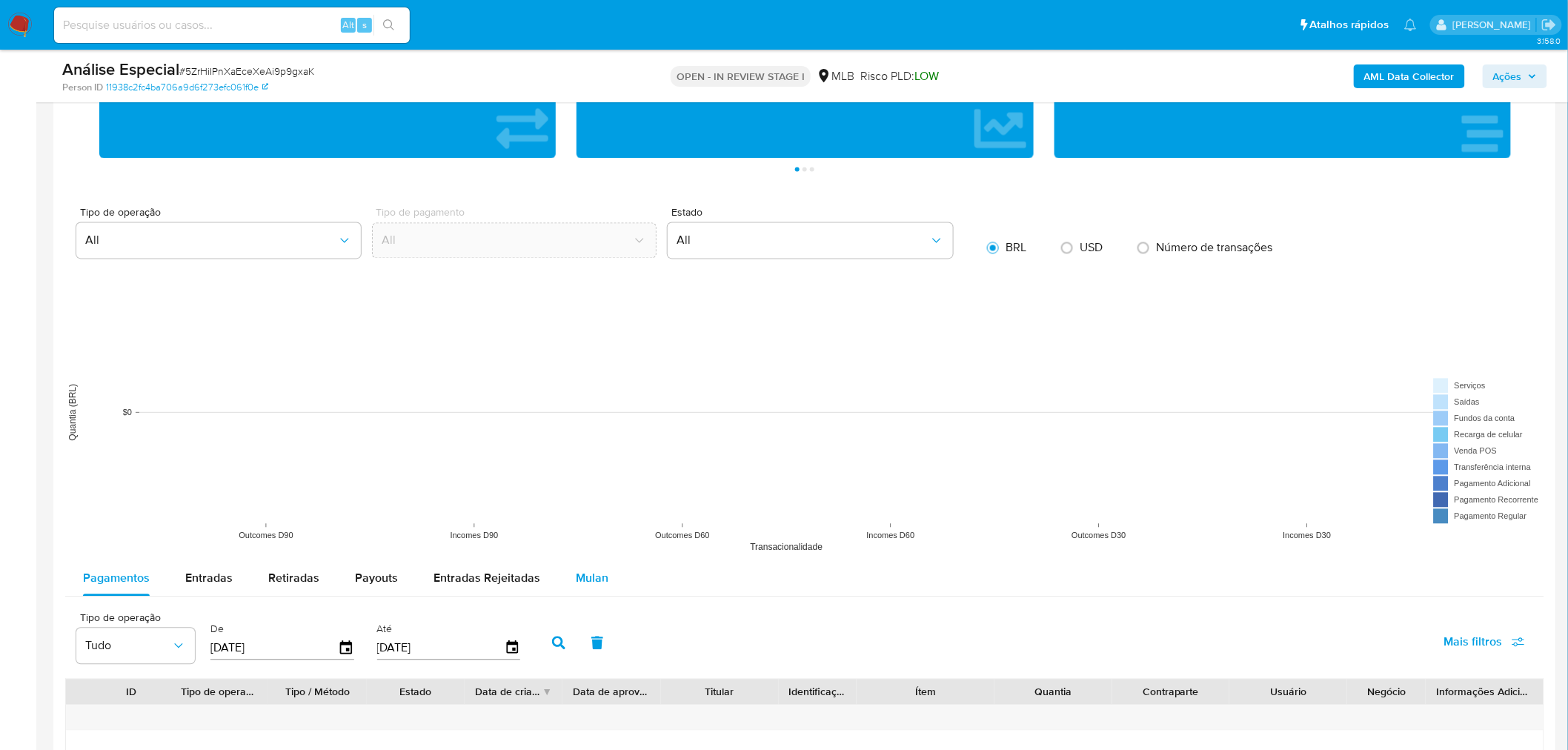
click at [591, 579] on span "Mulan" at bounding box center [592, 579] width 32 height 17
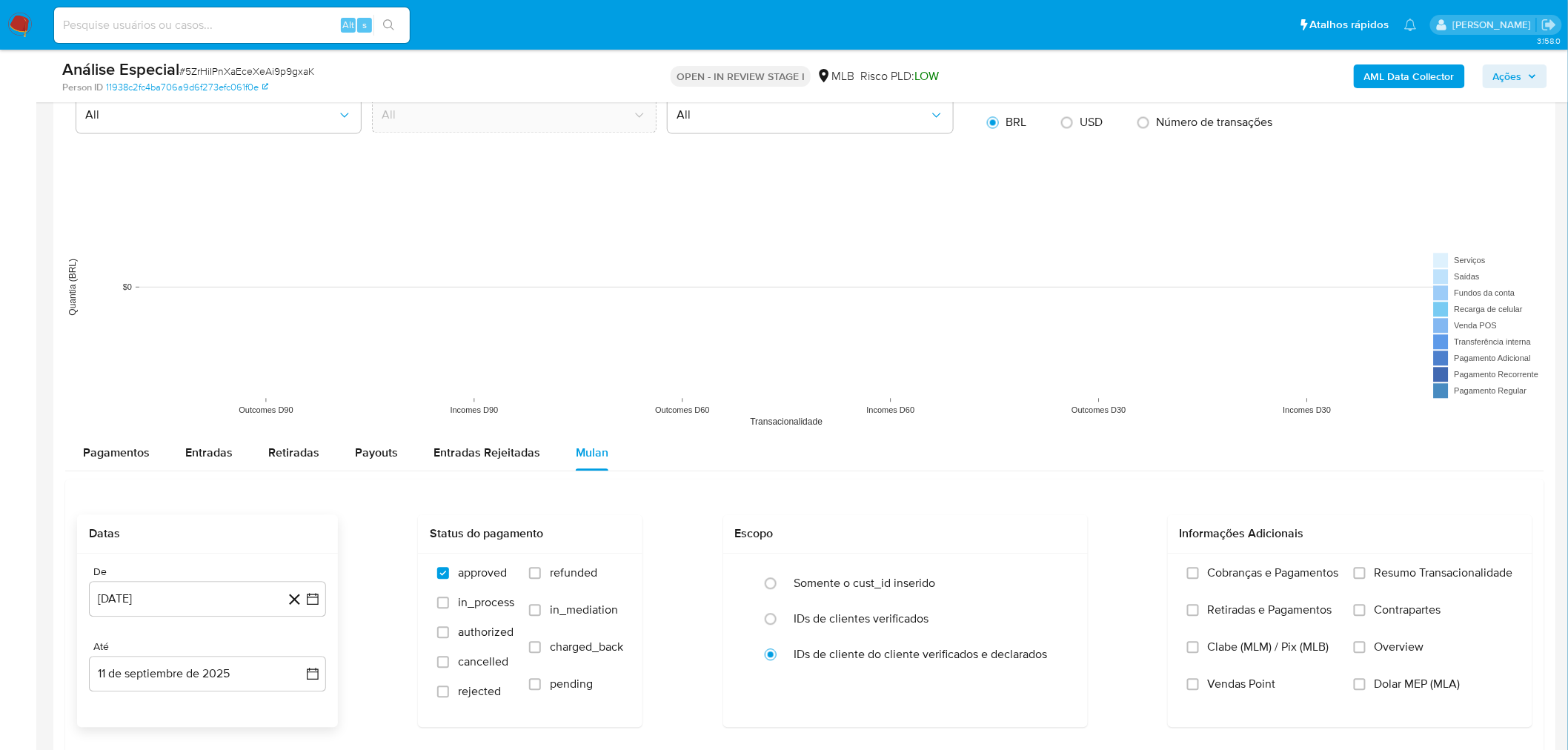
scroll to position [1316, 0]
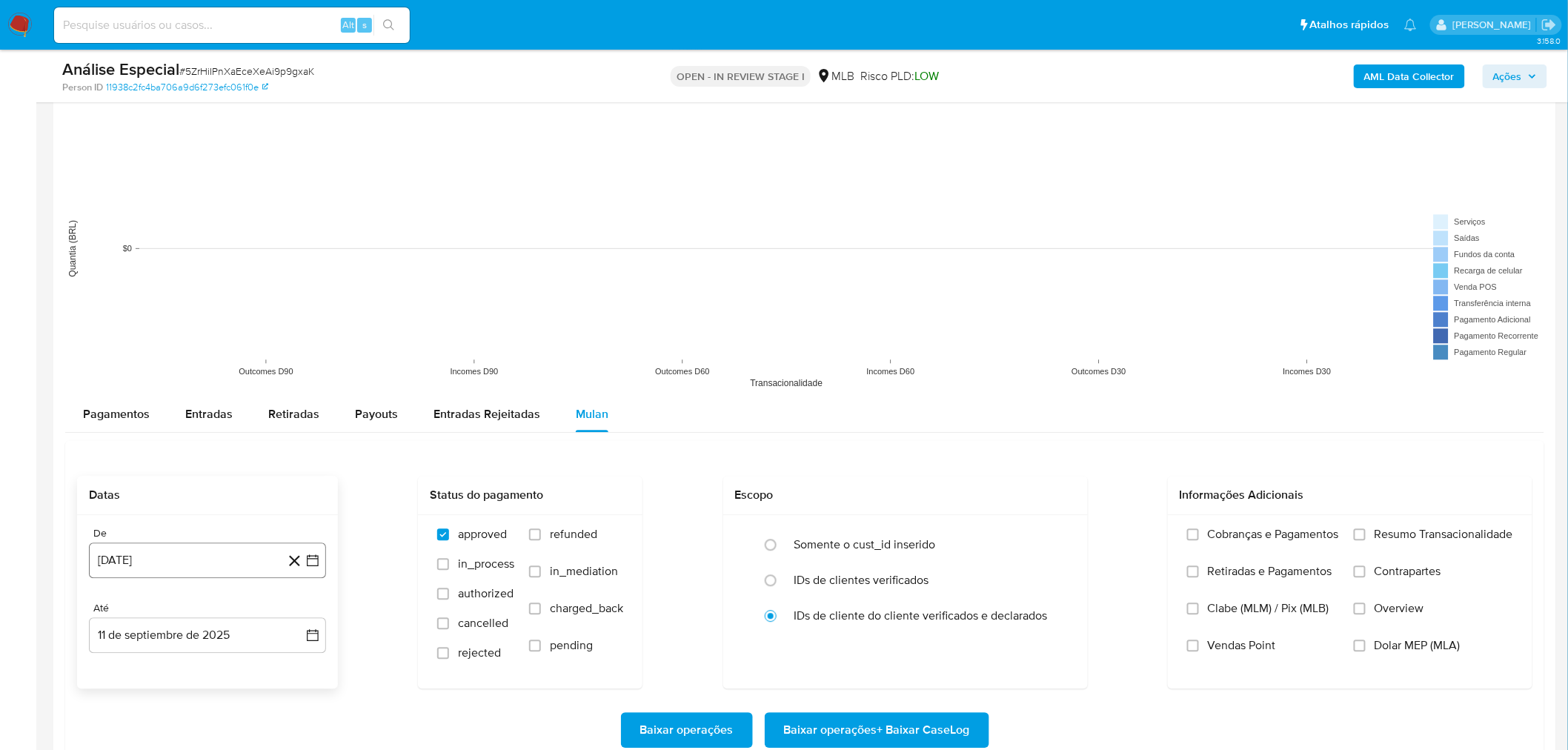
click at [215, 567] on button "11 [PERSON_NAME] de 2024" at bounding box center [207, 559] width 237 height 36
click at [211, 335] on span "agosto 2024" at bounding box center [200, 334] width 67 height 15
click at [297, 320] on icon "Año siguiente" at bounding box center [297, 317] width 6 height 10
click at [205, 372] on span "feb" at bounding box center [205, 372] width 17 height 12
click at [257, 394] on button "1" at bounding box center [266, 388] width 23 height 23
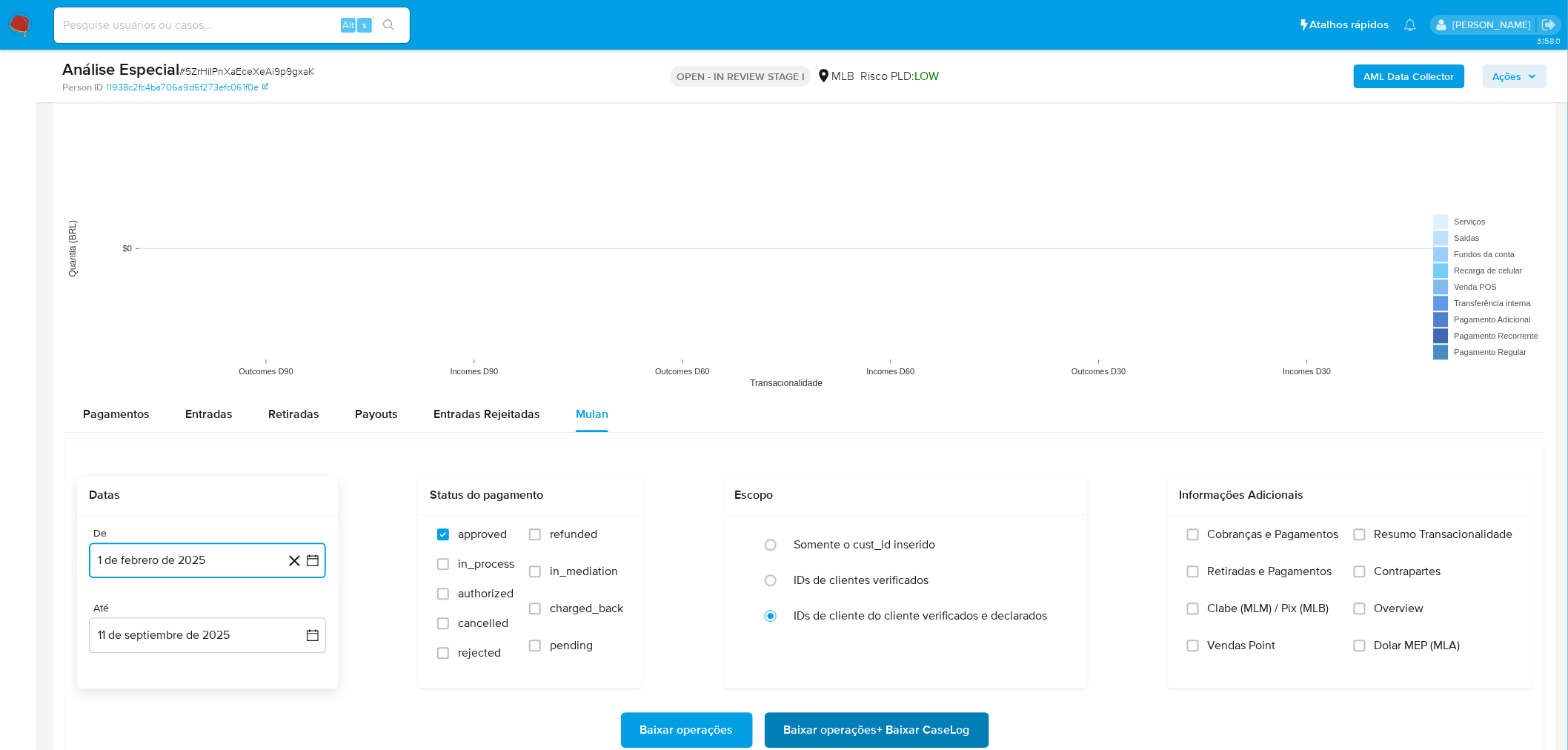
click at [854, 725] on span "Baixar operações + Baixar CaseLog" at bounding box center [877, 729] width 186 height 32
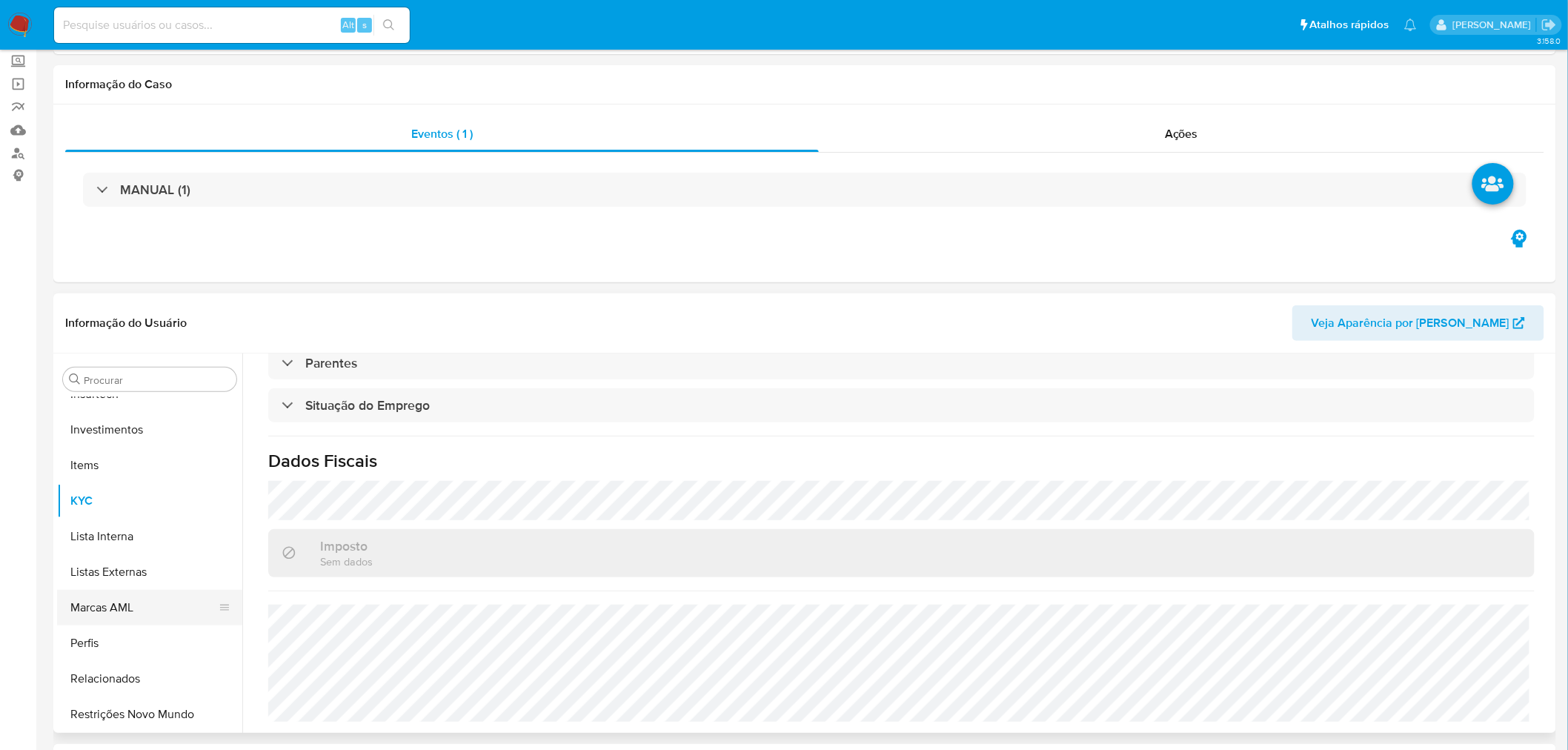
scroll to position [164, 0]
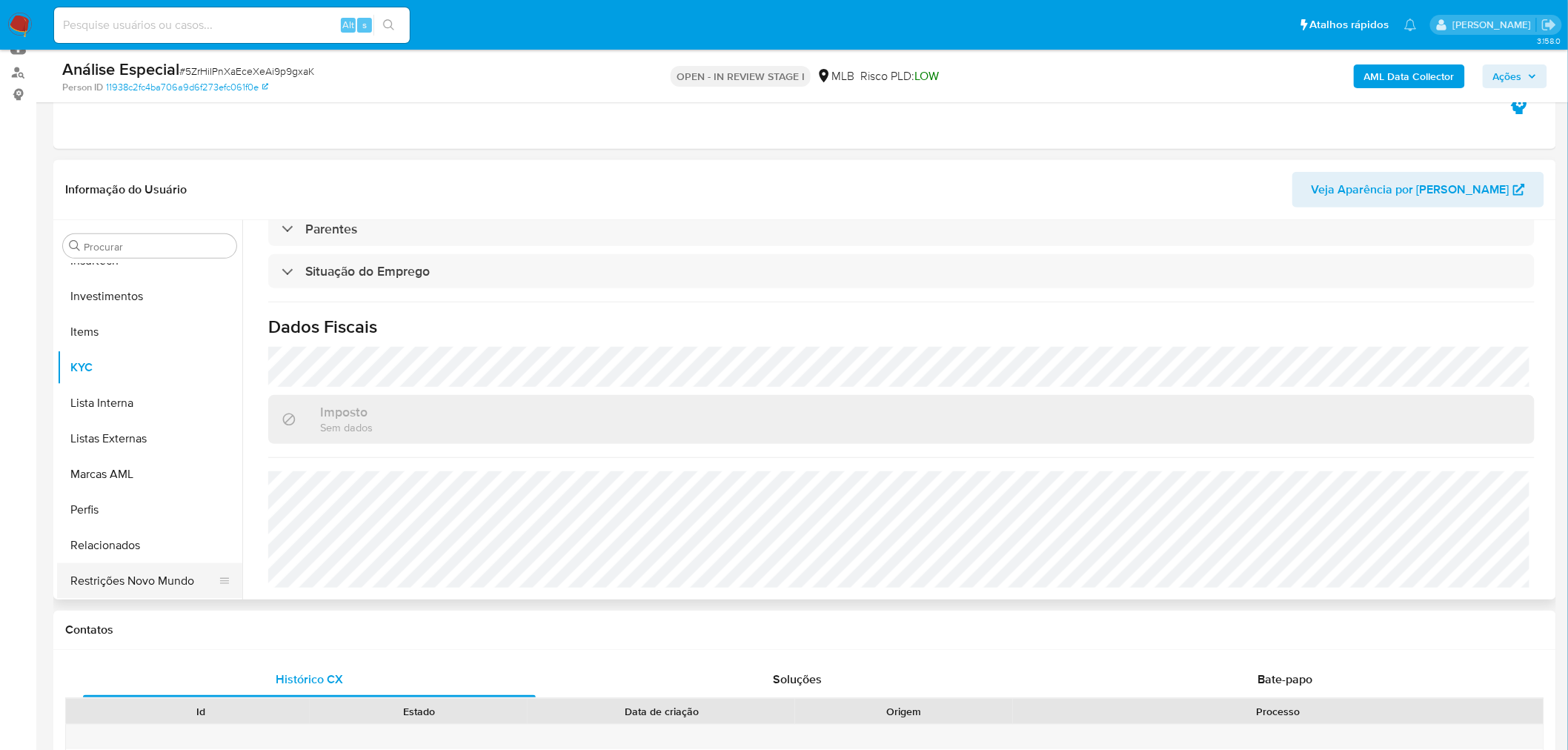
click at [157, 591] on button "Restrições Novo Mundo" at bounding box center [144, 580] width 173 height 36
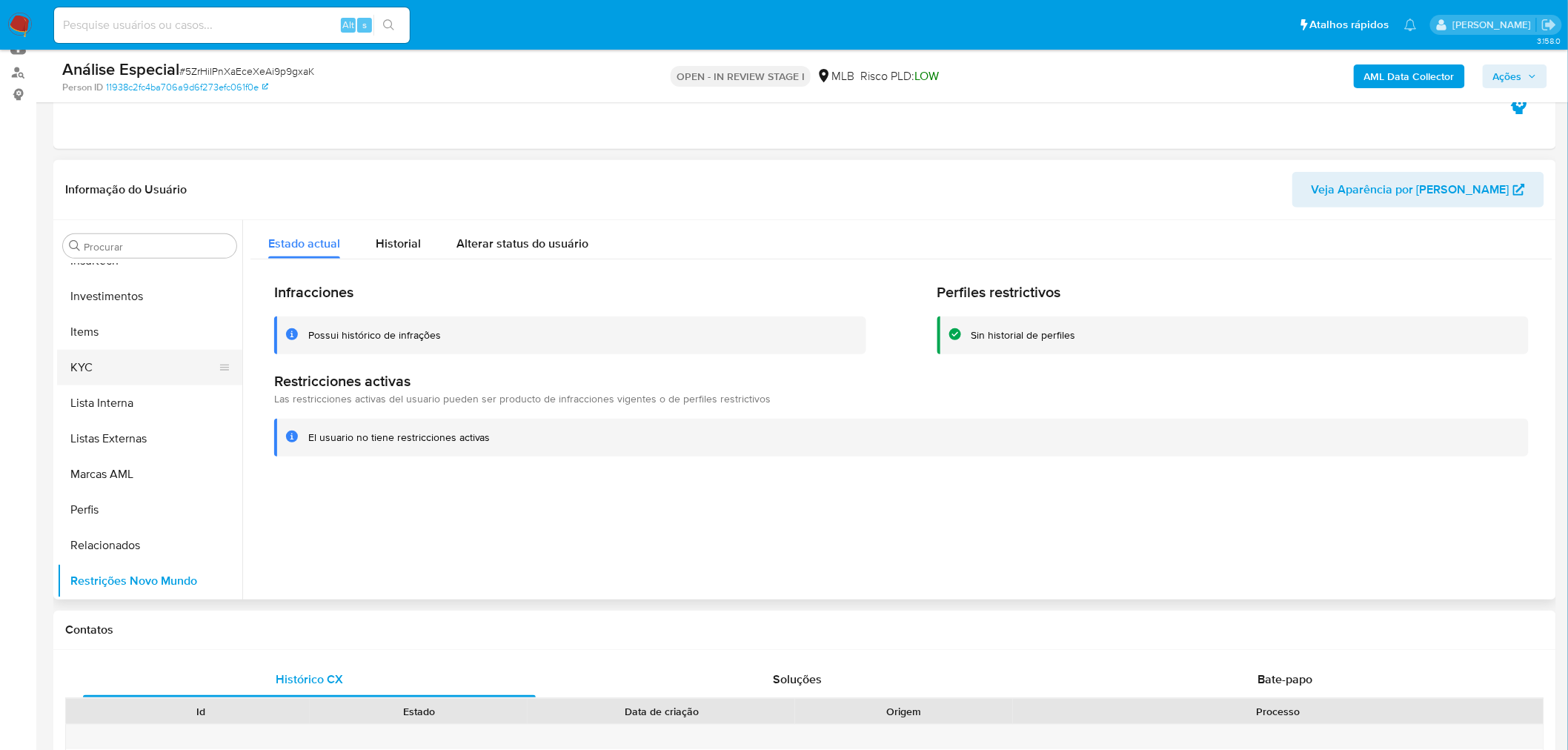
click at [130, 365] on button "KYC" at bounding box center [144, 367] width 173 height 36
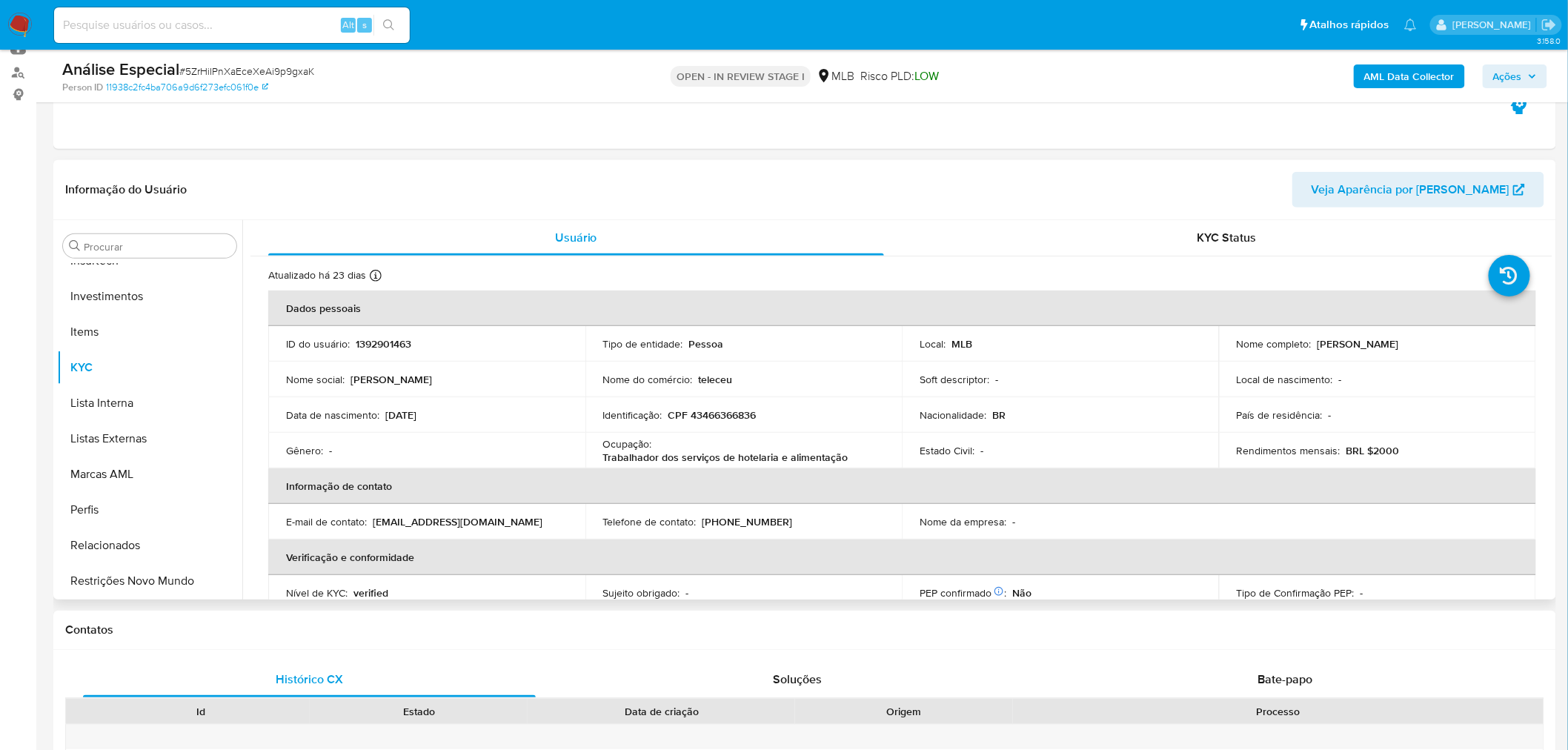
click at [725, 409] on p "CPF 43466366836" at bounding box center [712, 414] width 88 height 13
copy p "43466366836"
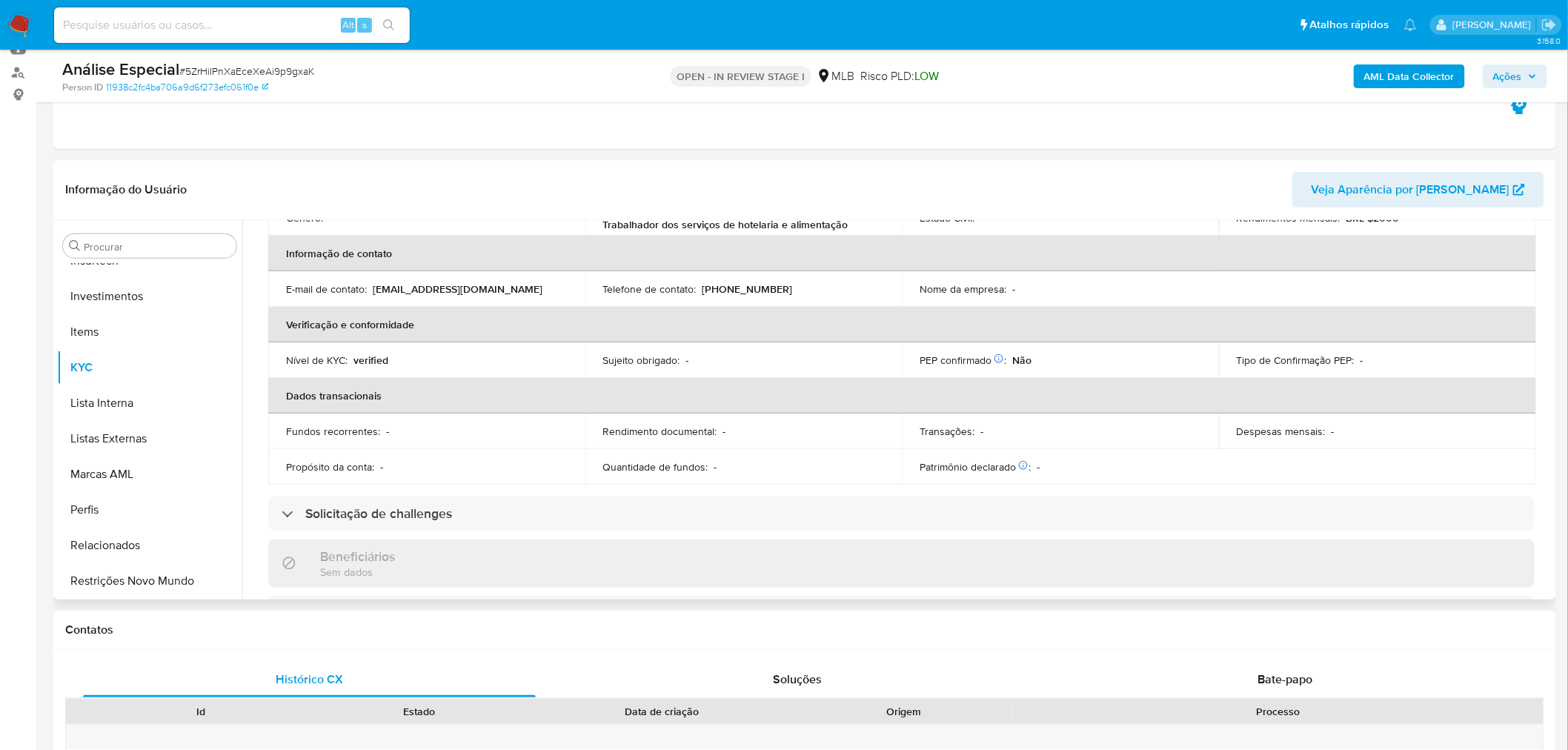
scroll to position [576, 0]
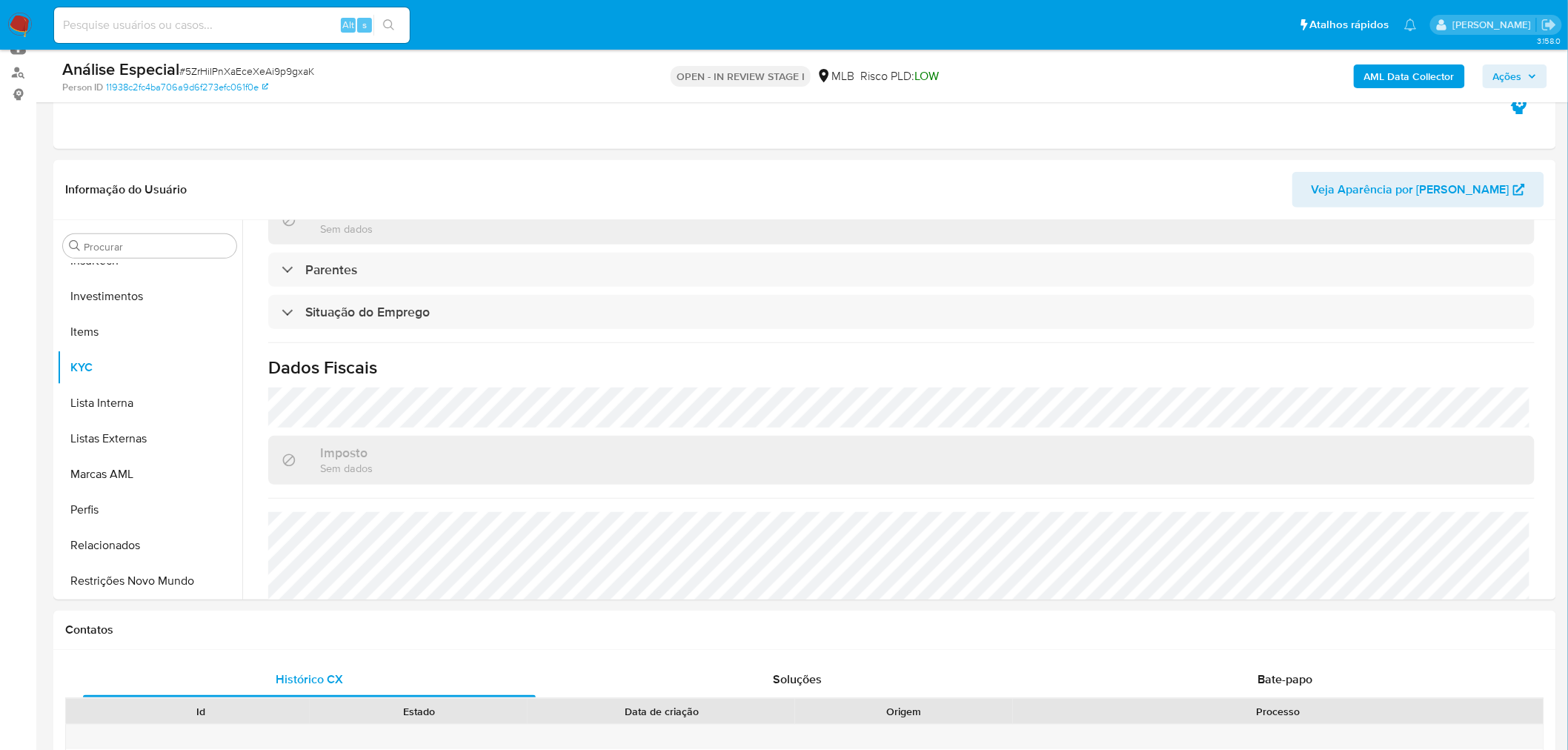
click at [228, 67] on span "# 5ZrHiIPnXaEceXeAi9p9gxaK" at bounding box center [246, 70] width 135 height 15
copy span "5ZrHiIPnXaEceXeAi9p9gxaK"
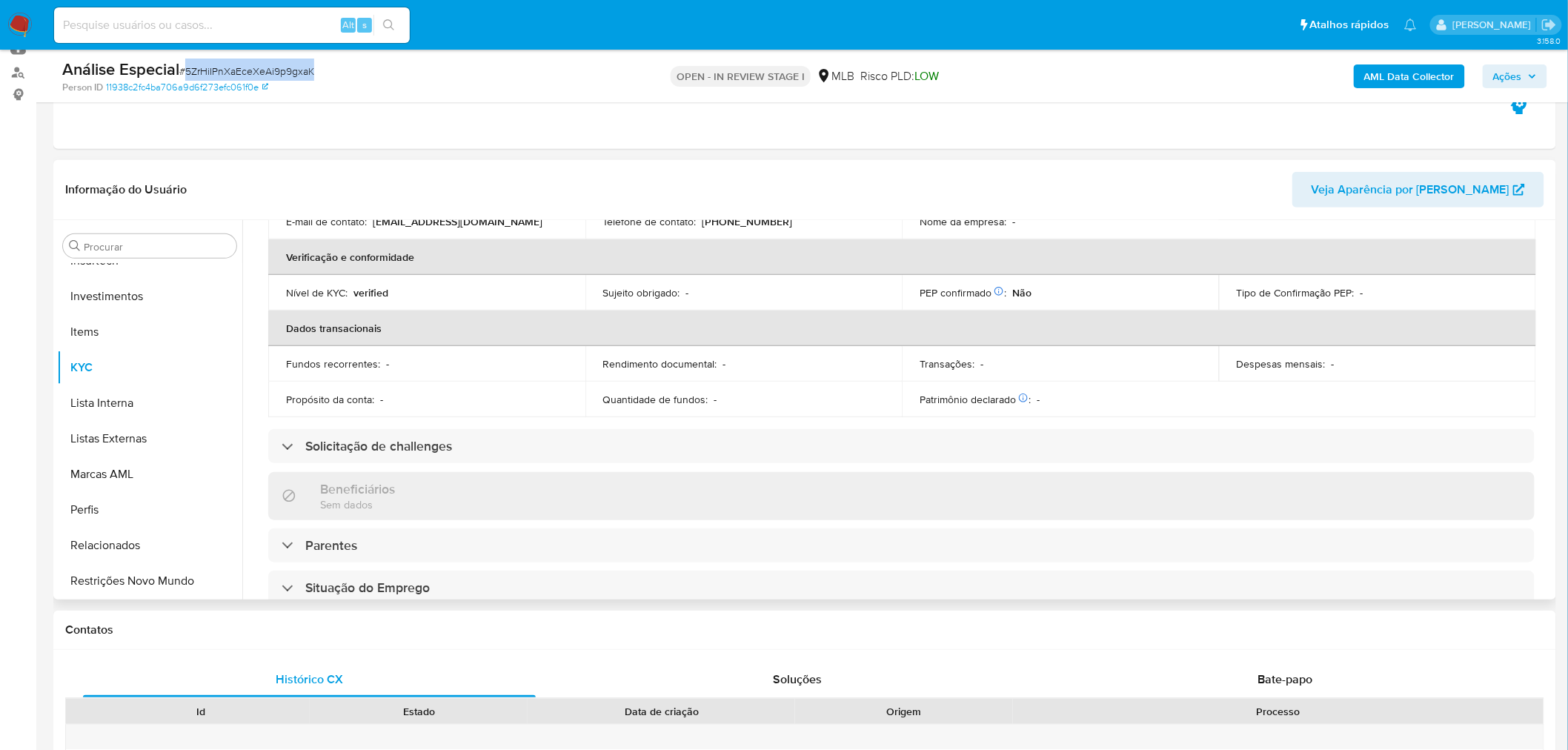
scroll to position [0, 0]
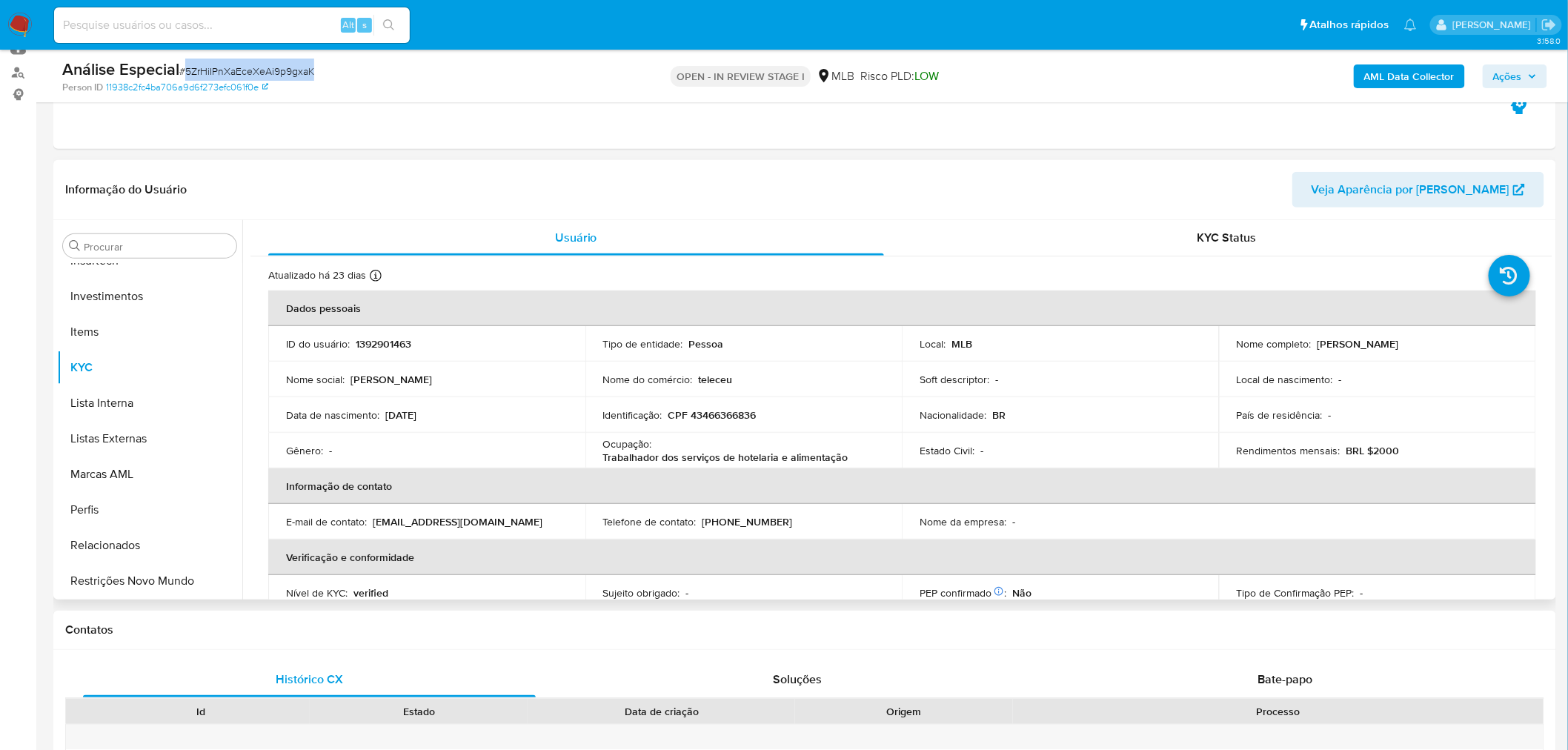
drag, startPoint x: 1315, startPoint y: 345, endPoint x: 1460, endPoint y: 348, distance: 145.0
click at [1460, 348] on div "Nome completo : Maria Cristina Barbosa da Silva" at bounding box center [1377, 343] width 282 height 13
copy p "[PERSON_NAME] [PERSON_NAME]"
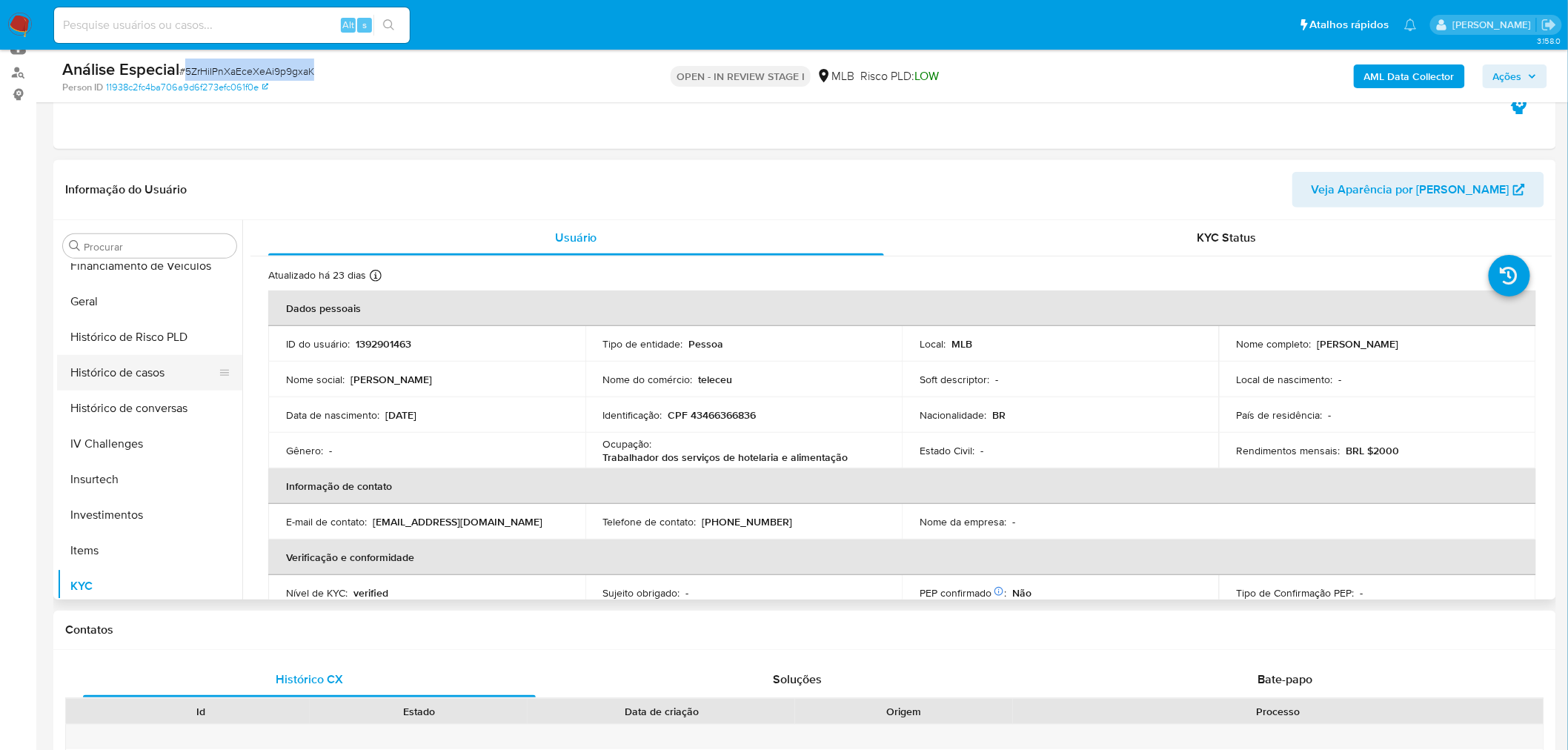
scroll to position [449, 0]
click at [133, 377] on button "Histórico de Risco PLD" at bounding box center [144, 365] width 173 height 36
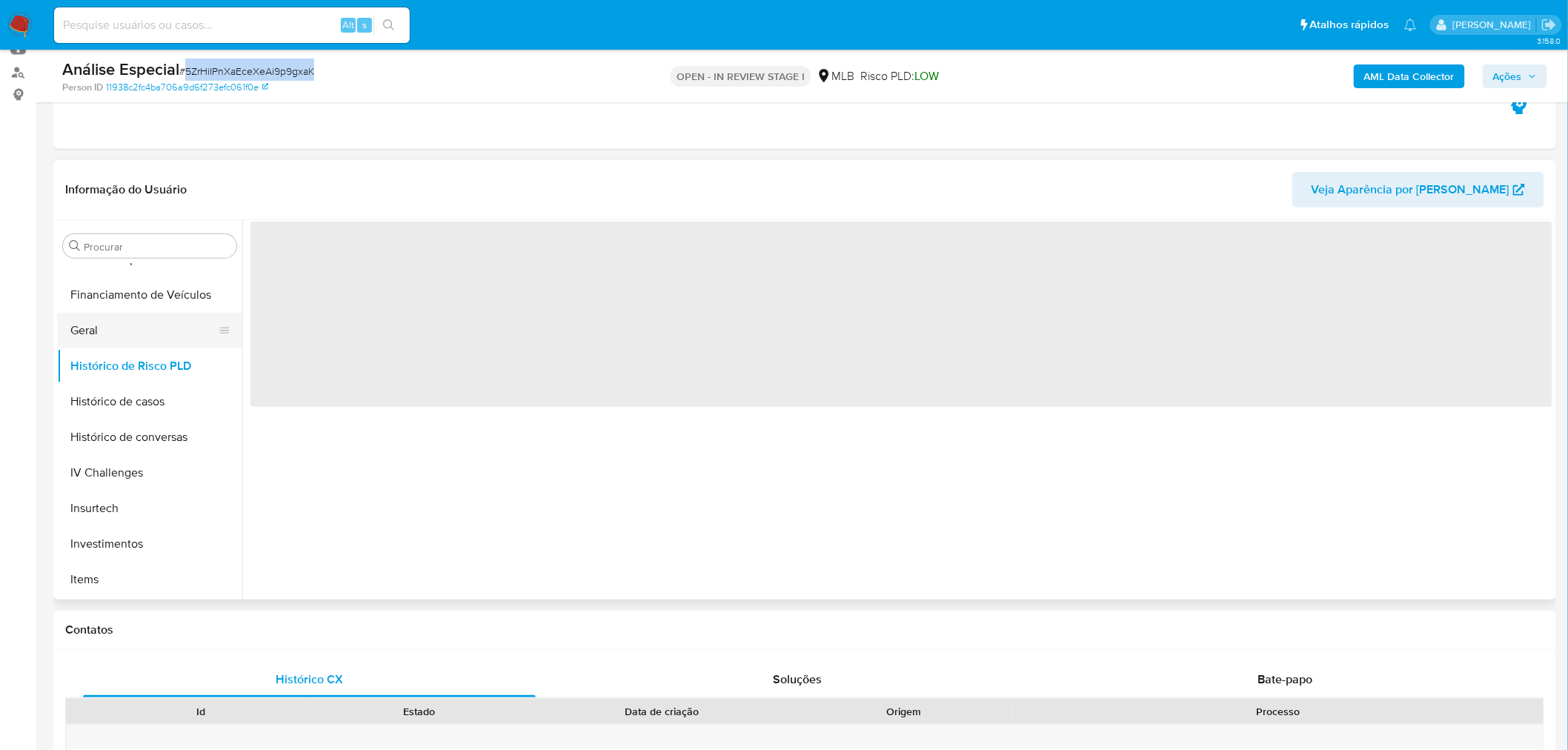
click at [131, 331] on button "Geral" at bounding box center [144, 330] width 173 height 36
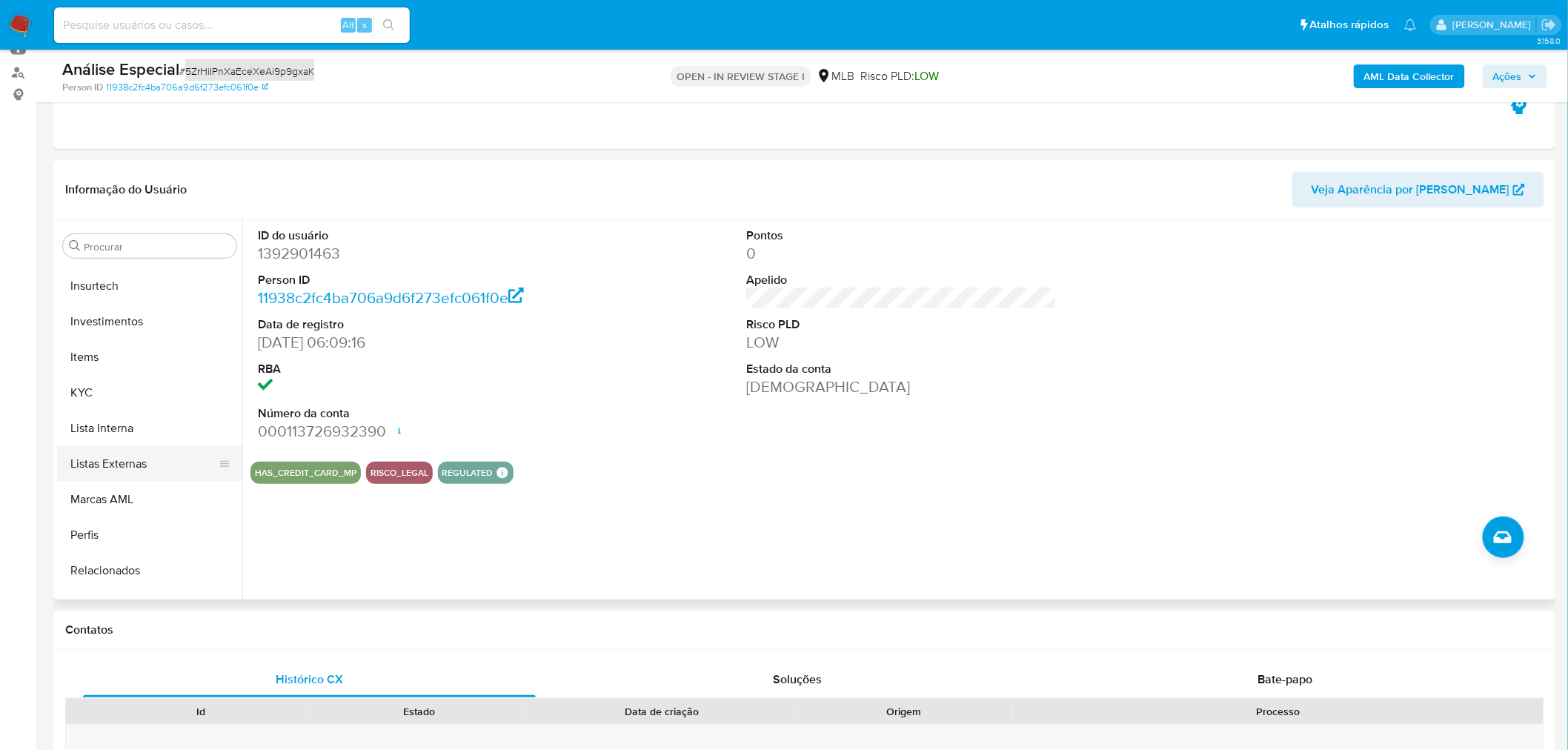
scroll to position [696, 0]
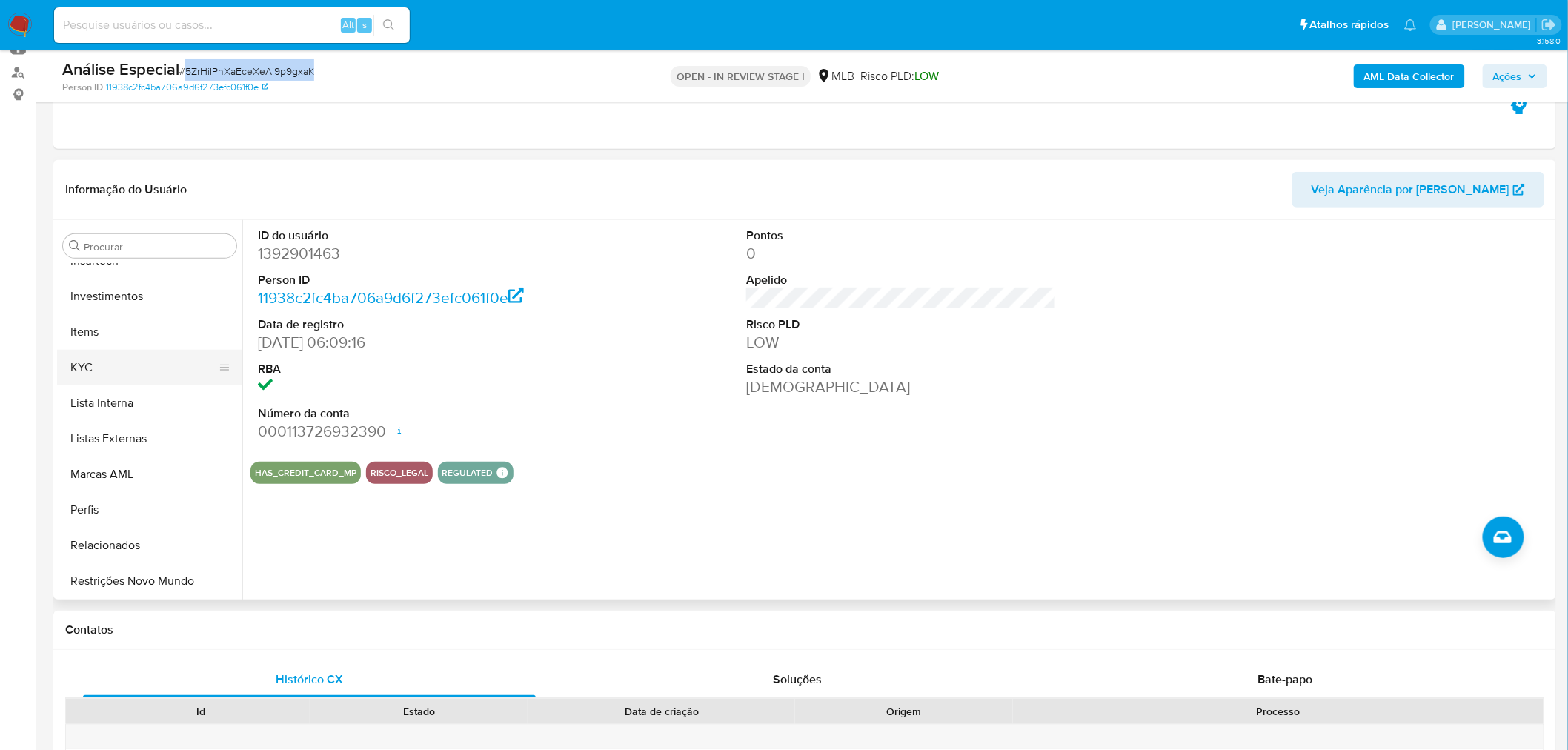
click at [117, 376] on button "KYC" at bounding box center [144, 367] width 173 height 36
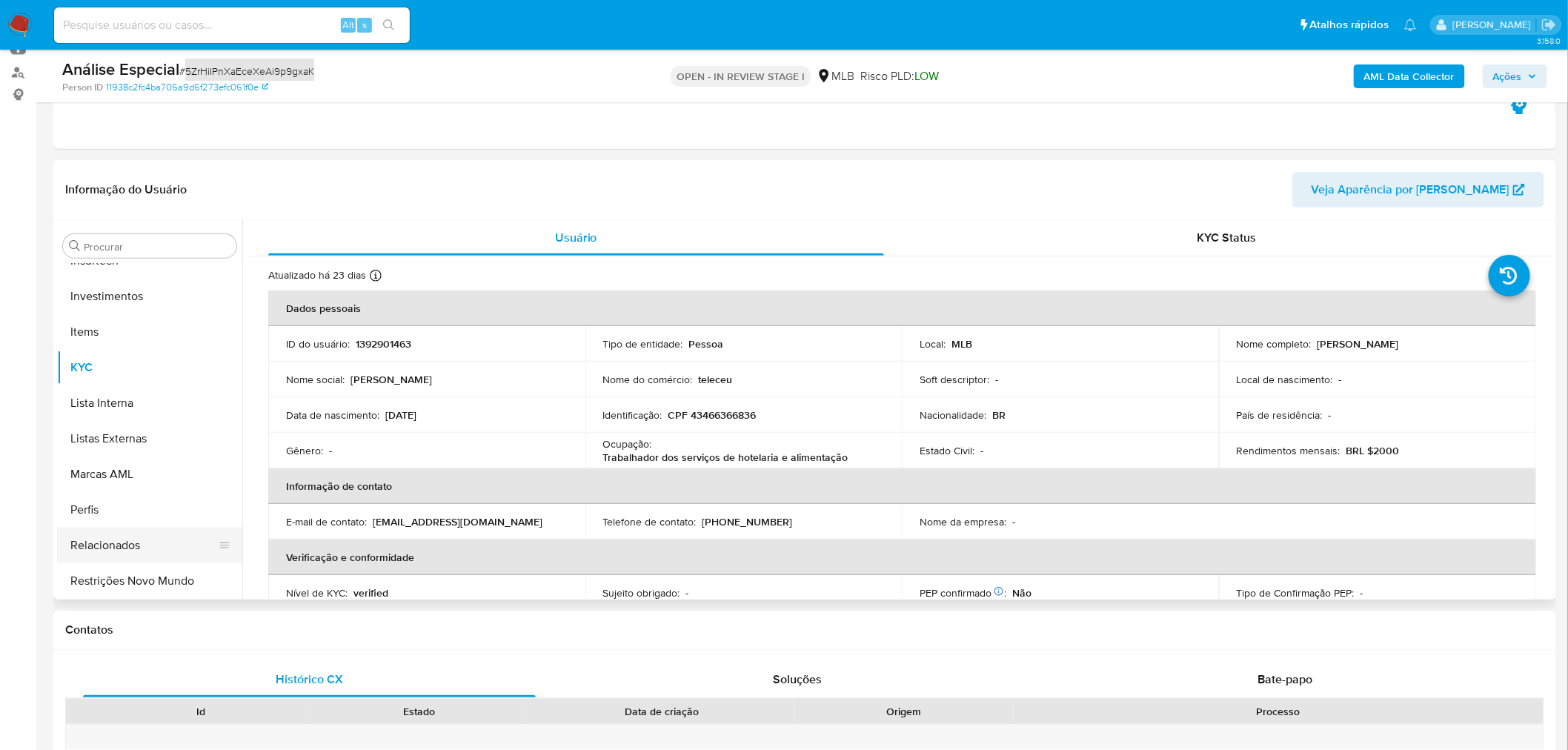
scroll to position [697, 0]
click at [109, 582] on button "Restrições Novo Mundo" at bounding box center [144, 579] width 173 height 36
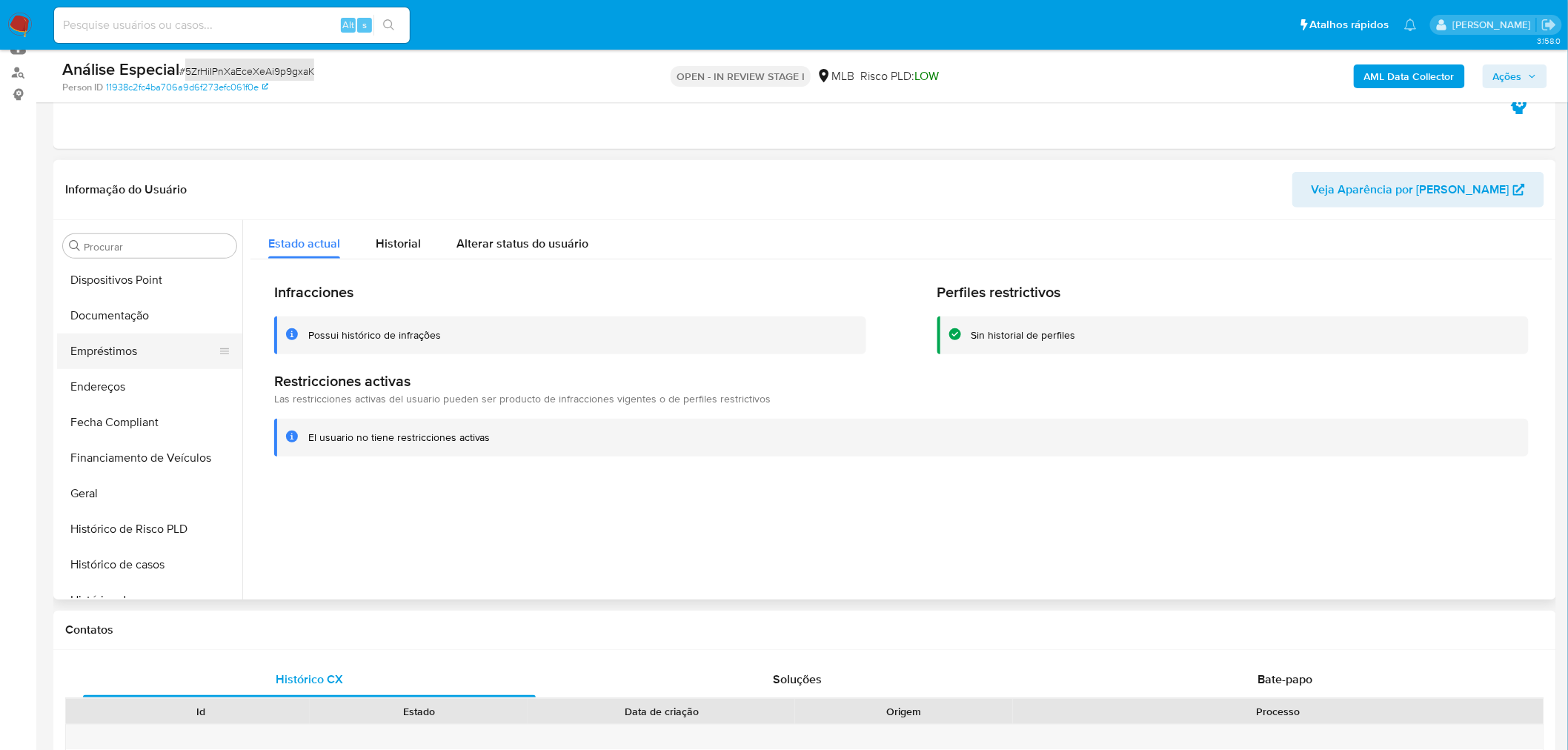
scroll to position [285, 0]
drag, startPoint x: 164, startPoint y: 327, endPoint x: 278, endPoint y: 304, distance: 116.3
click at [164, 327] on button "Documentação" at bounding box center [150, 316] width 185 height 36
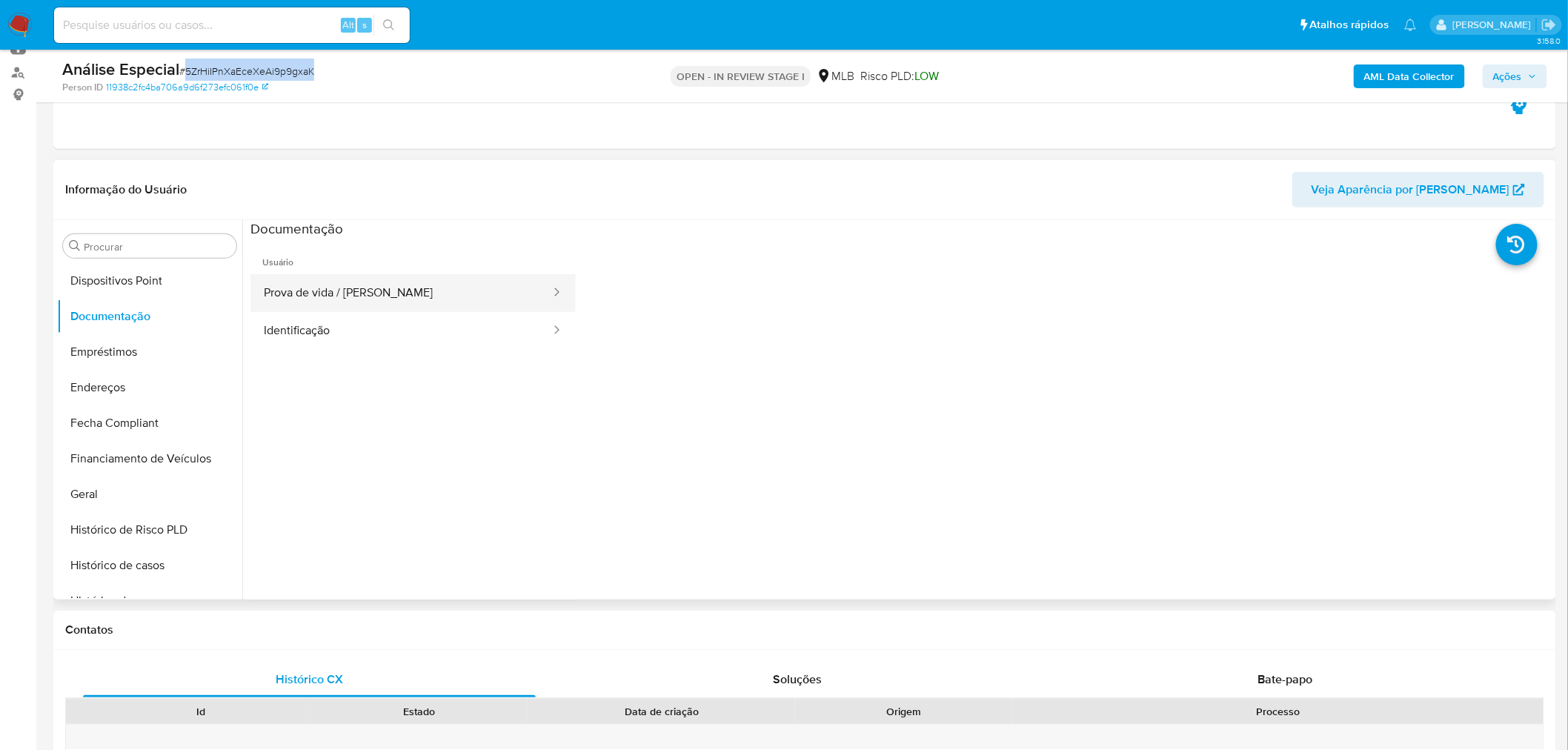
click at [405, 290] on button "Prova de vida / Selfie" at bounding box center [401, 292] width 302 height 37
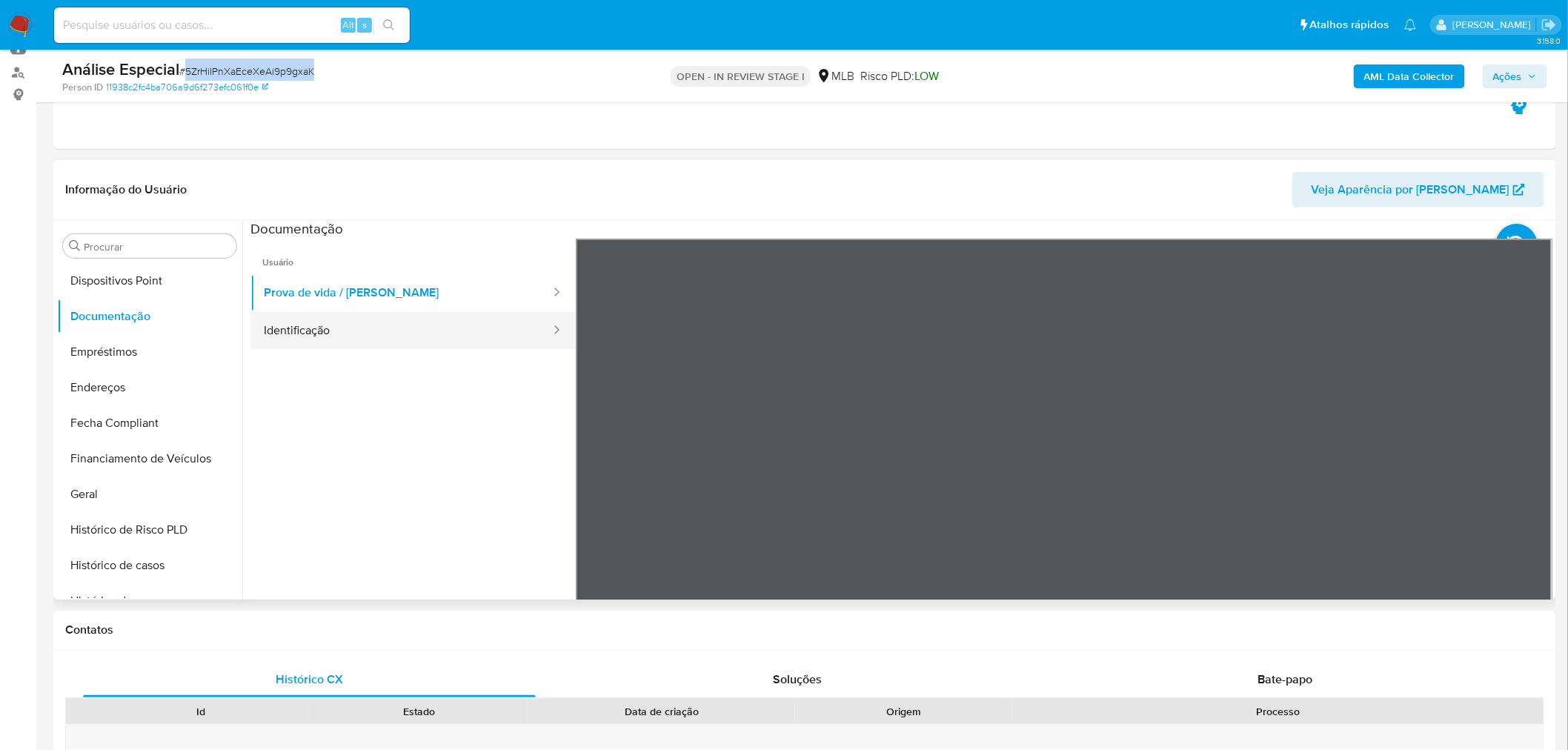
click at [419, 315] on button "Identificação" at bounding box center [401, 330] width 302 height 37
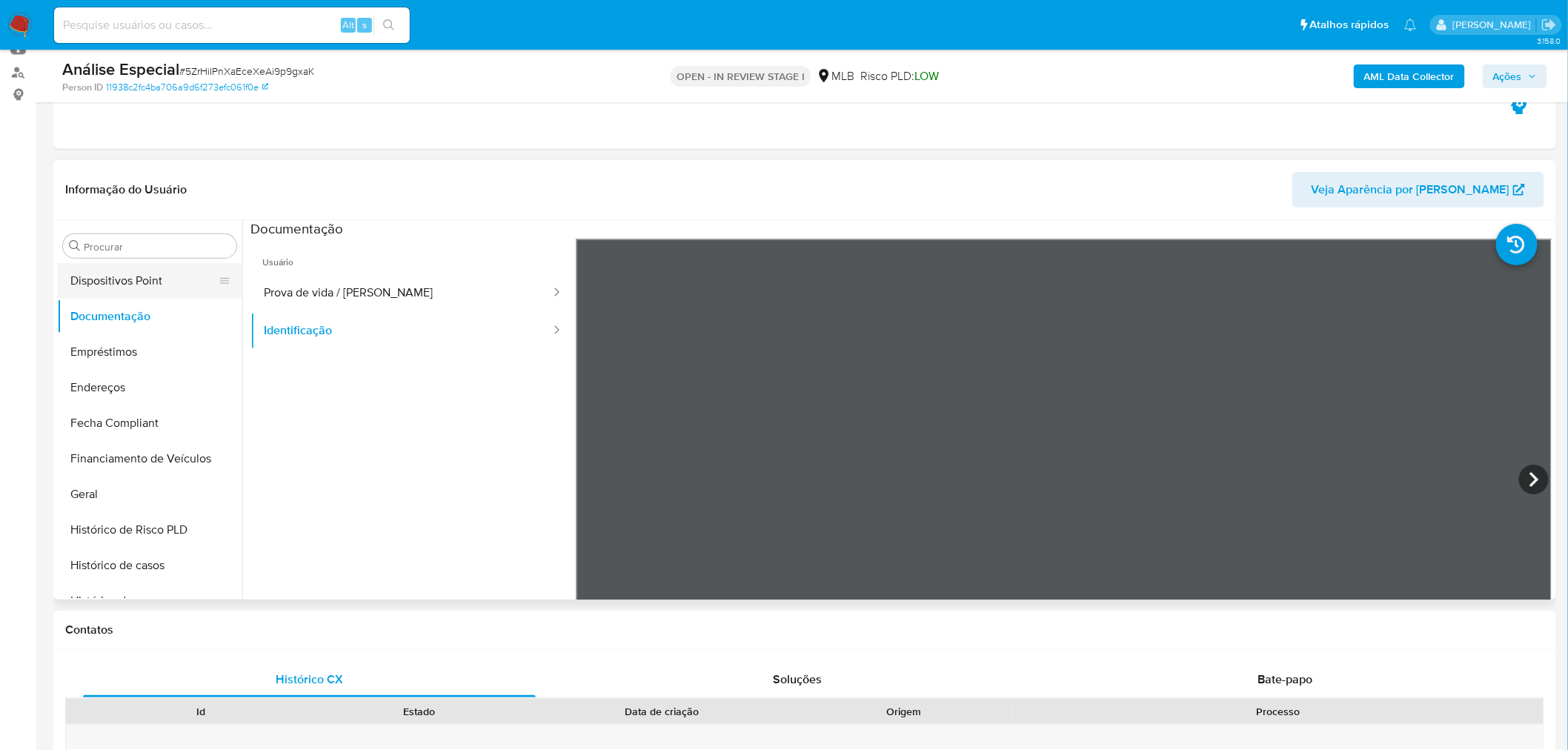
click at [184, 269] on button "Dispositivos Point" at bounding box center [144, 280] width 173 height 36
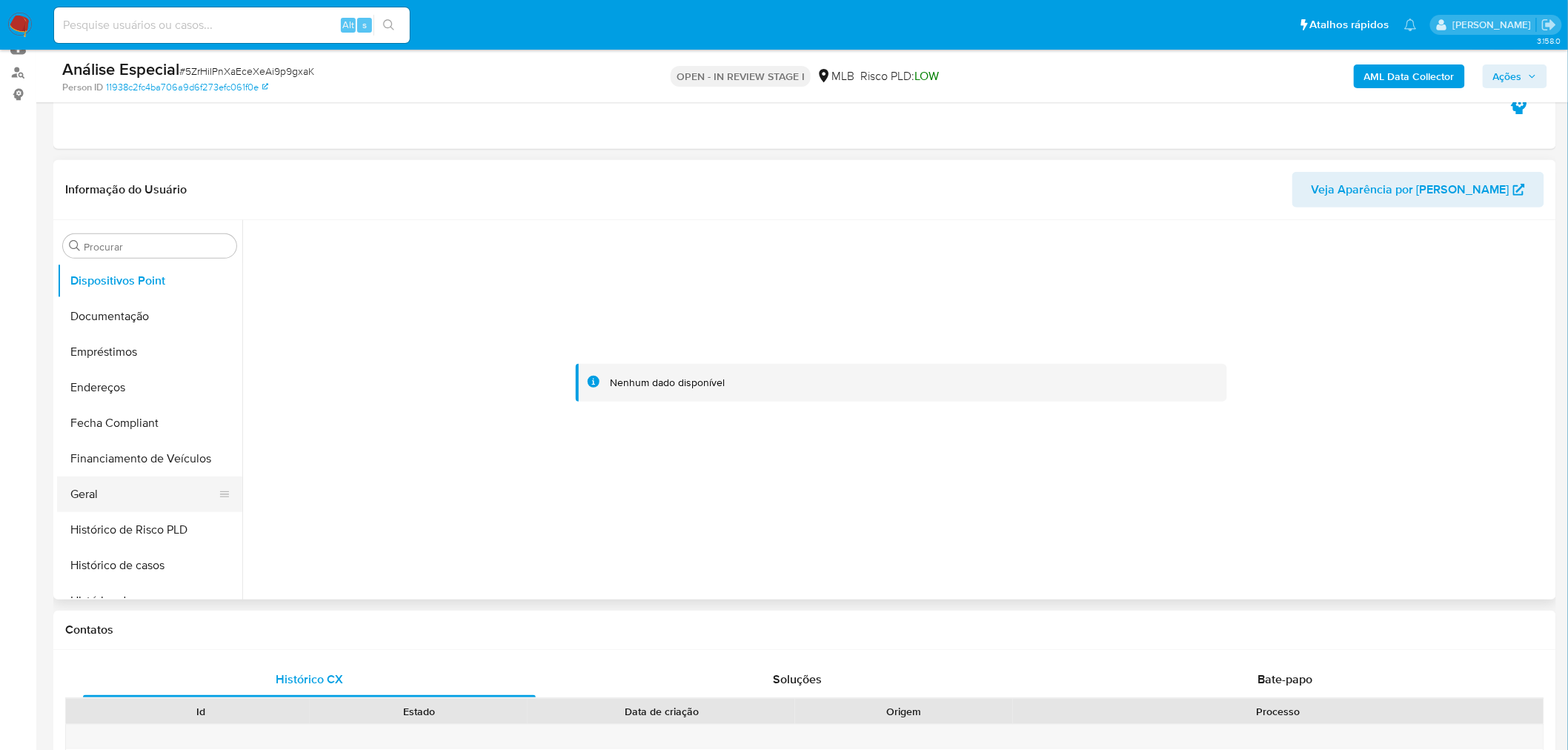
drag, startPoint x: 94, startPoint y: 495, endPoint x: 117, endPoint y: 493, distance: 23.1
click at [94, 495] on button "Geral" at bounding box center [144, 494] width 173 height 36
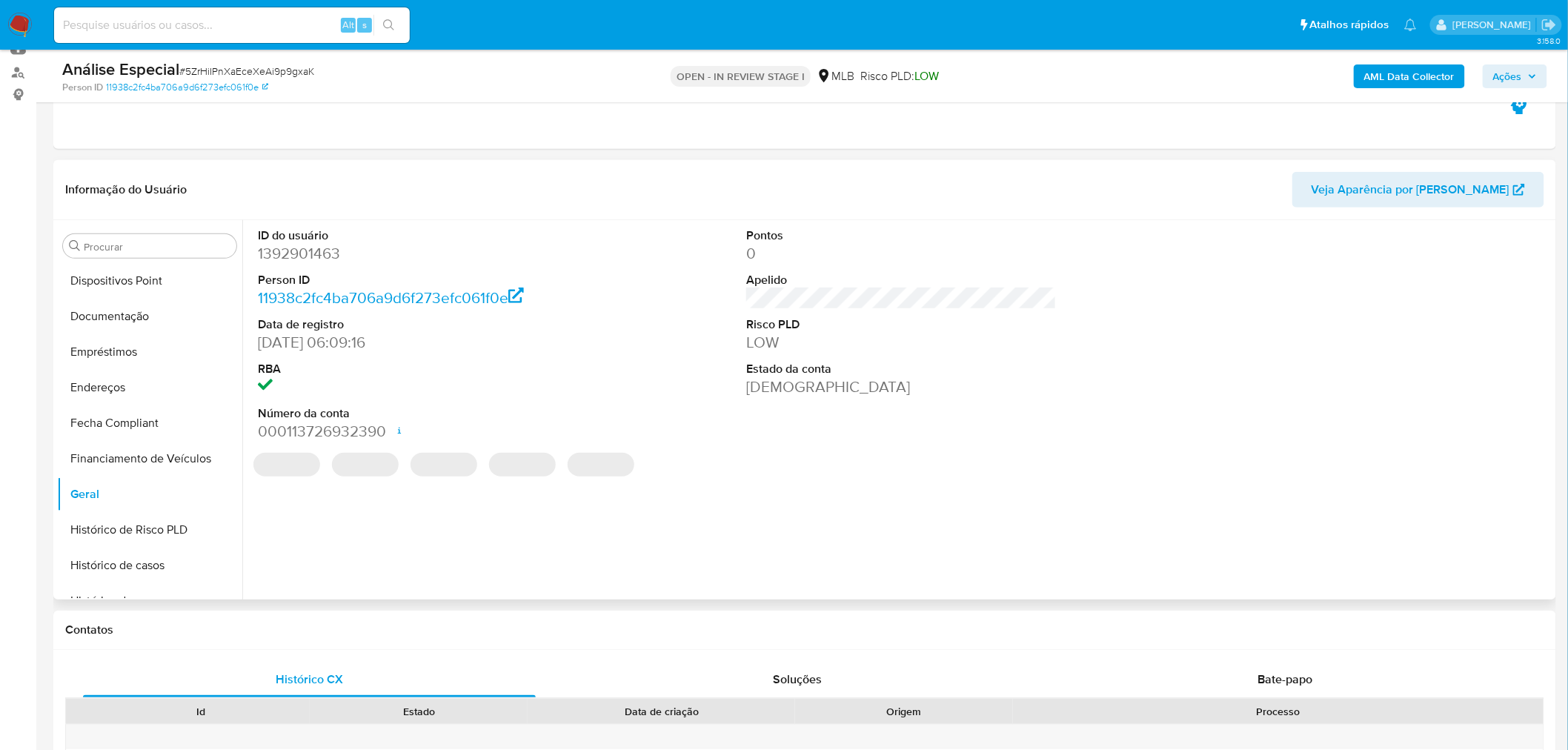
click at [298, 254] on dd "1392901463" at bounding box center [412, 253] width 311 height 21
copy dd "1392901463"
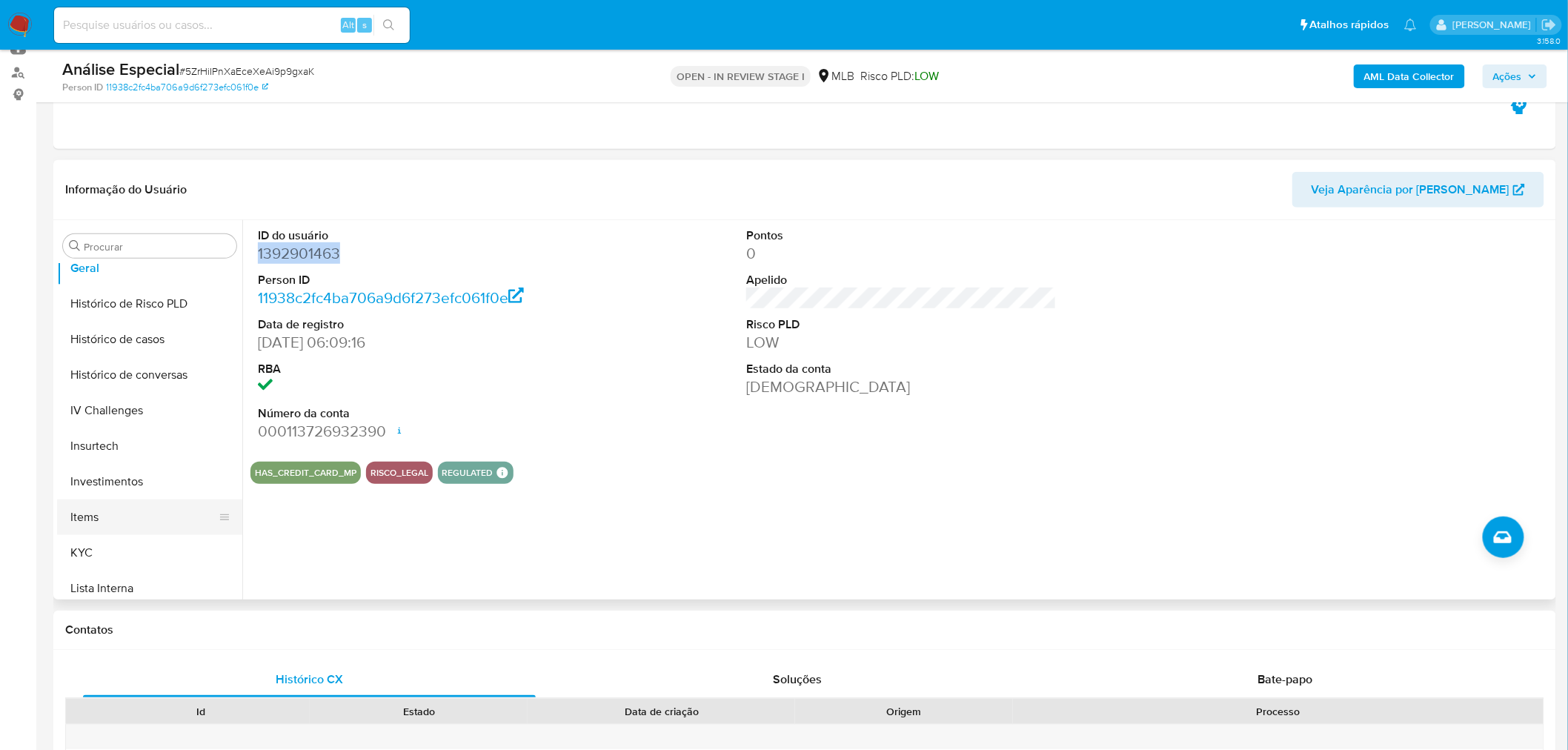
scroll to position [532, 0]
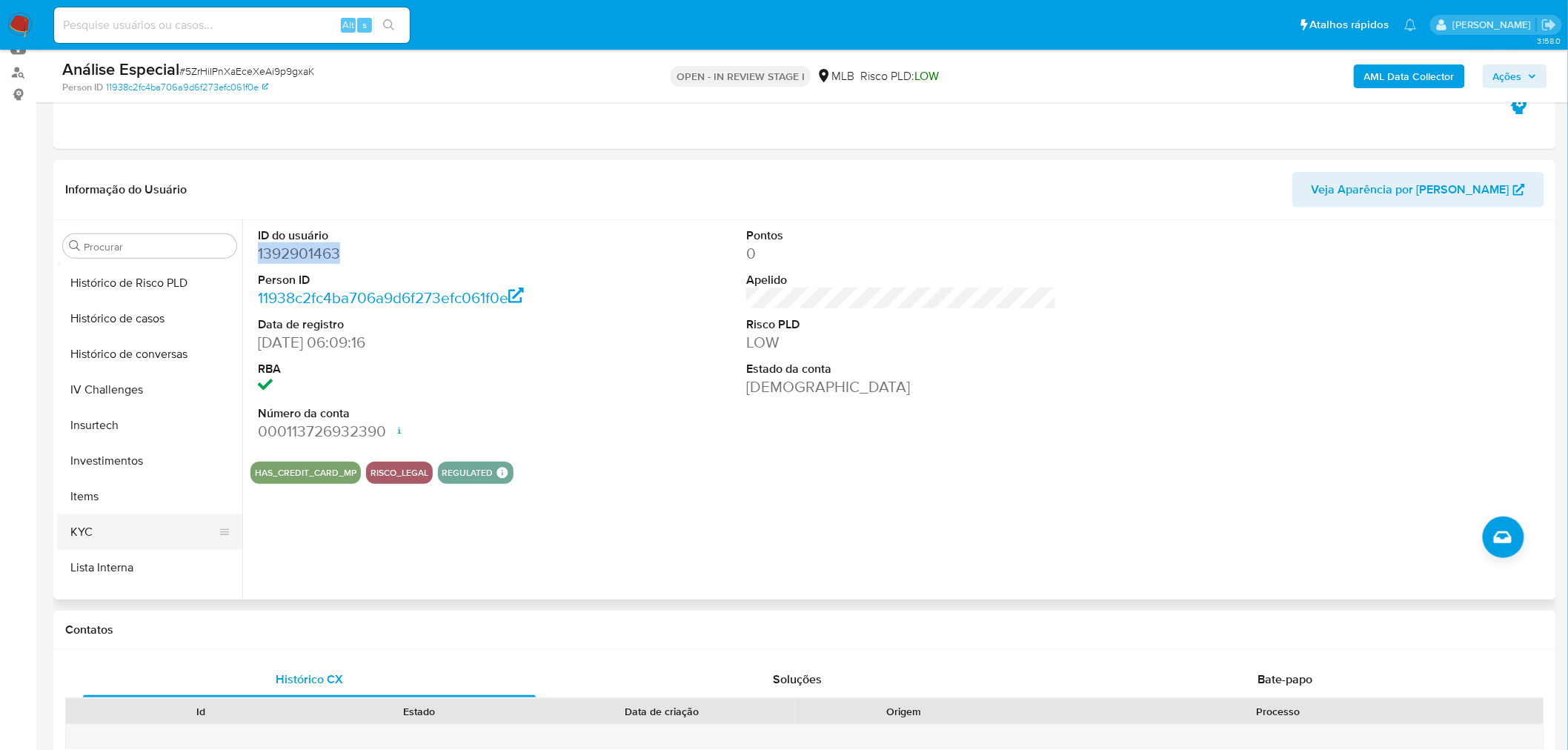
click at [104, 517] on button "KYC" at bounding box center [144, 532] width 173 height 36
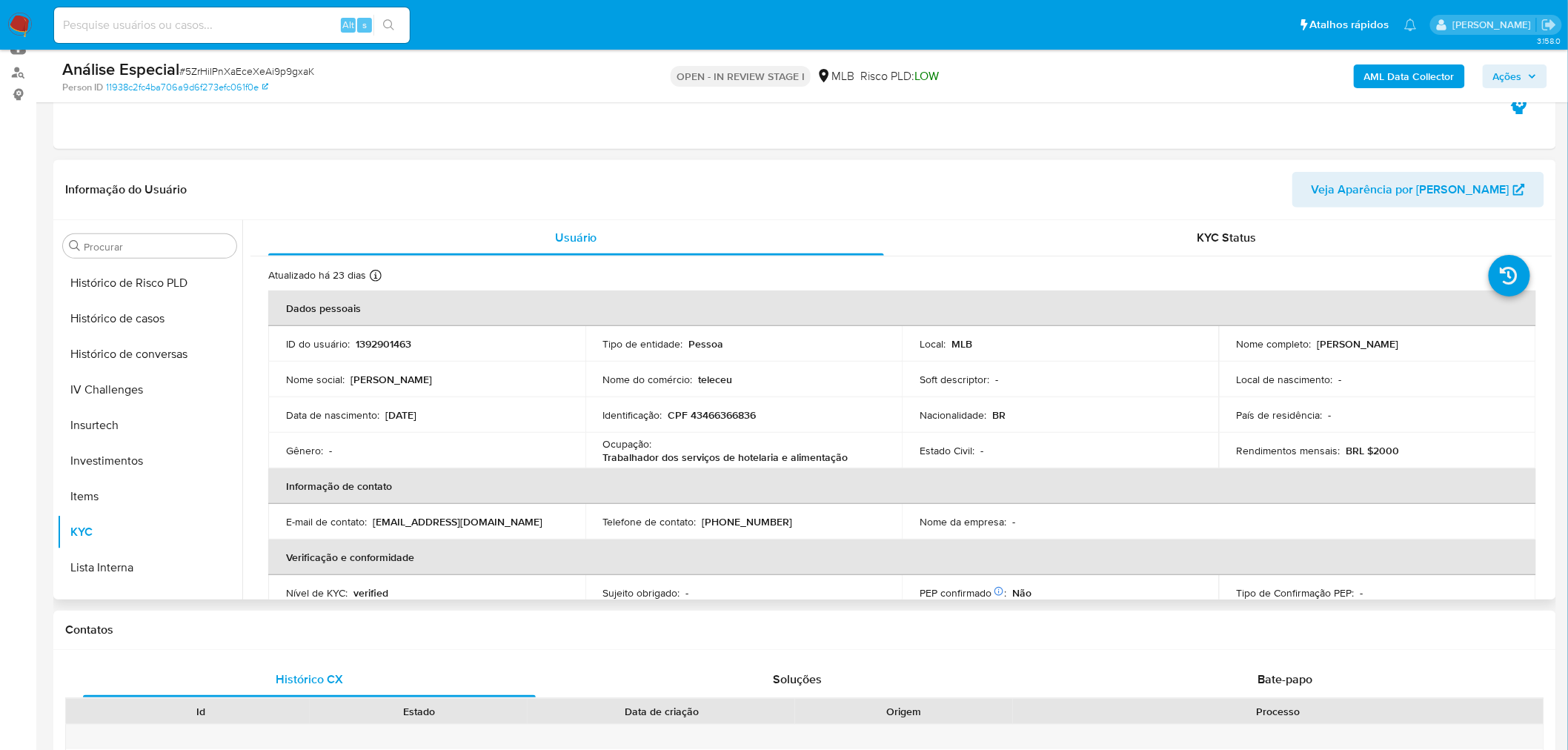
drag, startPoint x: 1328, startPoint y: 343, endPoint x: 1460, endPoint y: 343, distance: 132.0
click at [1460, 343] on div "Nome completo : Maria Cristina Barbosa da Silva" at bounding box center [1377, 343] width 282 height 13
copy p "[PERSON_NAME]"
click at [725, 415] on p "CPF 43466366836" at bounding box center [712, 414] width 88 height 13
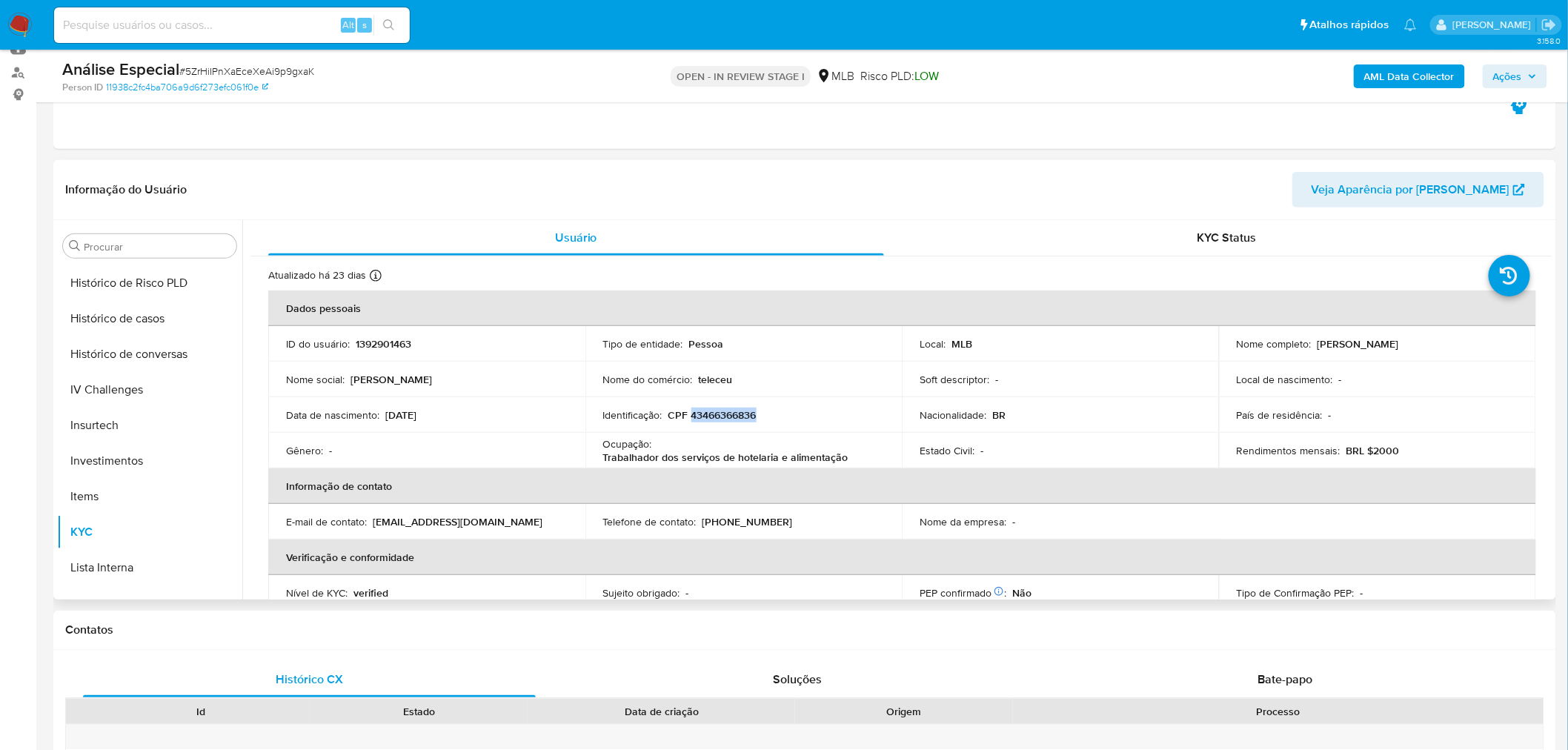
copy p "43466366836"
click at [92, 497] on button "Geral" at bounding box center [144, 494] width 173 height 36
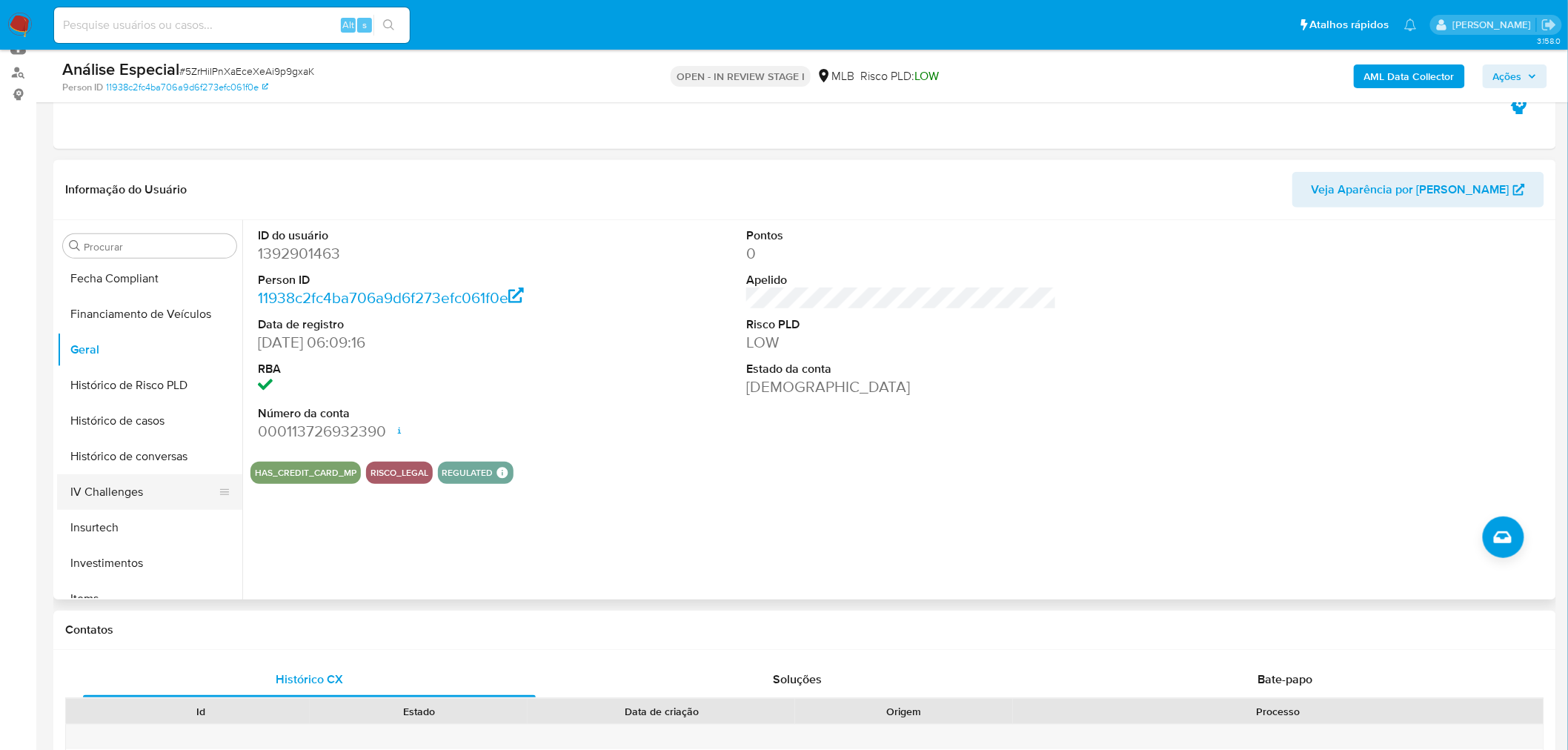
scroll to position [532, 0]
drag, startPoint x: 92, startPoint y: 519, endPoint x: 16, endPoint y: 515, distance: 76.1
click at [92, 520] on button "KYC" at bounding box center [150, 532] width 185 height 36
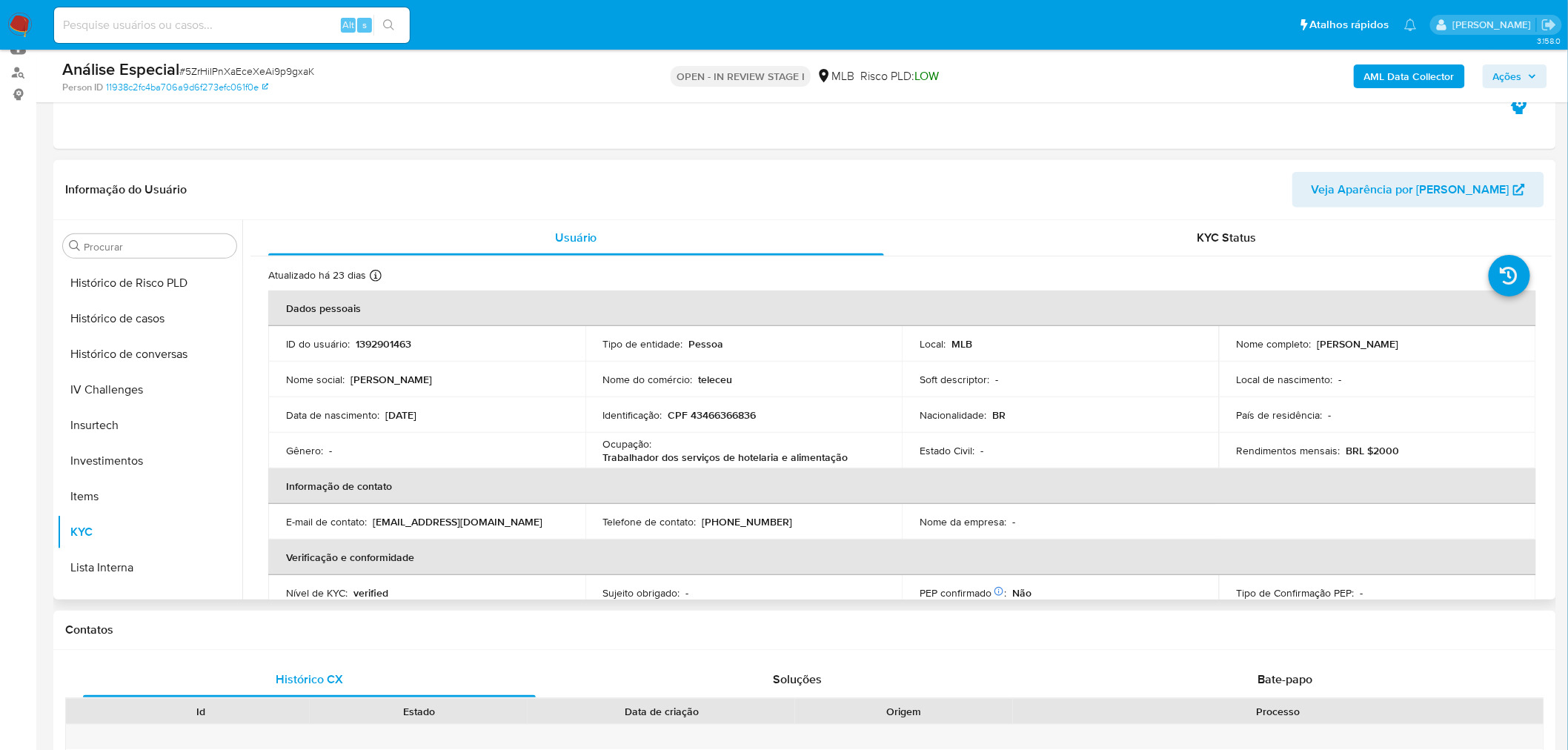
click at [769, 463] on p "Trabalhador dos serviços de hotelaria e alimentação" at bounding box center [726, 457] width 245 height 13
drag, startPoint x: 776, startPoint y: 463, endPoint x: 672, endPoint y: 450, distance: 104.8
click at [672, 451] on p "Trabalhador dos serviços de hotelaria e alimentação" at bounding box center [726, 457] width 245 height 13
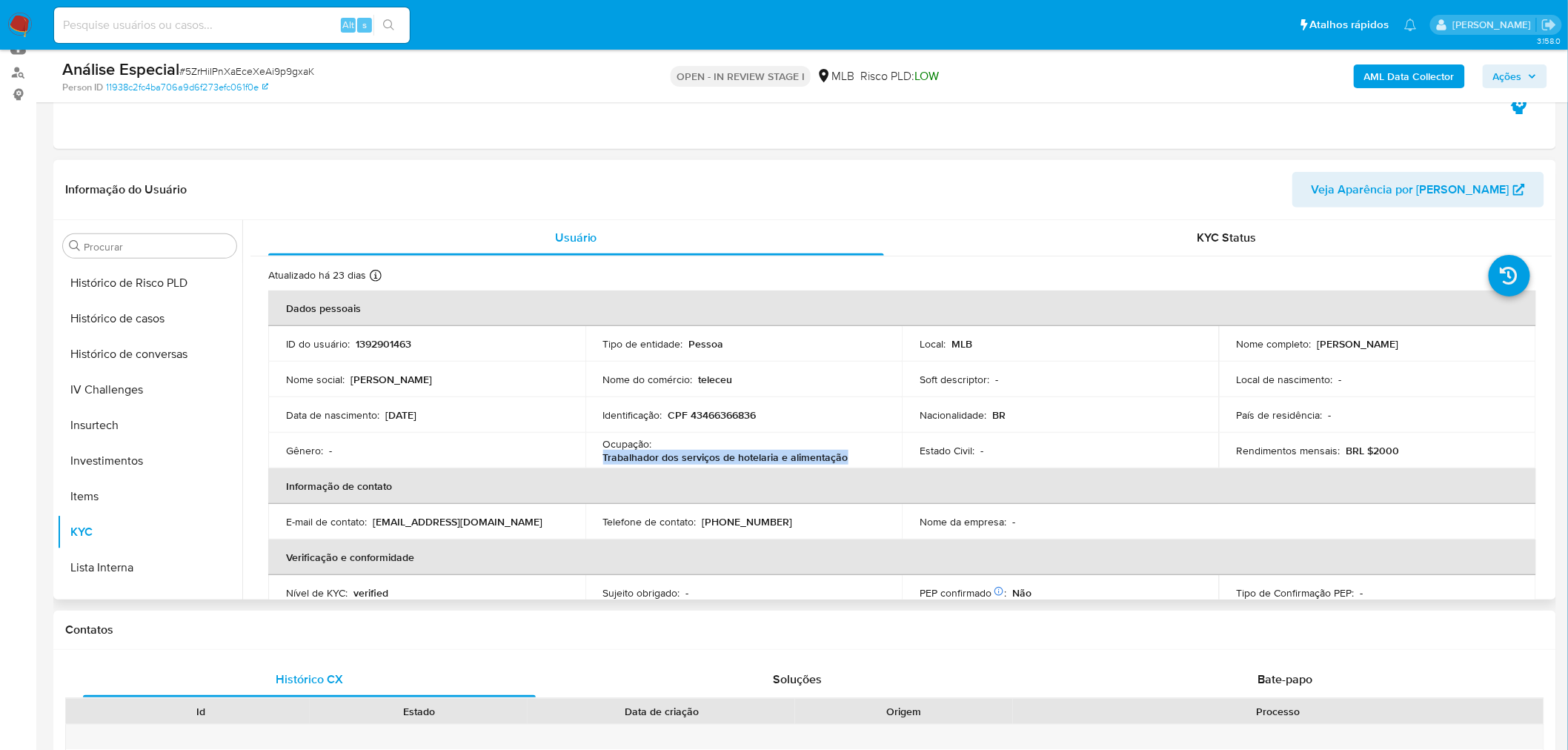
drag, startPoint x: 647, startPoint y: 457, endPoint x: 878, endPoint y: 462, distance: 231.1
click at [878, 462] on td "Ocupação : Trabalhador dos serviços de hotelaria e alimentação" at bounding box center [744, 450] width 317 height 36
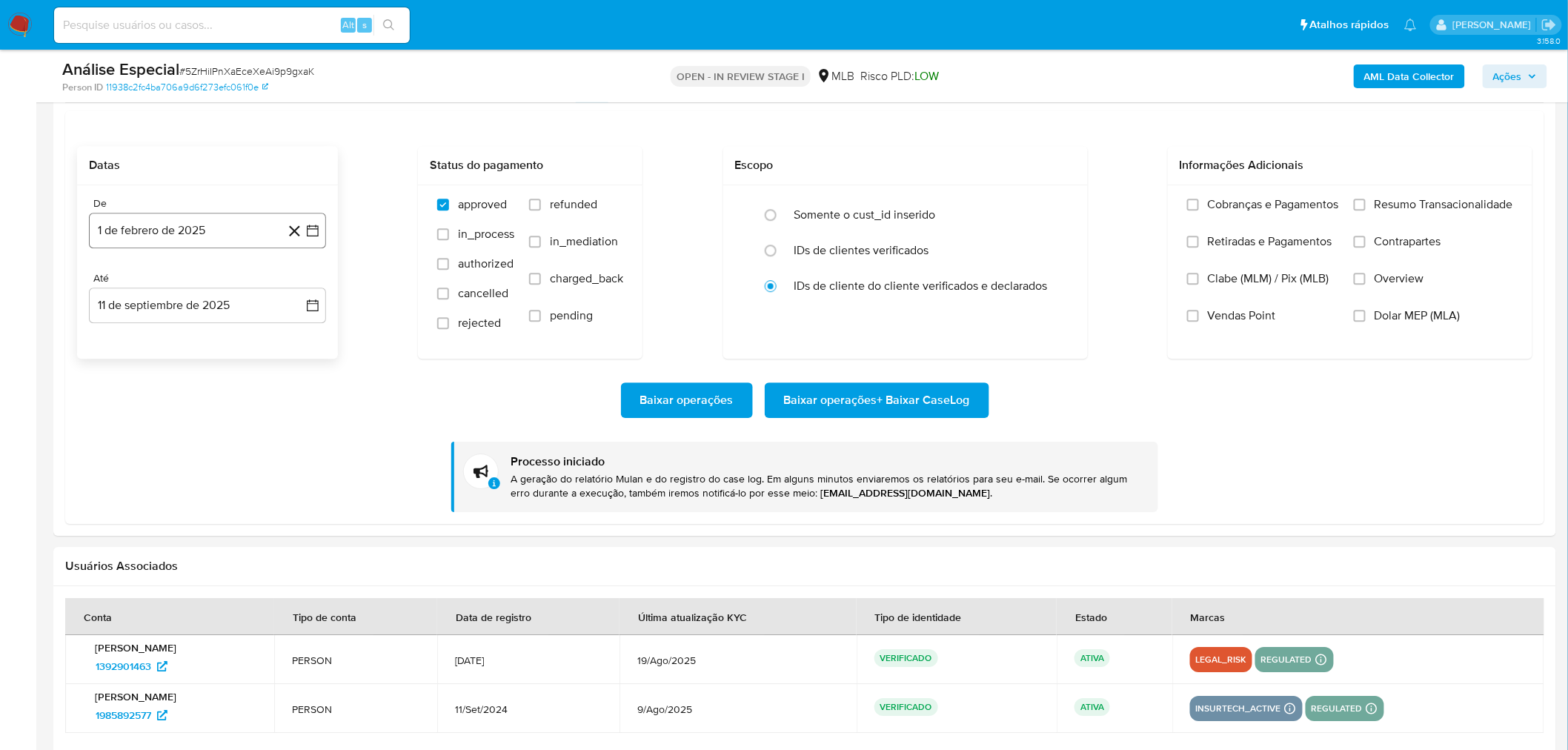
scroll to position [1235, 0]
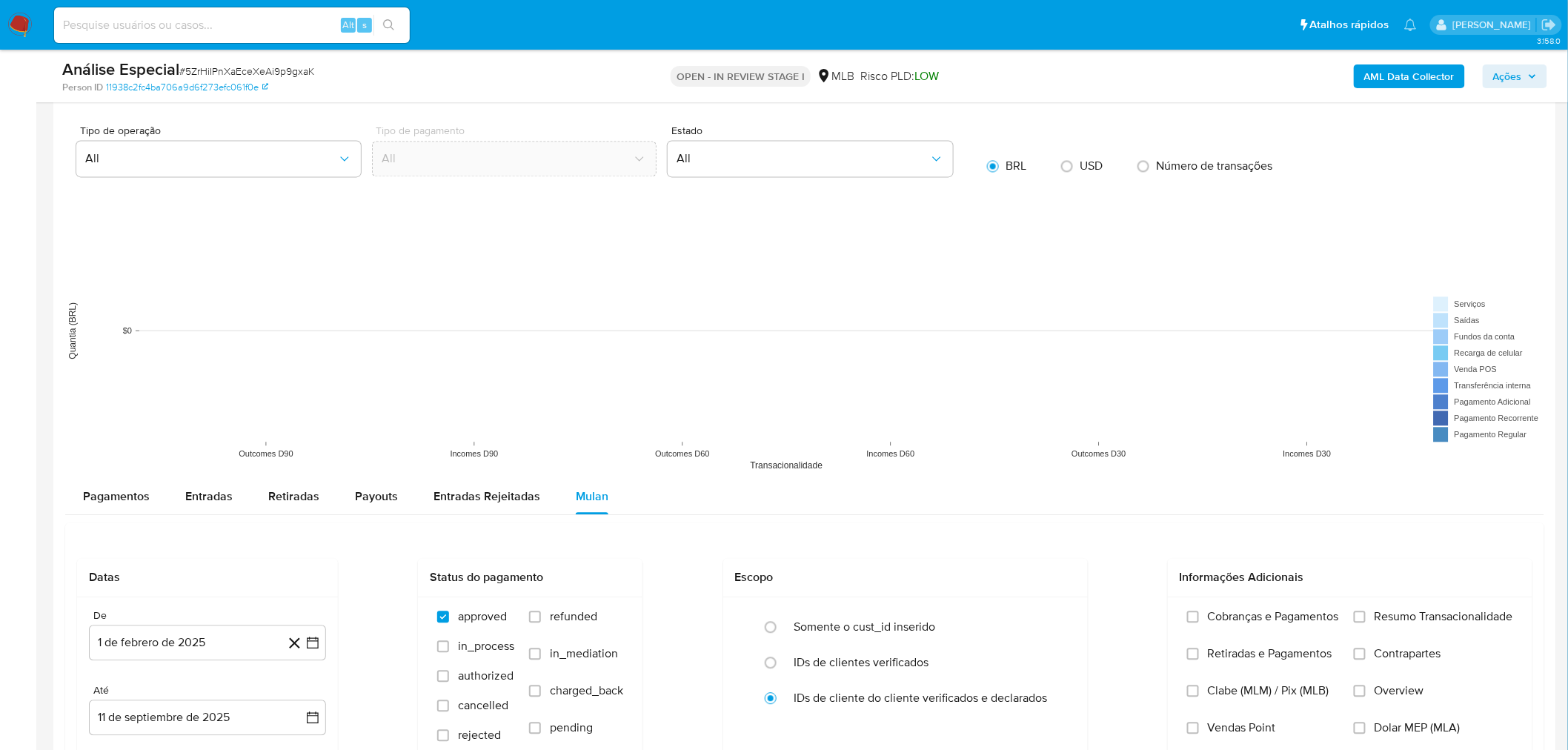
click at [204, 536] on div "Datas De 1 de febrero de 2025 1-02-2025 Até 11 de septiembre de 2025 11-09-2025…" at bounding box center [805, 728] width 1479 height 413
click at [194, 499] on span "Entradas" at bounding box center [209, 496] width 47 height 17
select select "10"
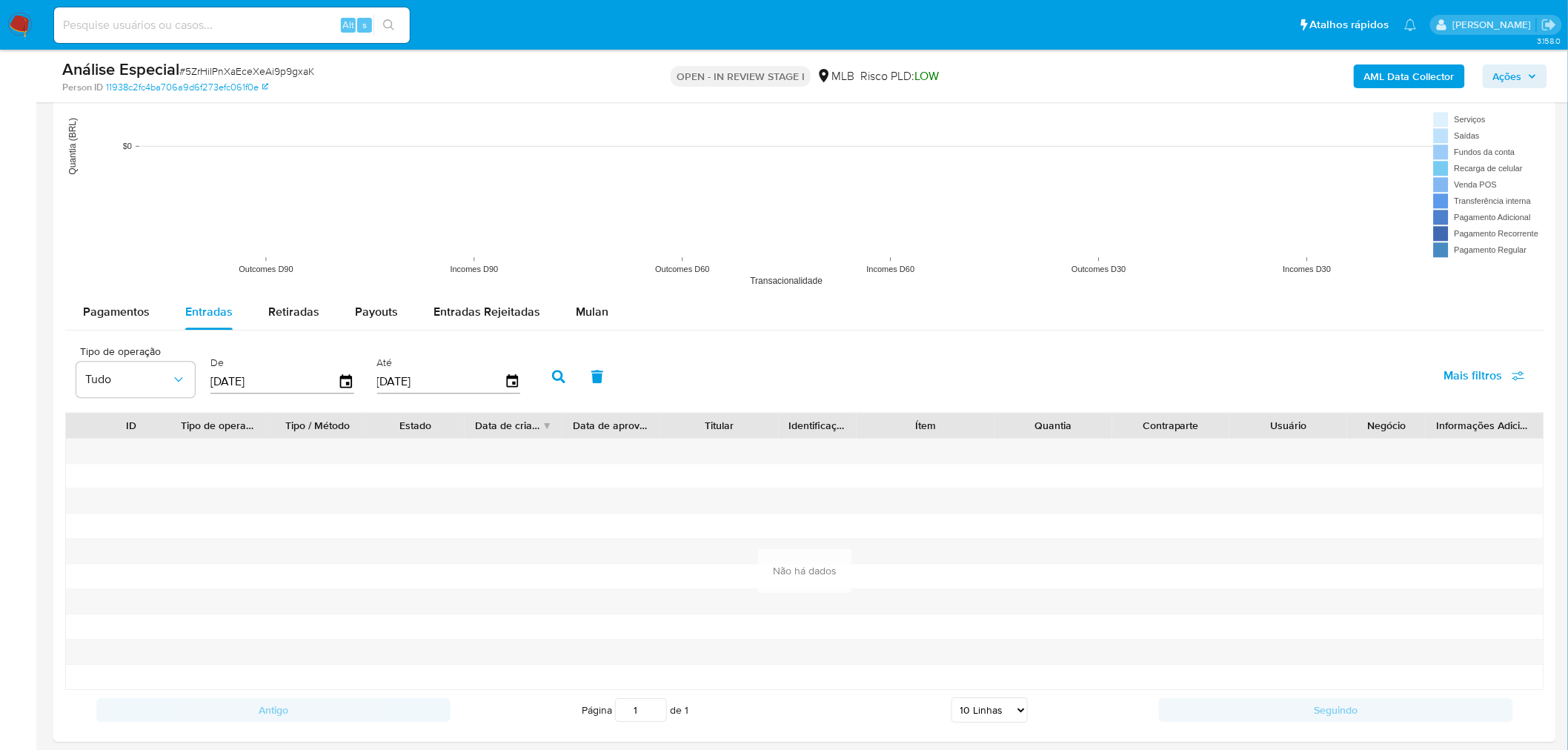
scroll to position [1482, 0]
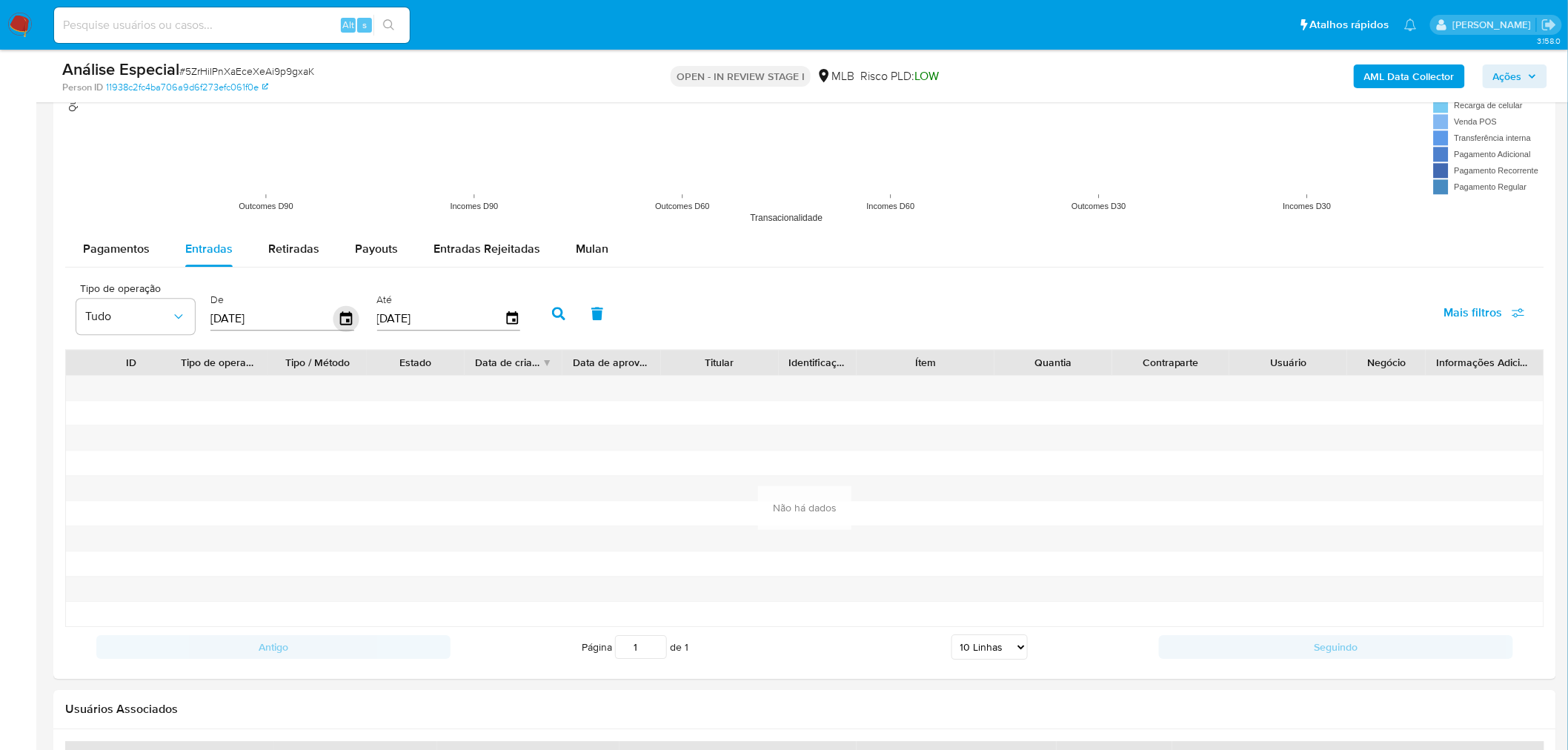
click at [349, 322] on icon "button" at bounding box center [346, 318] width 12 height 13
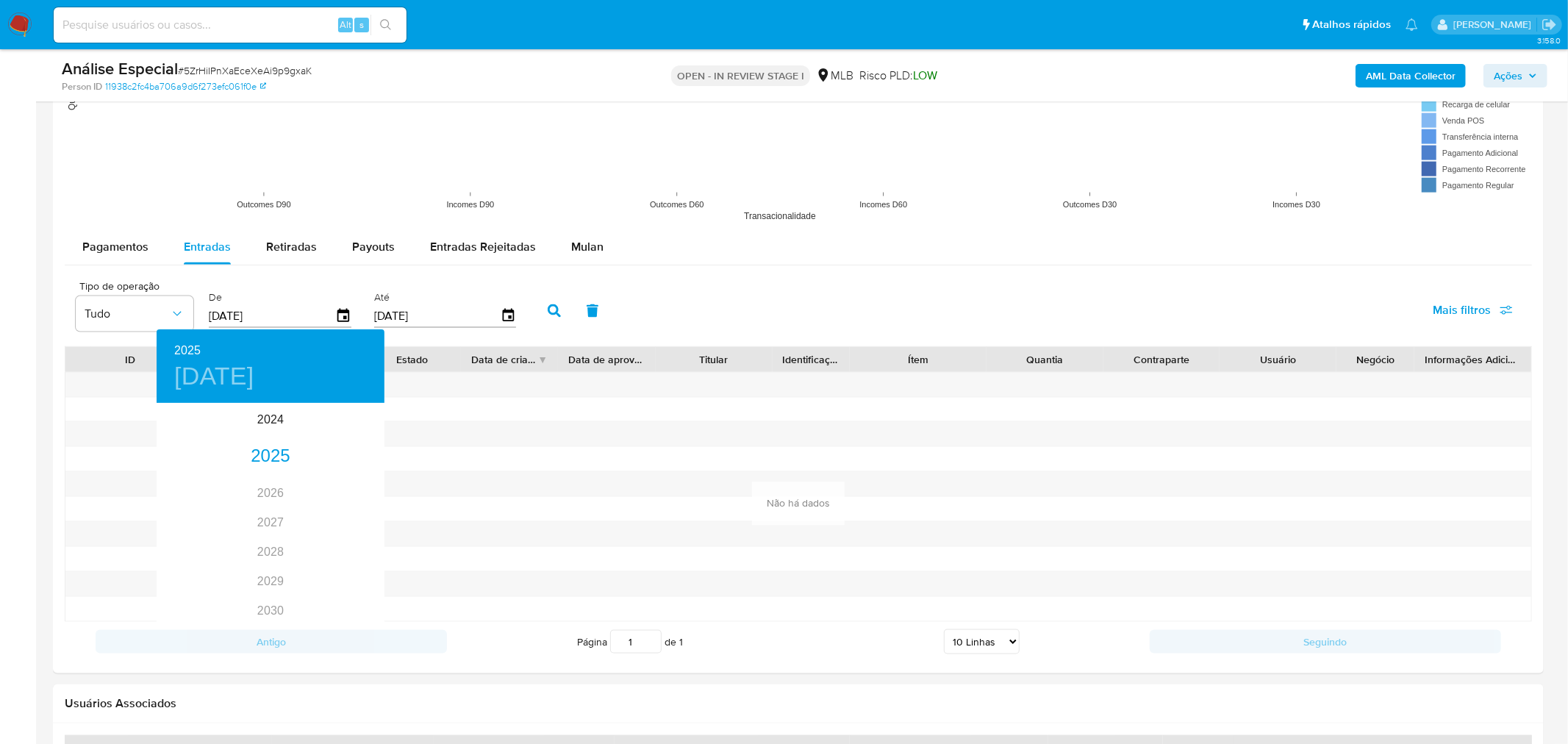
click at [375, 255] on div at bounding box center [784, 372] width 1568 height 744
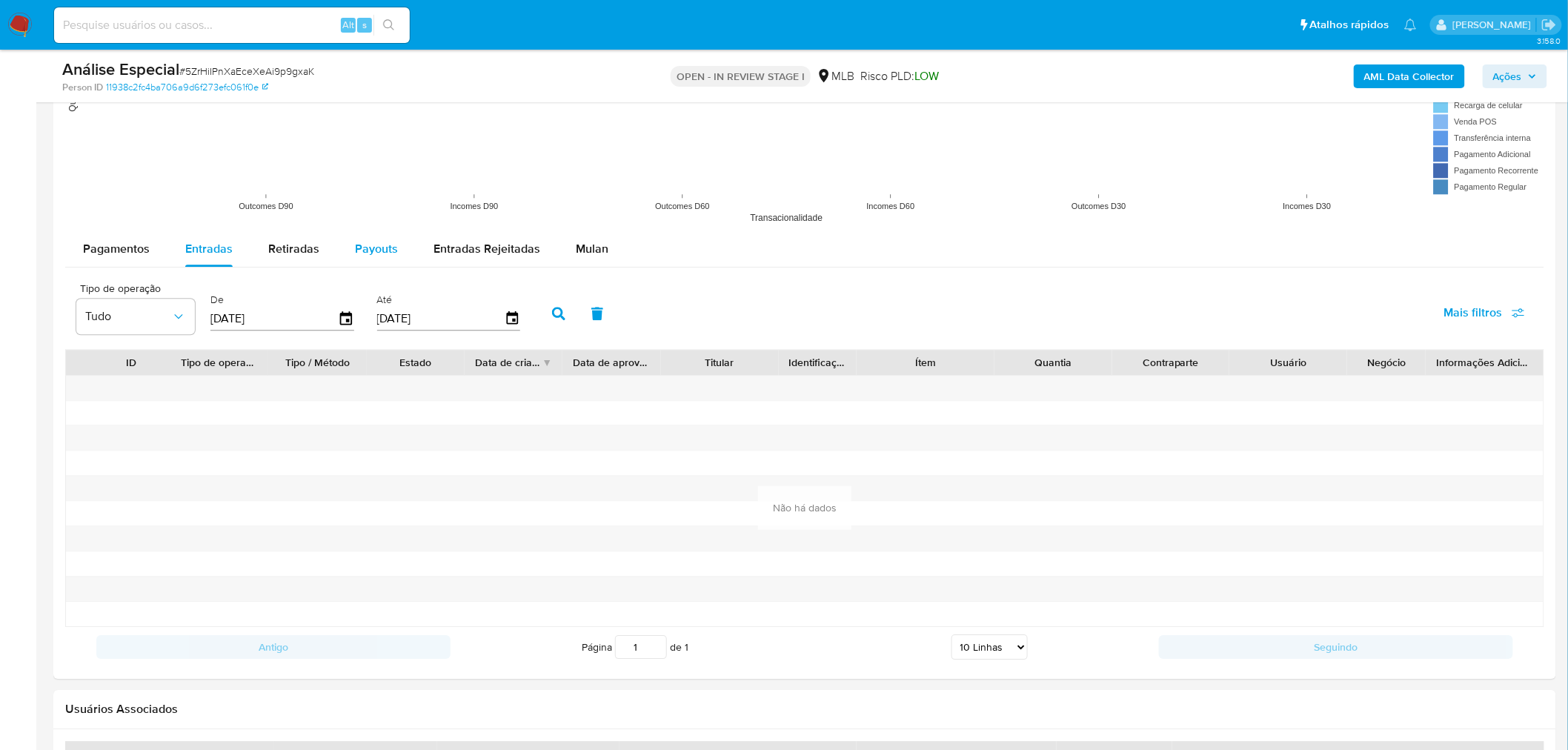
click at [391, 255] on span "Payouts" at bounding box center [376, 249] width 43 height 17
select select "10"
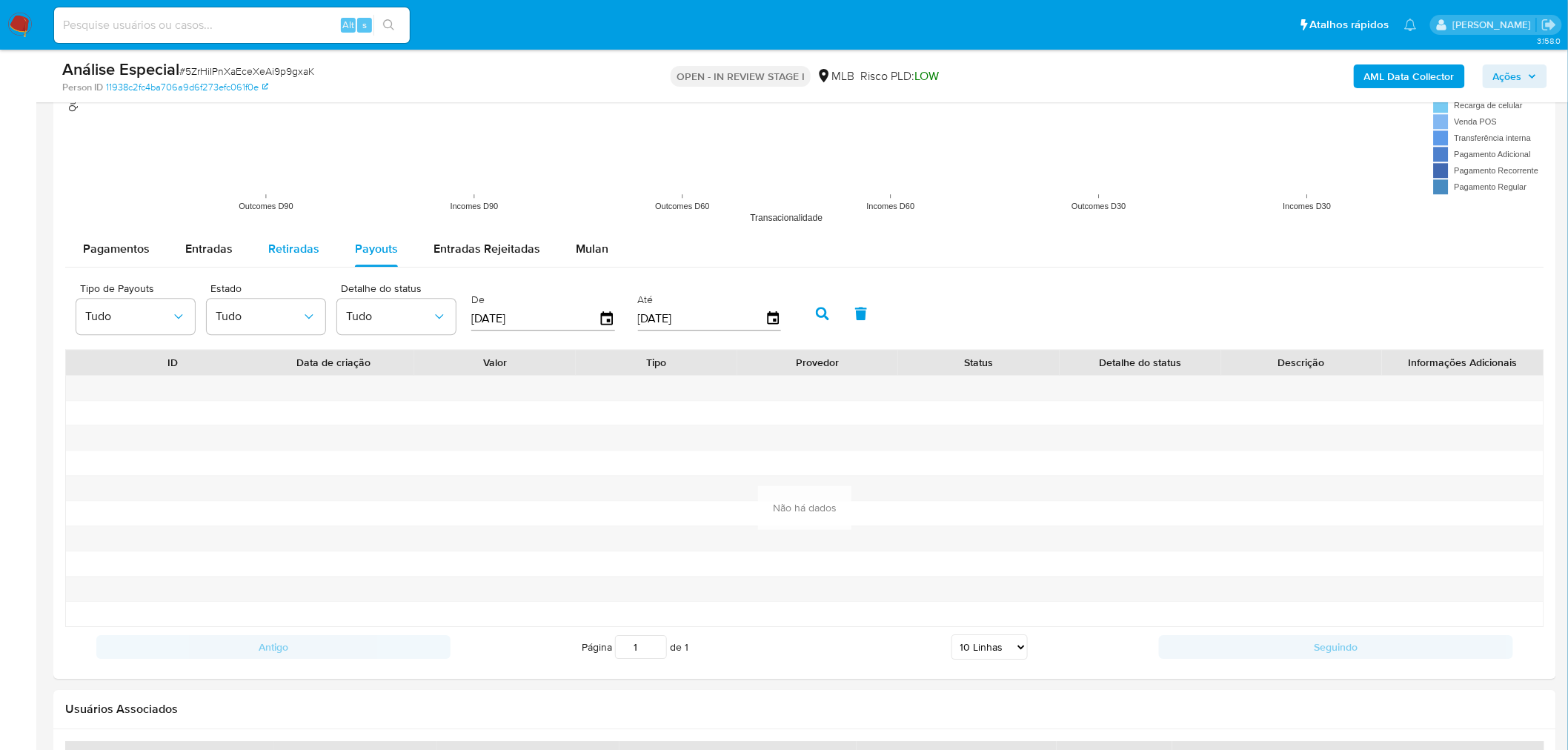
click at [316, 248] on span "Retiradas" at bounding box center [293, 249] width 51 height 17
select select "10"
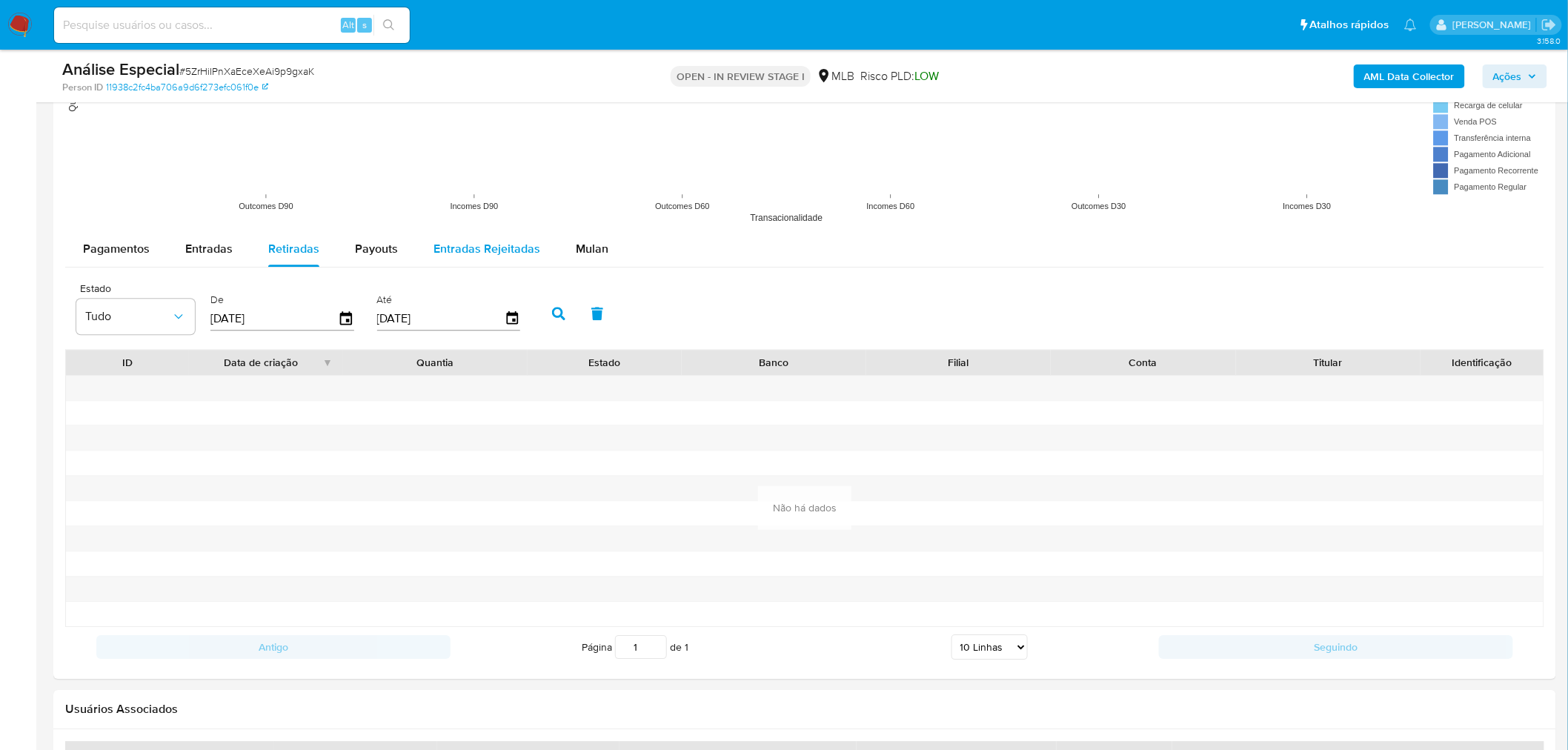
drag, startPoint x: 441, startPoint y: 241, endPoint x: 549, endPoint y: 245, distance: 108.1
click at [446, 241] on span "Entradas Rejeitadas" at bounding box center [486, 249] width 107 height 17
select select "10"
drag, startPoint x: 204, startPoint y: 248, endPoint x: 251, endPoint y: 277, distance: 55.2
click at [205, 248] on span "Entradas" at bounding box center [209, 249] width 47 height 17
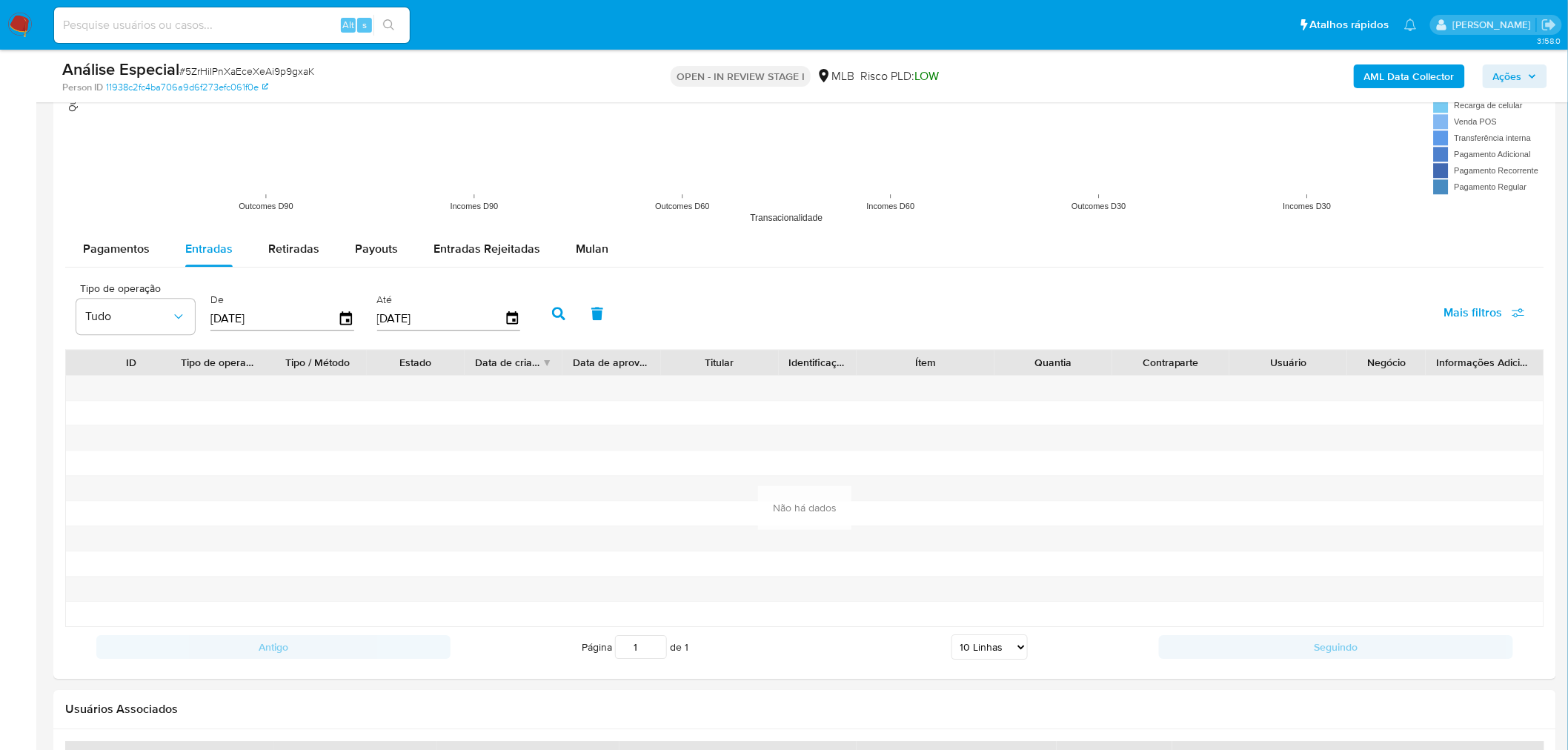
click at [144, 257] on span "Pagamentos" at bounding box center [116, 249] width 67 height 17
click at [345, 322] on icon "button" at bounding box center [346, 318] width 12 height 13
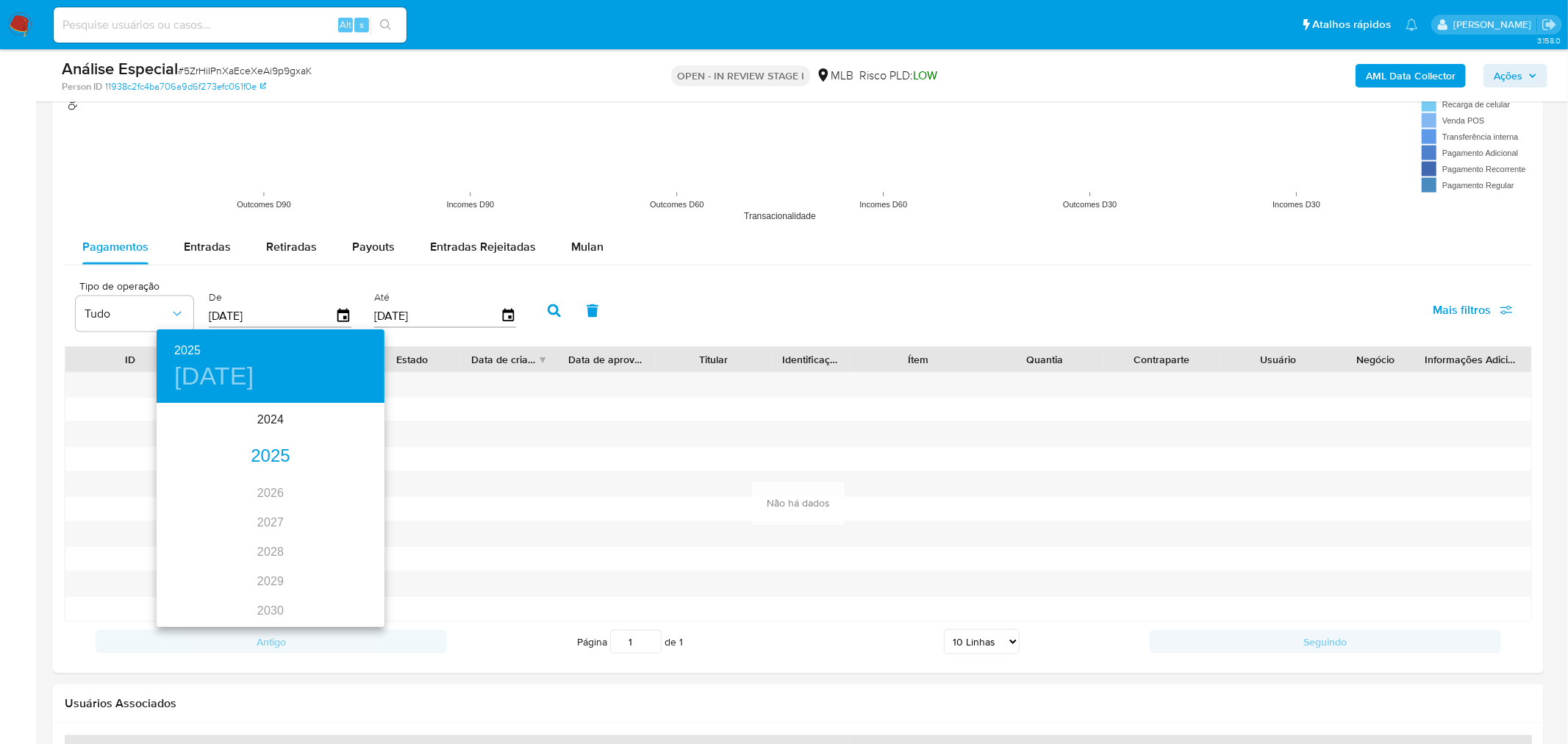
click at [275, 451] on div "2025" at bounding box center [270, 457] width 228 height 29
click at [215, 480] on div "abr." at bounding box center [194, 488] width 76 height 55
click at [211, 470] on button "1" at bounding box center [212, 481] width 27 height 27
type input "01/04/2025"
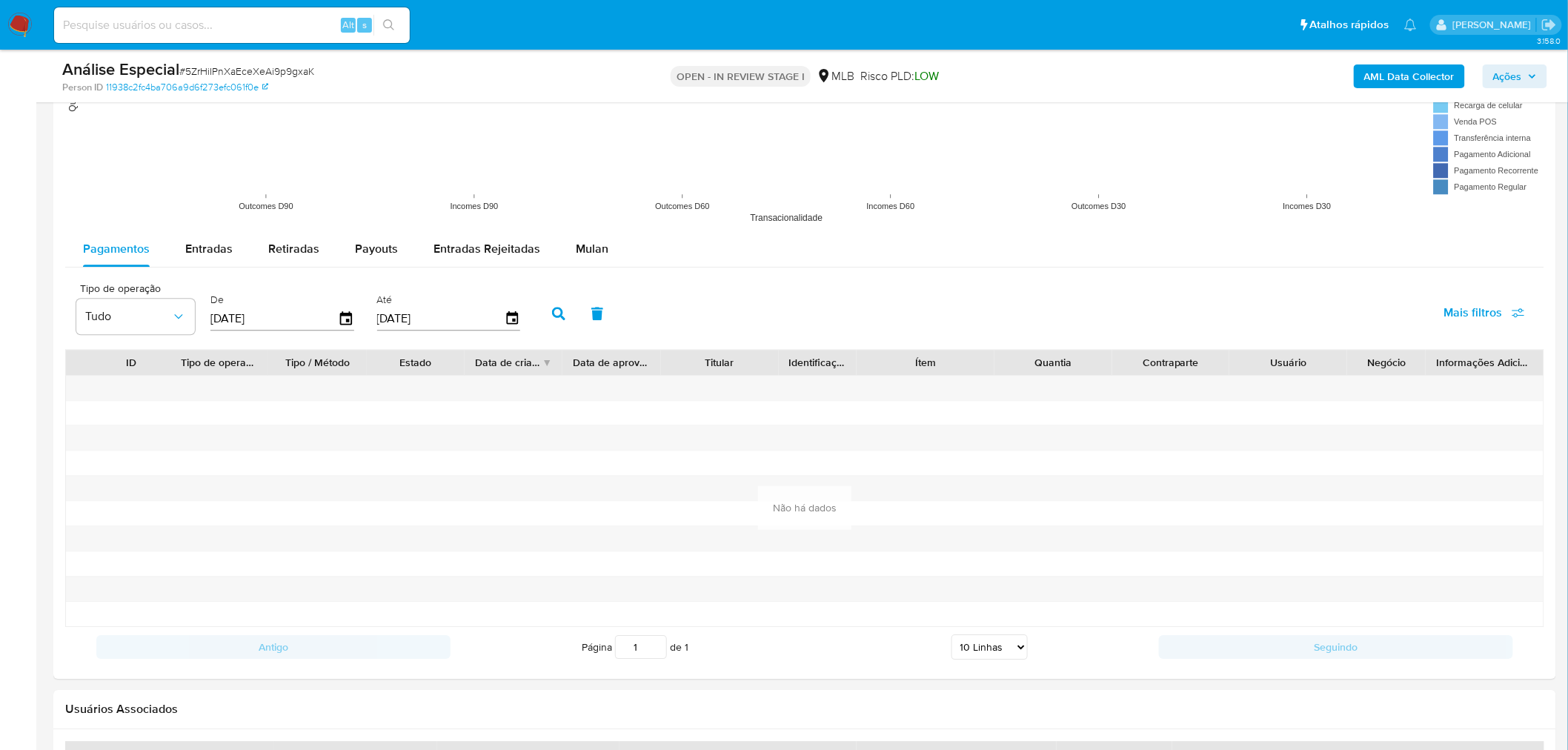
click at [565, 298] on button "button" at bounding box center [559, 313] width 38 height 36
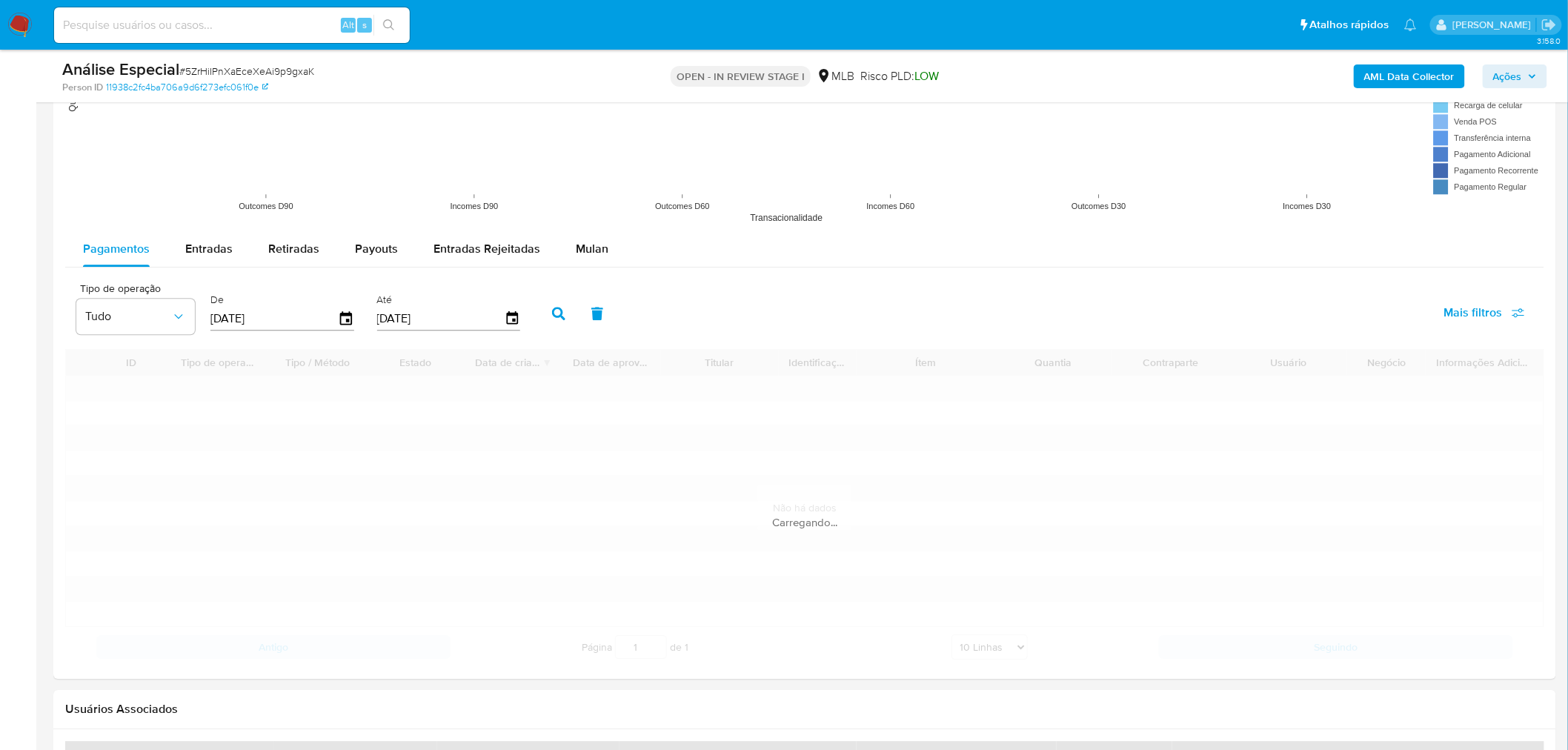
click at [544, 316] on button "button" at bounding box center [559, 313] width 38 height 36
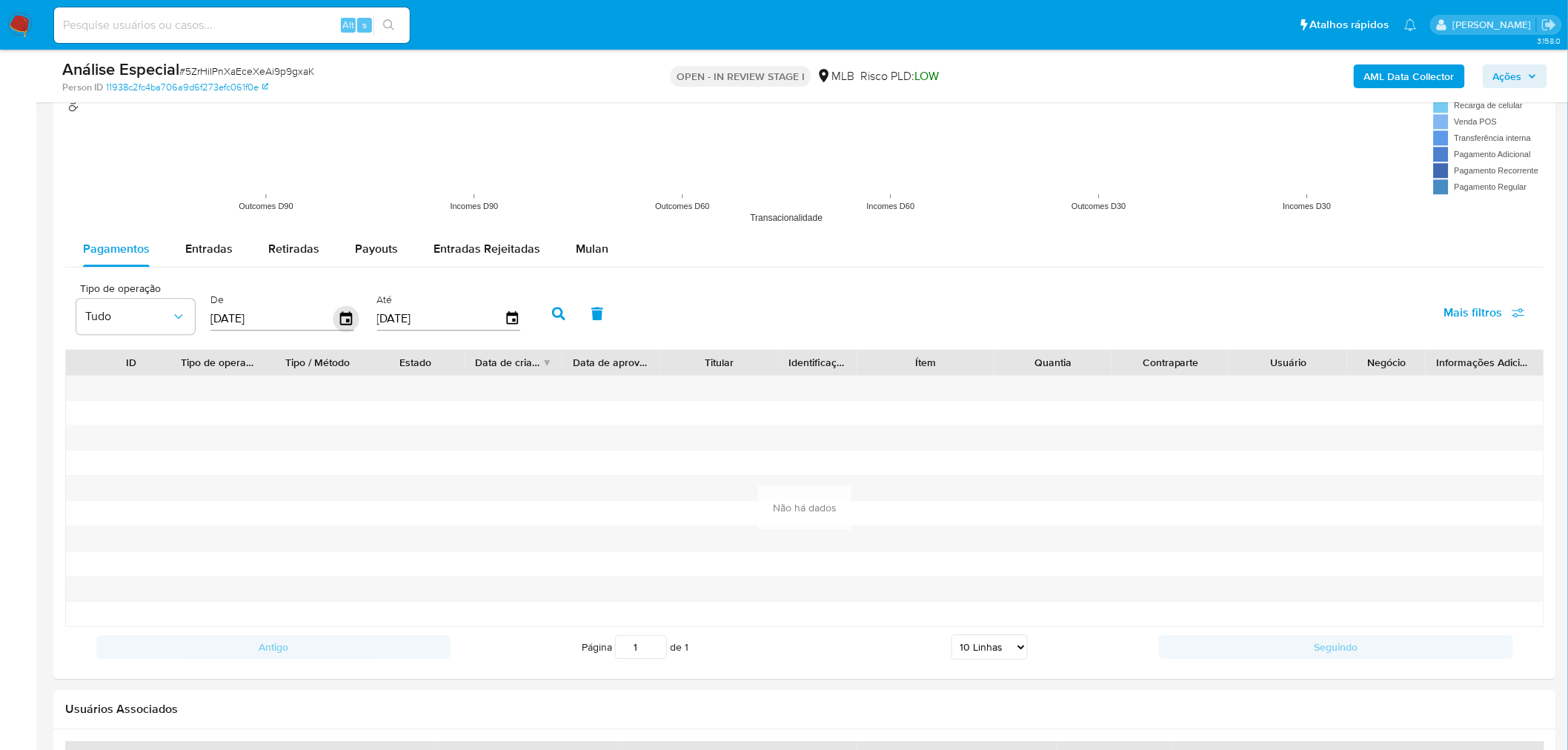
click at [347, 320] on icon "button" at bounding box center [346, 319] width 26 height 26
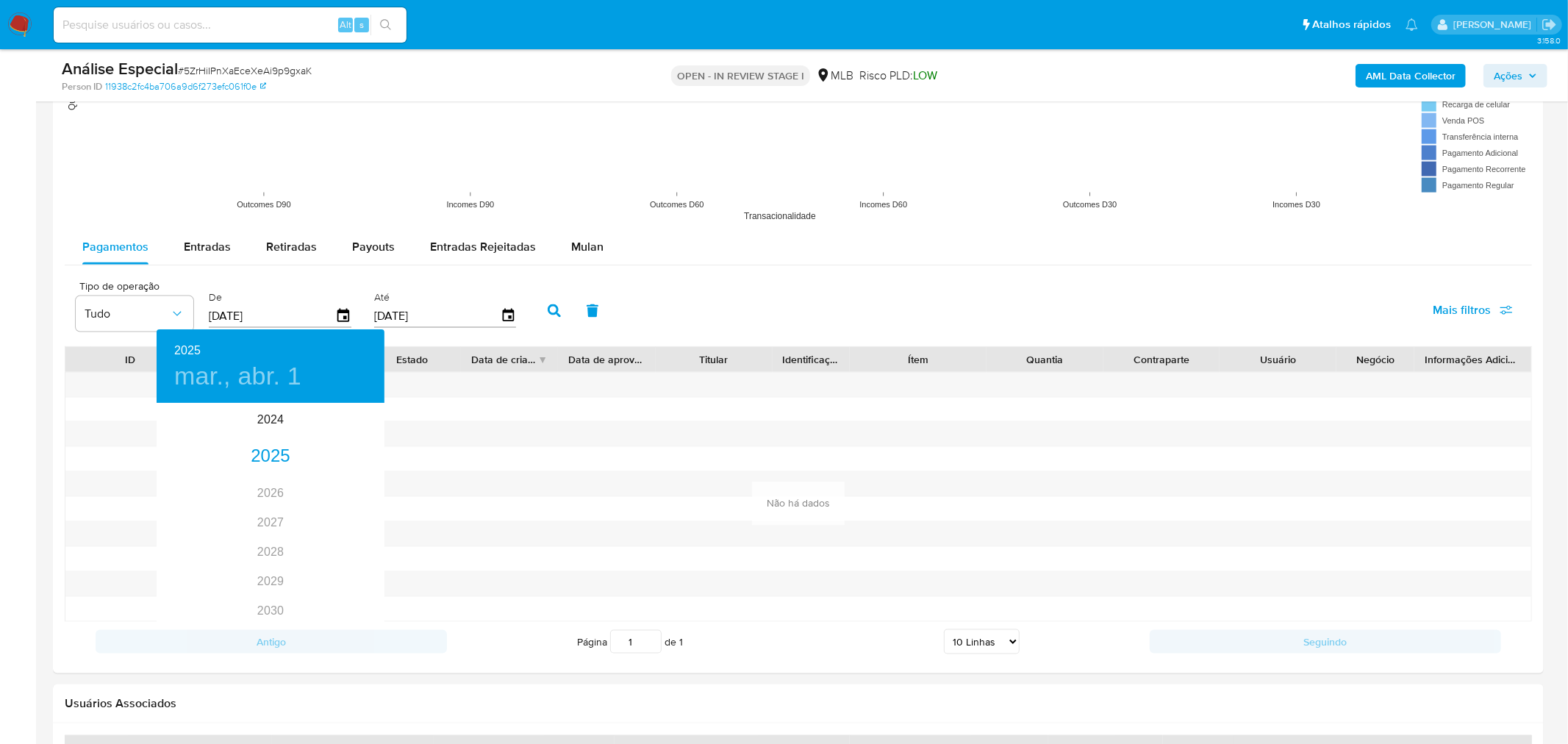
drag, startPoint x: 199, startPoint y: 240, endPoint x: 213, endPoint y: 244, distance: 14.6
click at [199, 240] on div at bounding box center [784, 372] width 1568 height 744
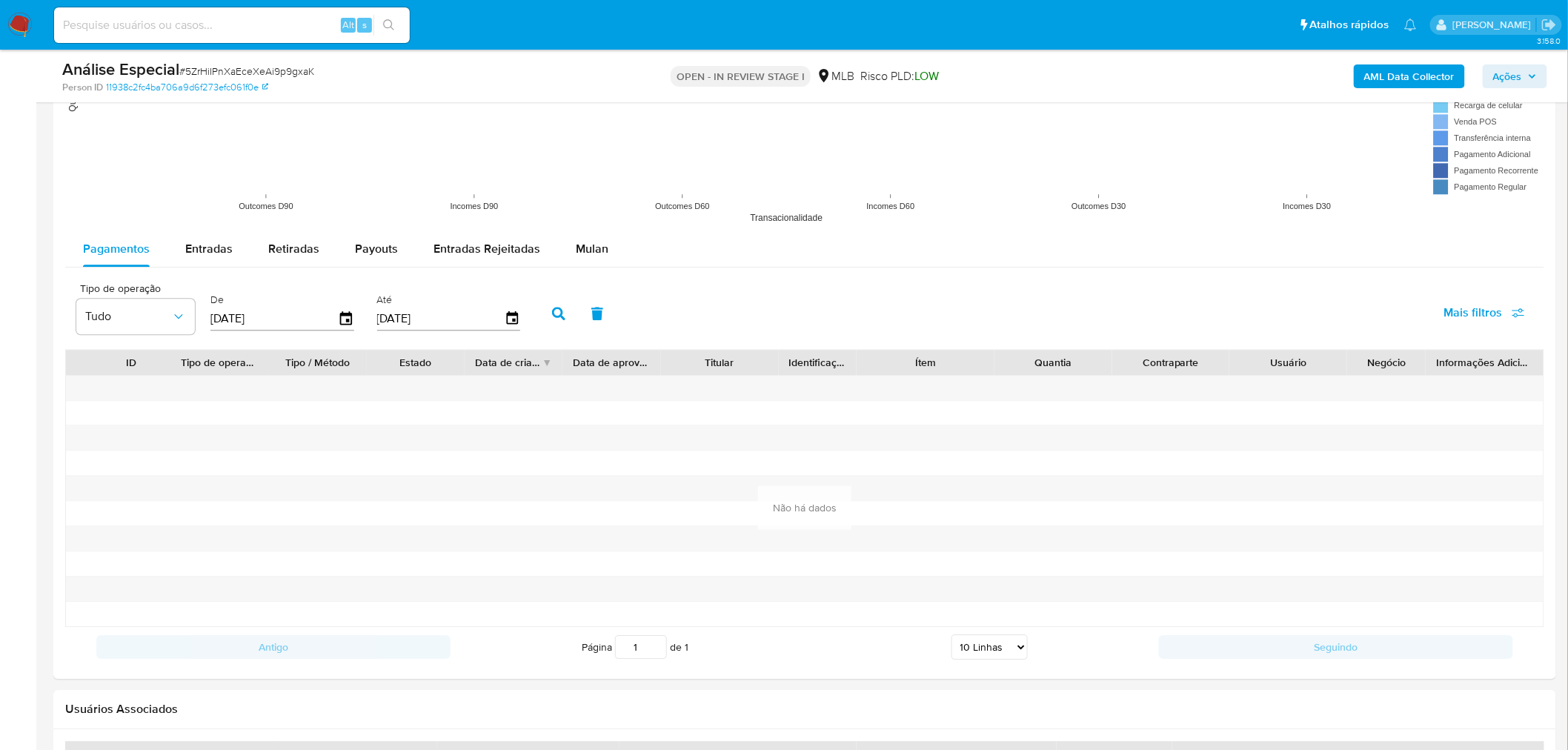
drag, startPoint x: 226, startPoint y: 259, endPoint x: 339, endPoint y: 310, distance: 124.0
click at [226, 258] on div "Entradas" at bounding box center [209, 249] width 47 height 36
click at [349, 321] on icon "button" at bounding box center [346, 318] width 12 height 13
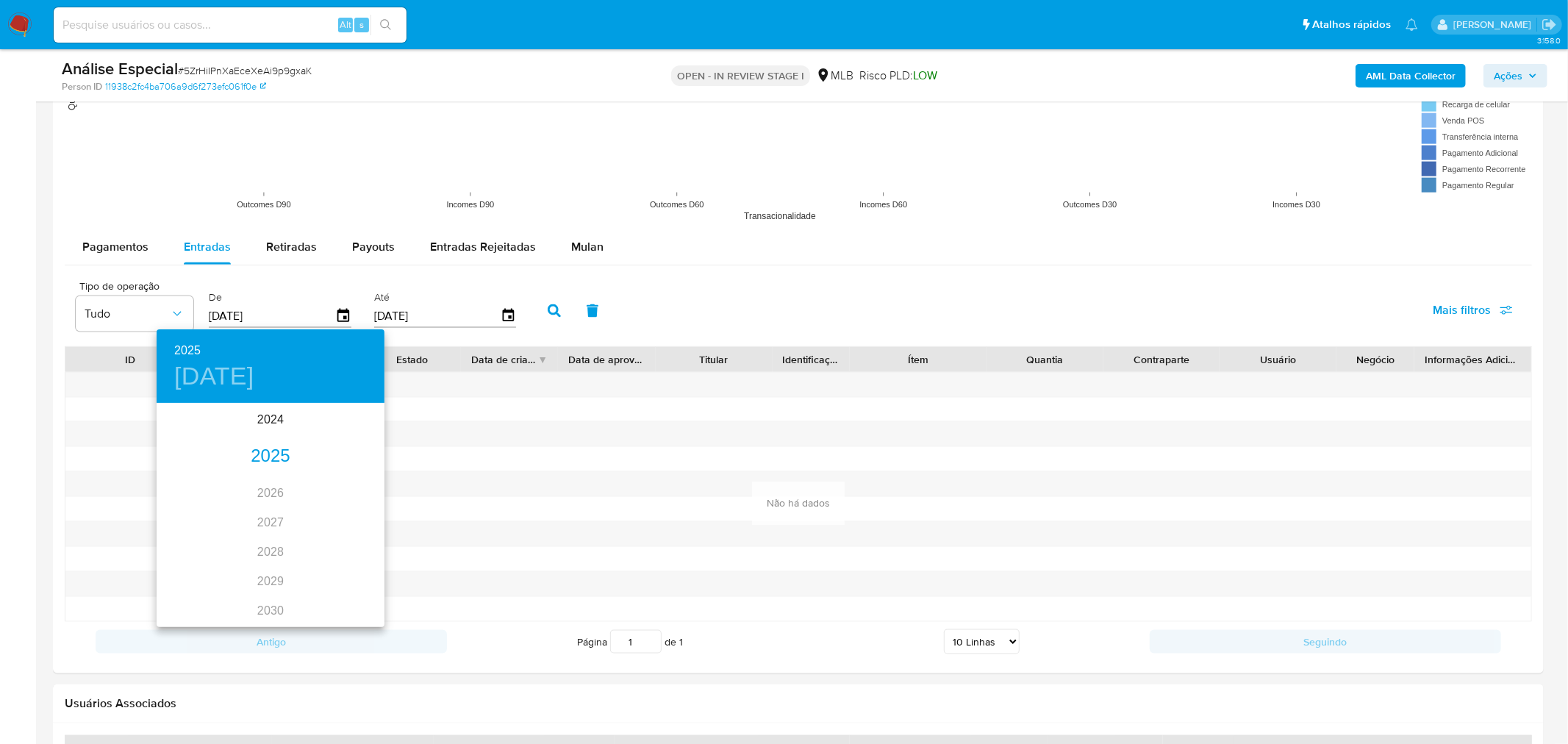
click at [270, 446] on div "2025" at bounding box center [270, 457] width 228 height 29
click at [339, 428] on div "mar." at bounding box center [347, 432] width 76 height 55
click at [333, 480] on span "1" at bounding box center [329, 480] width 27 height 15
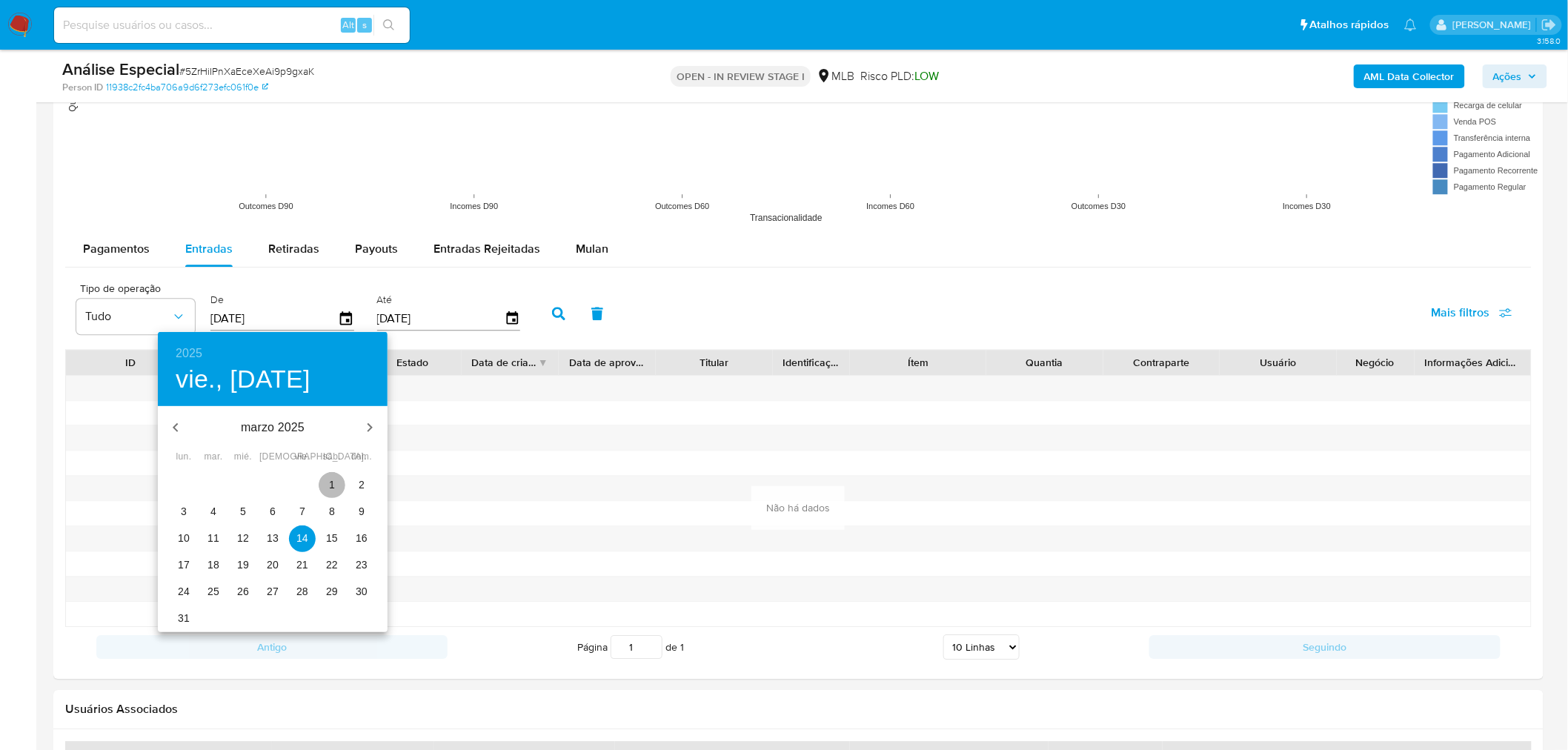
type input "01/03/2025"
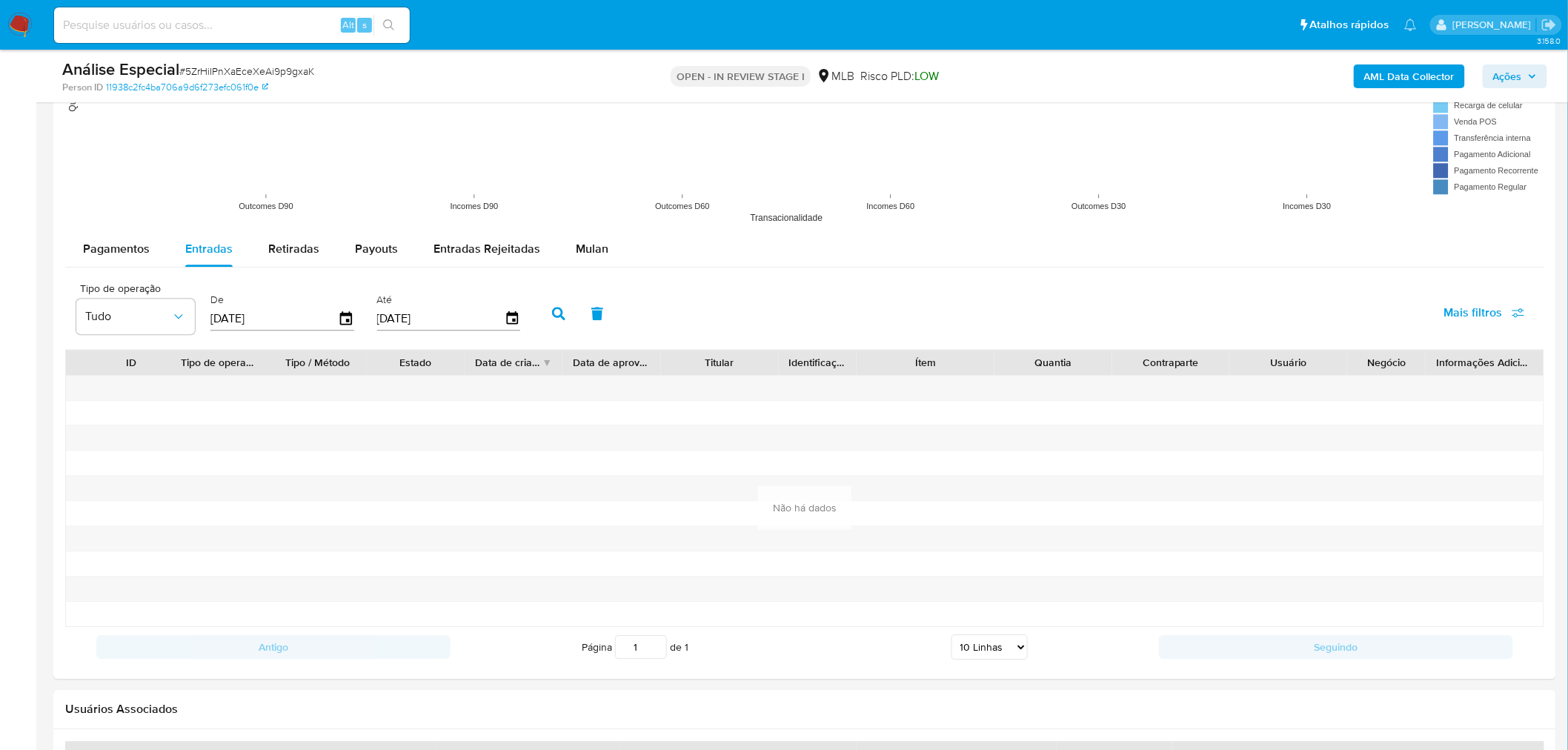
click at [539, 305] on button "button" at bounding box center [559, 313] width 38 height 36
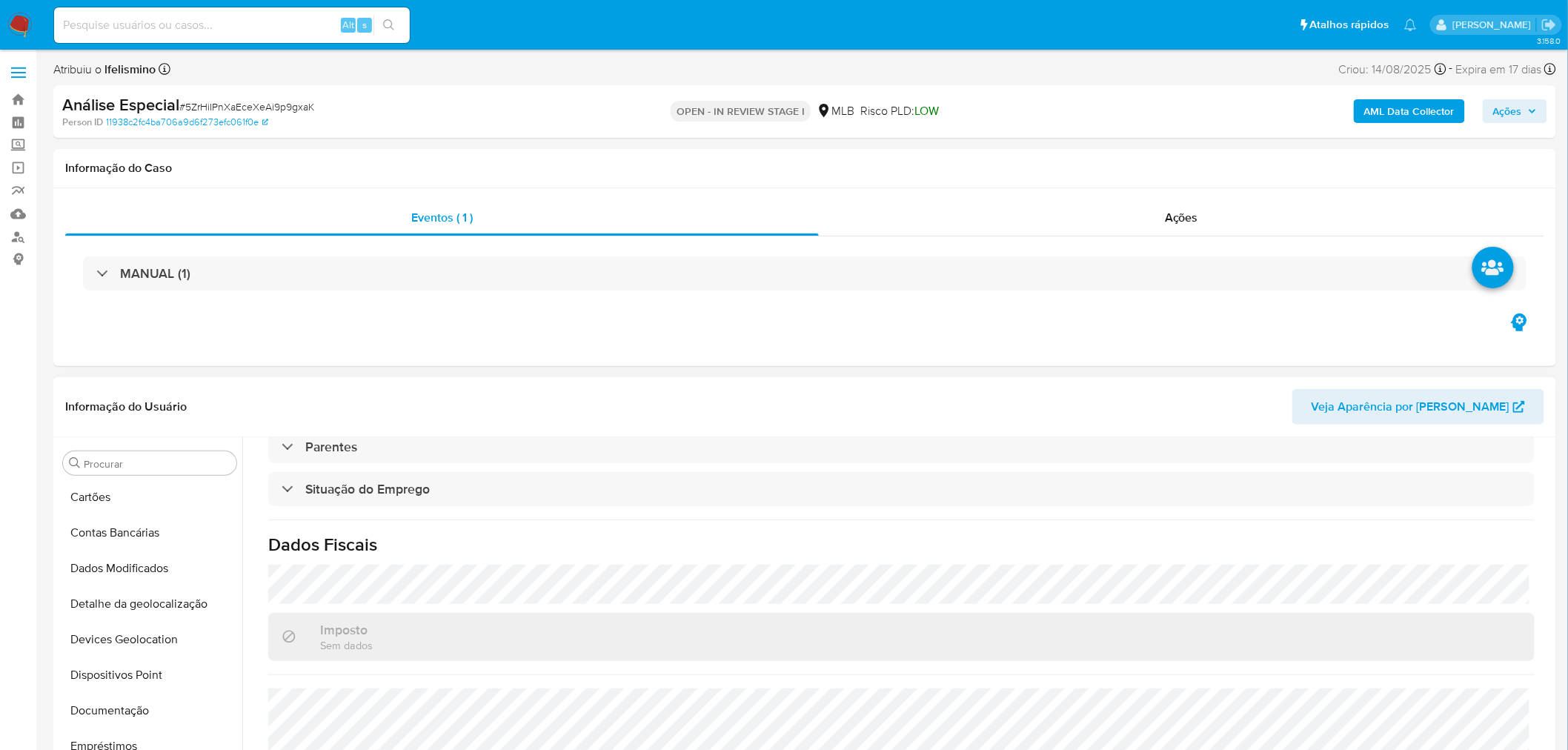
scroll to position [0, 0]
drag, startPoint x: 163, startPoint y: 492, endPoint x: 112, endPoint y: 506, distance: 52.9
click at [162, 492] on button "Adiantamentos de Dinheiro" at bounding box center [144, 499] width 173 height 36
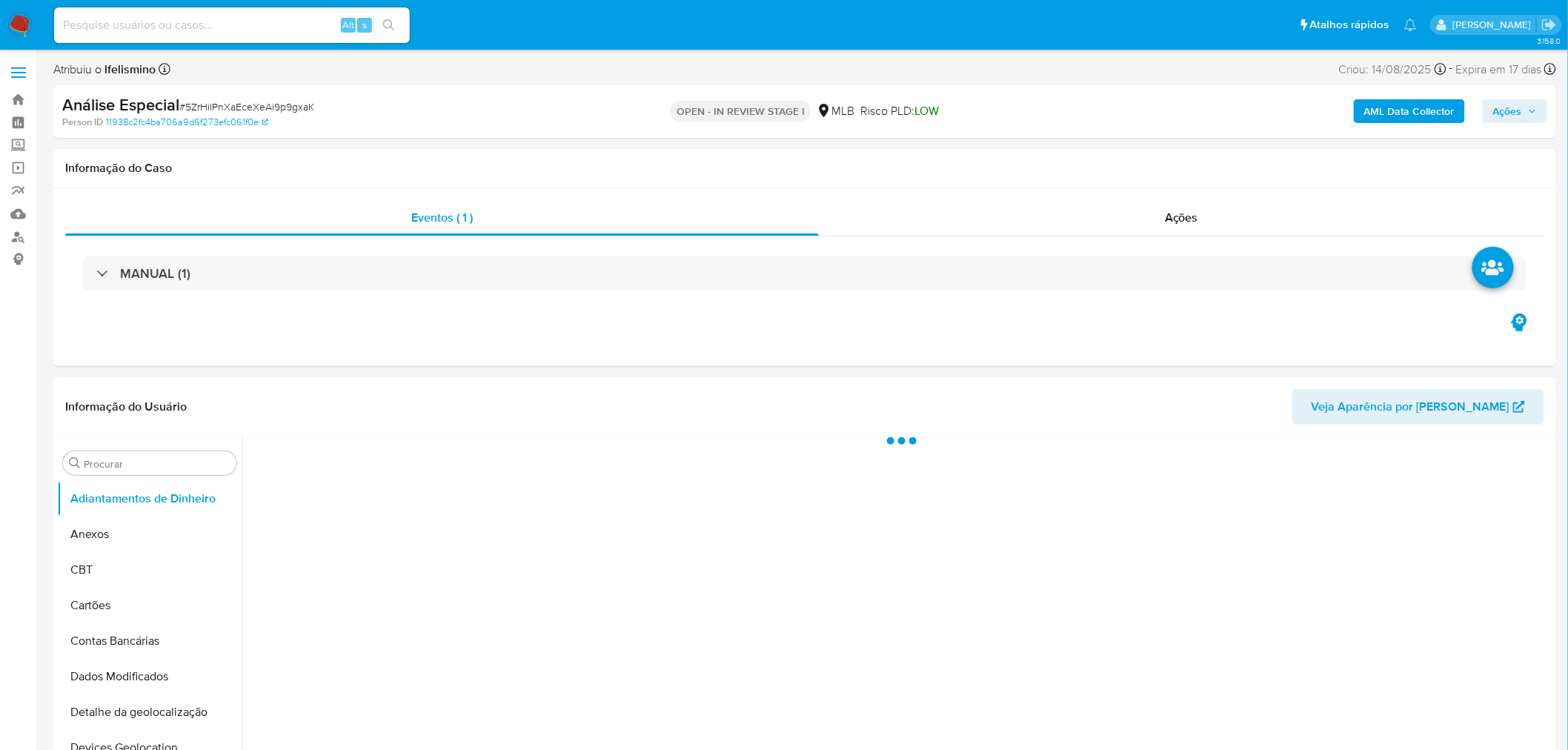
drag, startPoint x: 85, startPoint y: 525, endPoint x: 34, endPoint y: 461, distance: 81.8
click at [85, 526] on button "Anexos" at bounding box center [150, 533] width 185 height 36
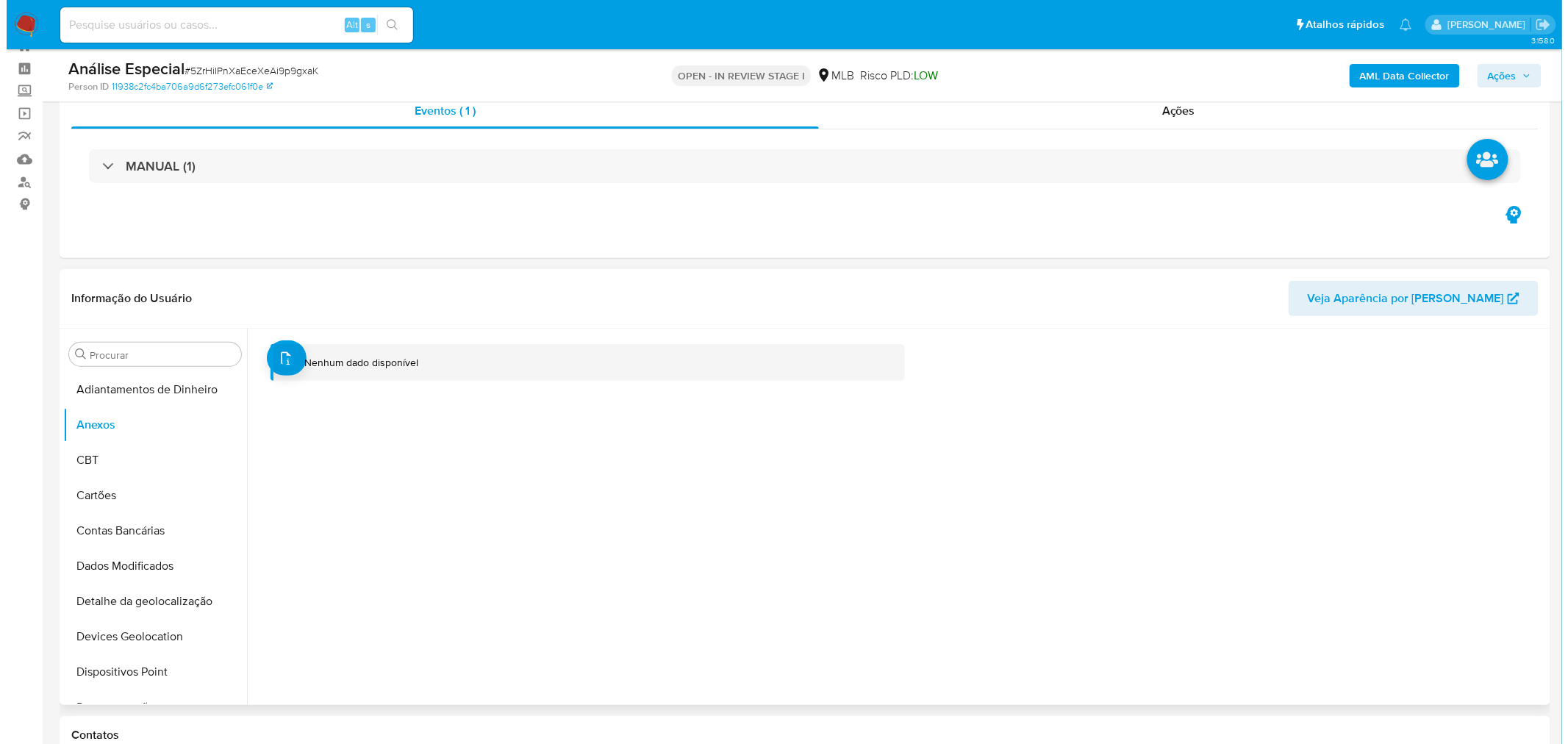
scroll to position [82, 0]
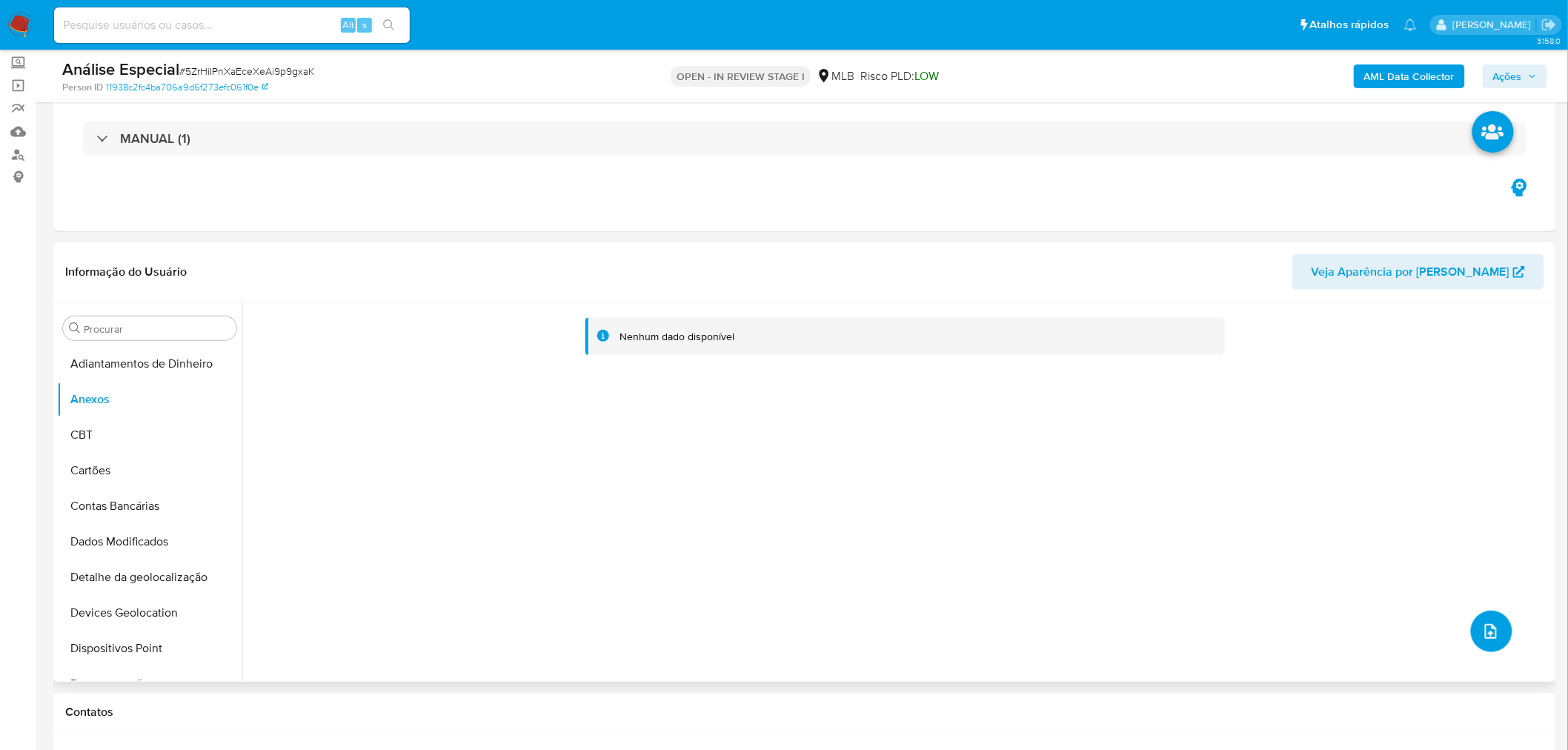
click at [1471, 631] on button "upload-file" at bounding box center [1491, 632] width 42 height 42
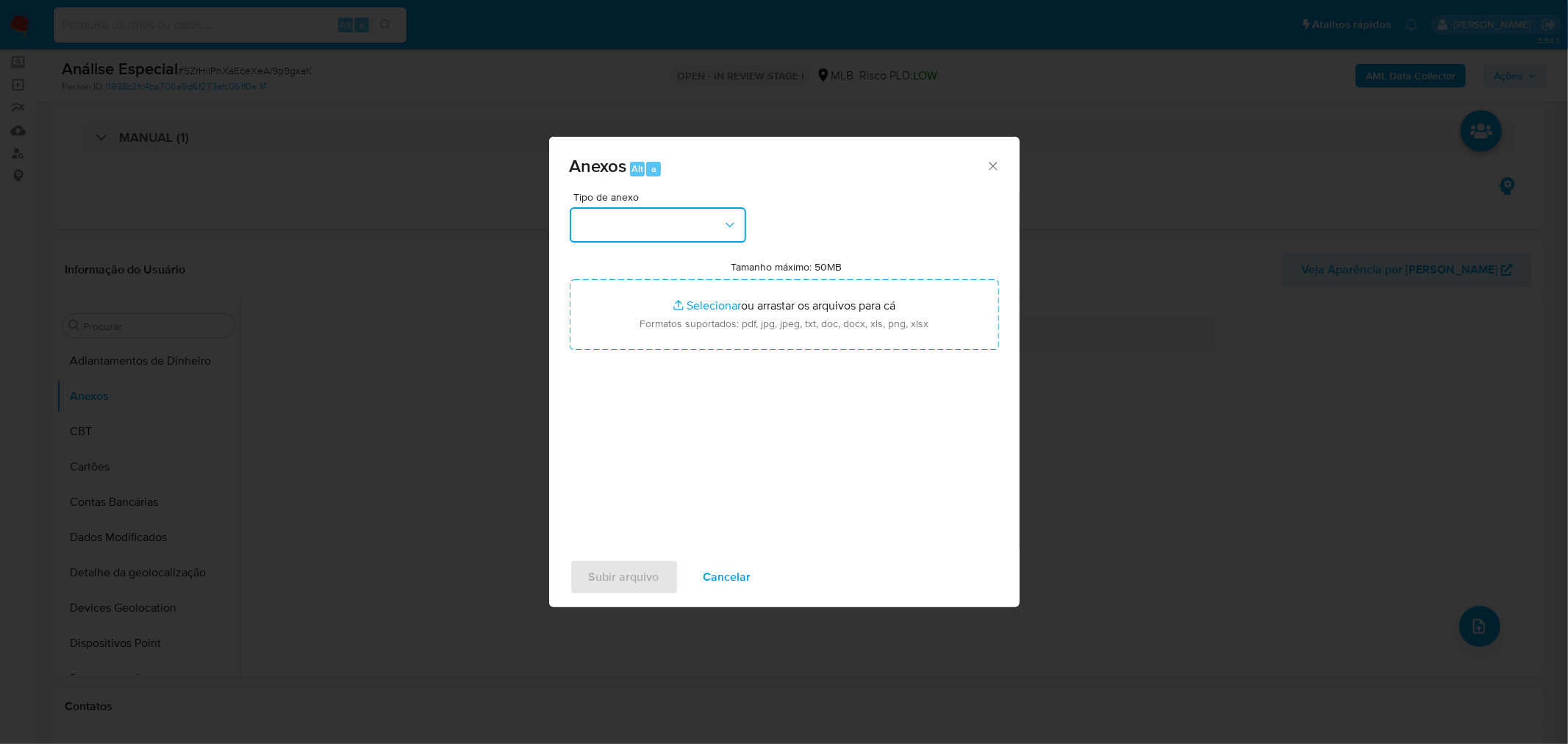
click at [642, 230] on button "button" at bounding box center [658, 224] width 176 height 35
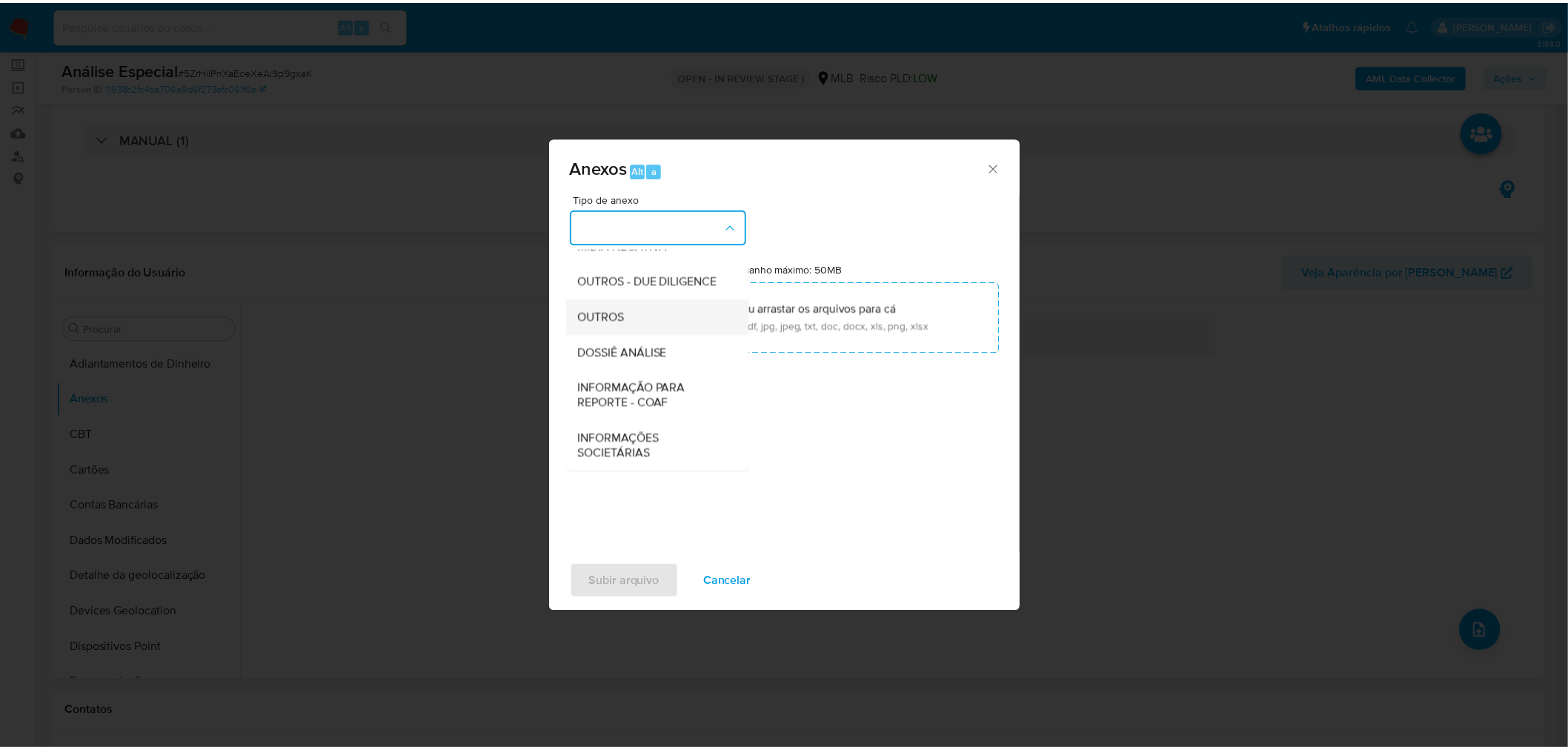
scroll to position [227, 0]
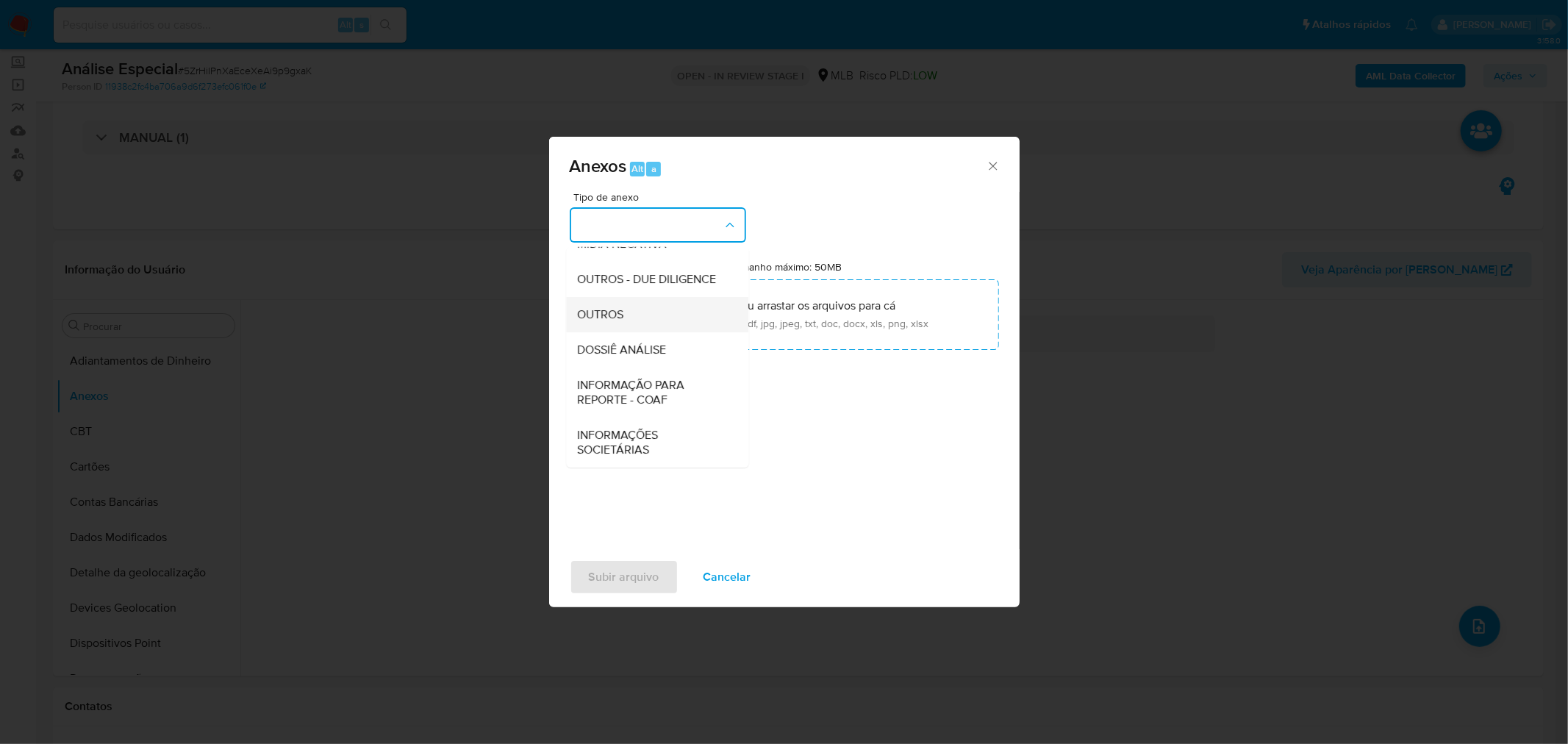
click at [628, 320] on div "OUTROS" at bounding box center [653, 313] width 150 height 35
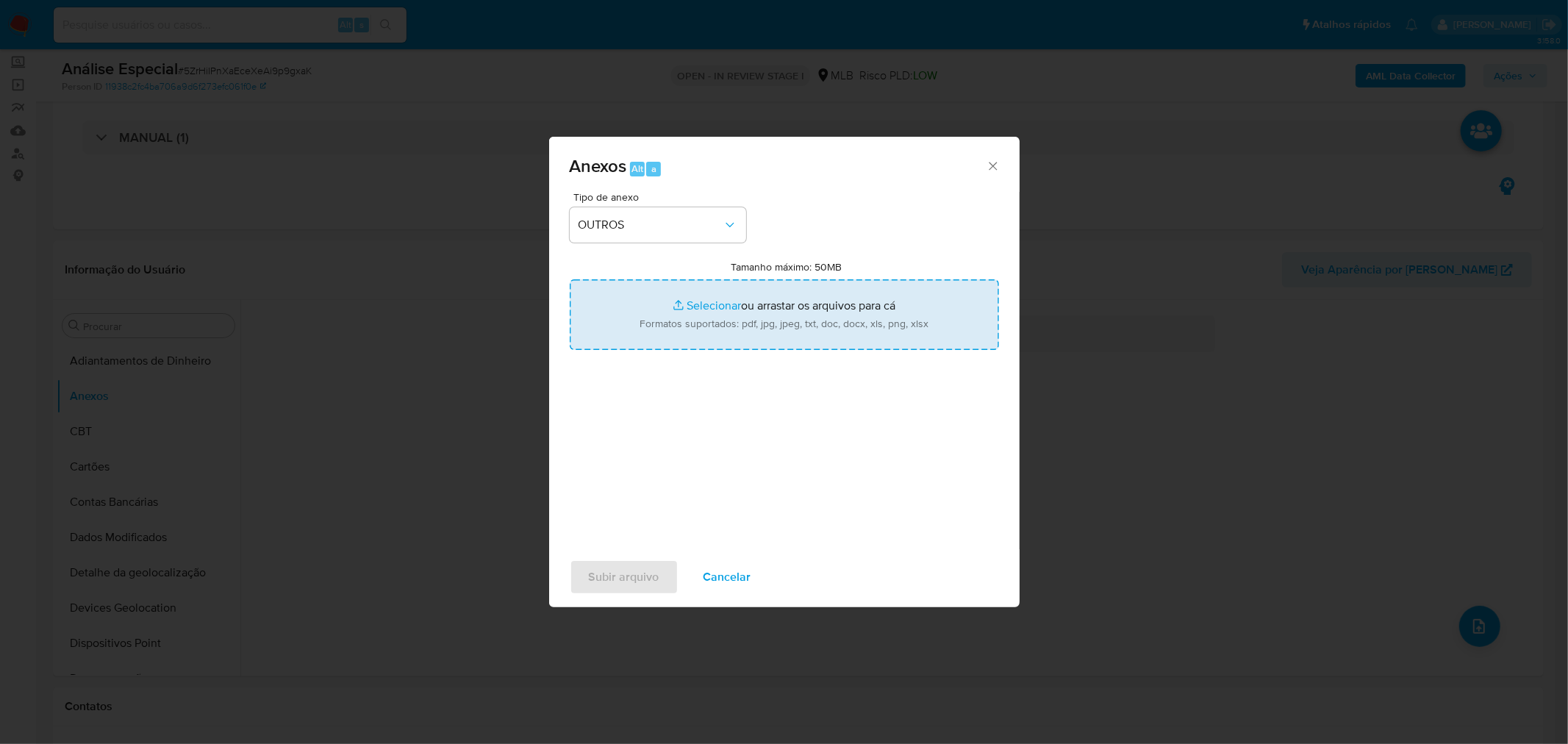
type input "C:\fakepath\Mulan 1392901463_2025_09_11_12_30_17 MARIA CRISTINA BARBOSA DA SILV…"
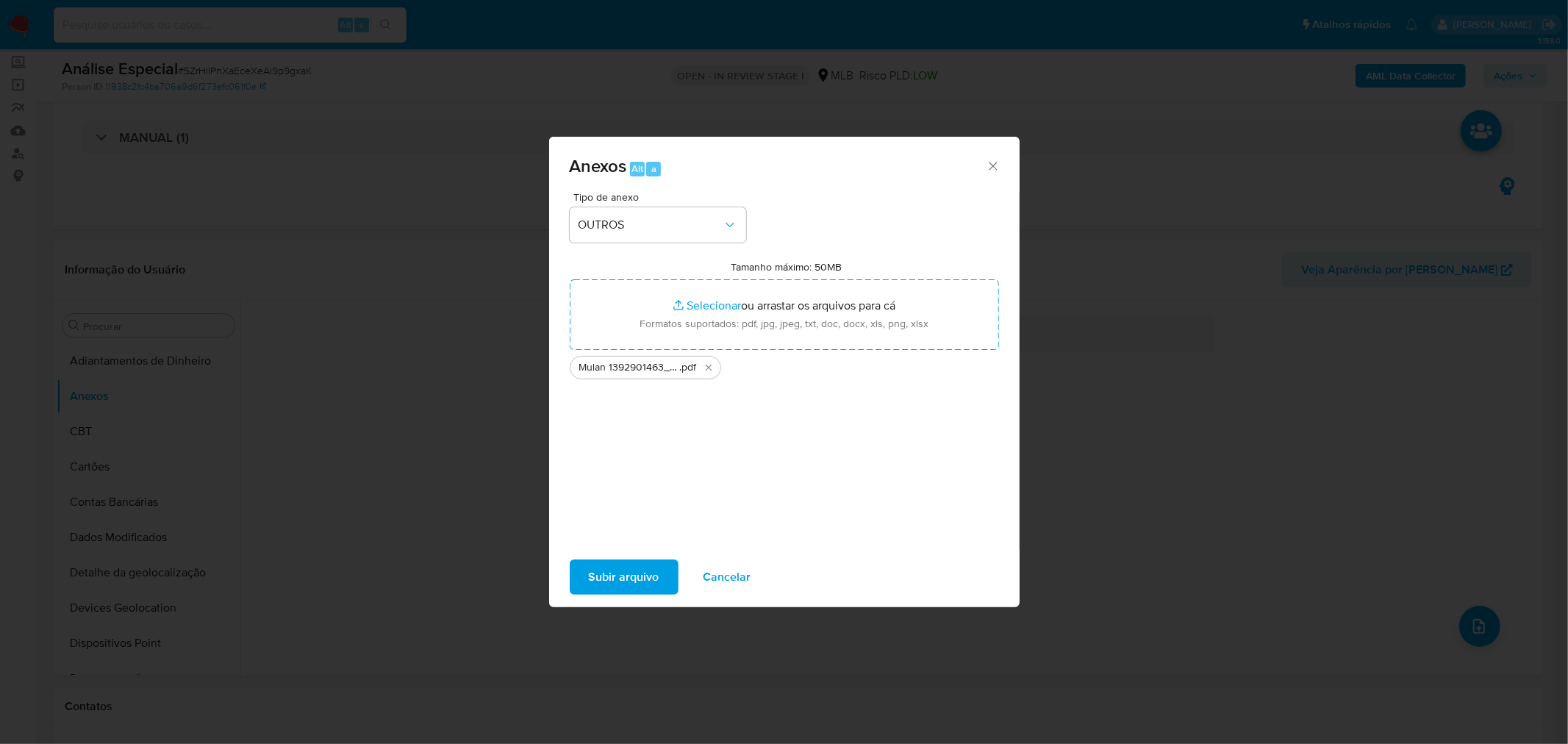
click at [606, 561] on span "Subir arquivo" at bounding box center [624, 577] width 71 height 32
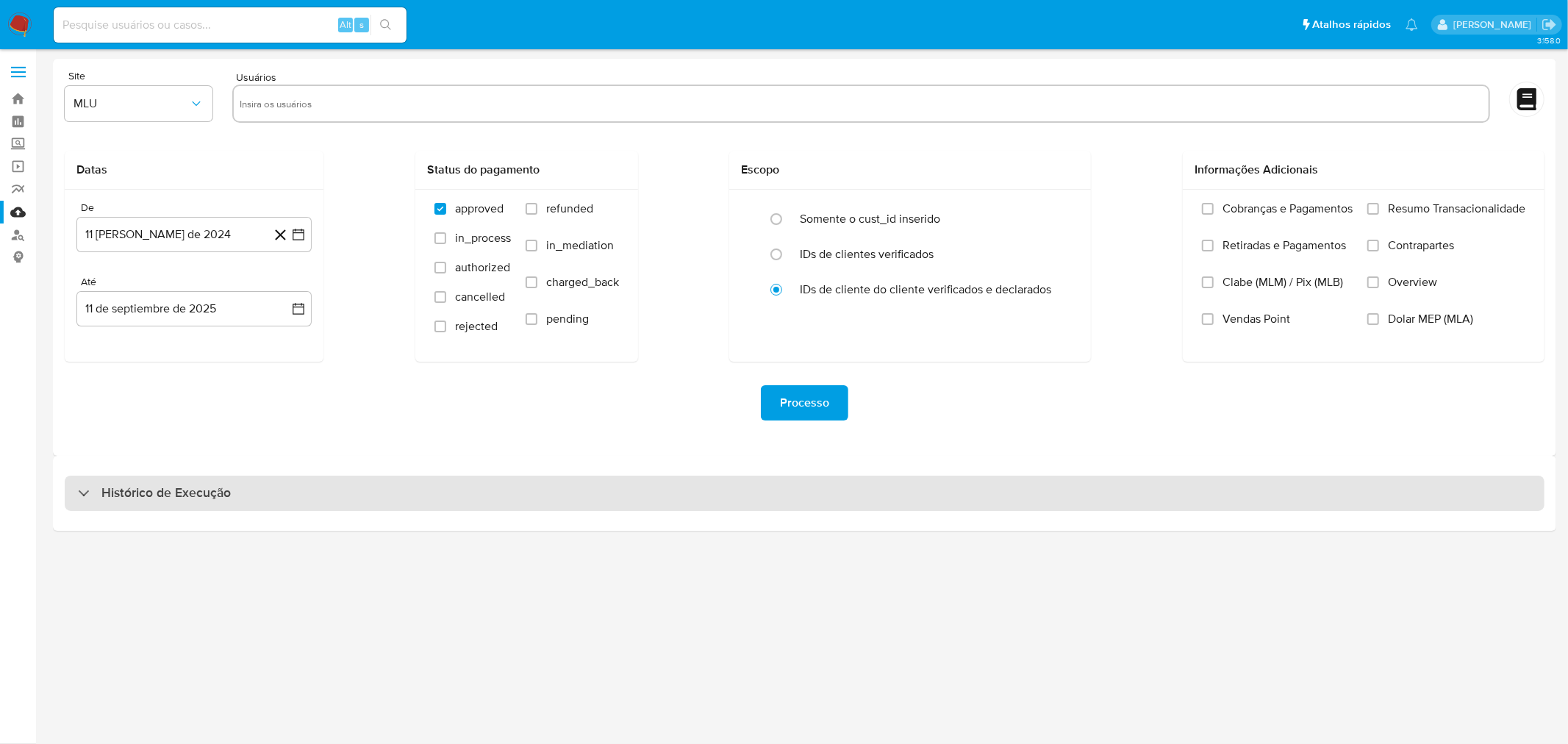
drag, startPoint x: 430, startPoint y: 475, endPoint x: 432, endPoint y: 482, distance: 7.3
click at [432, 477] on div "Histórico de Execução" at bounding box center [805, 493] width 1480 height 35
select select "10"
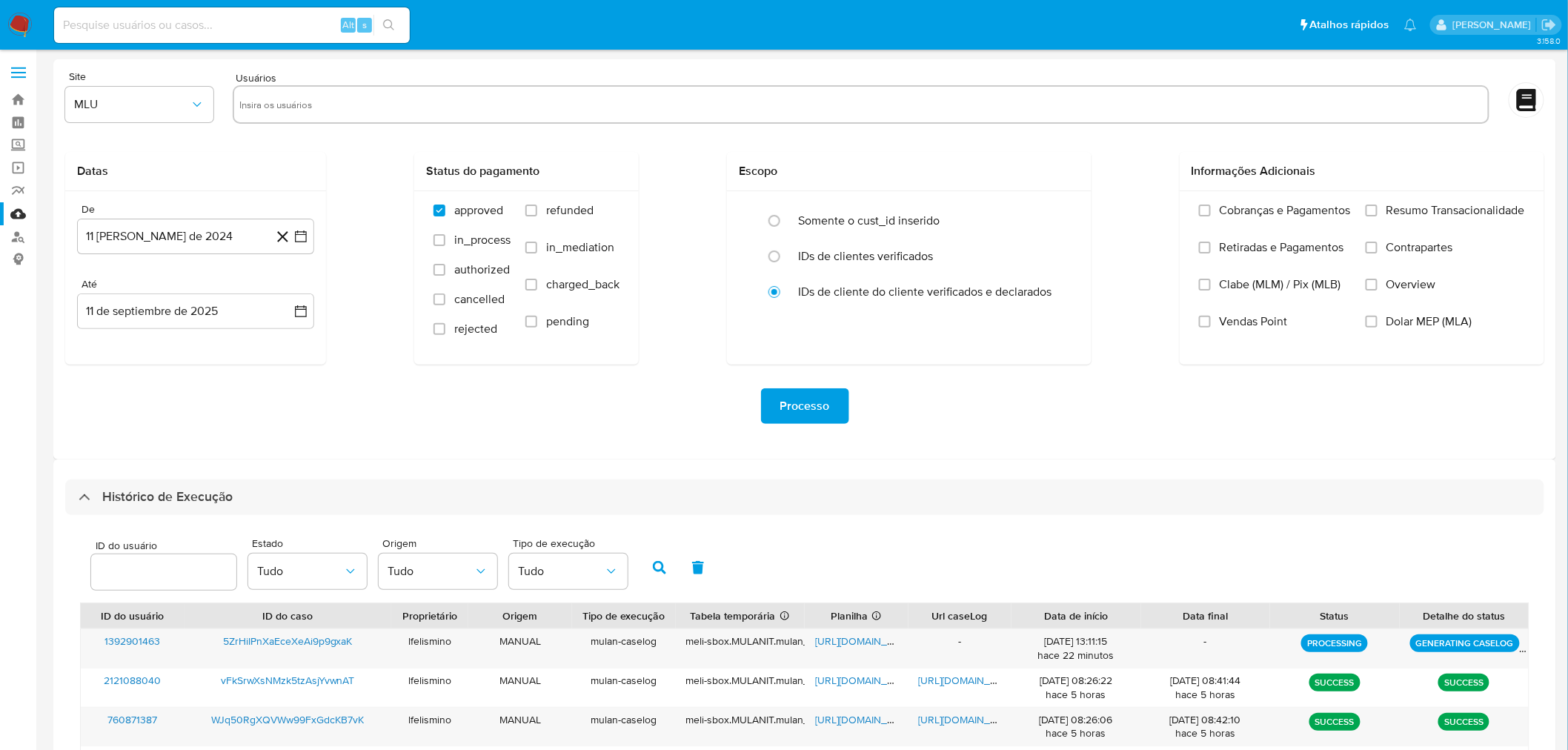
scroll to position [247, 0]
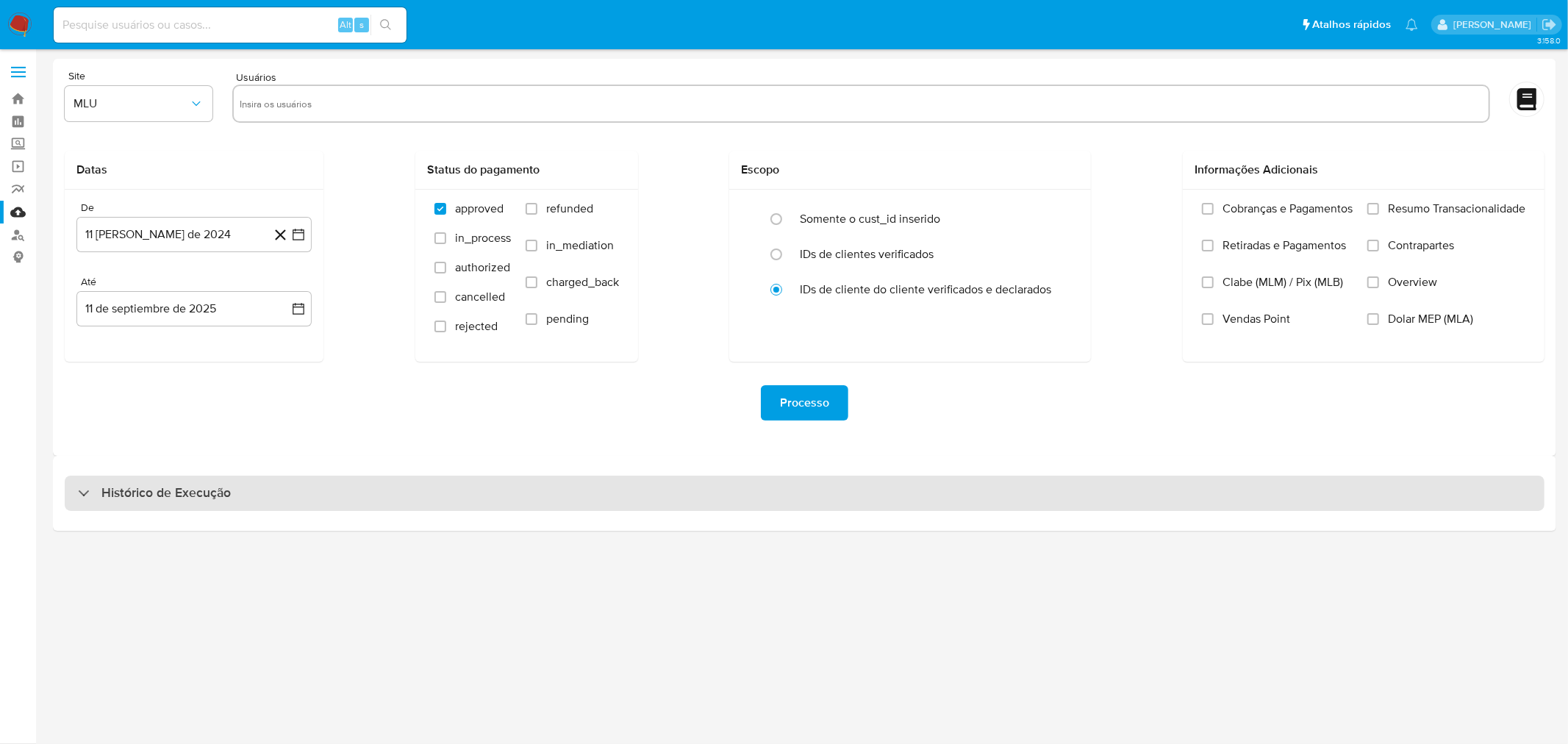
click at [745, 489] on div "Histórico de Execução" at bounding box center [805, 493] width 1480 height 35
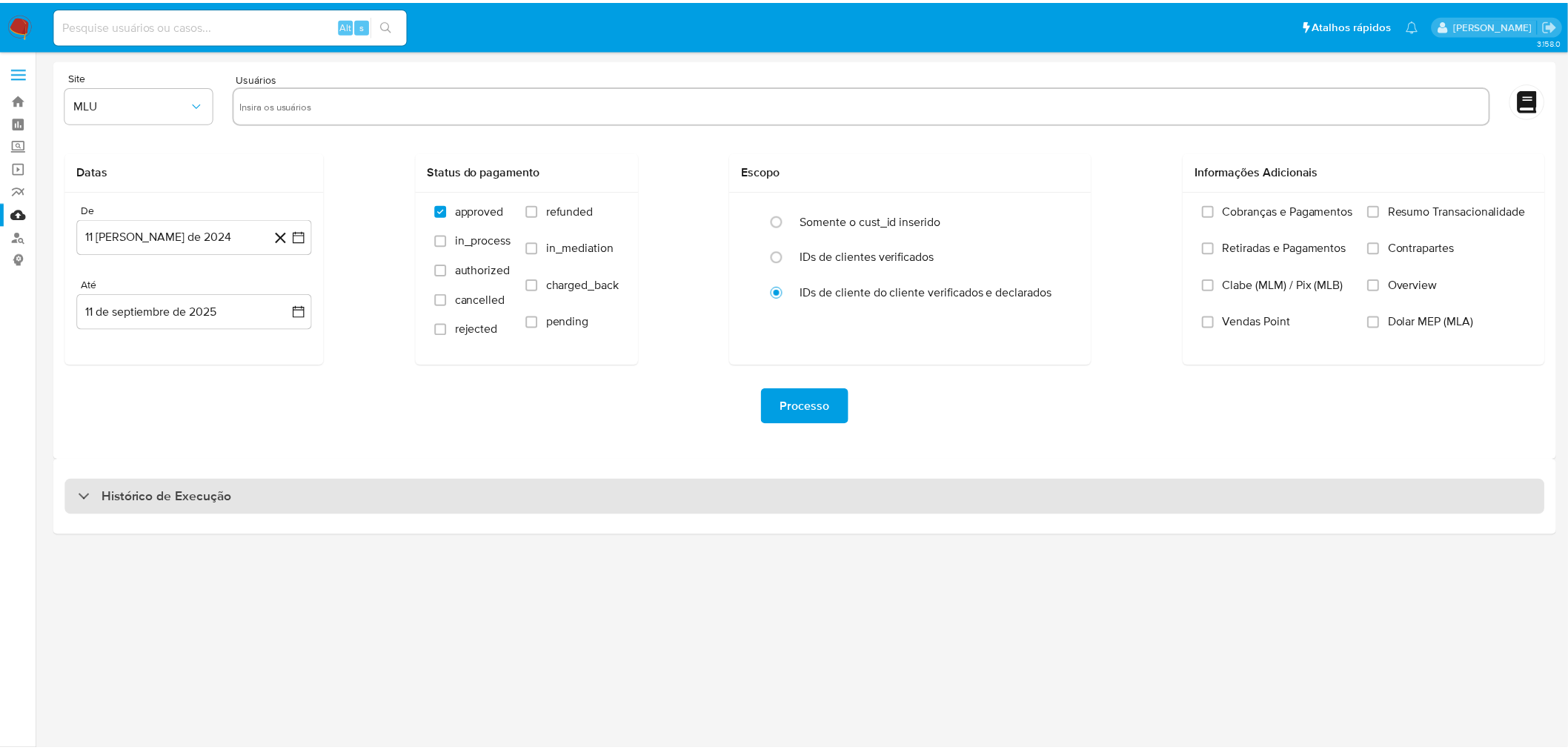
select select "10"
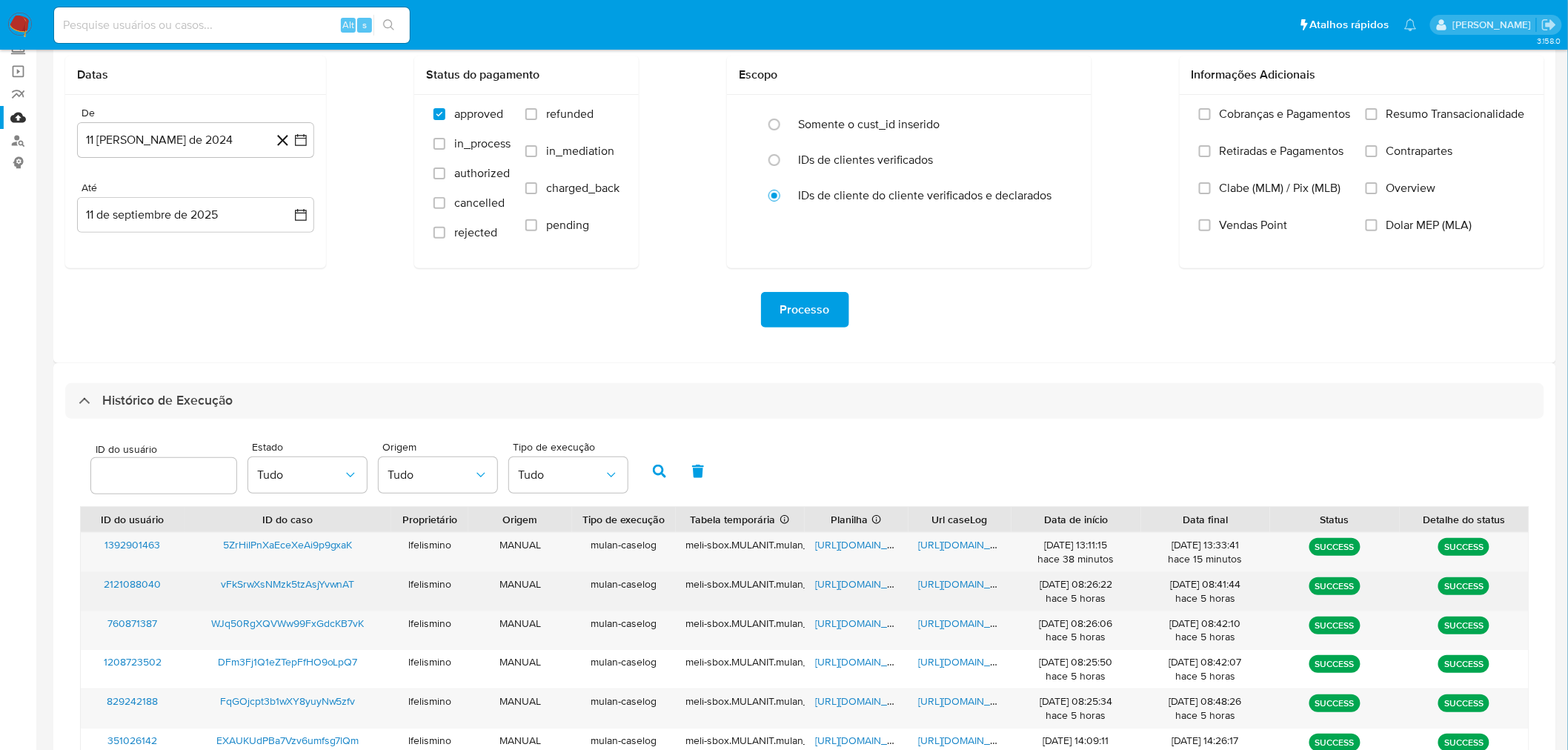
scroll to position [164, 0]
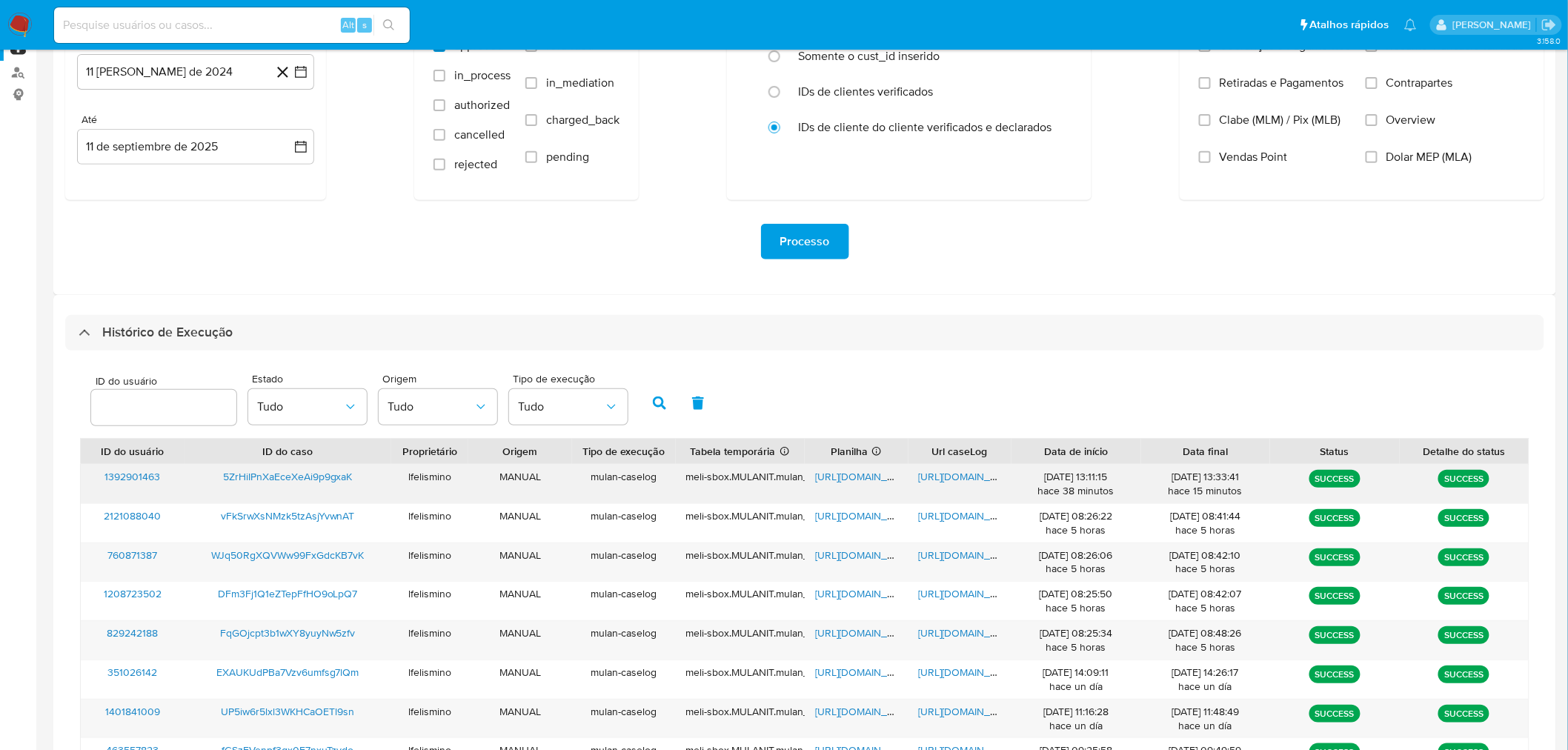
click at [956, 480] on span "[URL][DOMAIN_NAME]" at bounding box center [970, 476] width 103 height 15
click at [834, 479] on span "[URL][DOMAIN_NAME]" at bounding box center [867, 476] width 103 height 15
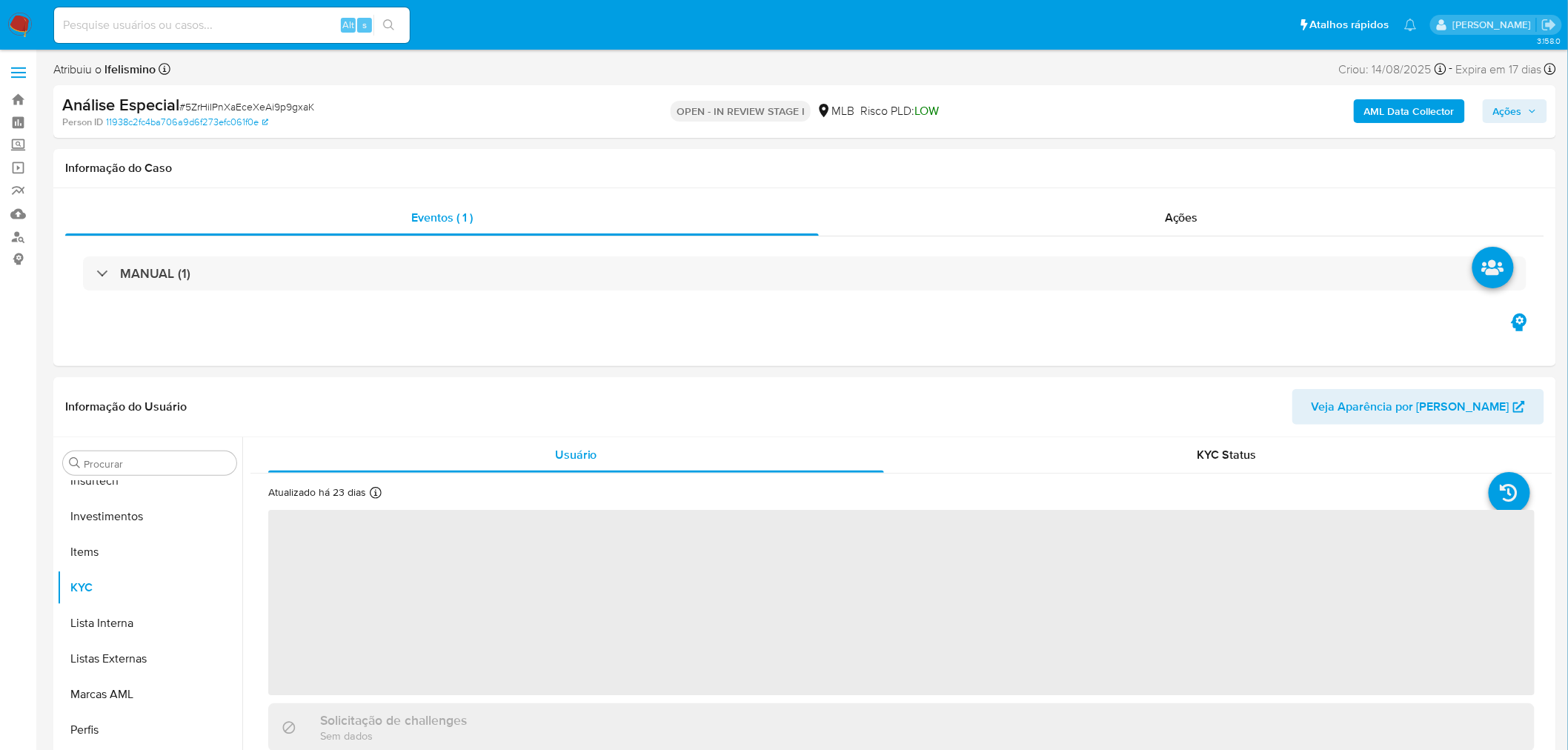
scroll to position [696, 0]
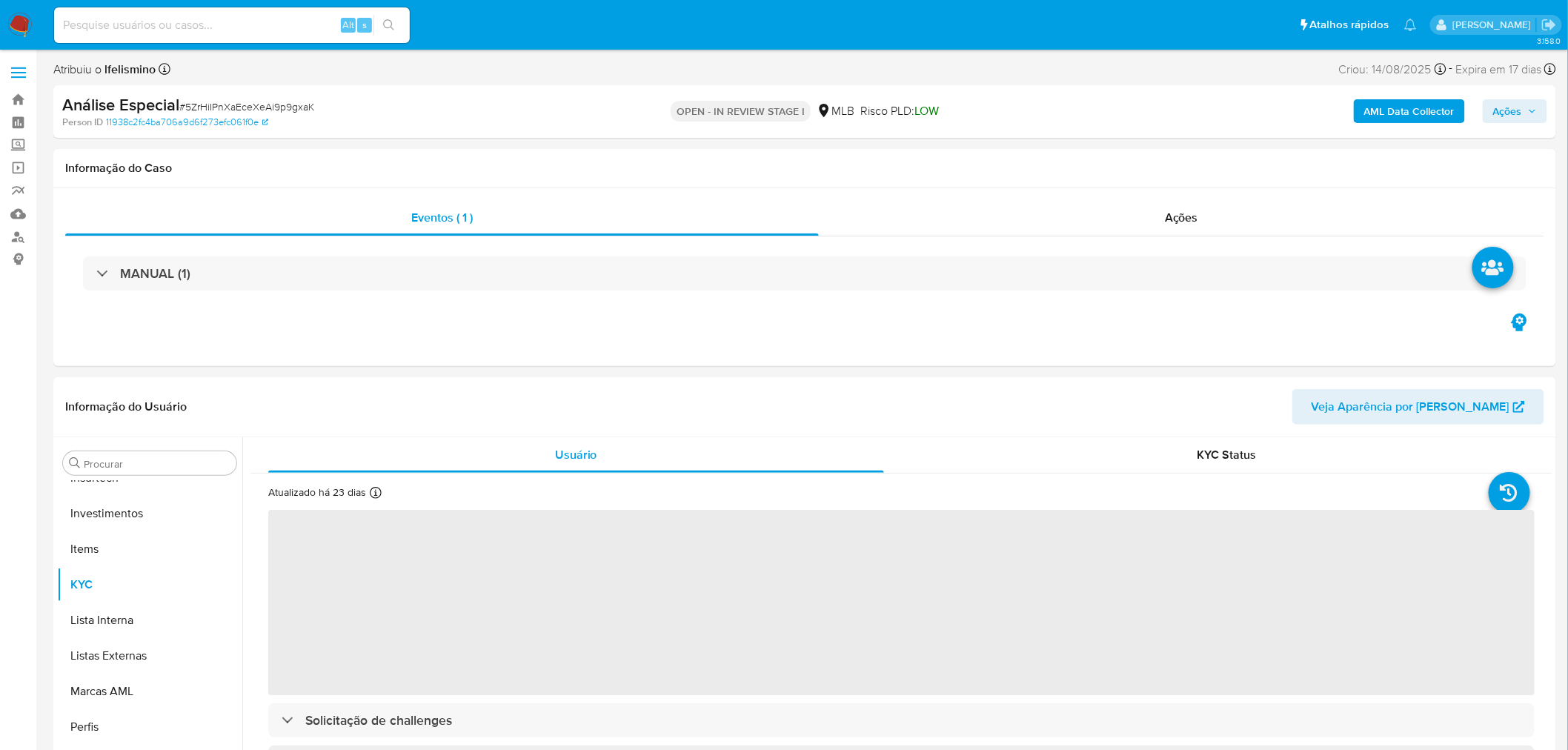
select select "10"
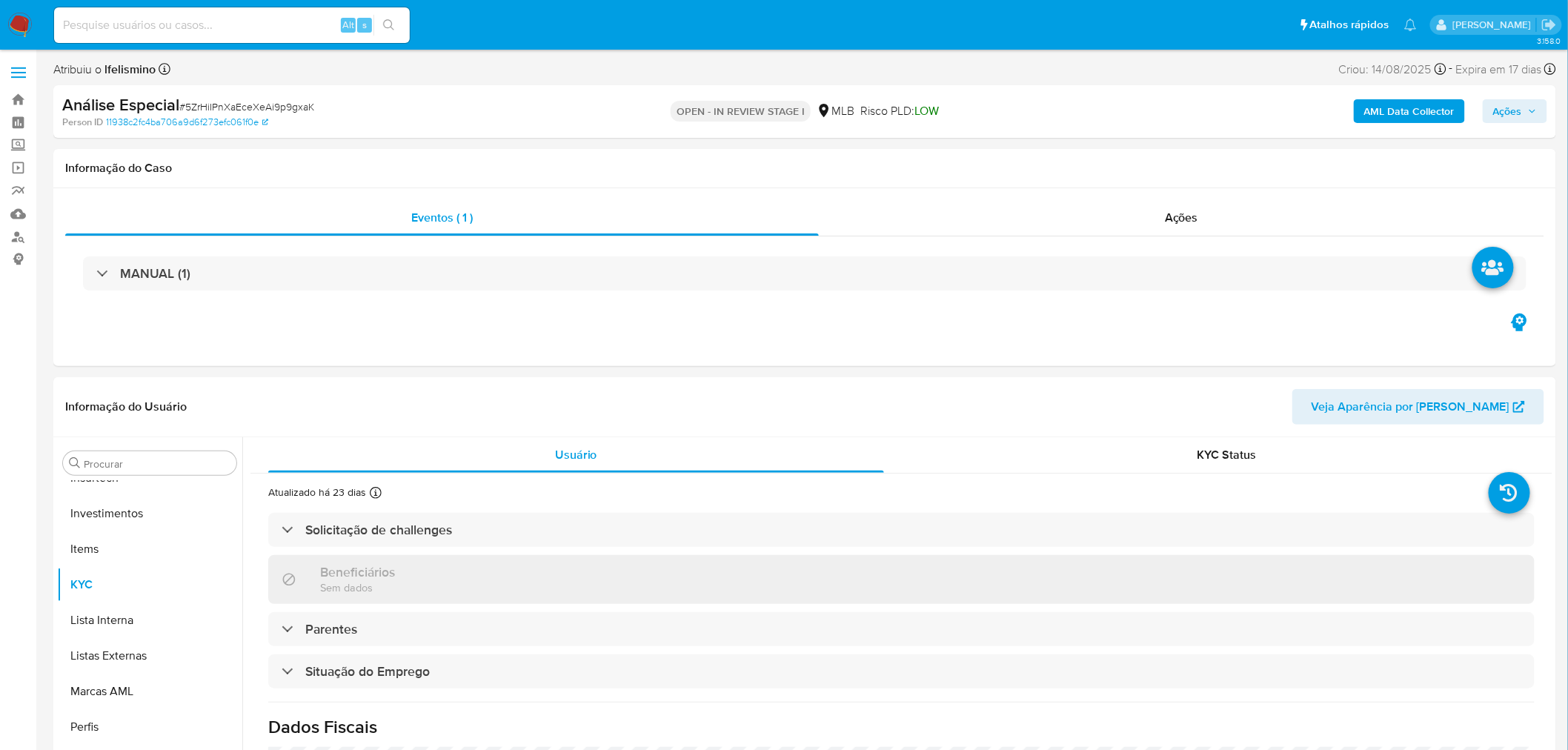
scroll to position [0, 0]
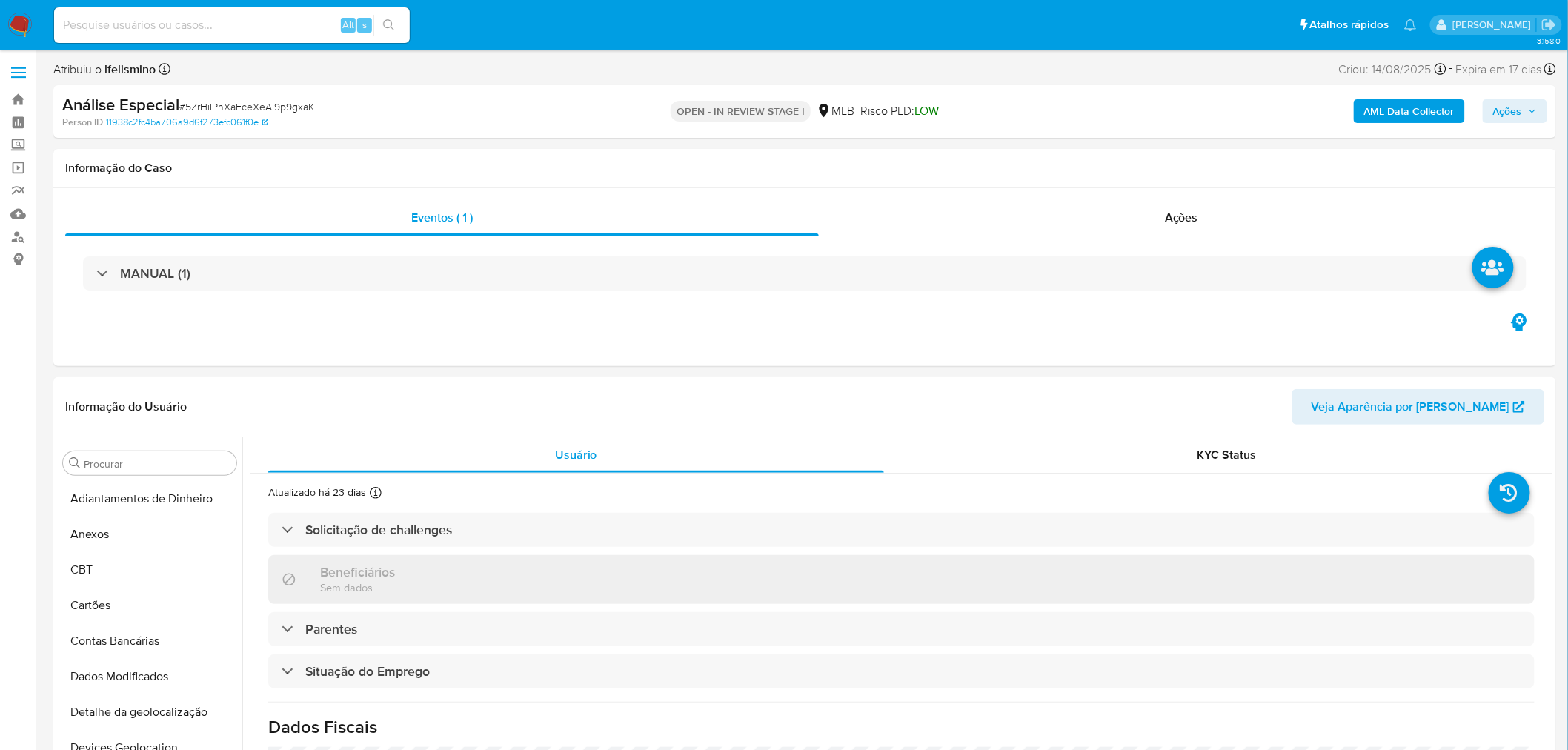
drag, startPoint x: 72, startPoint y: 523, endPoint x: 20, endPoint y: 556, distance: 61.6
click at [72, 523] on button "Anexos" at bounding box center [150, 533] width 185 height 36
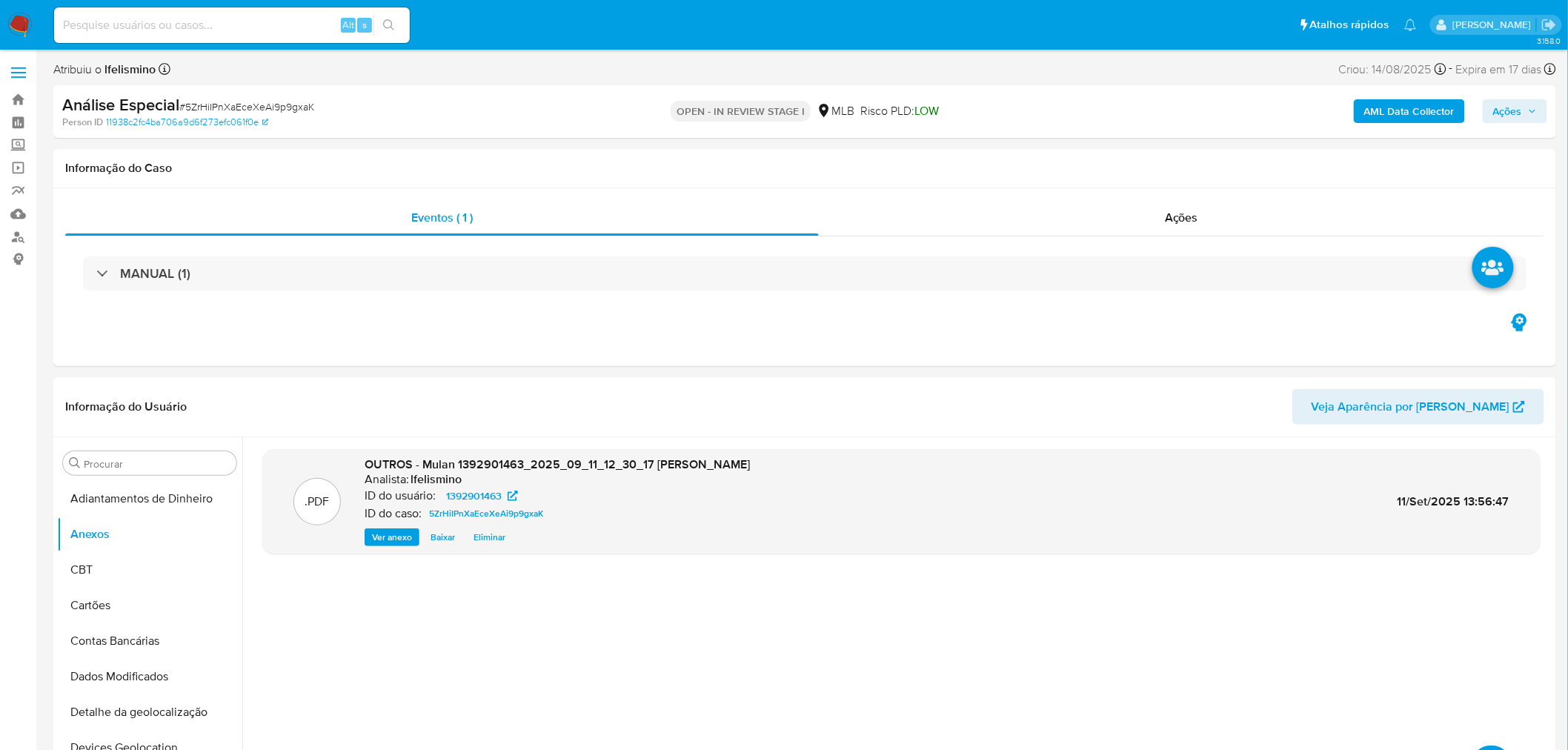
click at [1375, 103] on b "AML Data Collector" at bounding box center [1410, 110] width 90 height 23
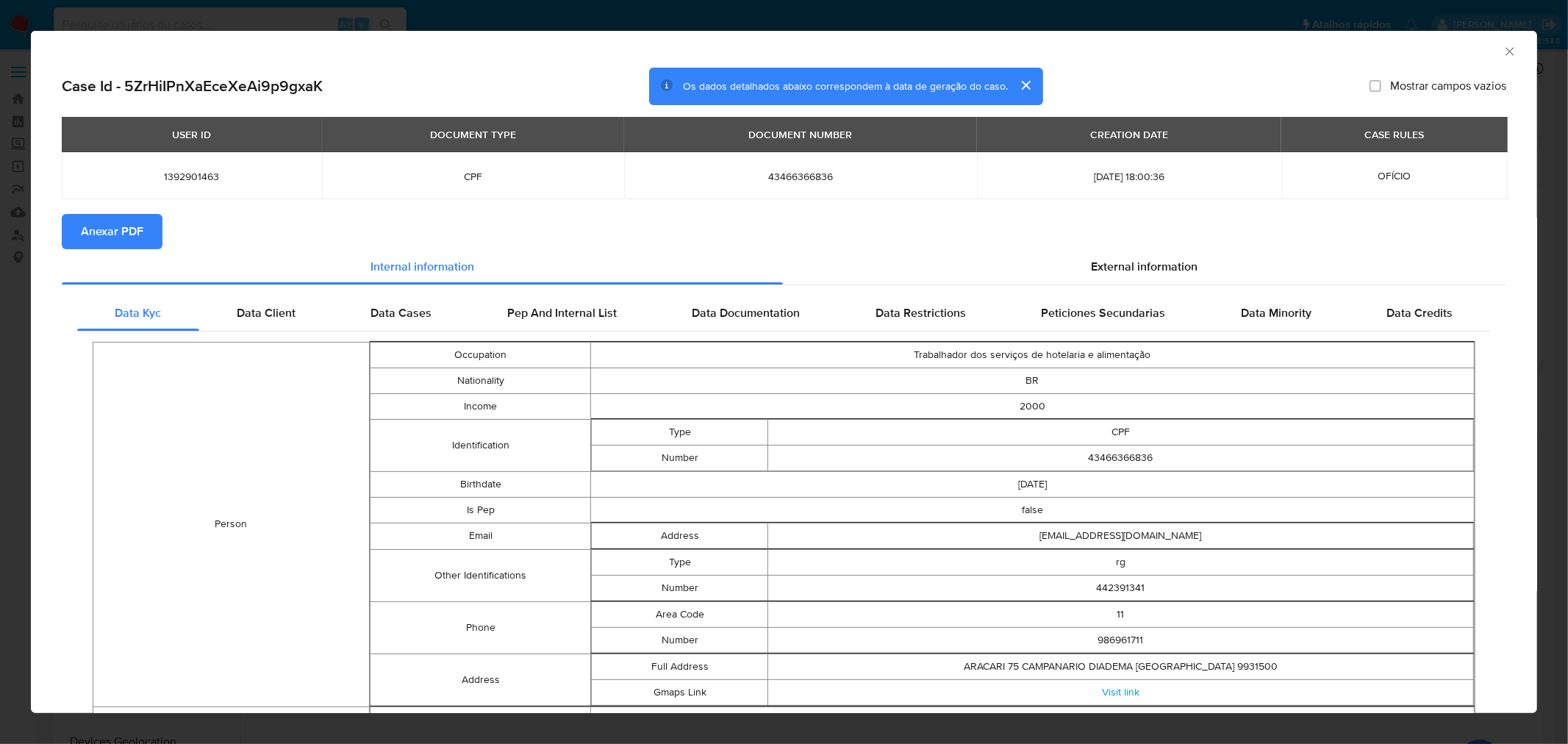
click at [128, 230] on span "Anexar PDF" at bounding box center [112, 230] width 62 height 32
click at [606, 18] on div "AML Data Collector Case Id - 5ZrHiIPnXaEceXeAi9p9gxaK Os dados detalhados abaix…" at bounding box center [784, 372] width 1568 height 744
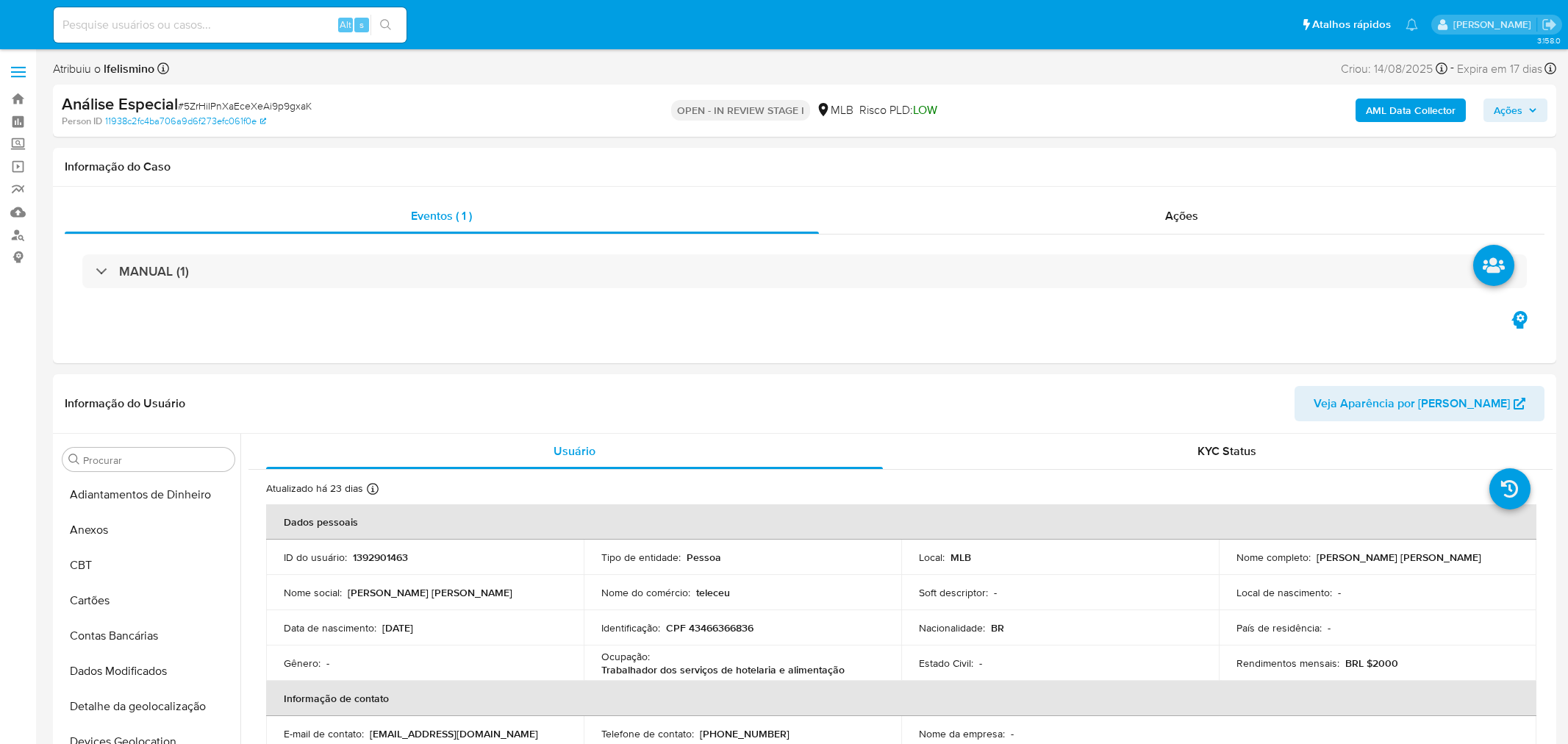
select select "10"
click at [122, 530] on button "Anexos" at bounding box center [142, 529] width 172 height 35
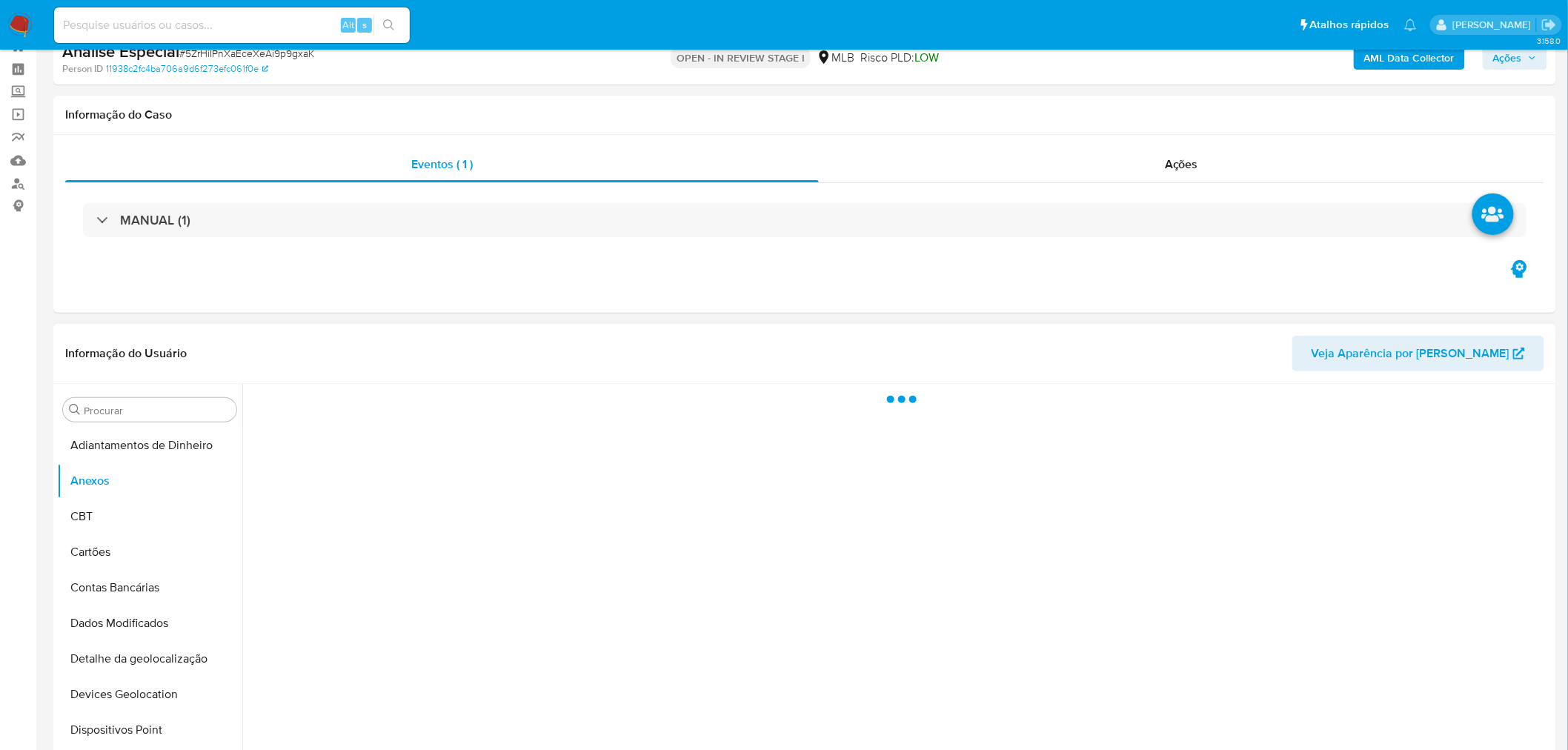
scroll to position [83, 0]
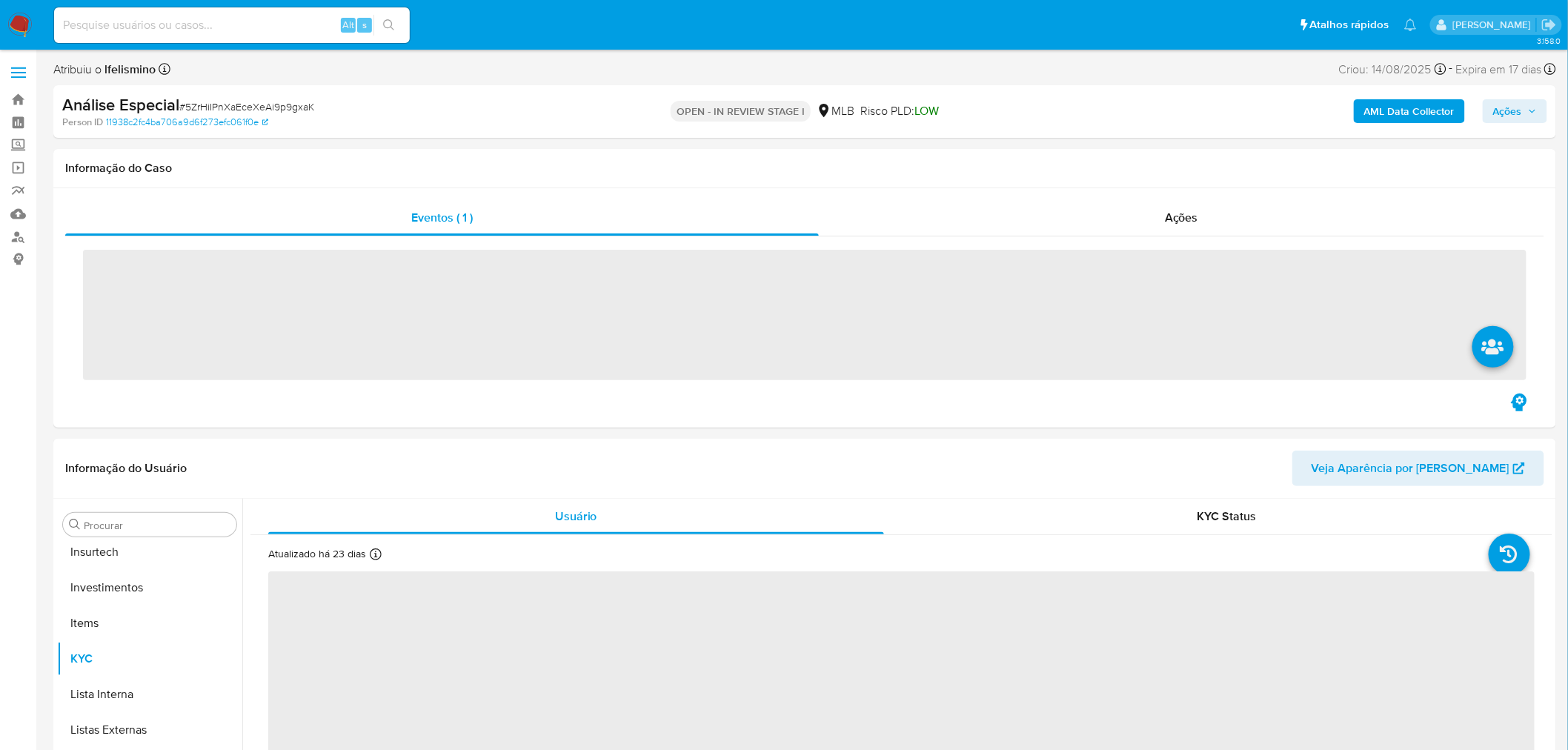
scroll to position [696, 0]
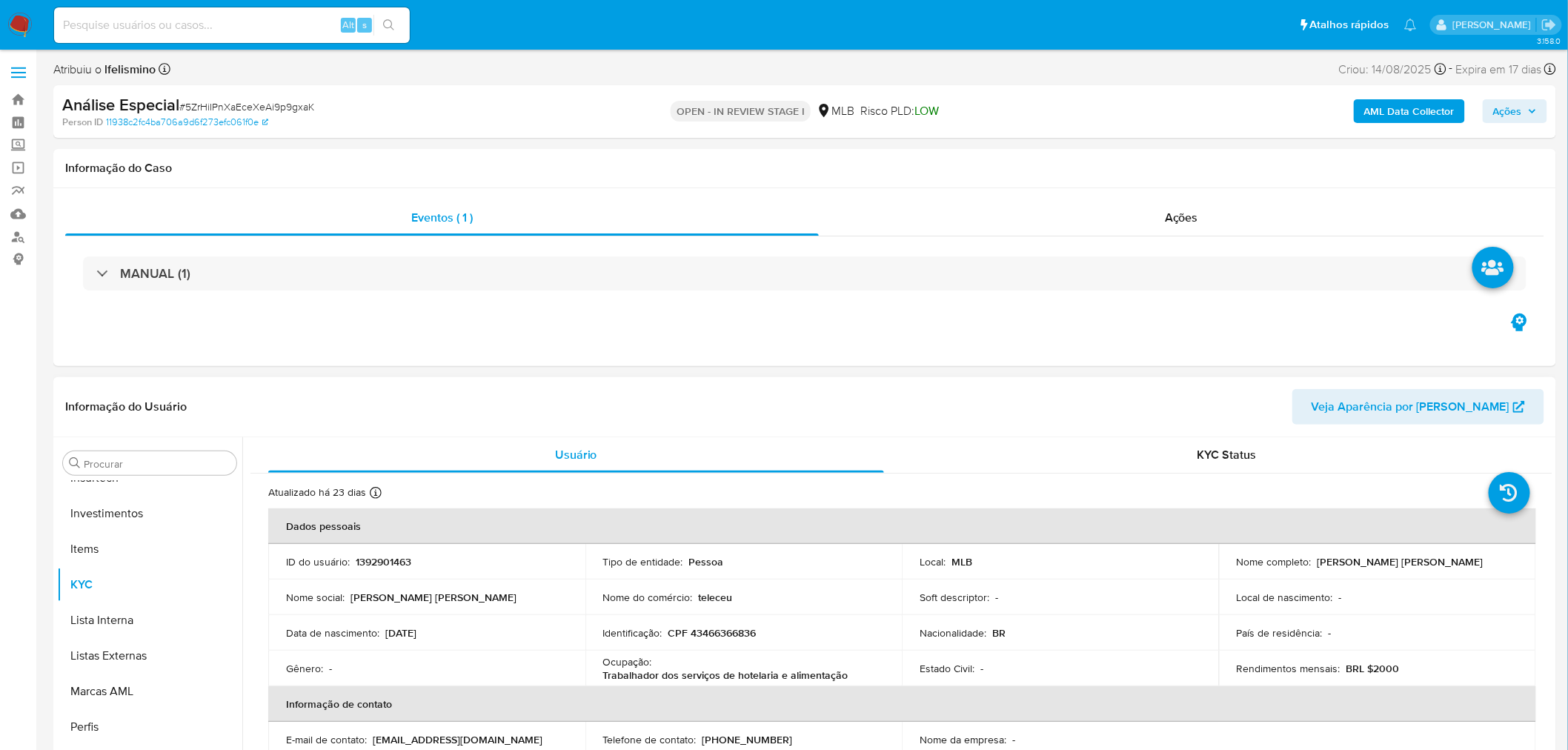
select select "10"
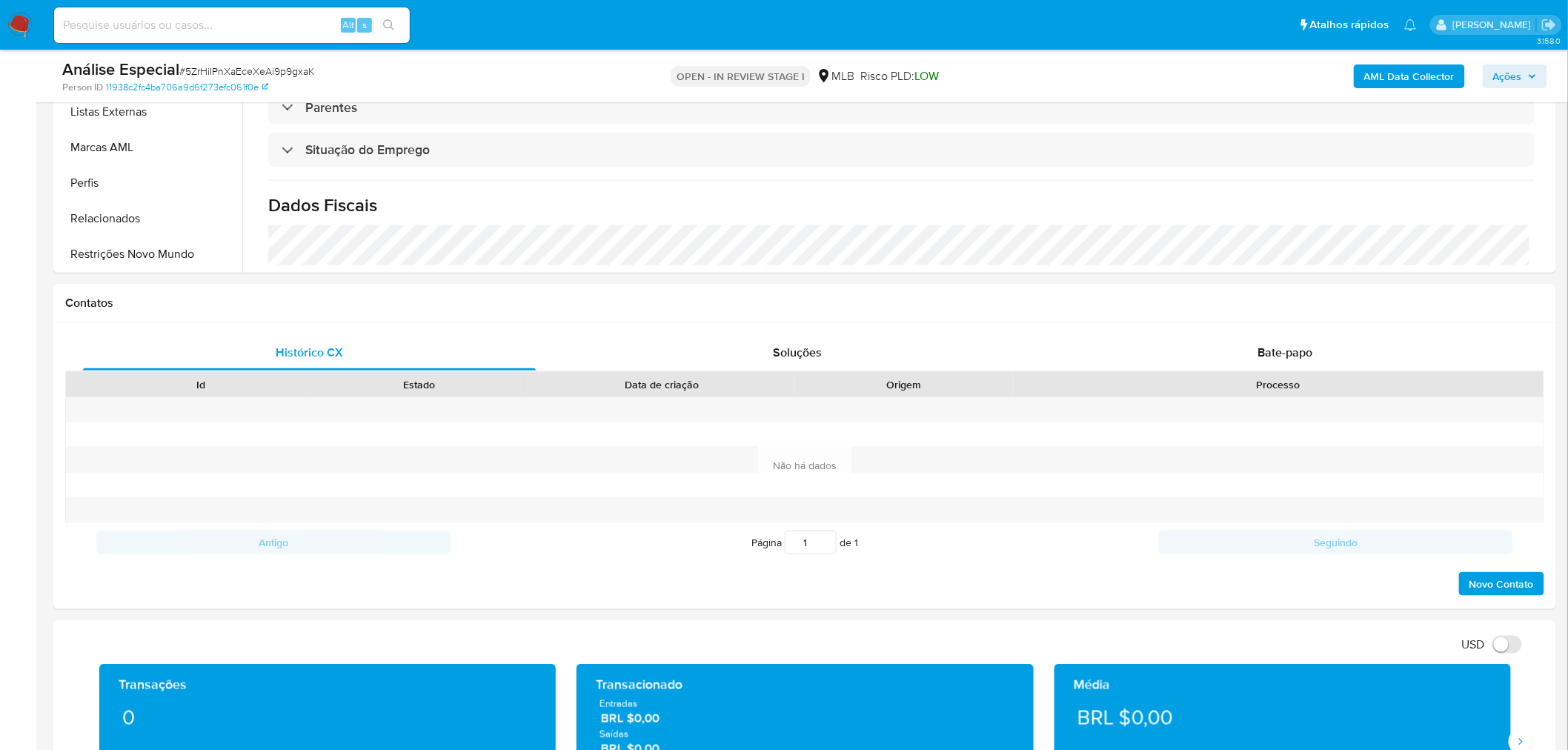
scroll to position [493, 0]
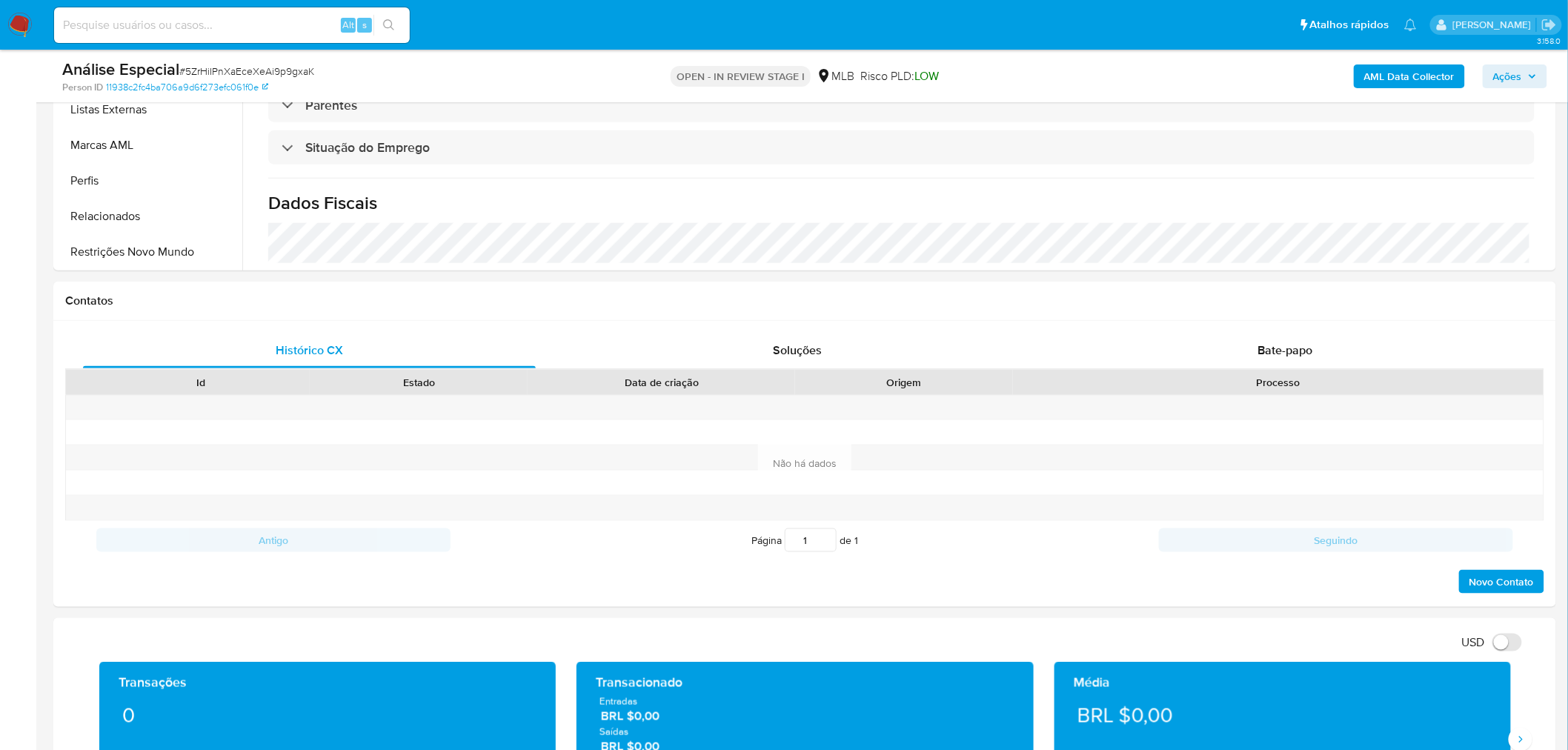
click at [194, 256] on button "Restrições Novo Mundo" at bounding box center [144, 251] width 173 height 36
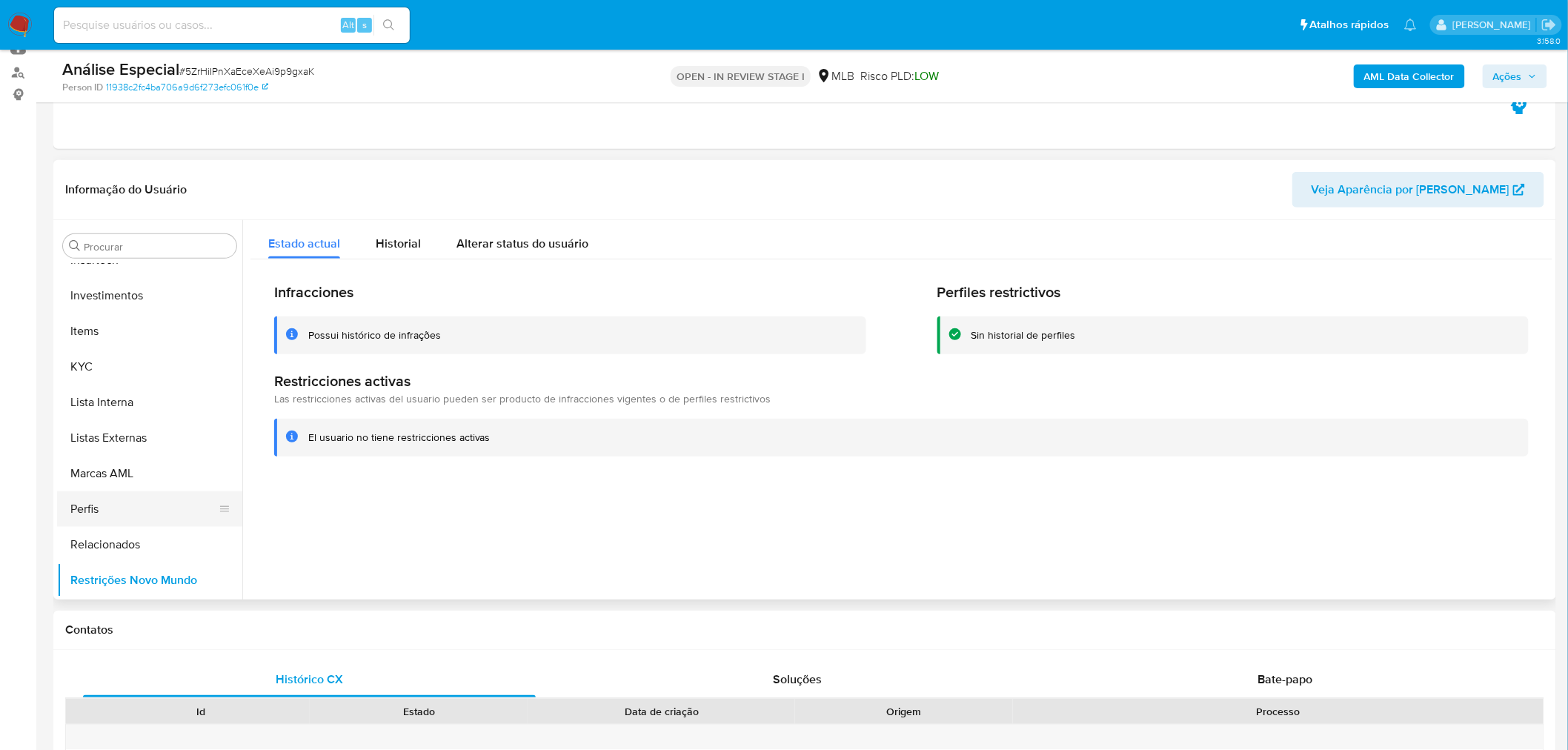
click at [104, 524] on button "Perfis" at bounding box center [144, 509] width 173 height 36
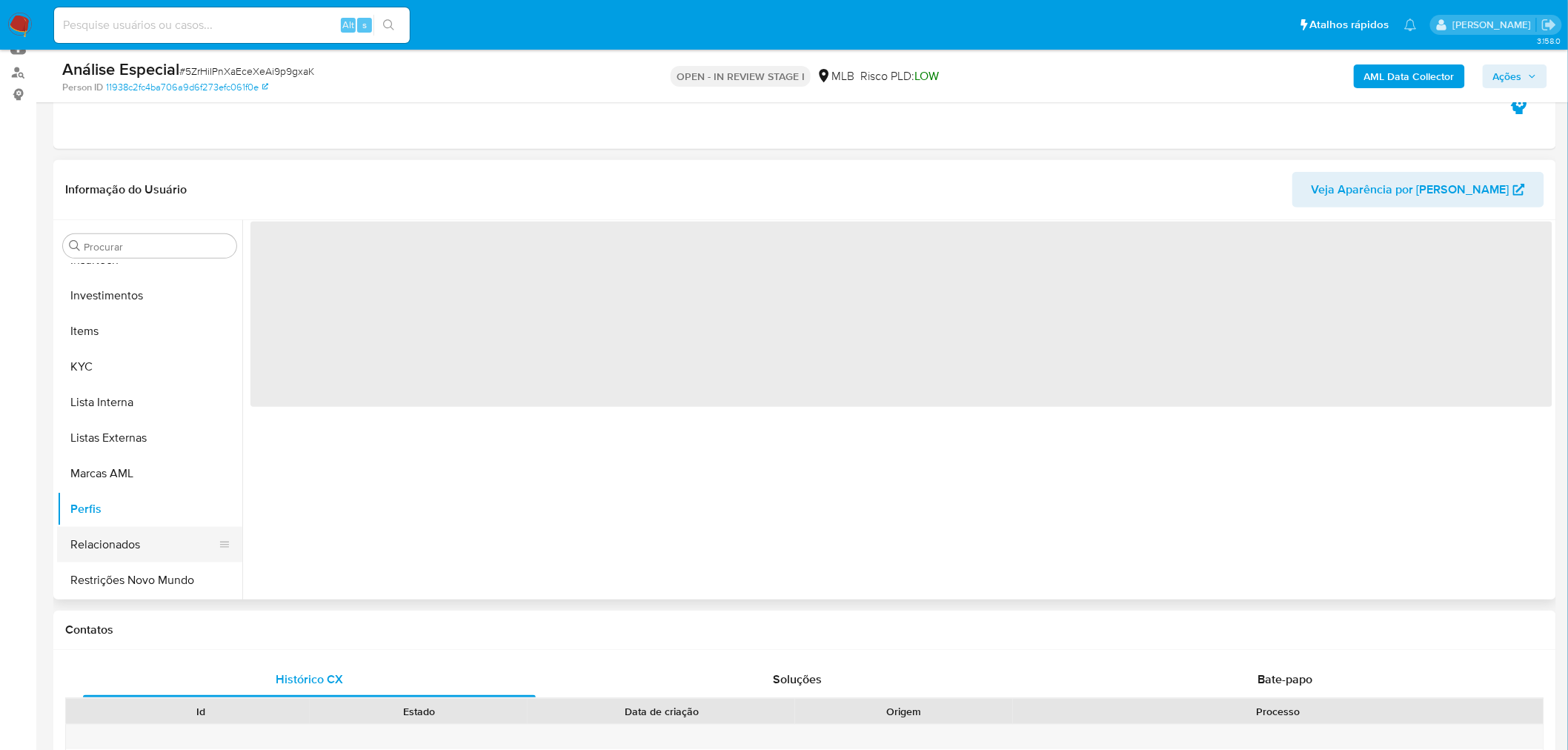
click at [109, 535] on button "Relacionados" at bounding box center [144, 544] width 173 height 36
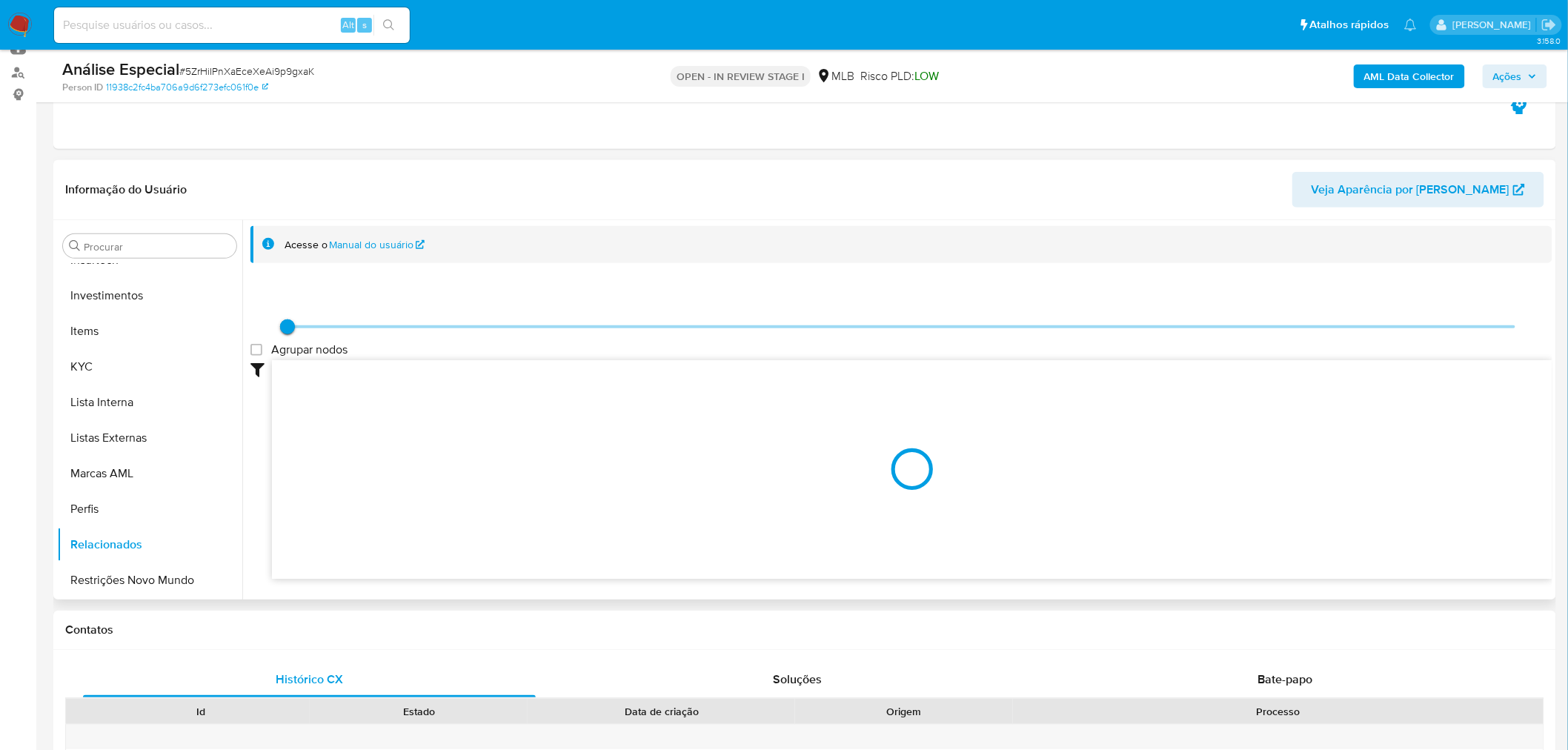
scroll to position [696, 0]
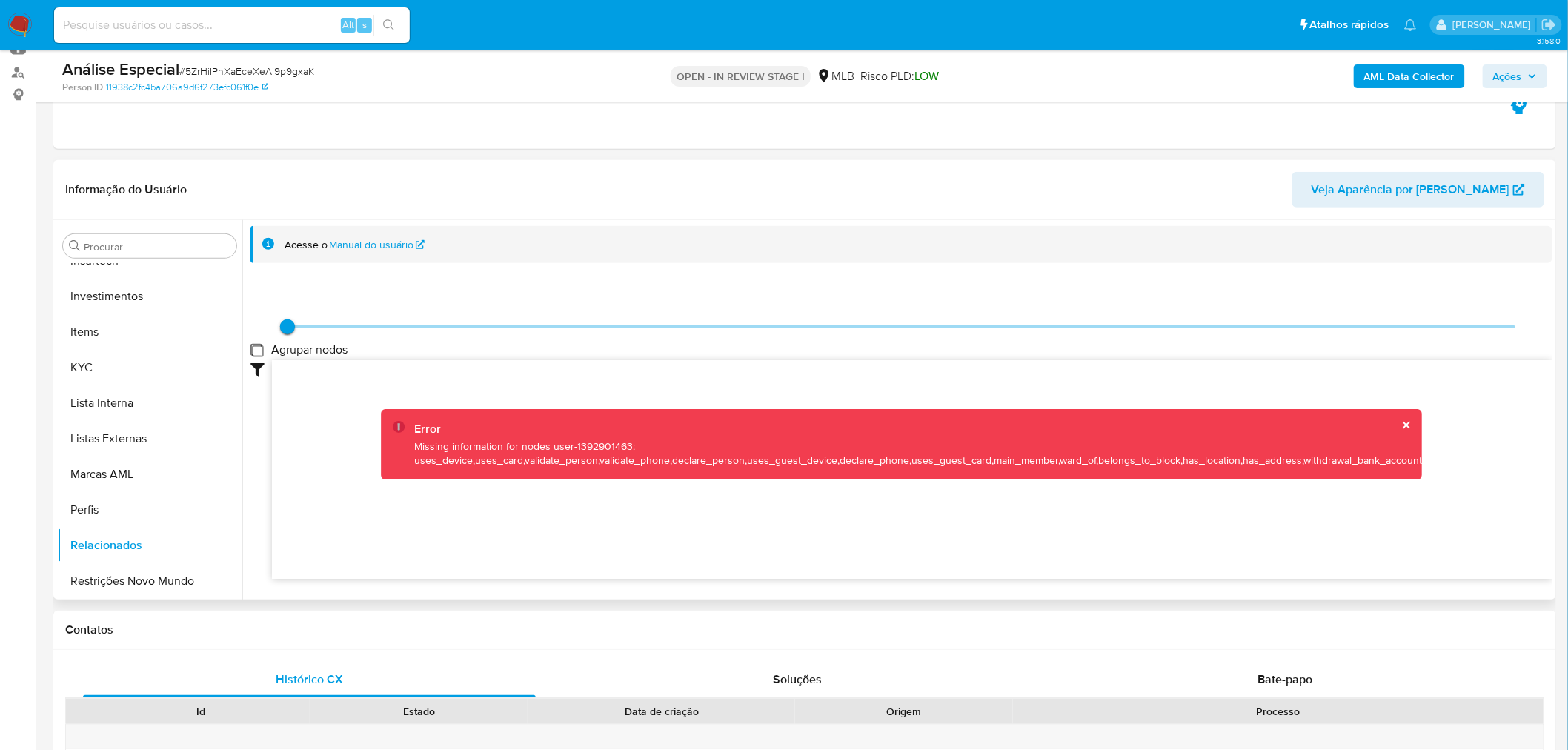
click at [262, 356] on group_nodes "Agrupar nodos" at bounding box center [257, 350] width 12 height 12
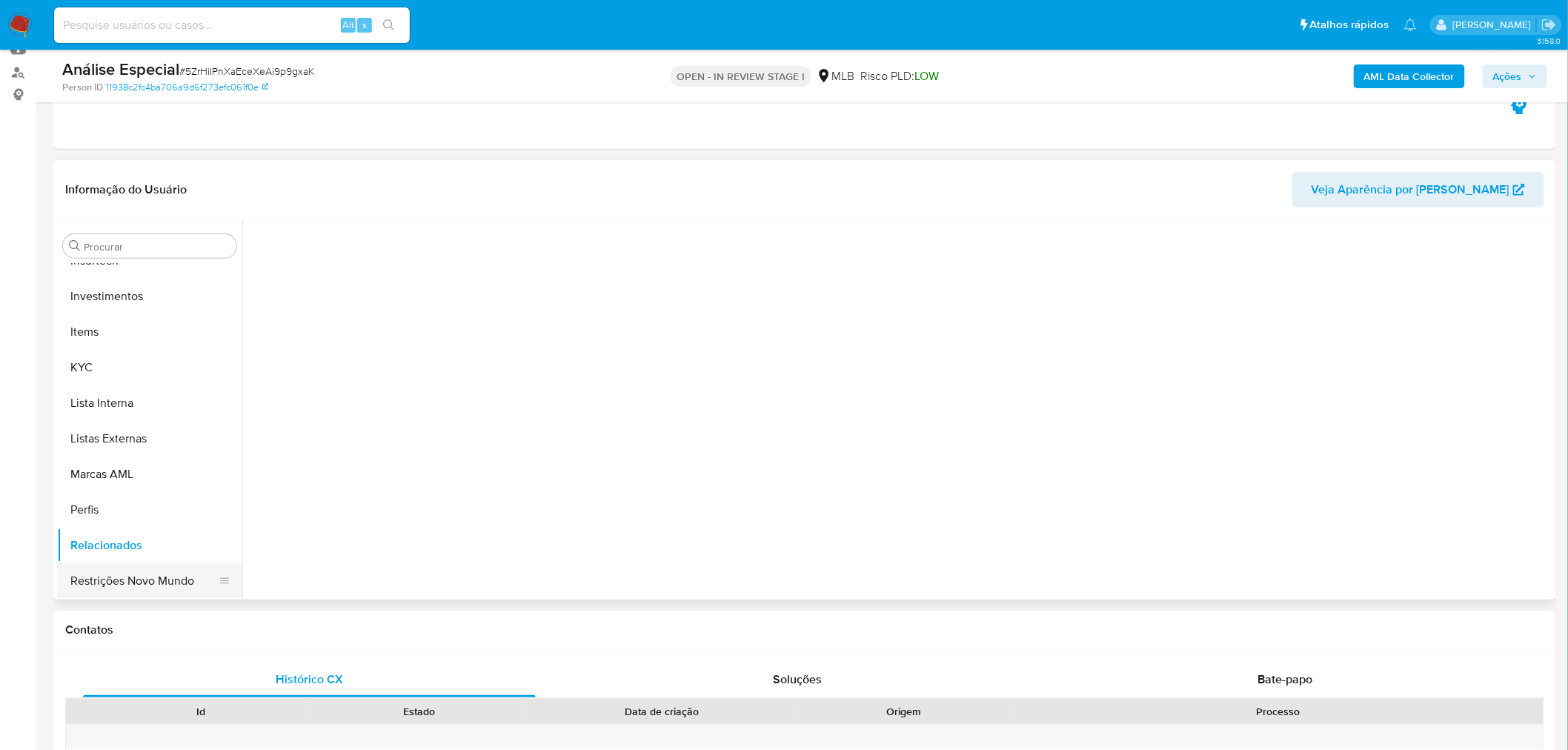
drag, startPoint x: 114, startPoint y: 574, endPoint x: 136, endPoint y: 573, distance: 22.0
click at [115, 576] on button "Restrições Novo Mundo" at bounding box center [144, 580] width 173 height 36
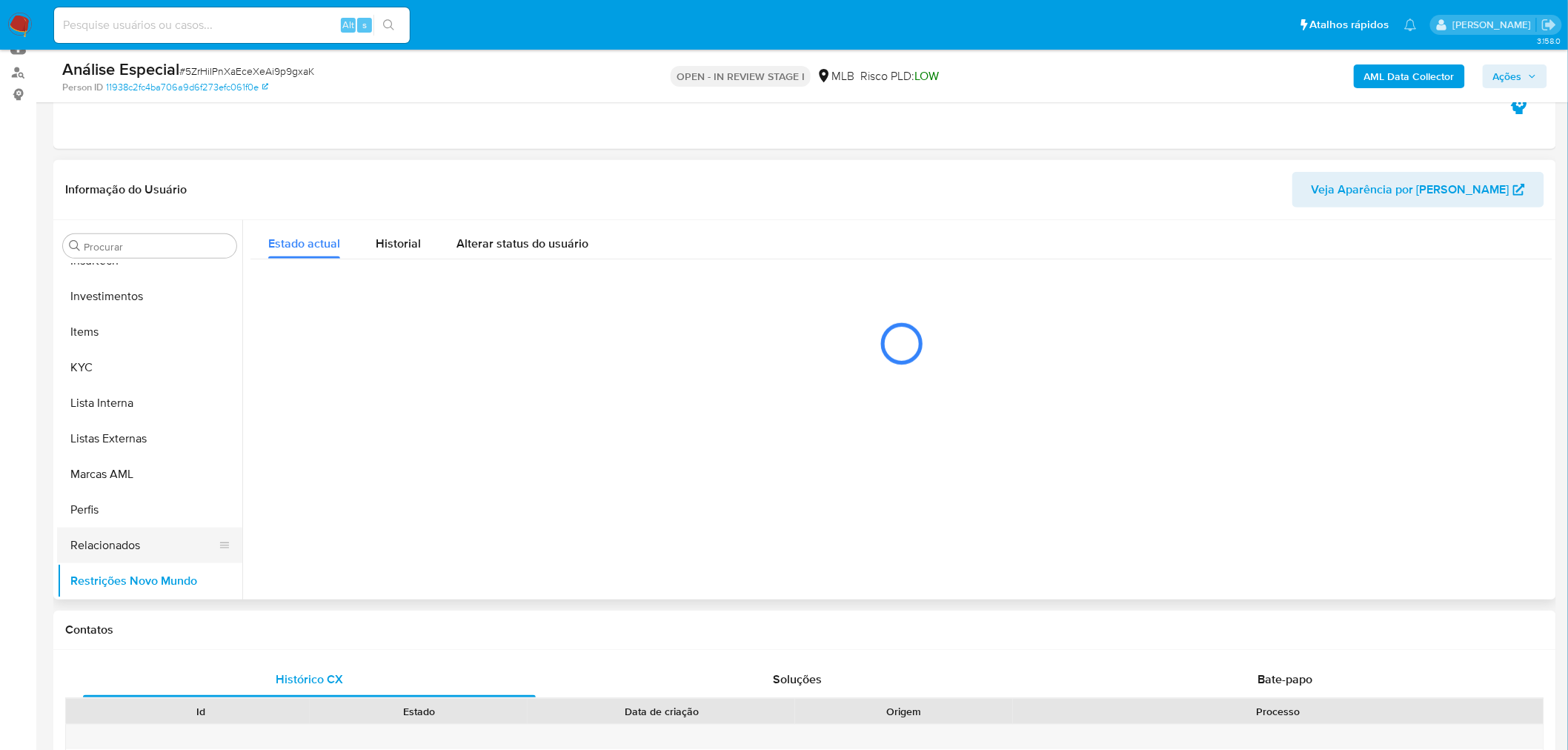
click at [144, 552] on button "Relacionados" at bounding box center [144, 545] width 173 height 36
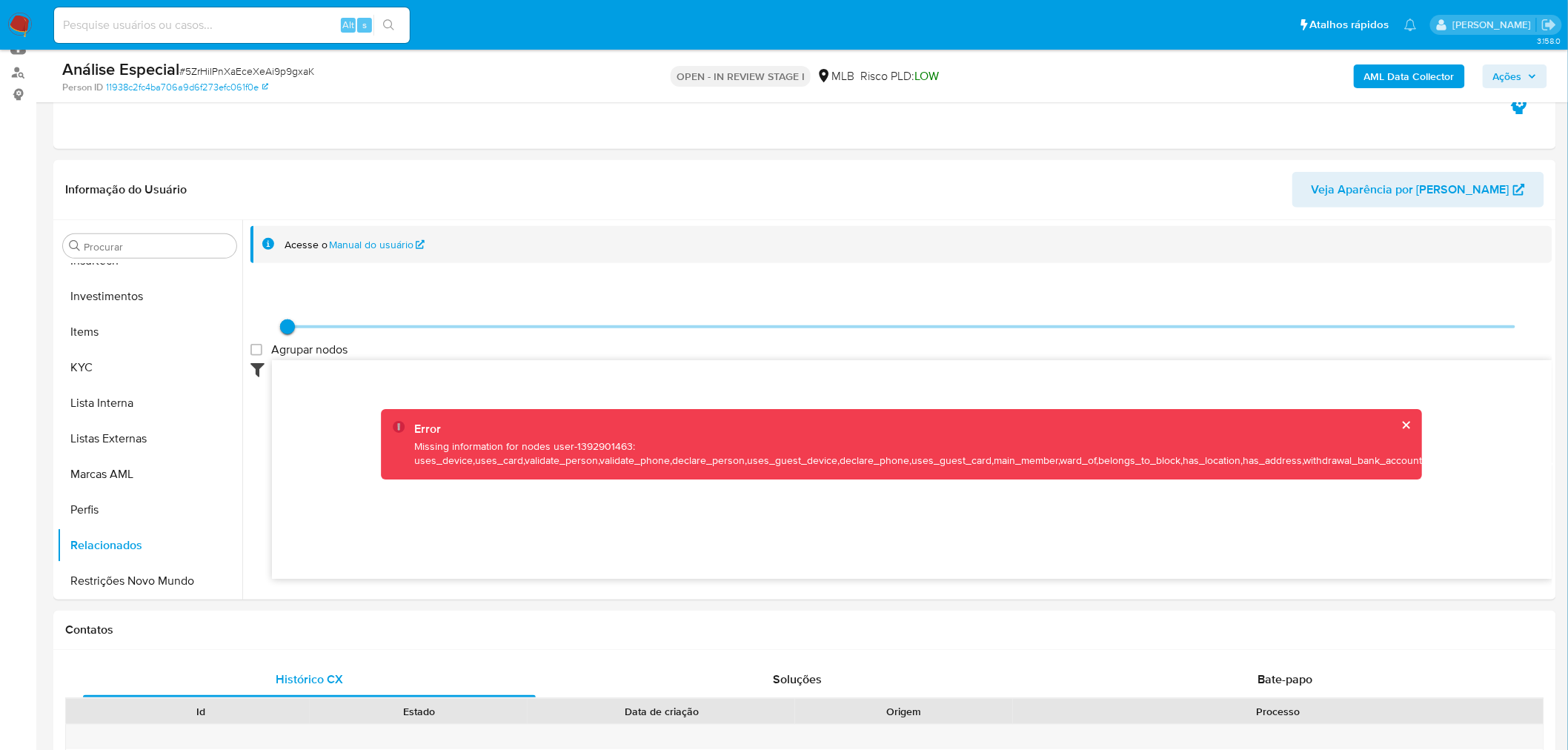
click at [259, 368] on icon at bounding box center [261, 369] width 22 height 17
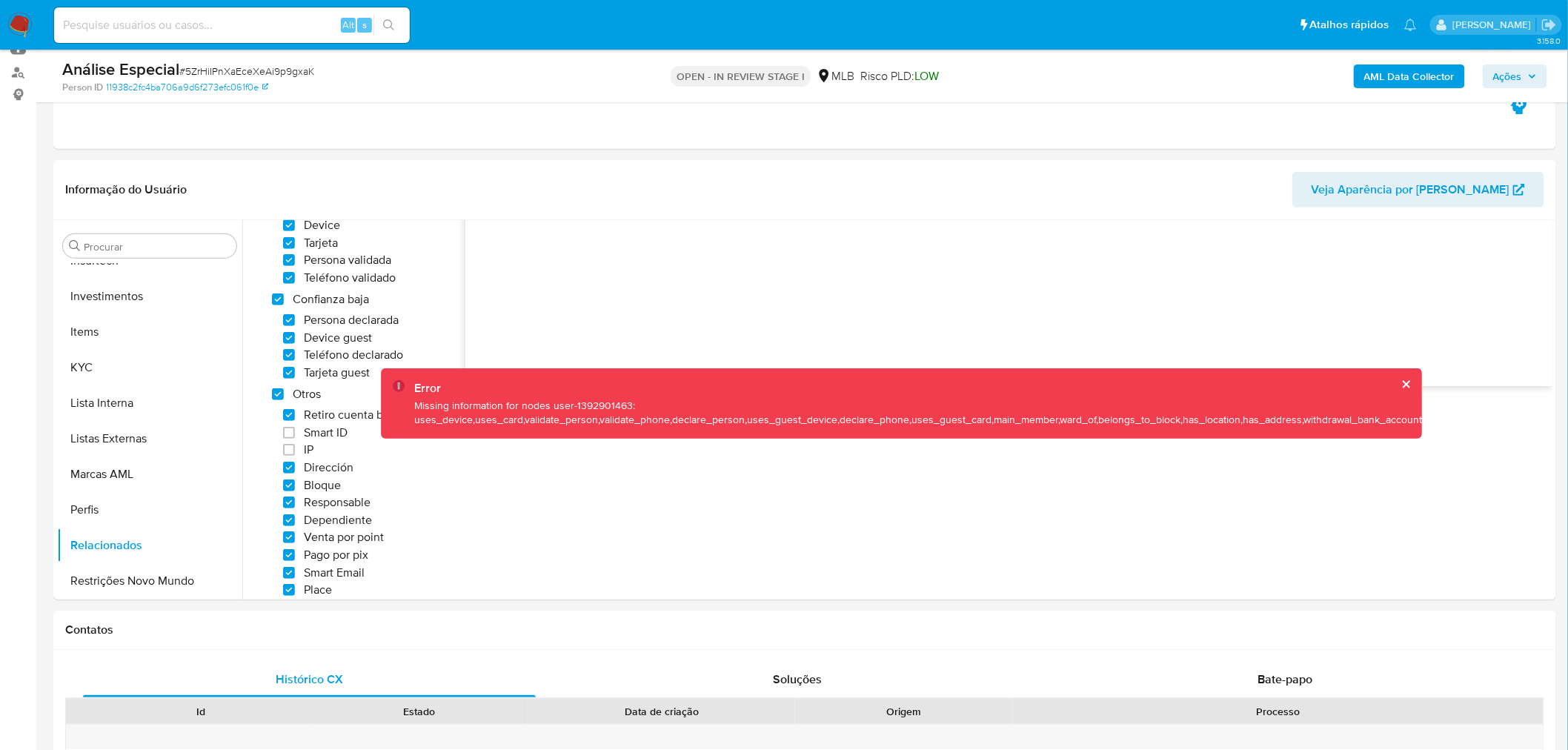
scroll to position [97, 0]
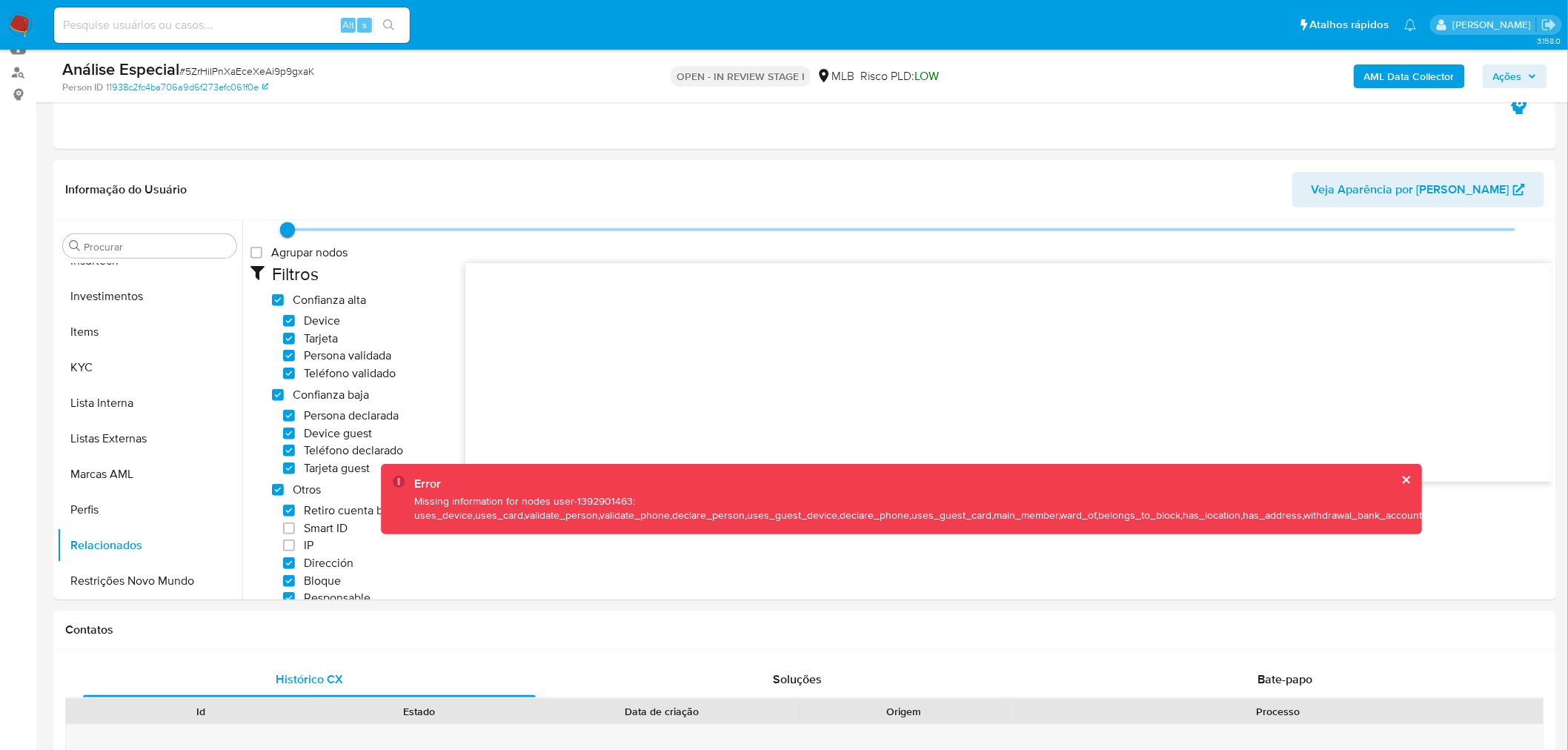
click at [1391, 77] on b "AML Data Collector" at bounding box center [1410, 76] width 90 height 23
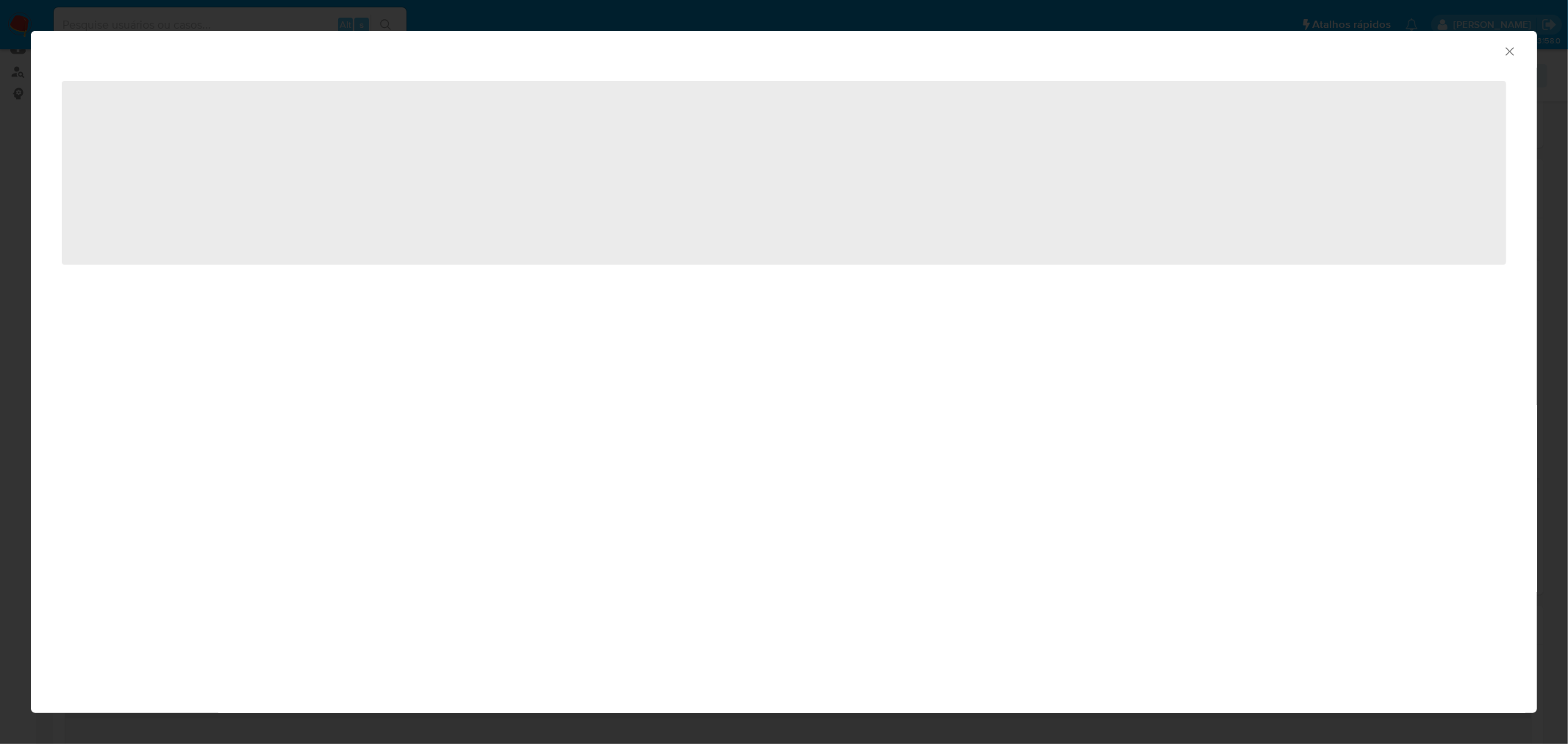
click at [1262, 22] on div "AML Data Collector ‌" at bounding box center [784, 372] width 1568 height 744
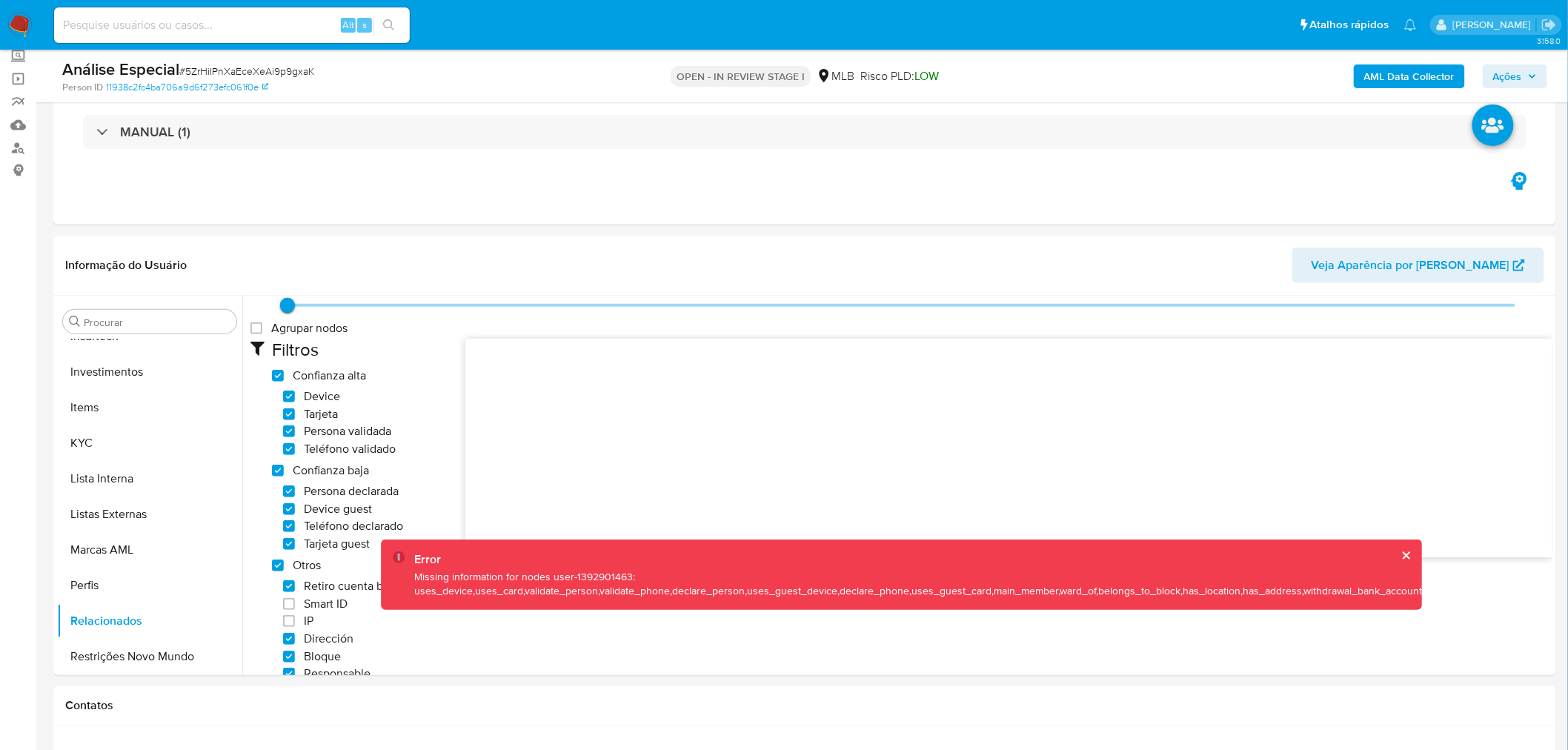
scroll to position [0, 0]
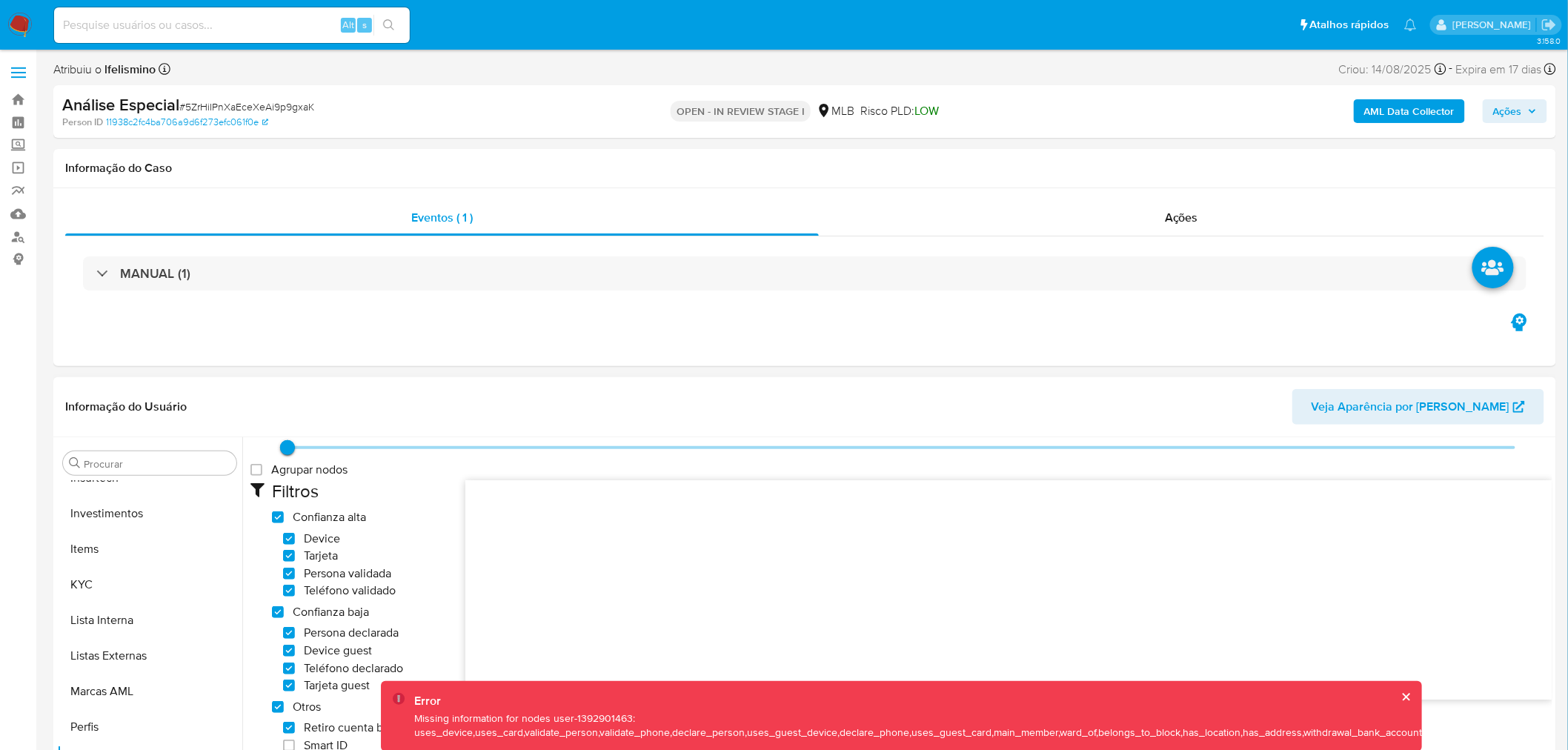
click at [1370, 406] on span "Veja Aparência por [PERSON_NAME]" at bounding box center [1410, 406] width 198 height 36
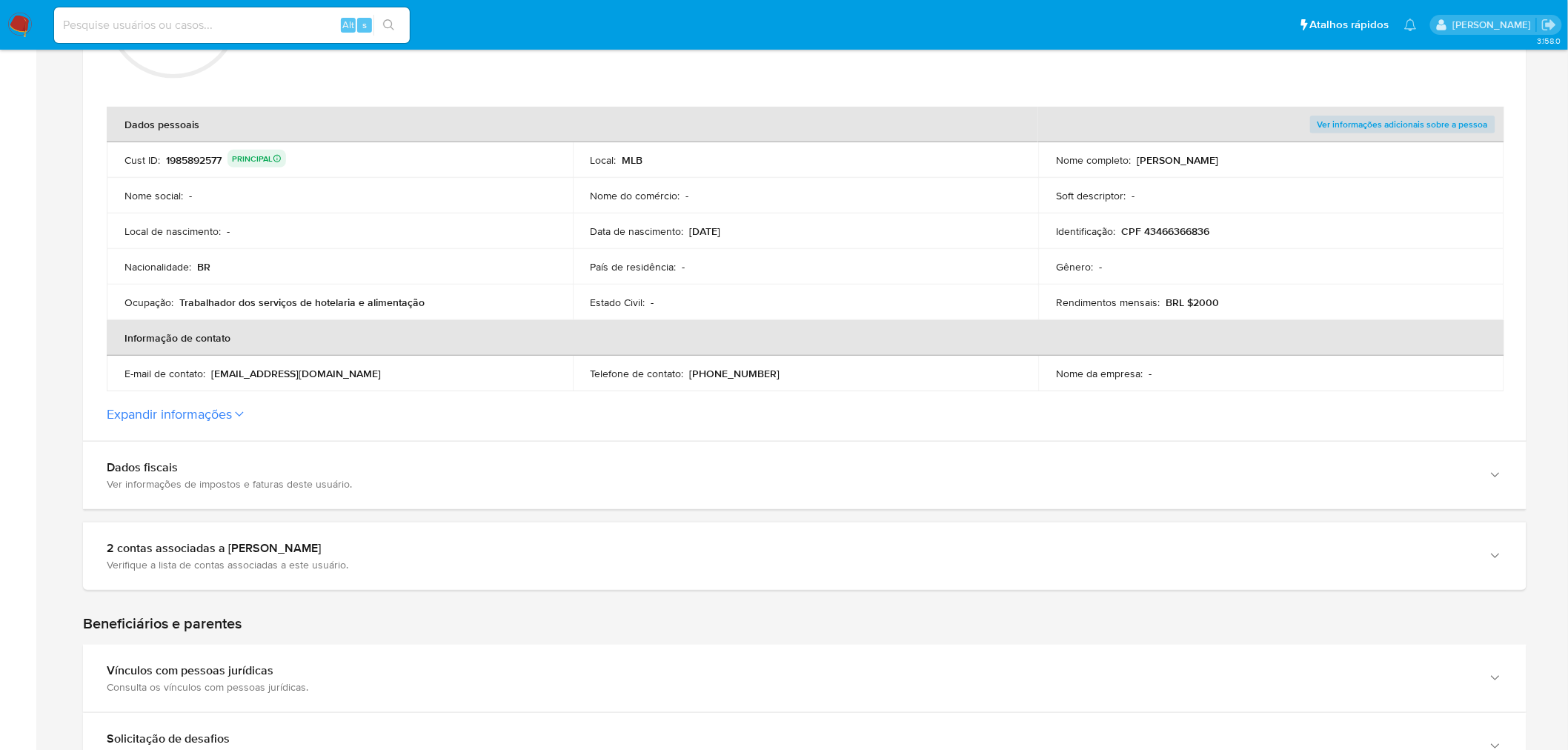
scroll to position [247, 0]
click at [205, 421] on section "ID da pessoa : 11938c2fc4ba706a9d6f273efc061f0e Dados gerais de [PERSON_NAME] V…" at bounding box center [804, 183] width 1444 height 514
click at [245, 423] on section "ID da pessoa : 11938c2fc4ba706a9d6f273efc061f0e Dados gerais de [PERSON_NAME] V…" at bounding box center [804, 183] width 1444 height 514
click at [215, 412] on button "Expandir informações" at bounding box center [170, 413] width 125 height 17
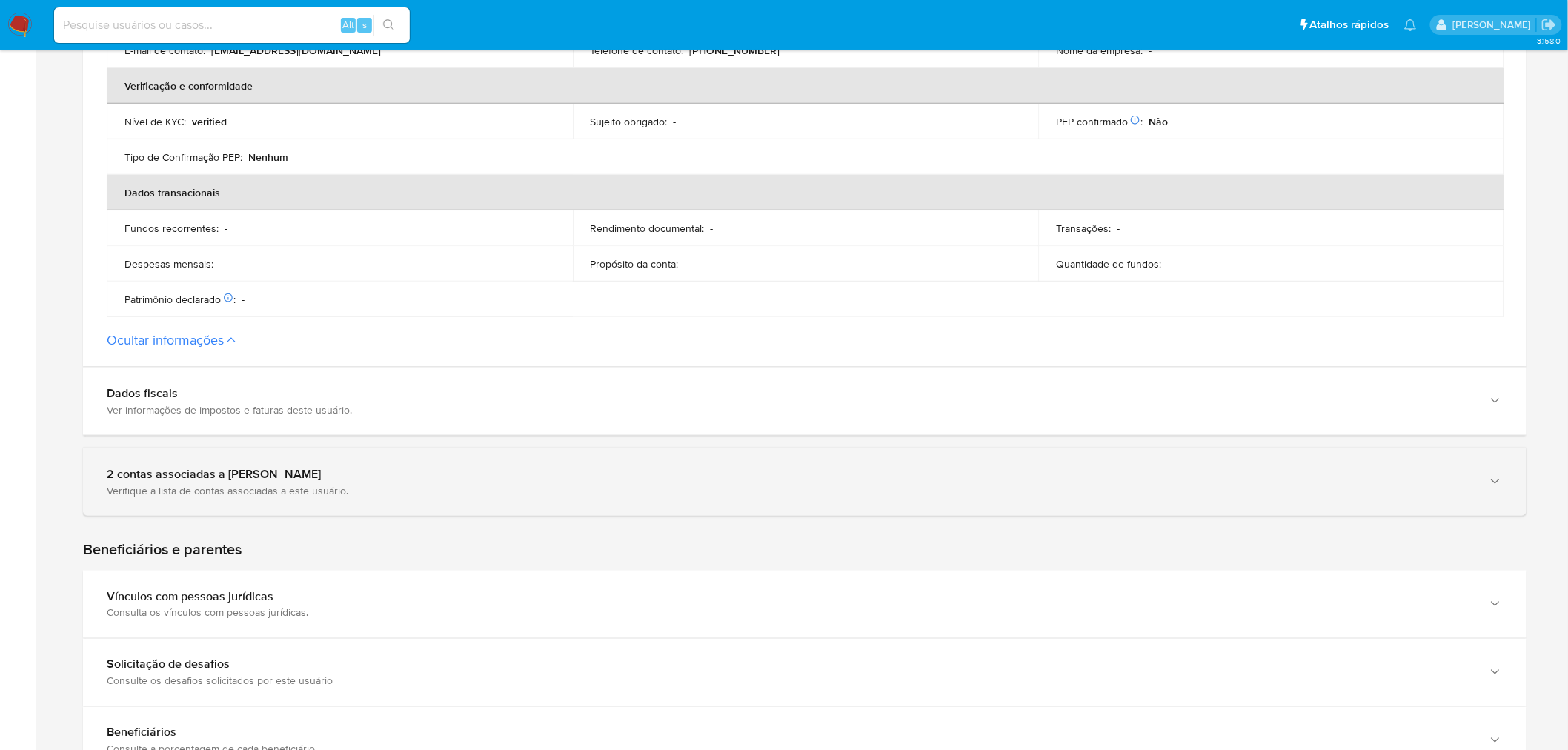
scroll to position [576, 0]
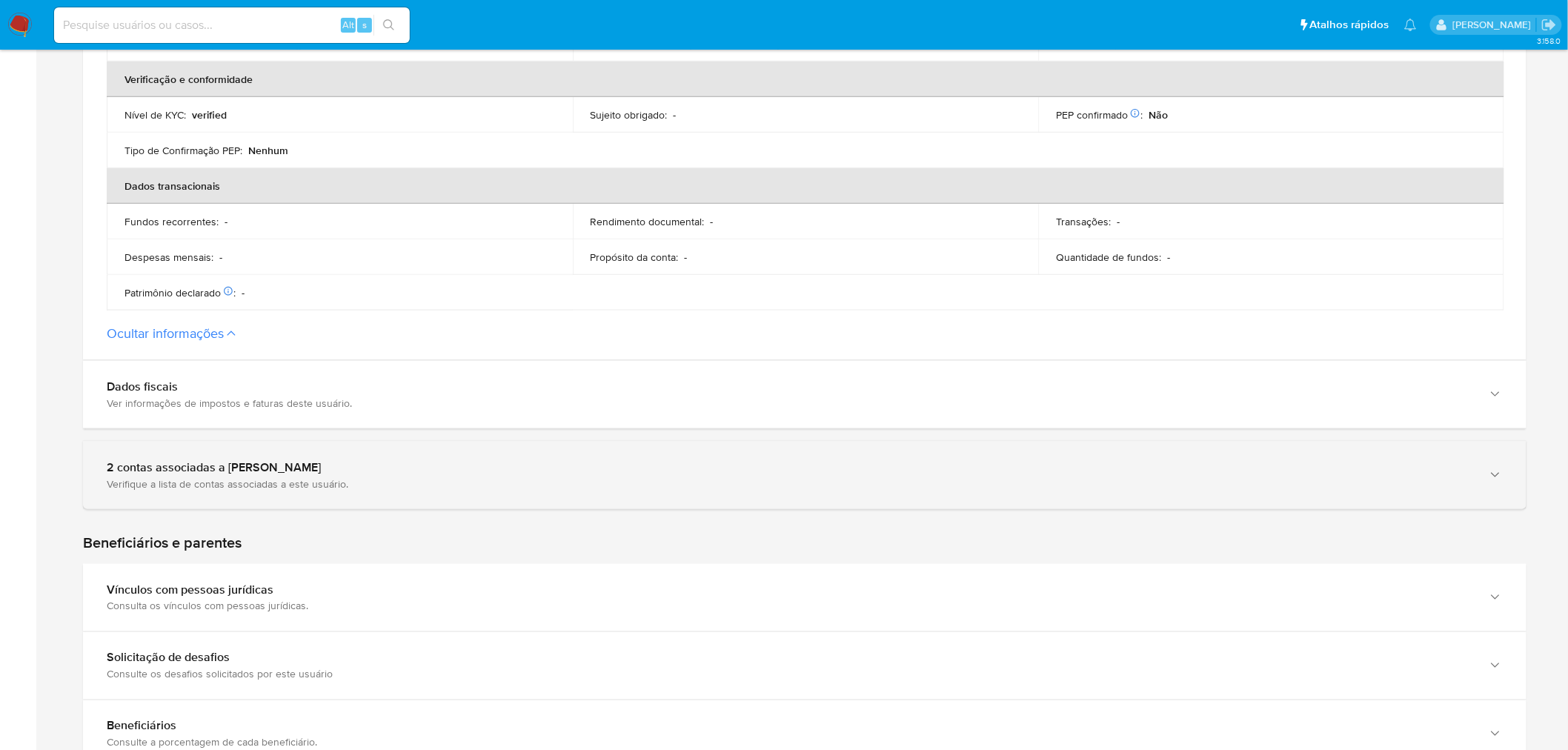
click at [382, 485] on div "Verifique a lista de contas associadas a este usuário." at bounding box center [790, 483] width 1366 height 13
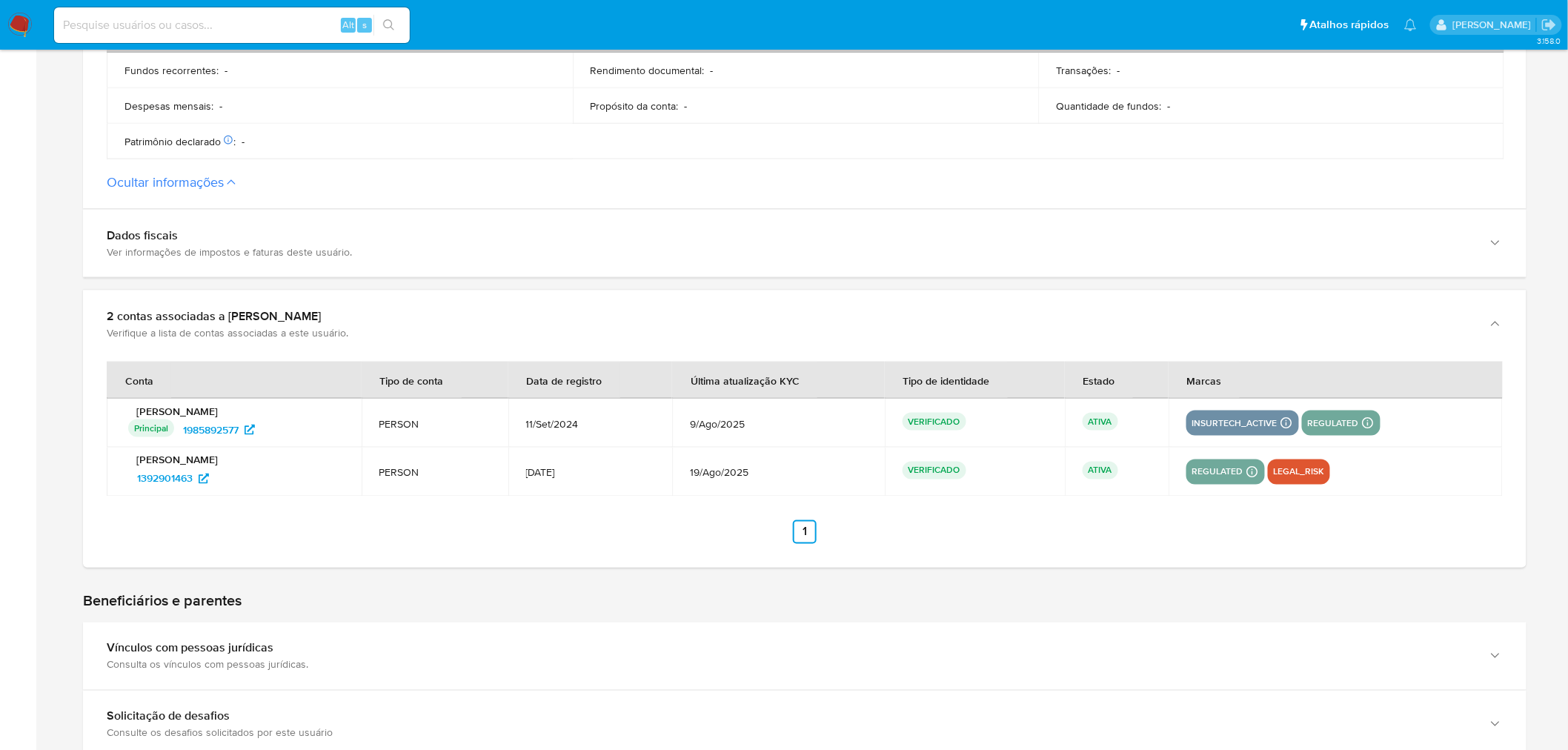
scroll to position [740, 0]
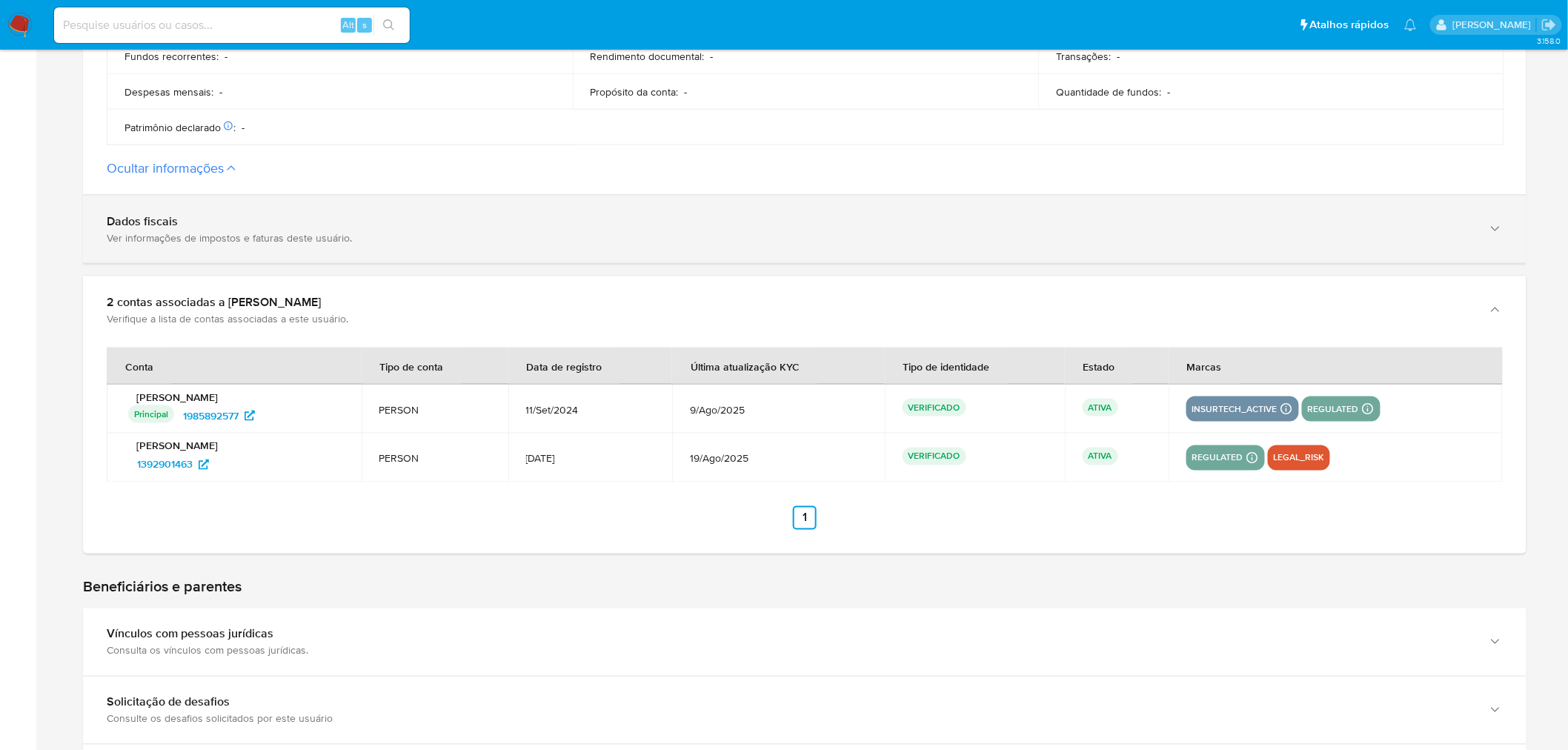
click at [172, 218] on div "Dados fiscais" at bounding box center [790, 221] width 1366 height 15
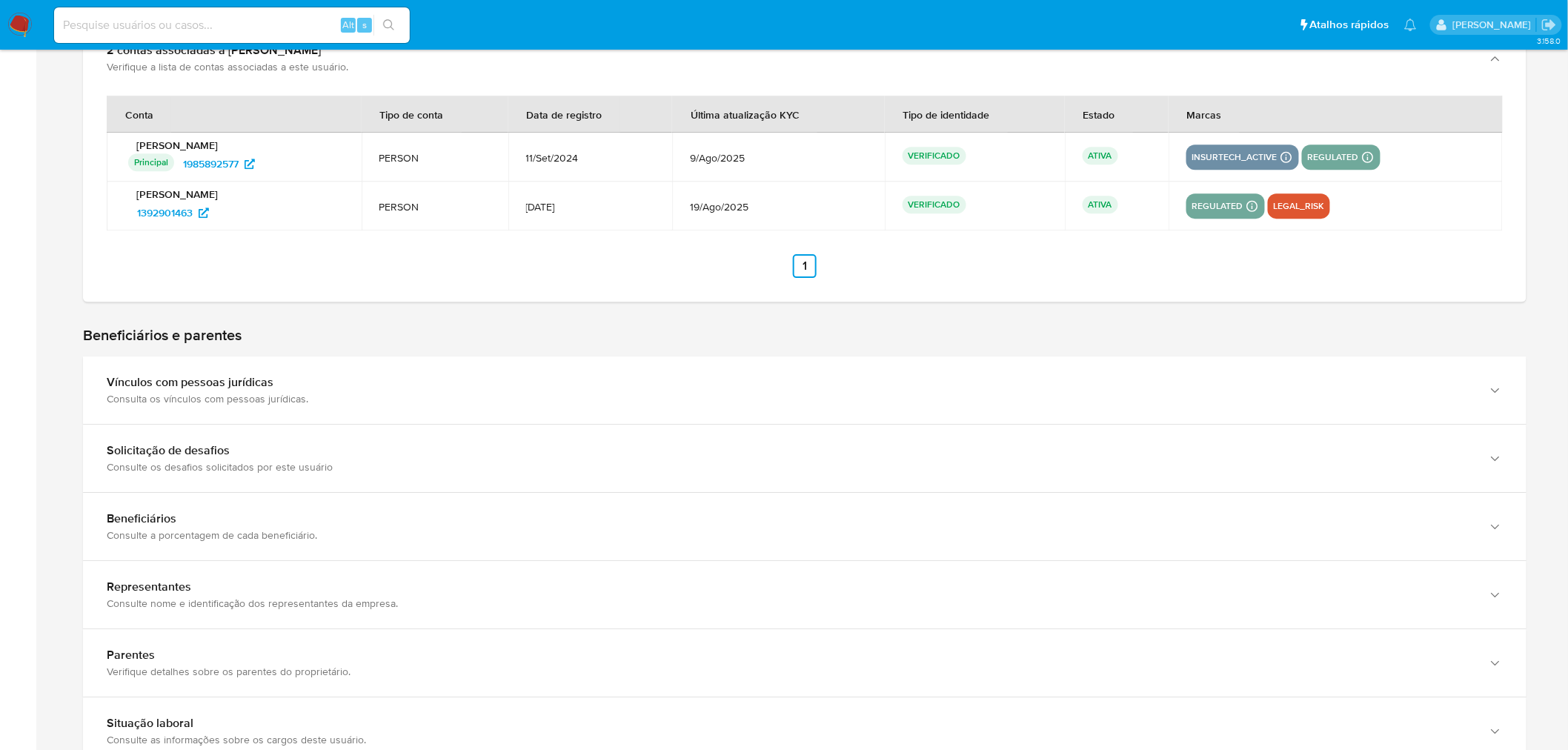
scroll to position [1811, 0]
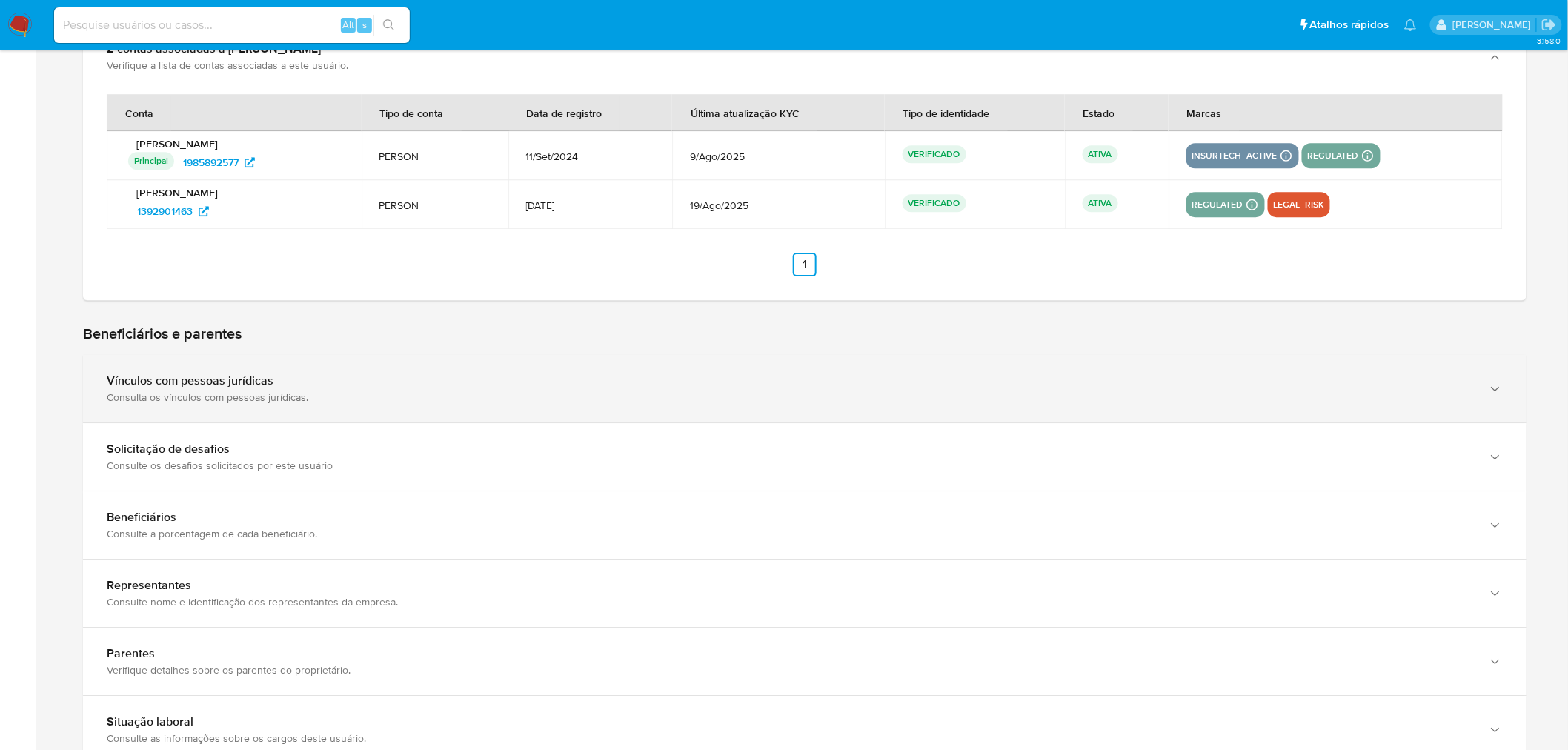
click at [343, 372] on div "Vínculos com pessoas jurídicas Consulta os vínculos com pessoas jurídicas." at bounding box center [804, 388] width 1444 height 67
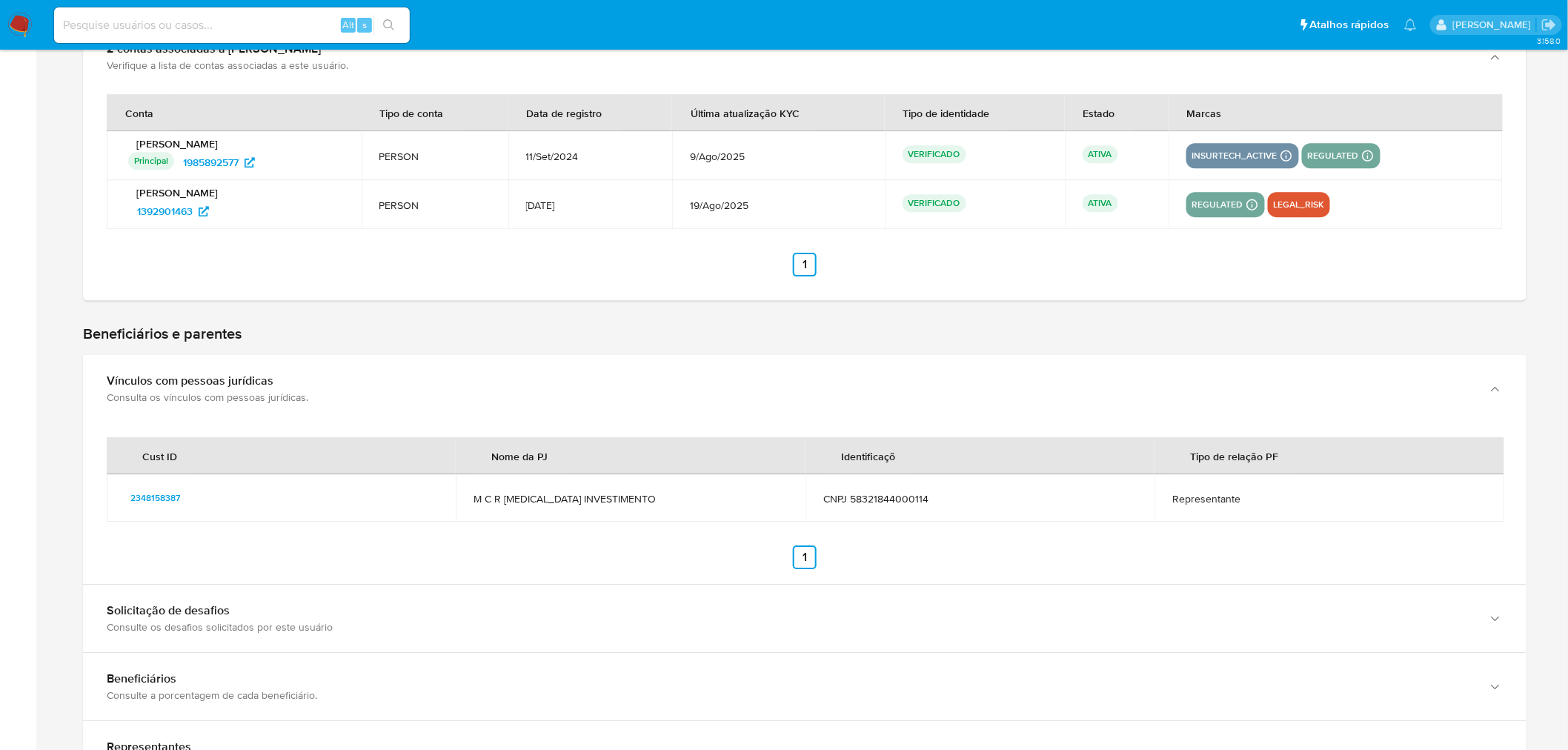
click at [875, 506] on span "CNPJ 58321844000114" at bounding box center [980, 498] width 313 height 13
click at [164, 492] on span "2348158387" at bounding box center [155, 498] width 50 height 17
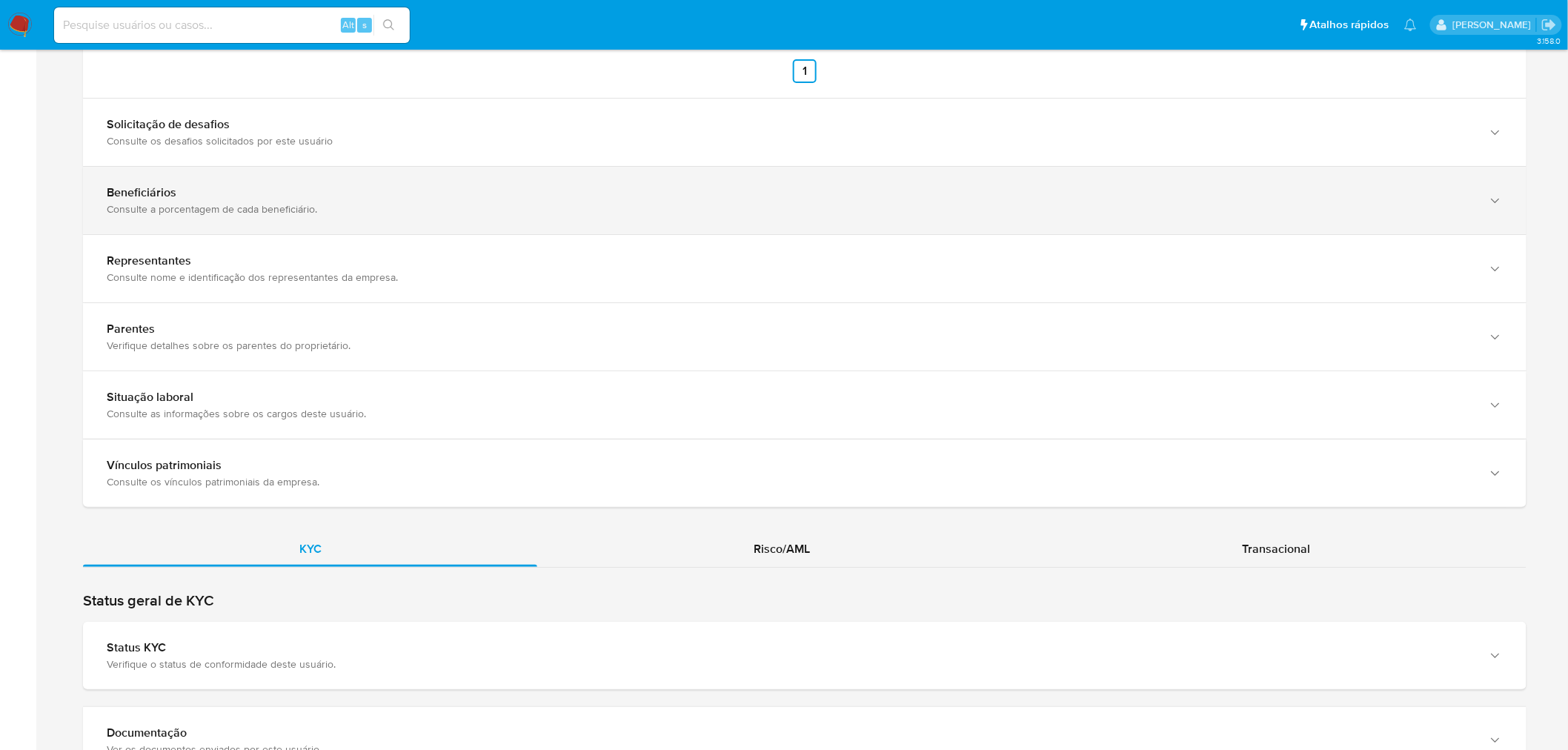
scroll to position [2305, 0]
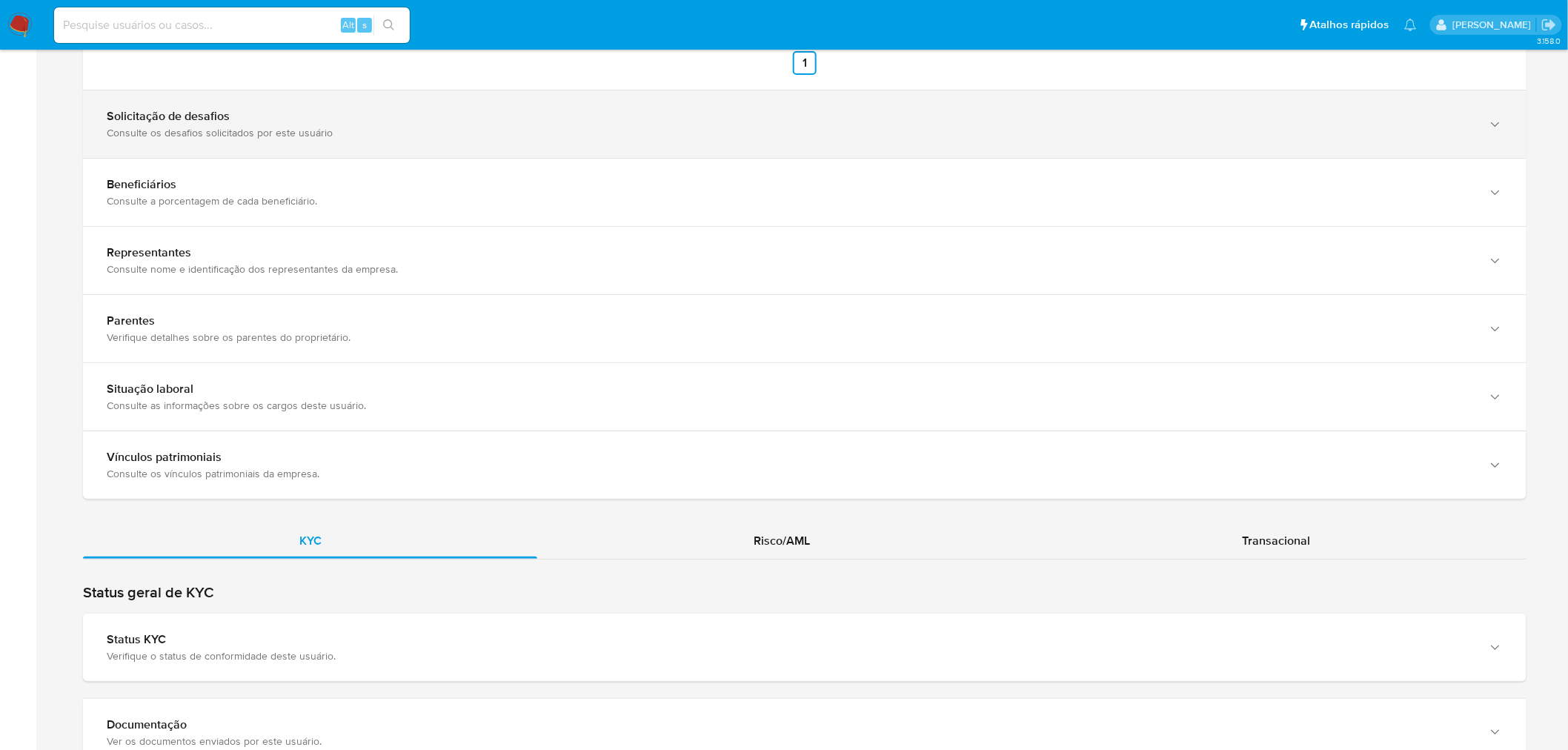
drag, startPoint x: 553, startPoint y: 134, endPoint x: 561, endPoint y: 133, distance: 8.1
click at [553, 133] on div "Consulte os desafios solicitados por este usuário" at bounding box center [790, 132] width 1366 height 13
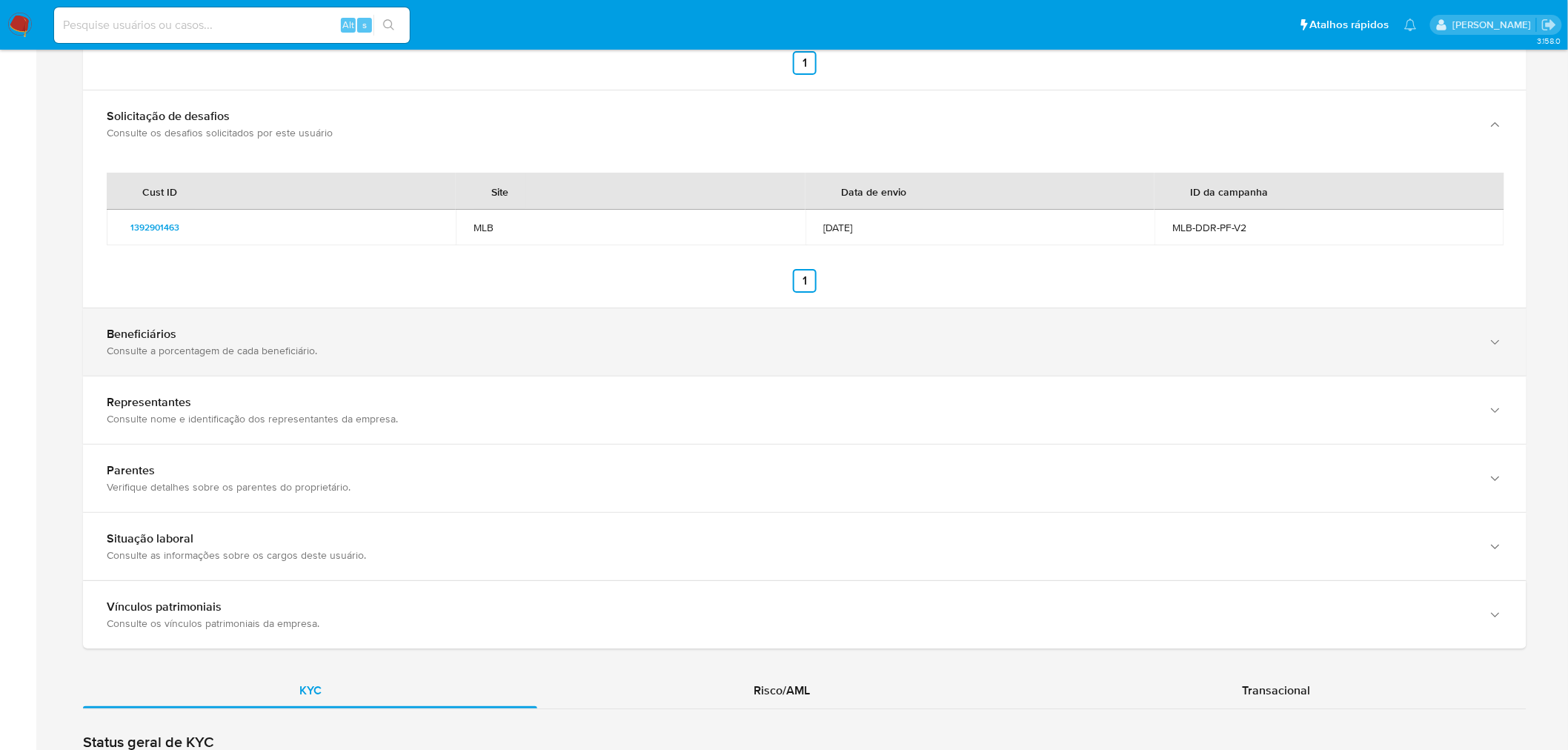
click at [666, 367] on div "Beneficiários Consulte a porcentagem de cada beneficiário." at bounding box center [804, 341] width 1444 height 67
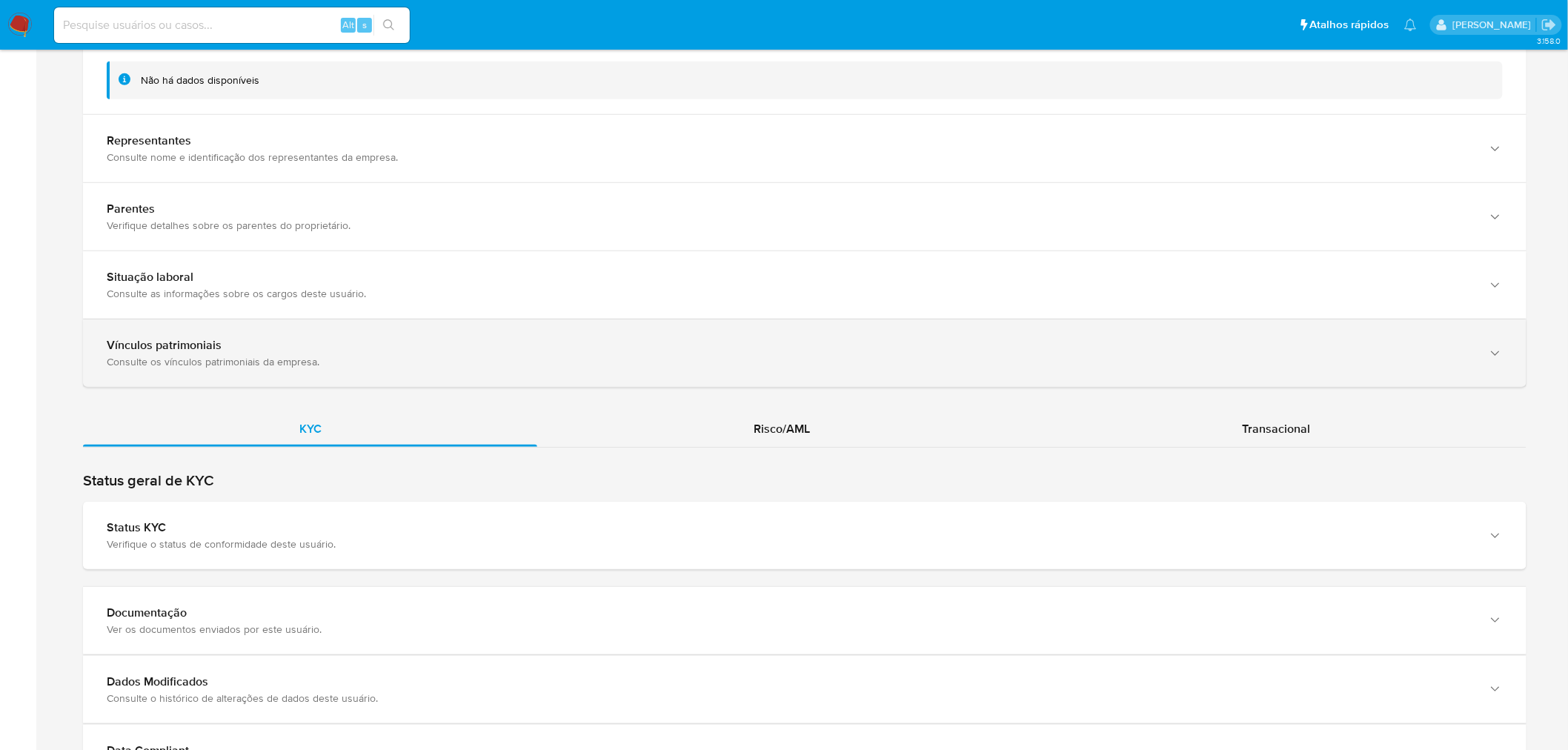
click at [759, 382] on div "Vínculos patrimoniais Consulte os vínculos patrimoniais da empresa." at bounding box center [804, 352] width 1444 height 67
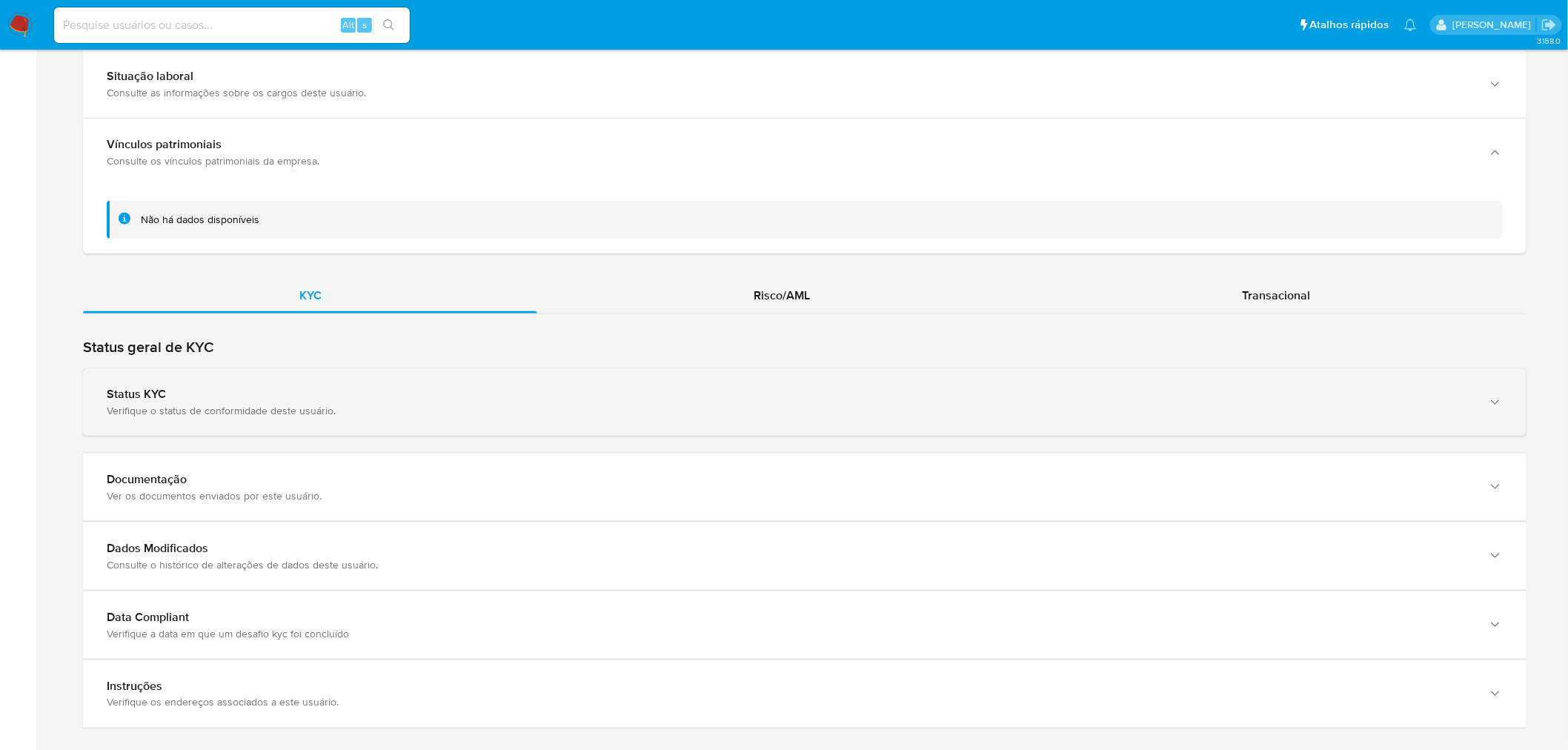
scroll to position [2881, 0]
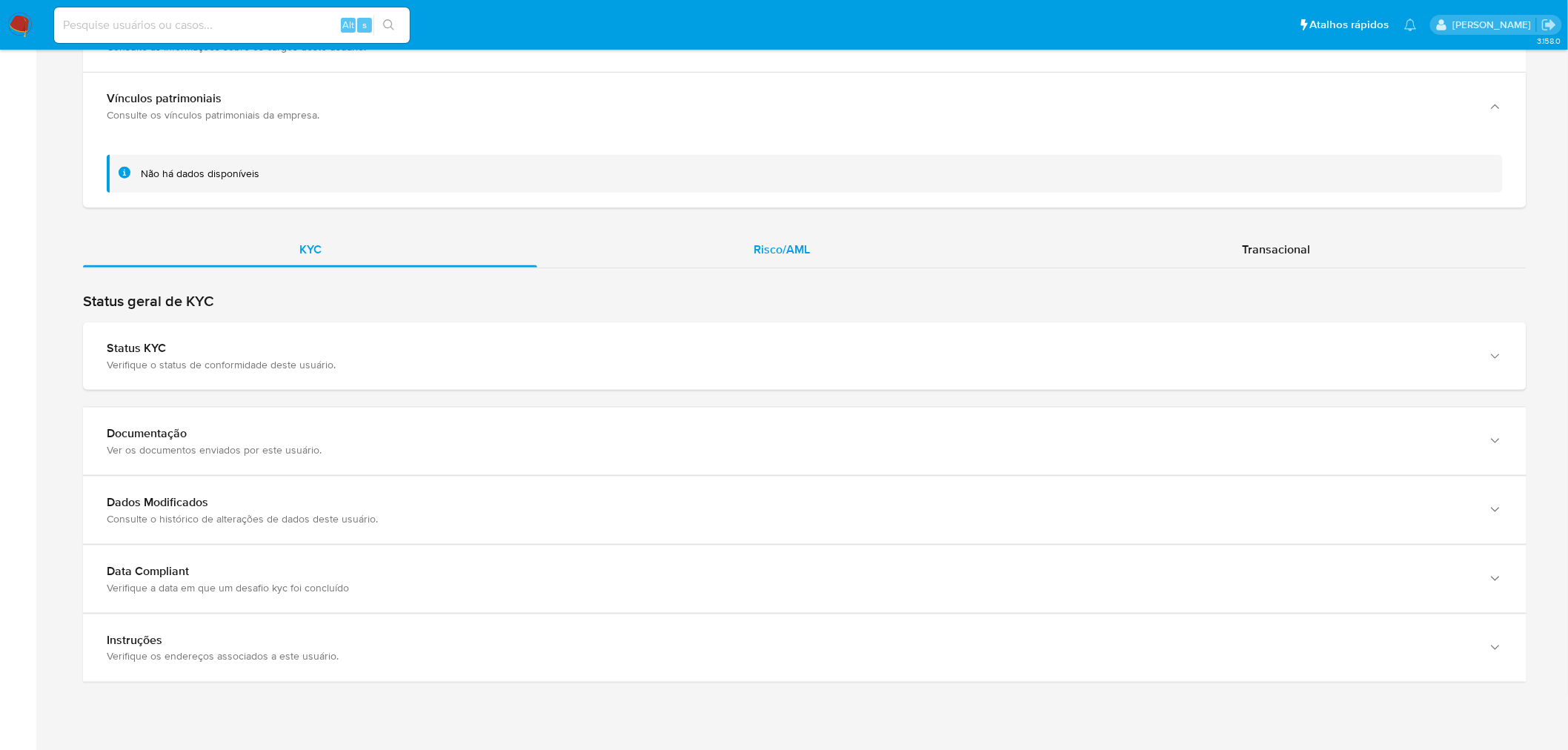
click at [772, 250] on span "Risco/AML" at bounding box center [781, 250] width 57 height 17
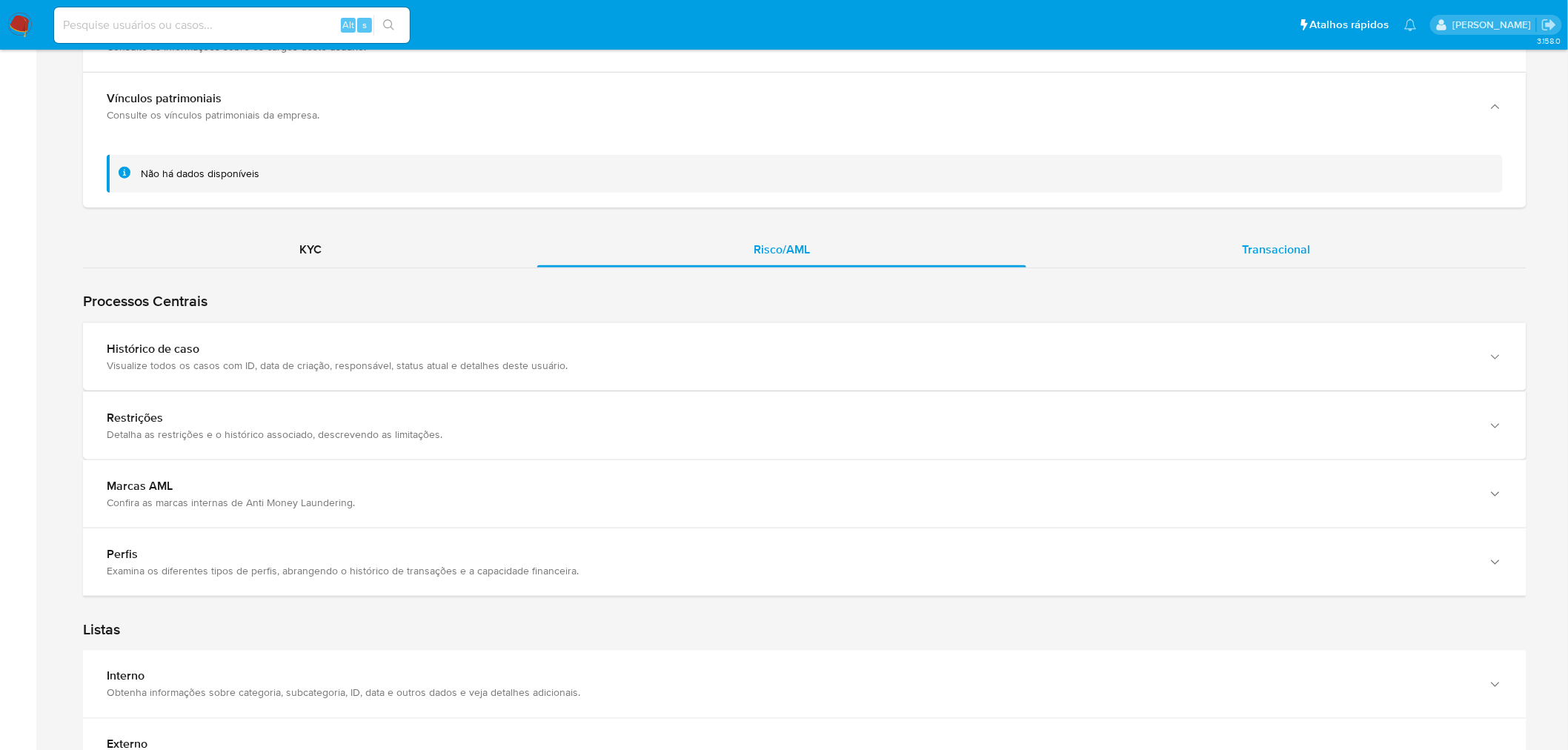
click at [1252, 247] on span "Transacional" at bounding box center [1276, 250] width 68 height 17
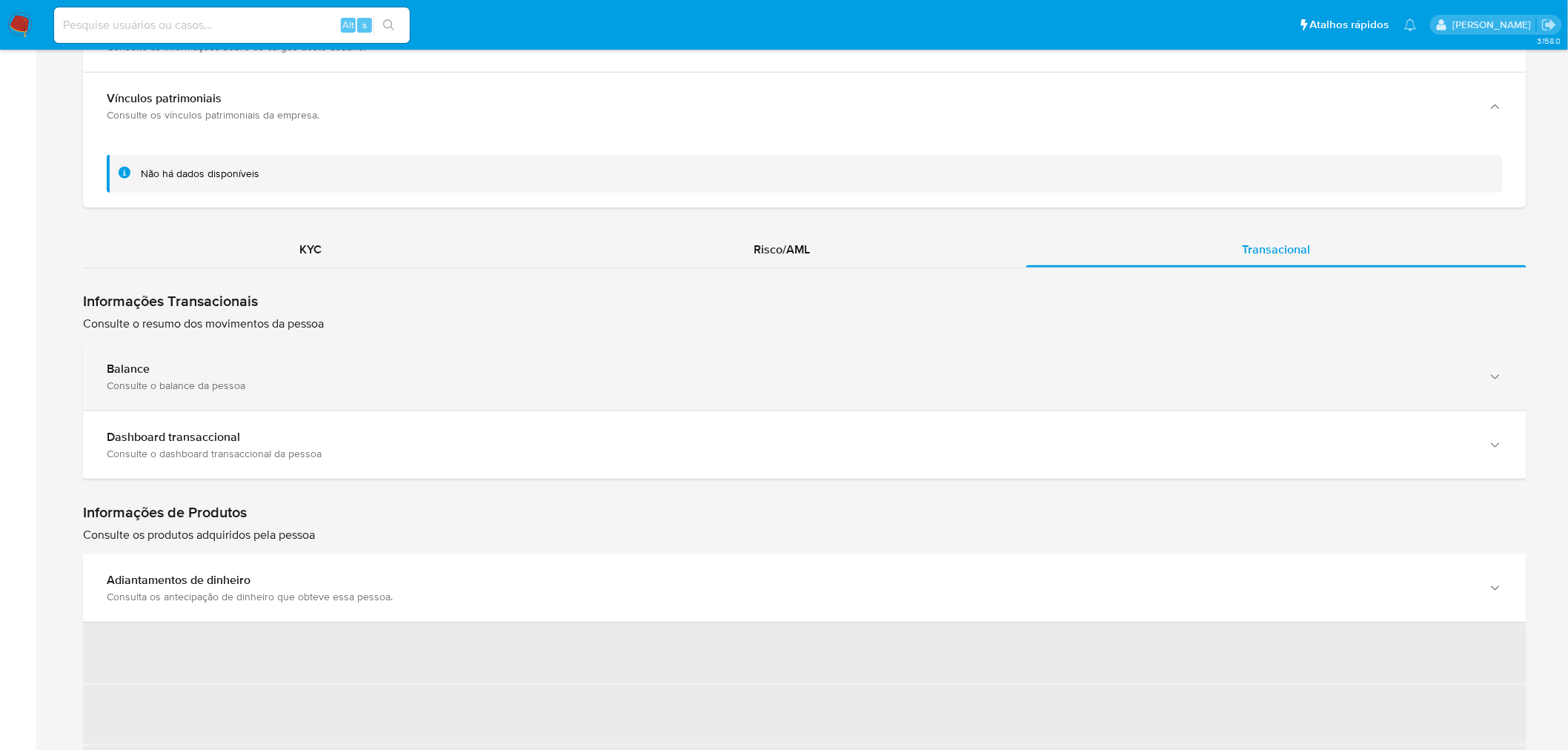
scroll to position [2952, 0]
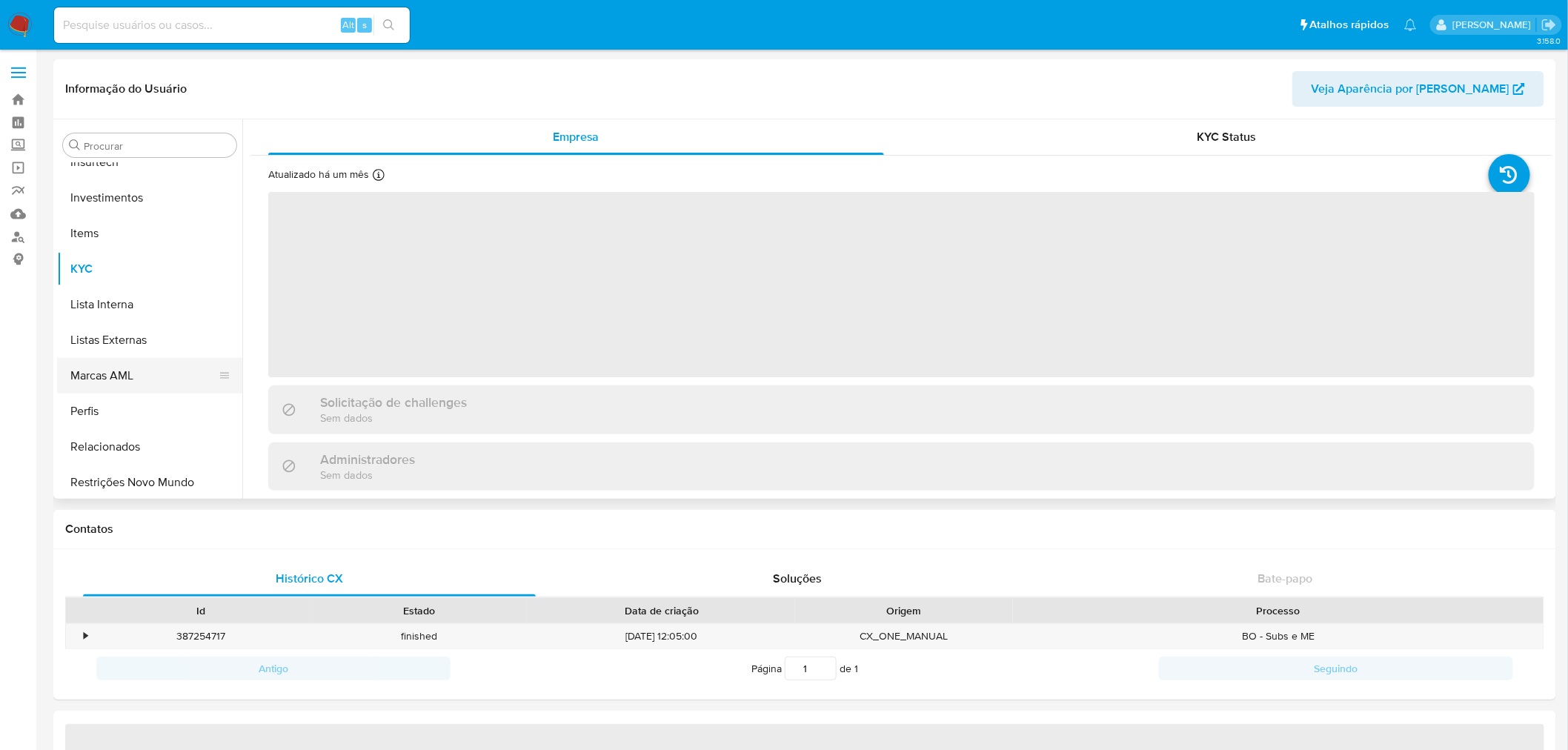
scroll to position [696, 0]
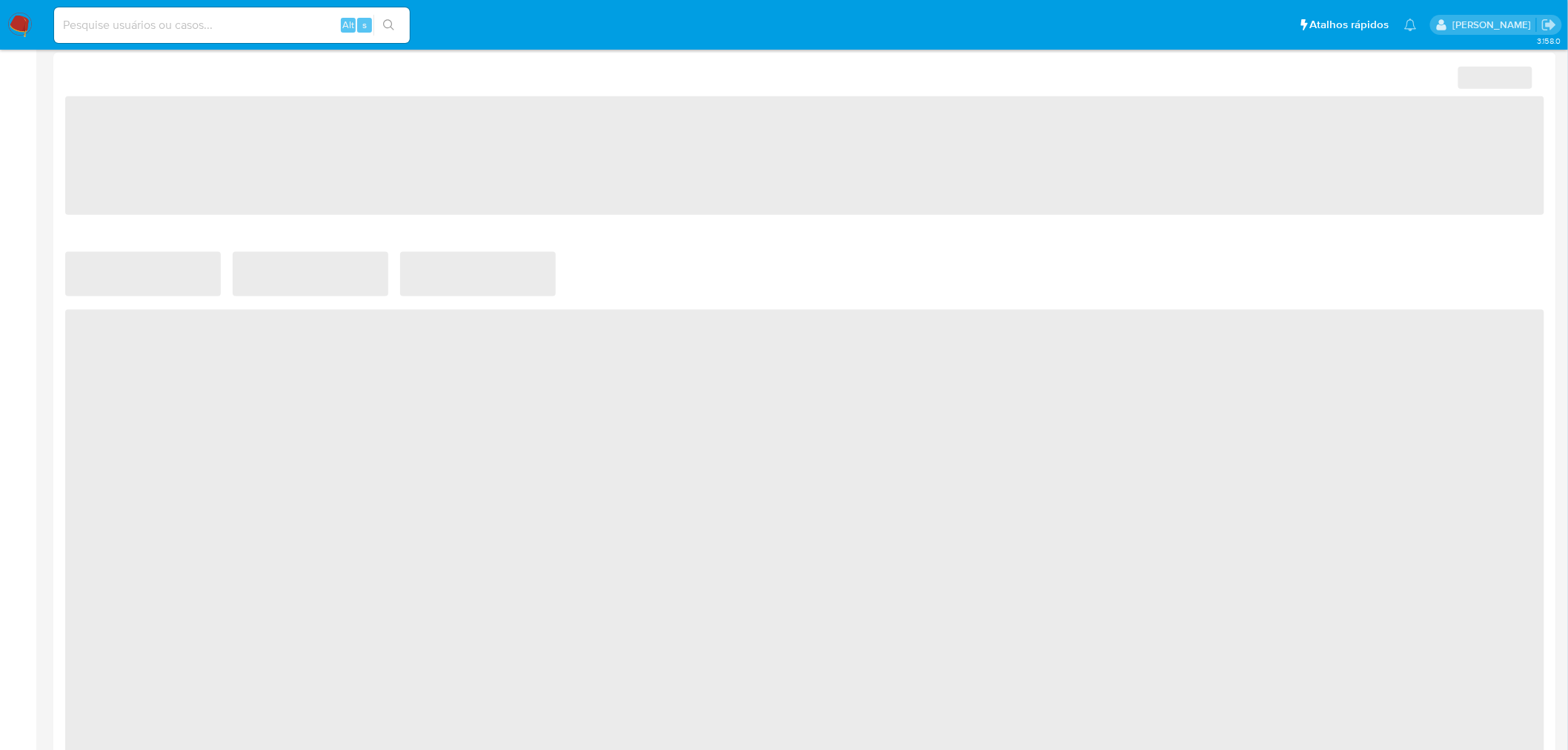
select select "10"
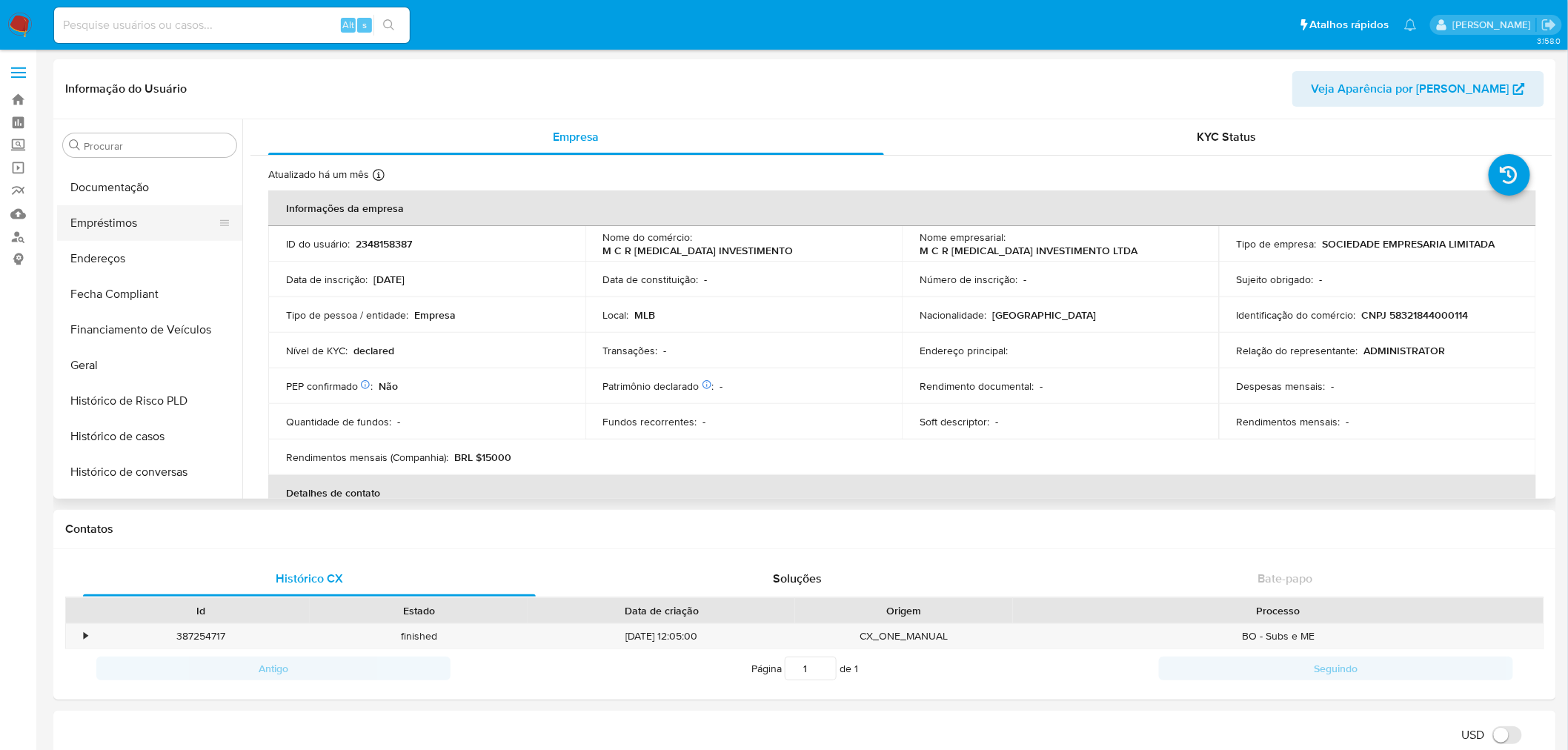
scroll to position [285, 0]
click at [149, 221] on button "Documentação" at bounding box center [144, 216] width 173 height 36
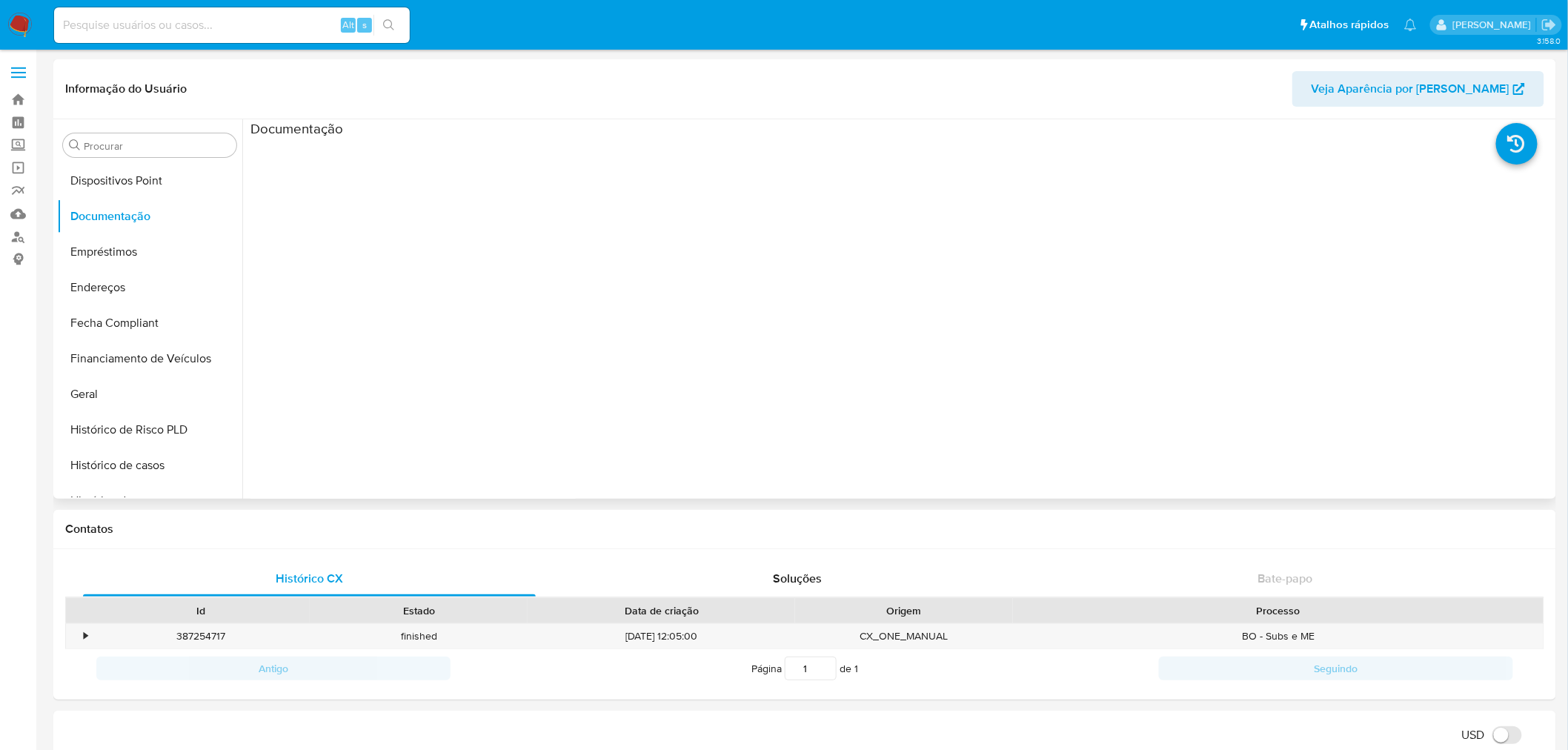
click at [474, 262] on ul at bounding box center [413, 351] width 325 height 426
drag, startPoint x: 328, startPoint y: 348, endPoint x: 813, endPoint y: 242, distance: 496.4
click at [329, 350] on ul at bounding box center [413, 351] width 325 height 426
